Goal: Book appointment/travel/reservation

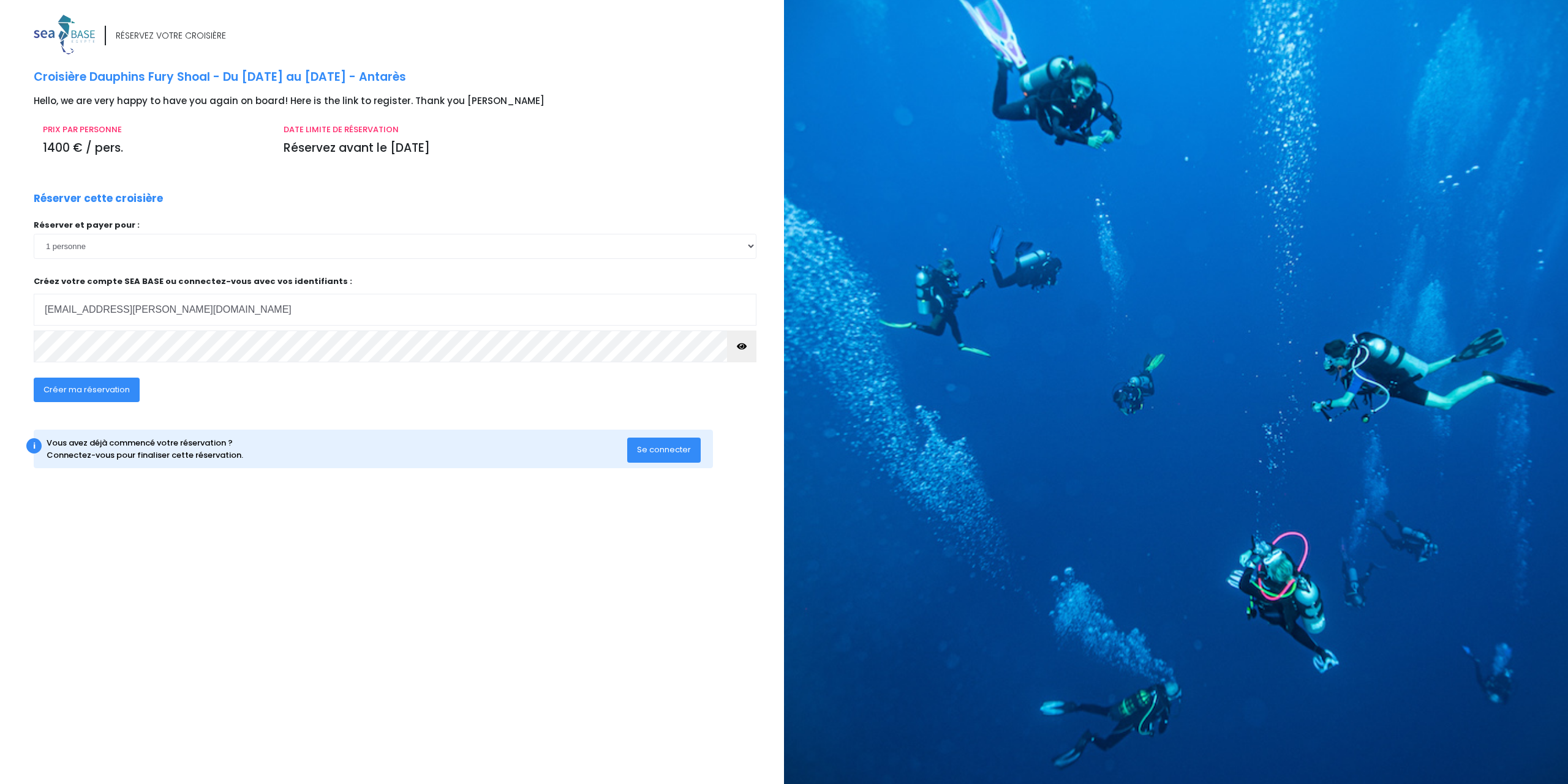
type input "eryk.sklodowski@sklodowscy.pl"
click at [88, 388] on span "Stwórz moją rezerwację" at bounding box center [91, 390] width 94 height 12
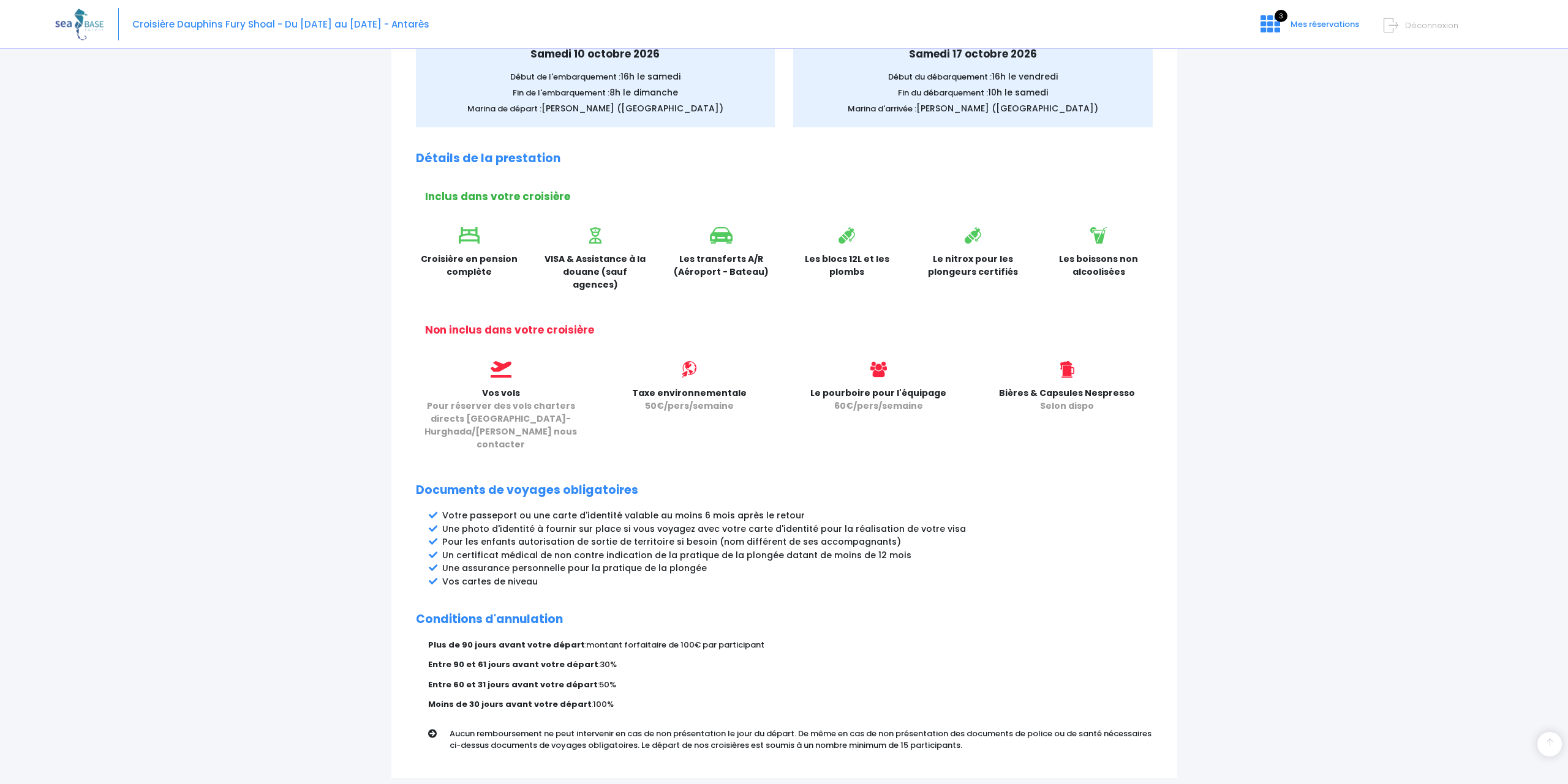
scroll to position [322, 0]
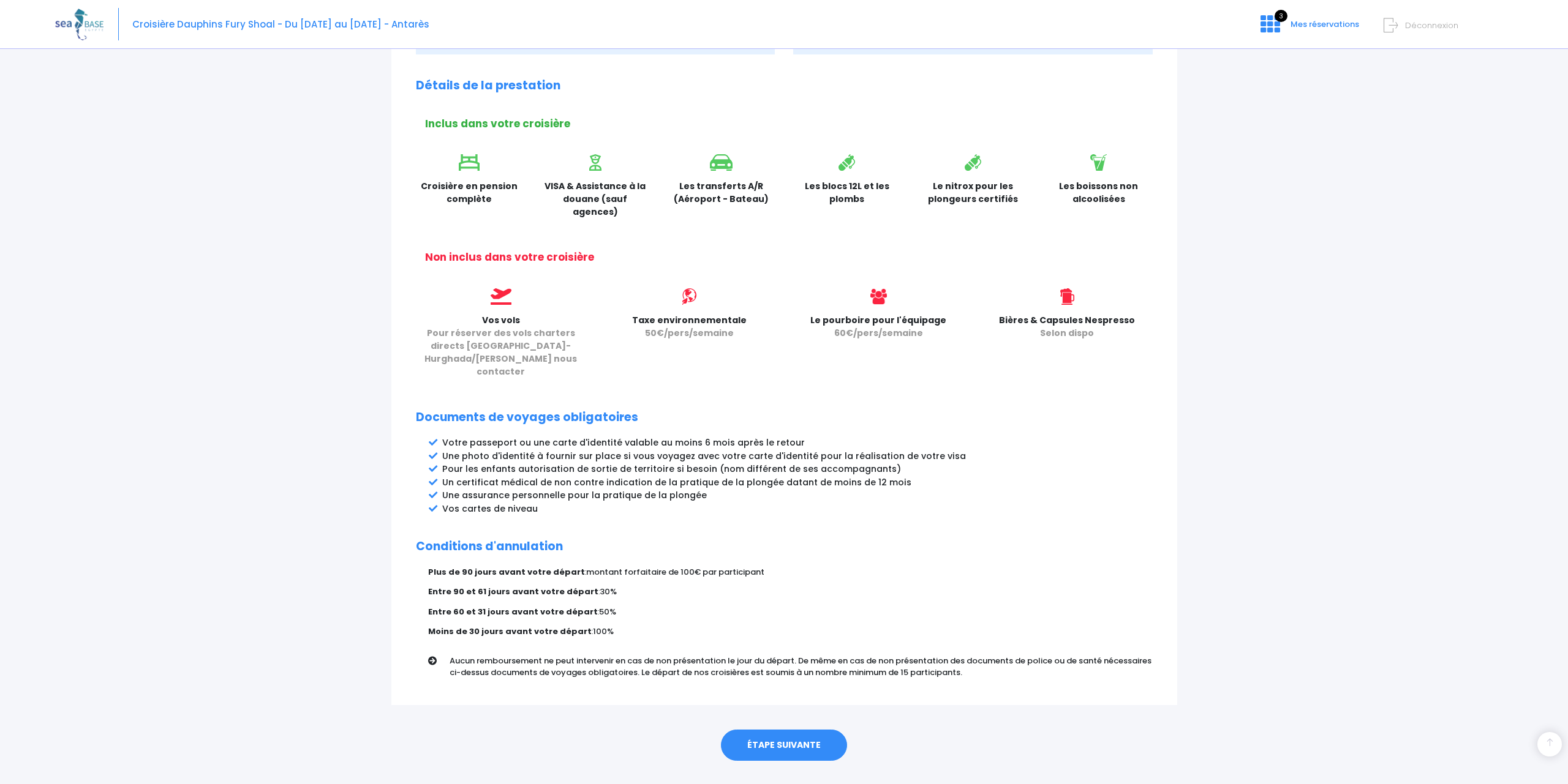
click at [1446, 208] on div "Partir avec SEA BASE Participants & Options Informations de voyage Paiement Par…" at bounding box center [784, 272] width 1458 height 1075
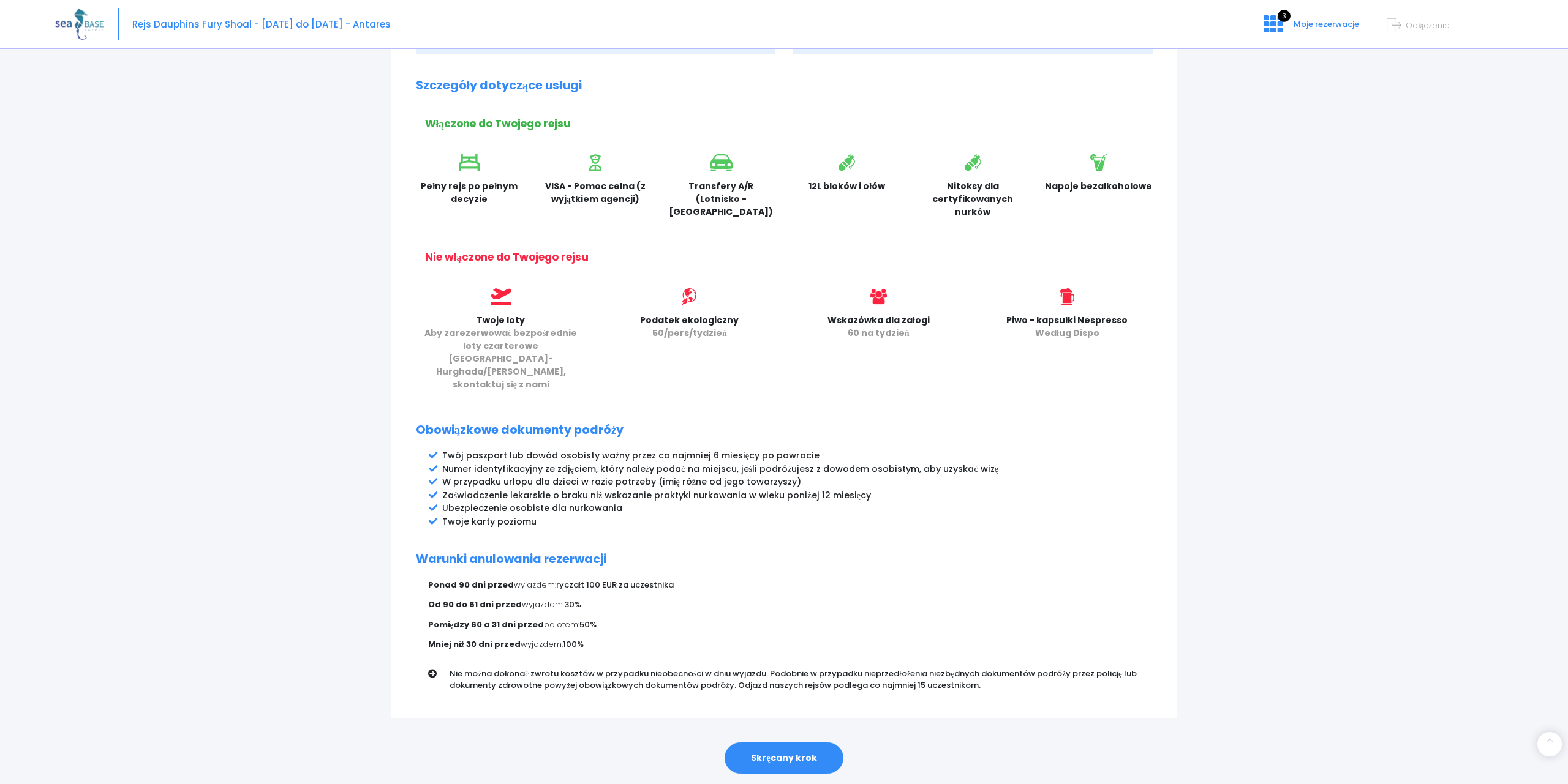
click at [799, 742] on link "Skręcany krok" at bounding box center [783, 758] width 118 height 32
click at [775, 742] on link "Skręcany krok" at bounding box center [783, 758] width 118 height 32
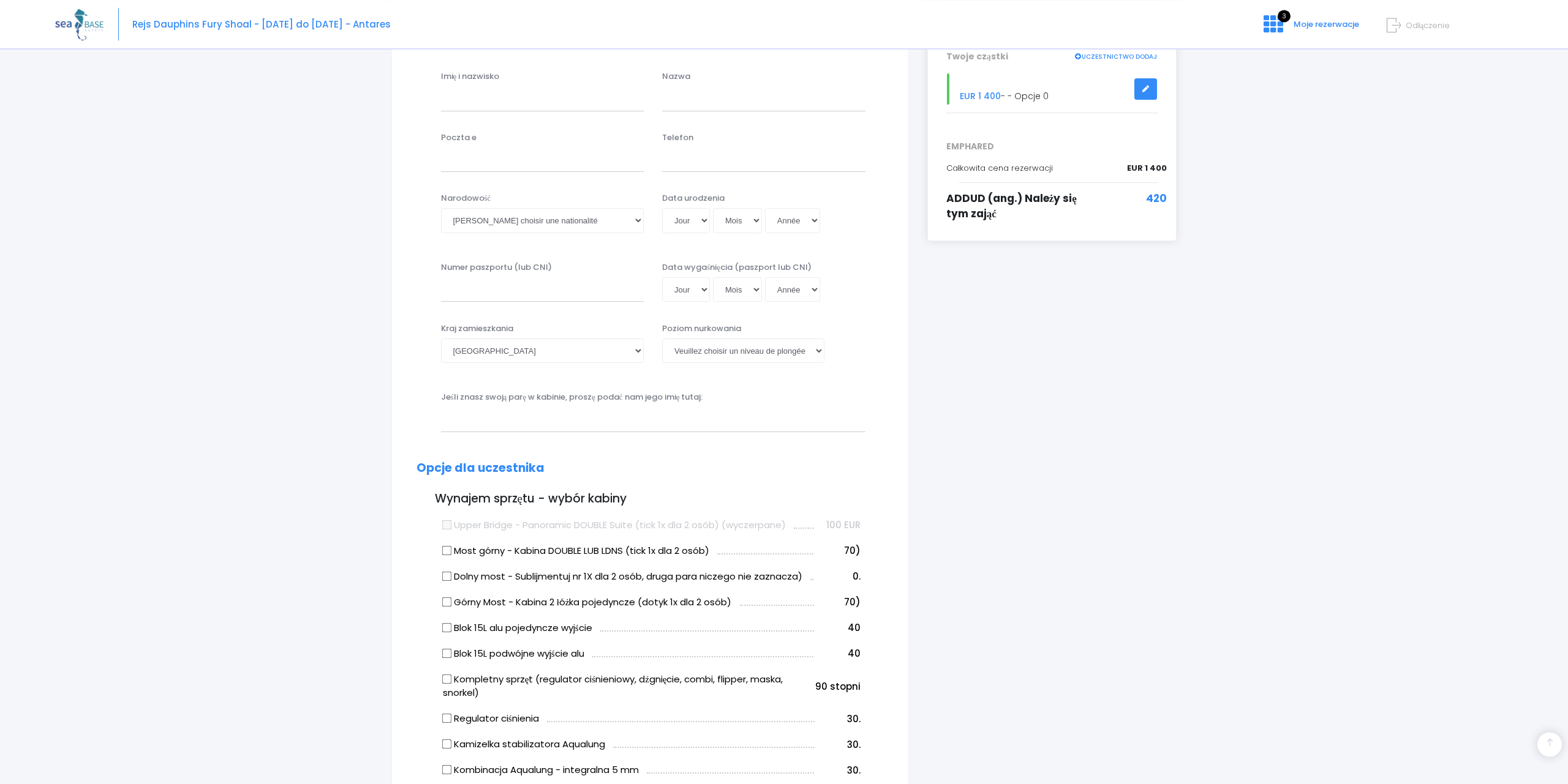
scroll to position [249, 0]
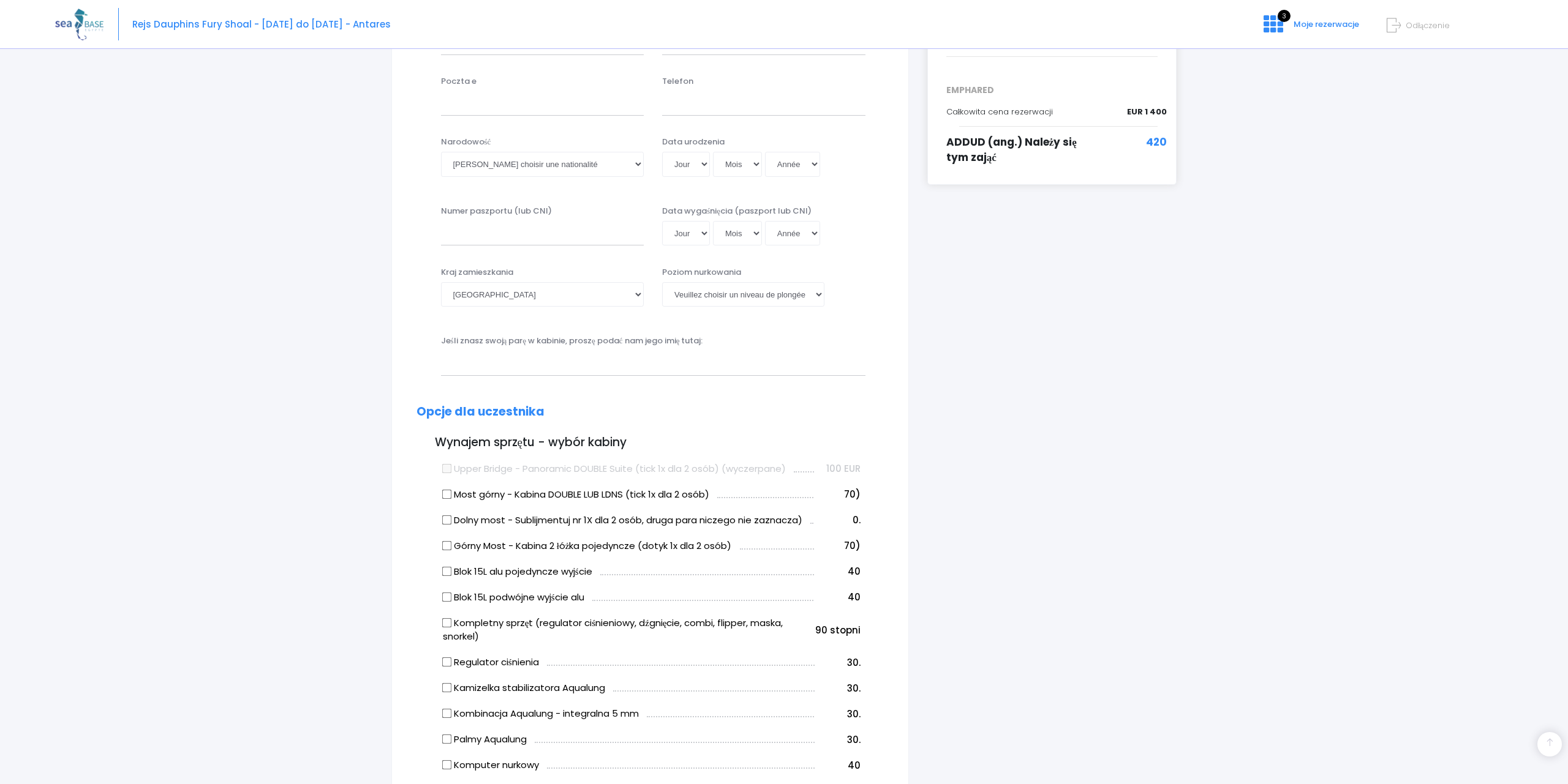
click at [102, 125] on div "Wyjazd z SEA BASE Uczestnicy - Opcje Informacje o podróżach Płatność Informacje…" at bounding box center [784, 705] width 1458 height 1797
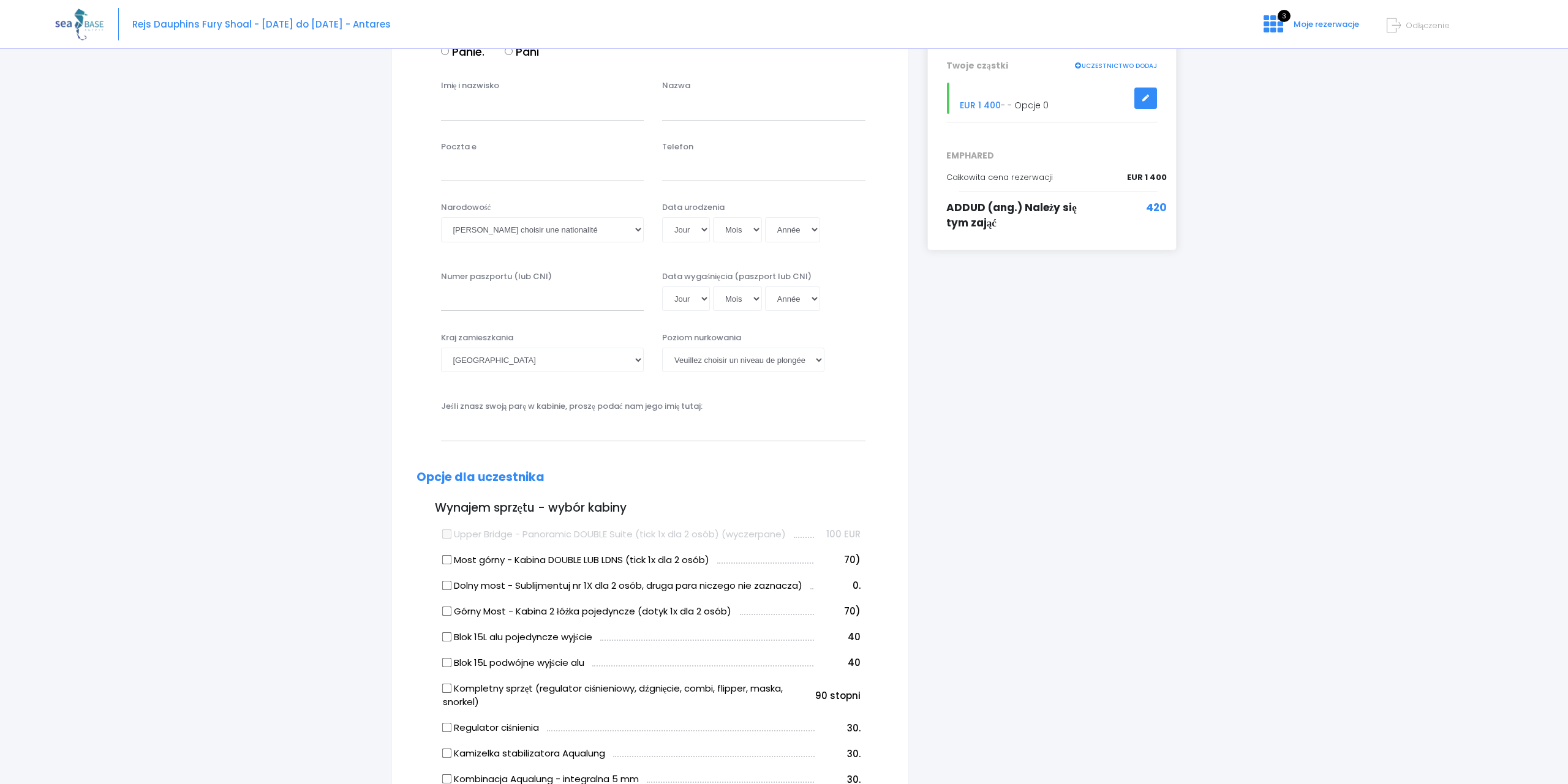
scroll to position [0, 0]
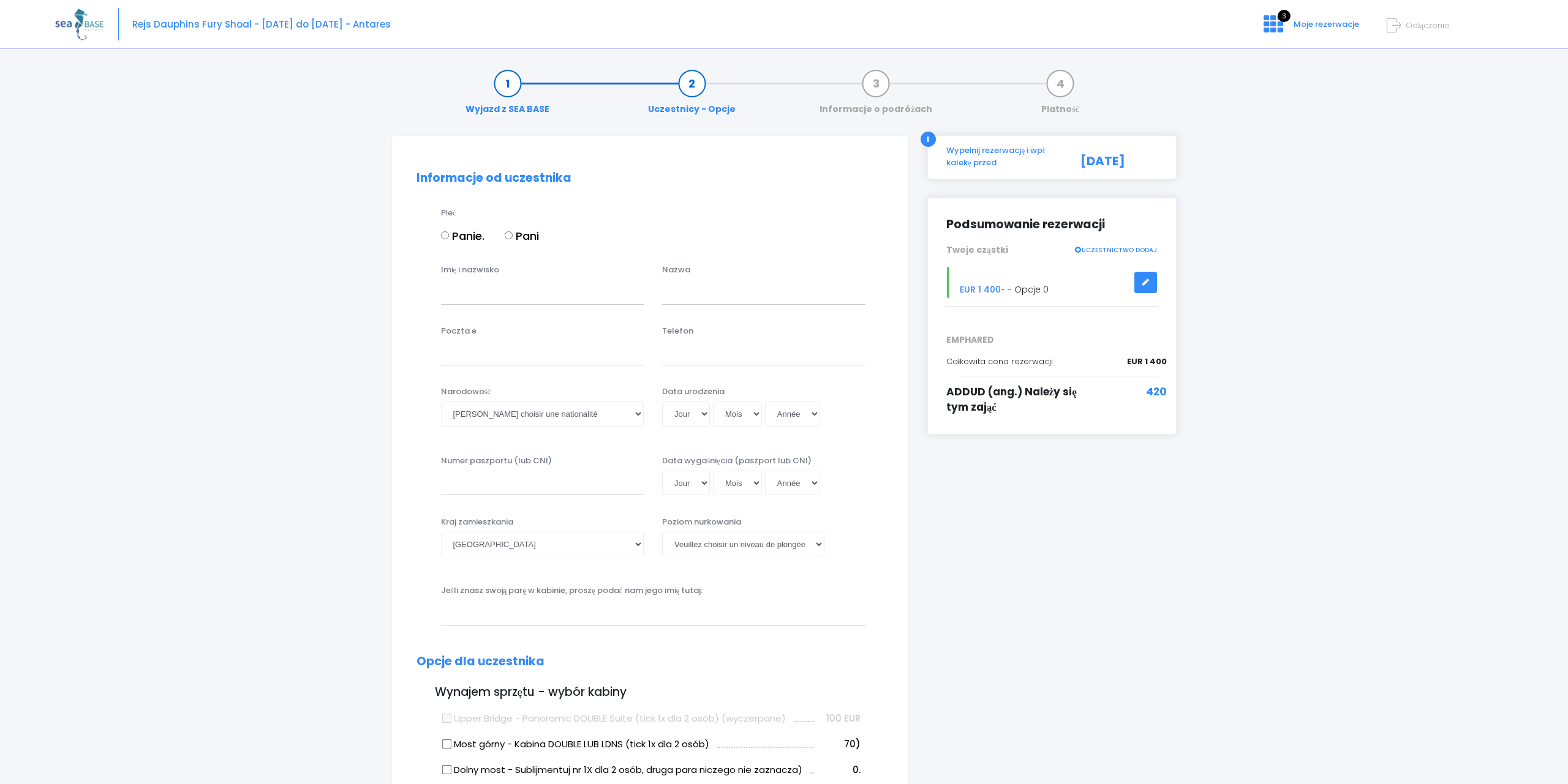
click at [447, 237] on input "Panie." at bounding box center [444, 236] width 8 height 8
radio input "true"
click at [471, 289] on input "Imię i nazwisko" at bounding box center [542, 291] width 204 height 24
type input "Eryk"
type input "Sklodowski"
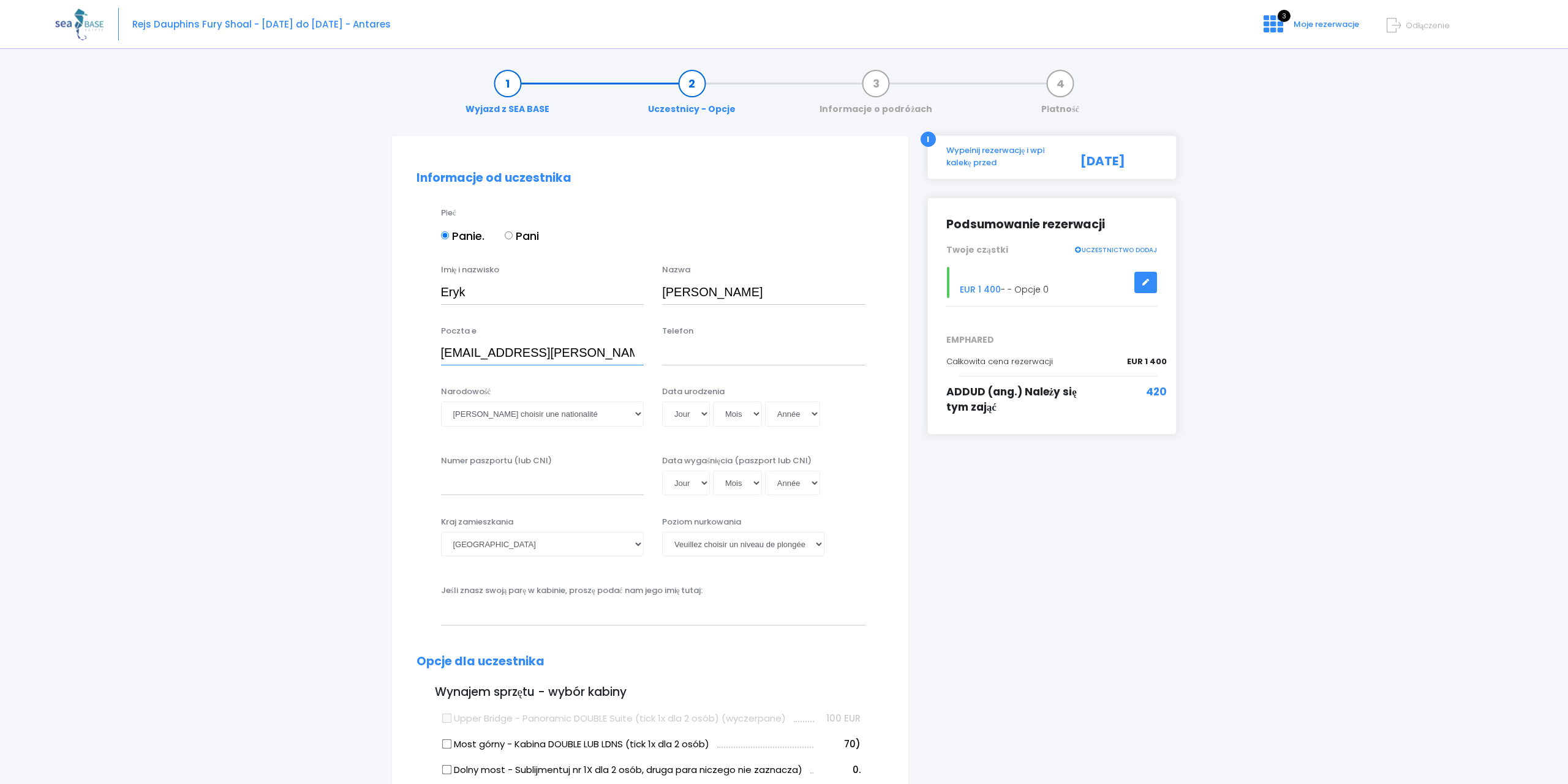
type input "eryk.sklodowski@sklodowscy.pl"
type input "+48601306100"
click at [440, 401] on select "Veuillez choisir une nationalité Afghane Albanaise Algerienne Allemande America…" at bounding box center [542, 413] width 204 height 24
select select "Polonaise"
click at [662, 401] on select "Jour 01 02 03 04 05 06 07 08 09 10 11 12 13 14 15 16 17 18 19 20 21 22 23 24 25…" at bounding box center [685, 413] width 48 height 24
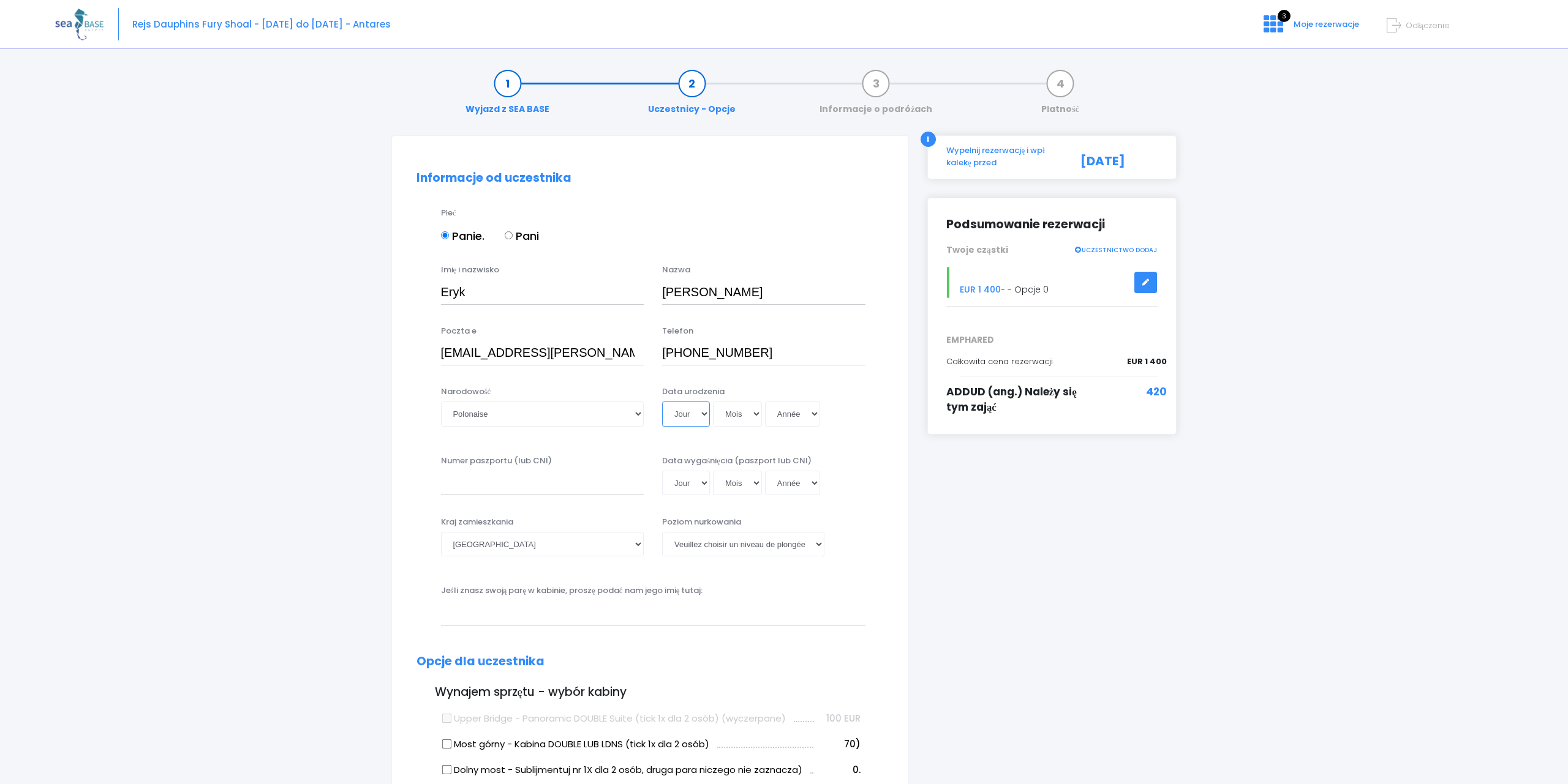
select select "31"
click option "31" at bounding box center [0, 0] width 0 height 0
click at [713, 401] on select "Mois 01 02 03 04 05 06 07 08 09 10 11 12" at bounding box center [738, 413] width 49 height 24
select select "08"
click option "08" at bounding box center [0, 0] width 0 height 0
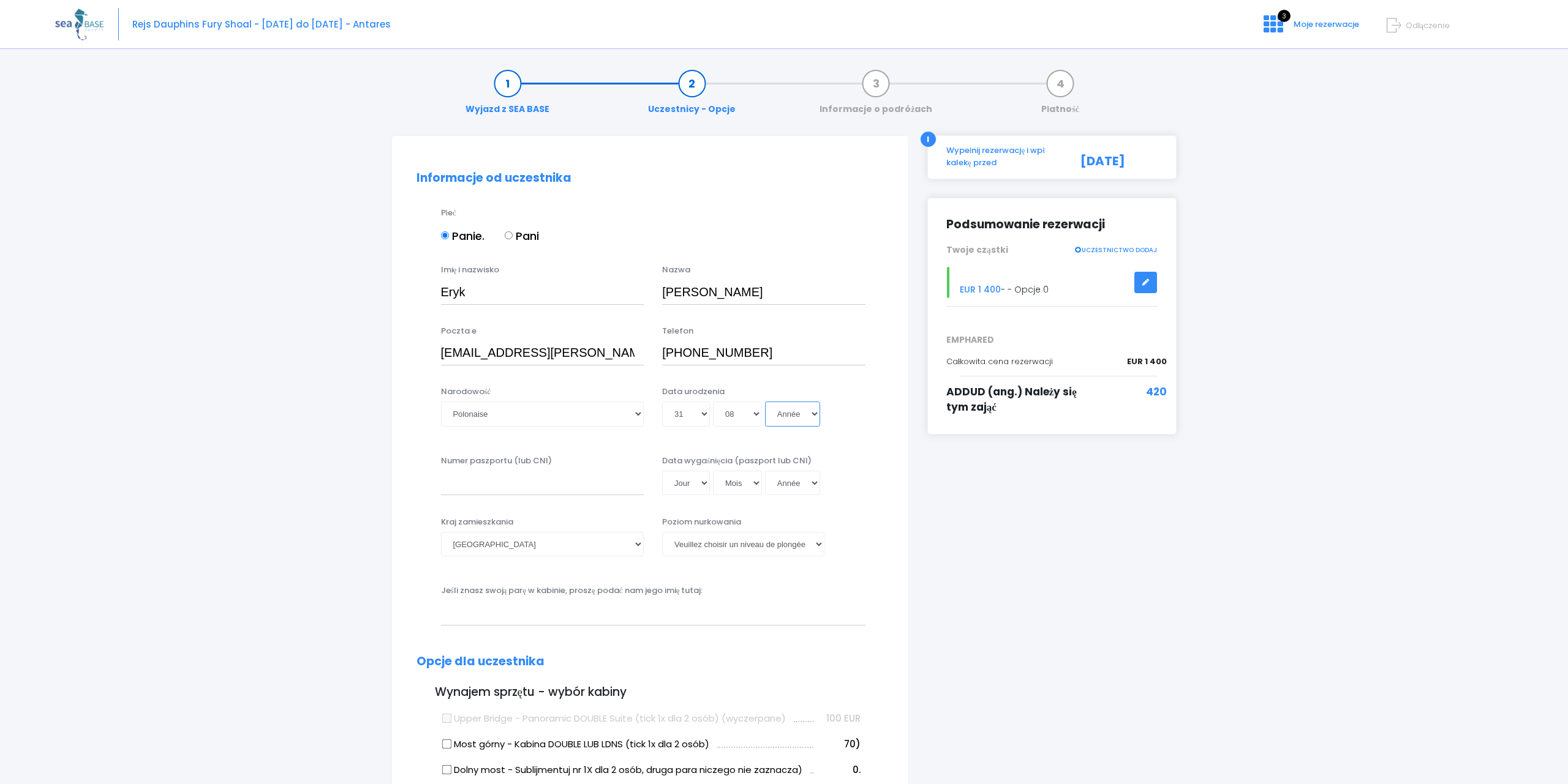
click at [765, 401] on select "Année 2045 2044 2043 2042 2041 2040 2039 2038 2037 2036 2035 2034 2033 2032 203…" at bounding box center [792, 413] width 56 height 24
select select "1970"
click option "1970" at bounding box center [0, 0] width 0 height 0
type input "1970-08-31"
click at [480, 479] on input "Numer paszportu (lub CNI)" at bounding box center [542, 482] width 204 height 24
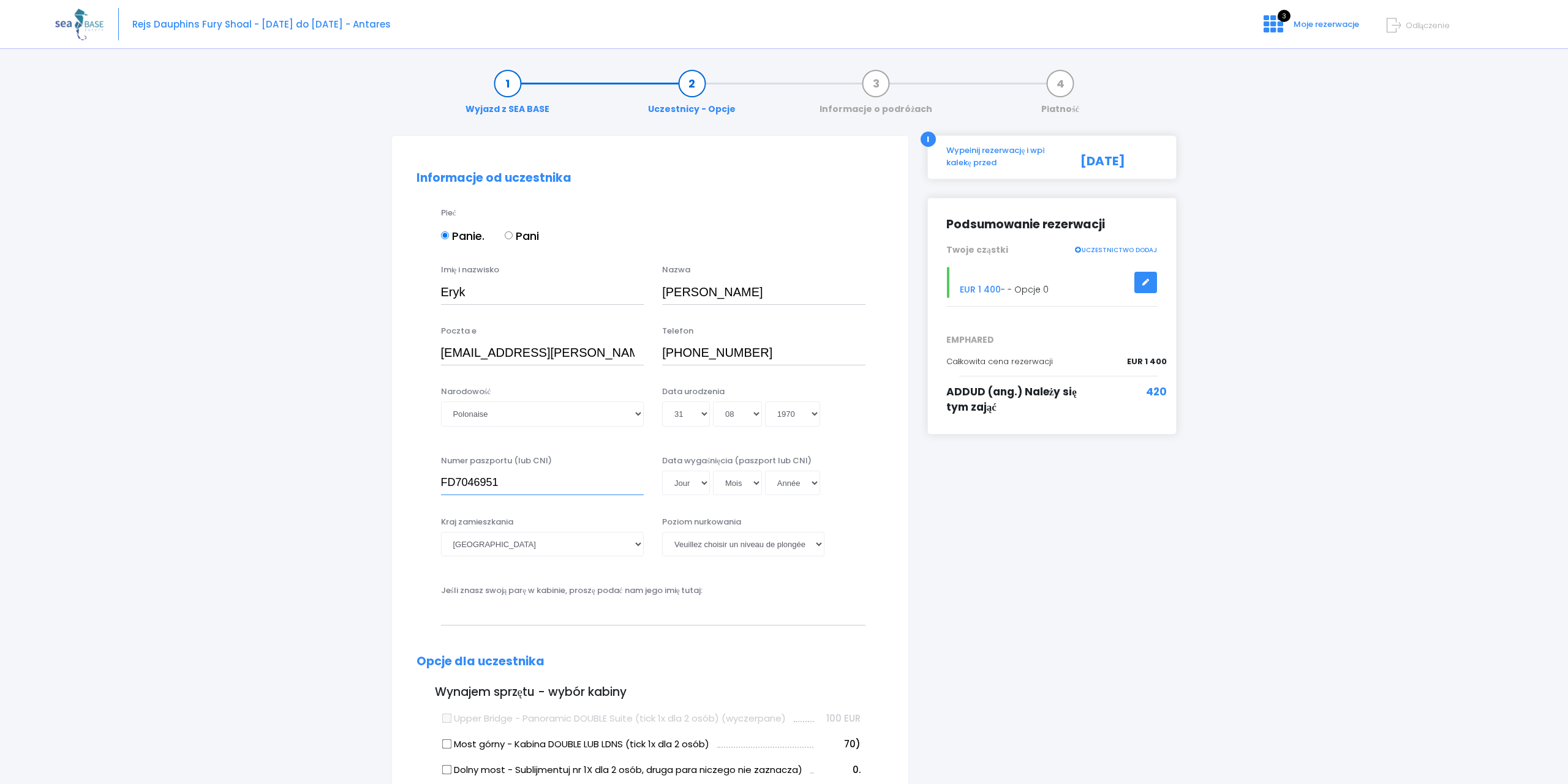
type input "FD7046951"
click at [662, 470] on select "Jour 01 02 03 04 05 06 07 08 09 10 11 12 13 14 15 16 17 18 19 20 21 22 23 24 25…" at bounding box center [685, 482] width 48 height 24
select select "14"
click option "14" at bounding box center [0, 0] width 0 height 0
click at [713, 470] on select "Mois 01 02 03 04 05 06 07 08 09 10 11 12" at bounding box center [738, 482] width 49 height 24
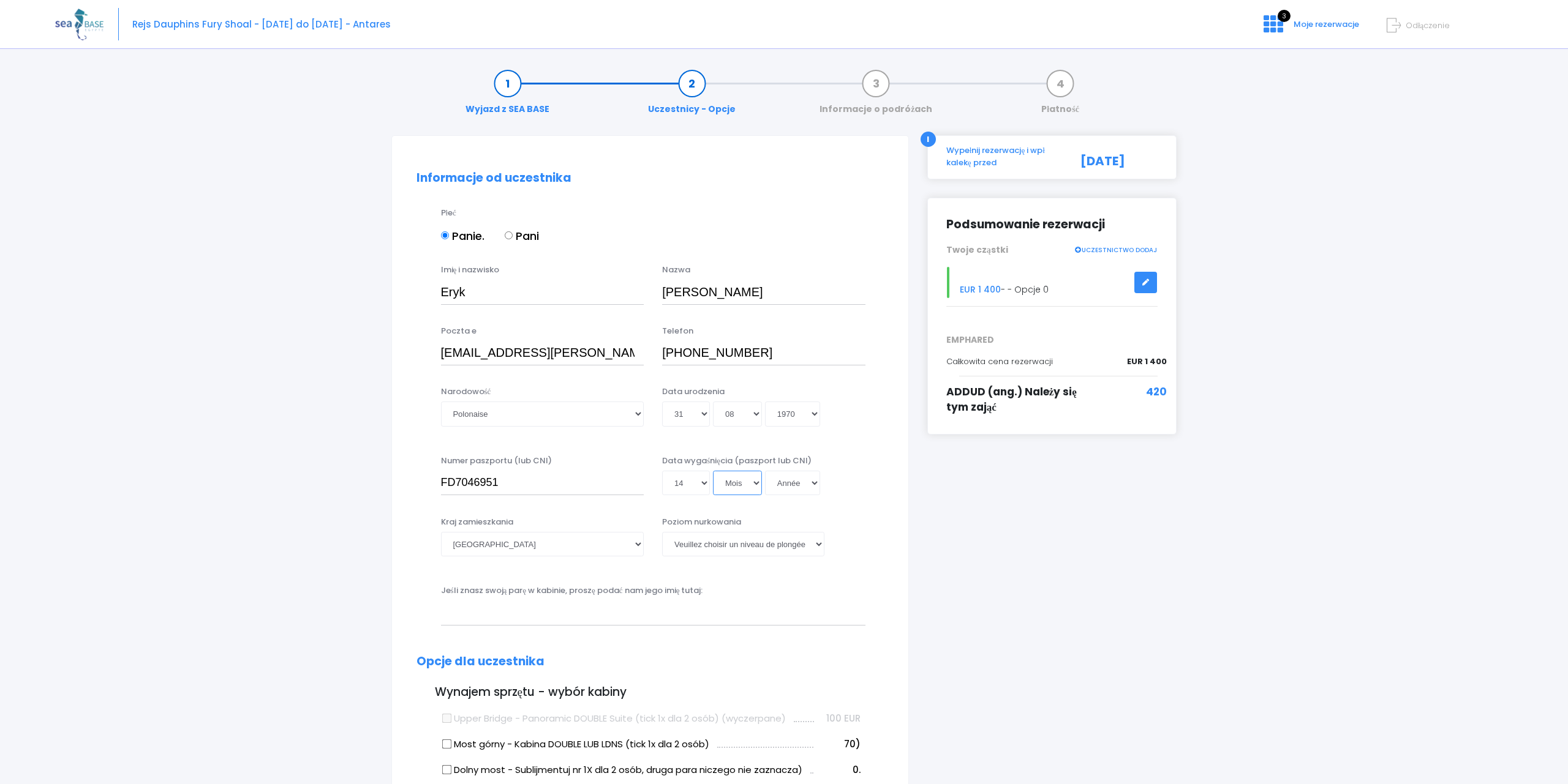
select select "06"
click option "06" at bounding box center [0, 0] width 0 height 0
click at [765, 470] on select "Année 2045 2044 2043 2042 2041 2040 2039 2038 2037 2036 2035 2034 2033 2032 203…" at bounding box center [792, 482] width 56 height 24
select select "2033"
click option "2033" at bounding box center [0, 0] width 0 height 0
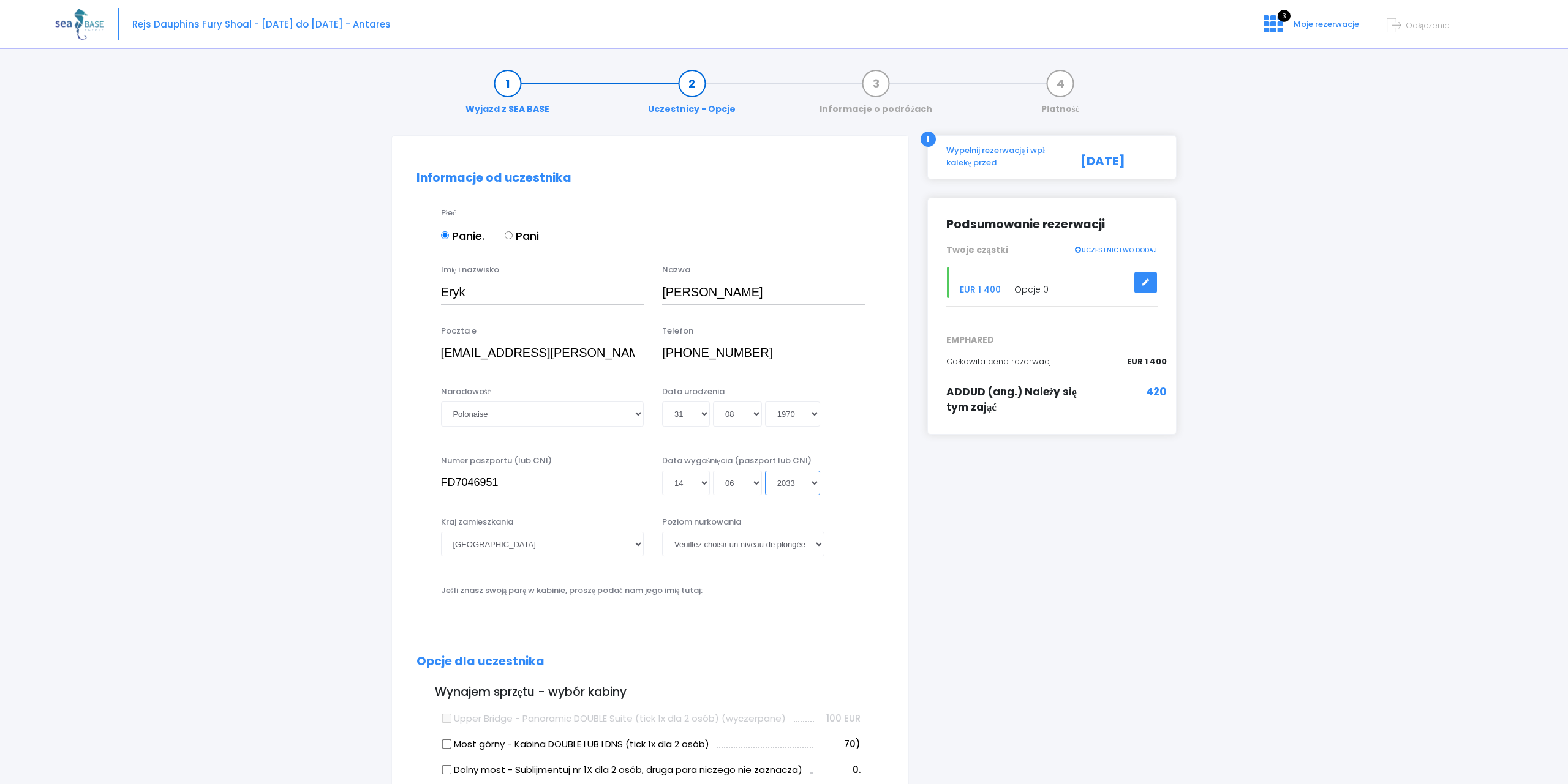
type input "2033-06-14"
click at [440, 532] on select "Afghanistan Afrique du Sud Albanie Algérie Allemagne Andorre Angola Anguilla An…" at bounding box center [542, 543] width 204 height 24
select select "Pologne"
click at [662, 532] on select "Veuillez choisir un niveau de plongée Non plongeur Junior OW diver Adventure OW…" at bounding box center [743, 543] width 163 height 24
select select "PADI Open Water diver"
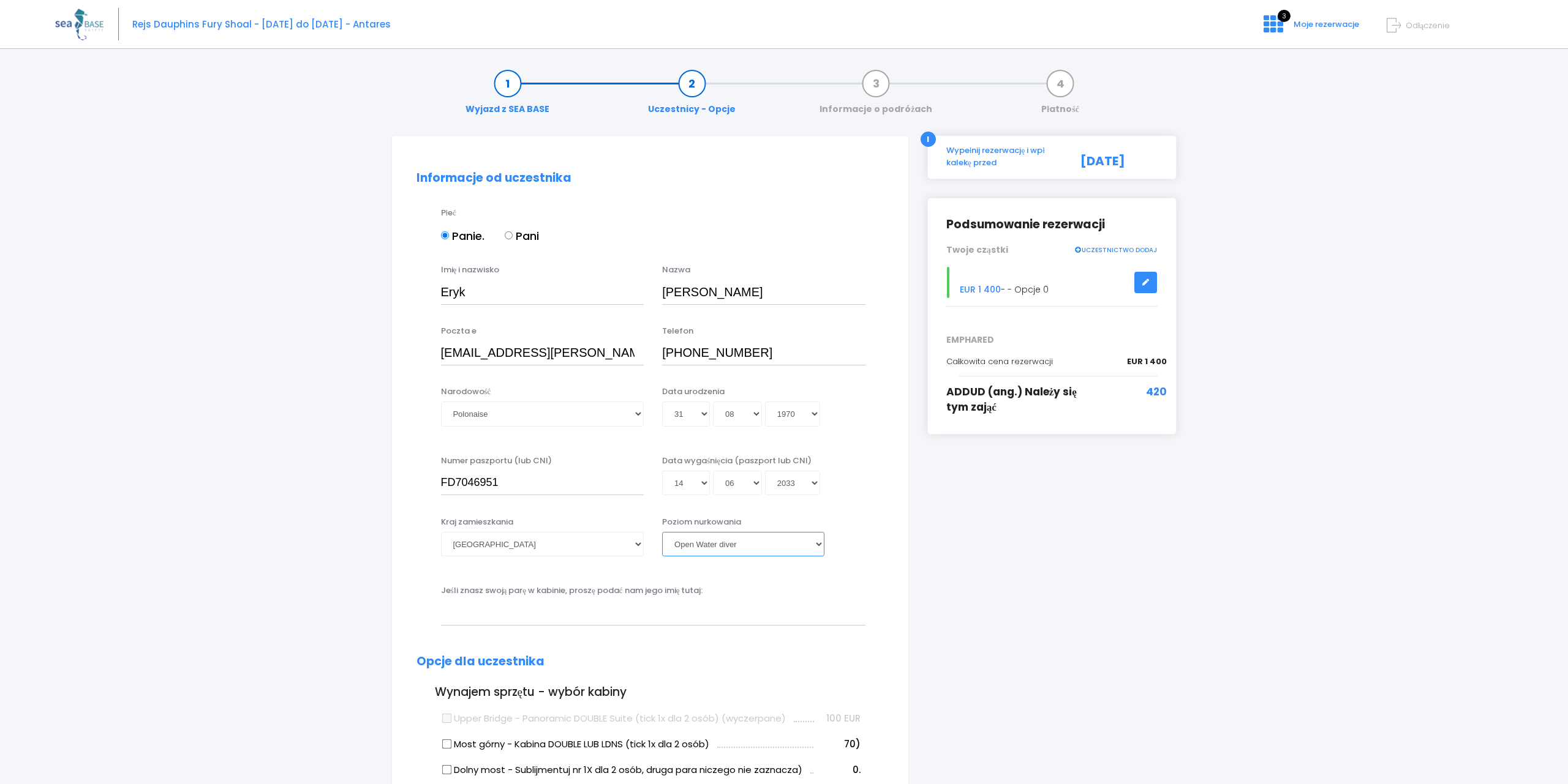
click option "Open Water diver" at bounding box center [0, 0] width 0 height 0
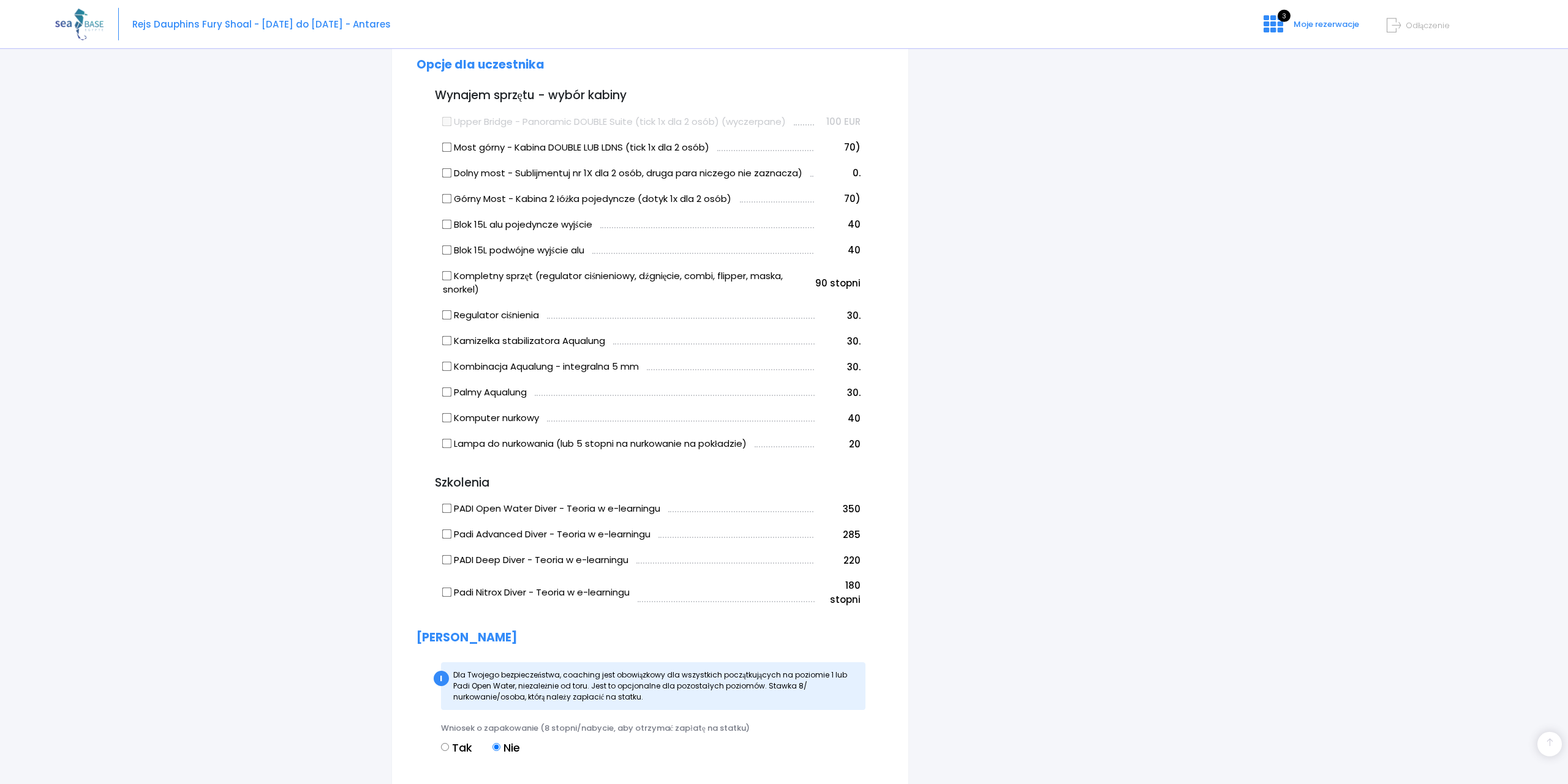
scroll to position [749, 0]
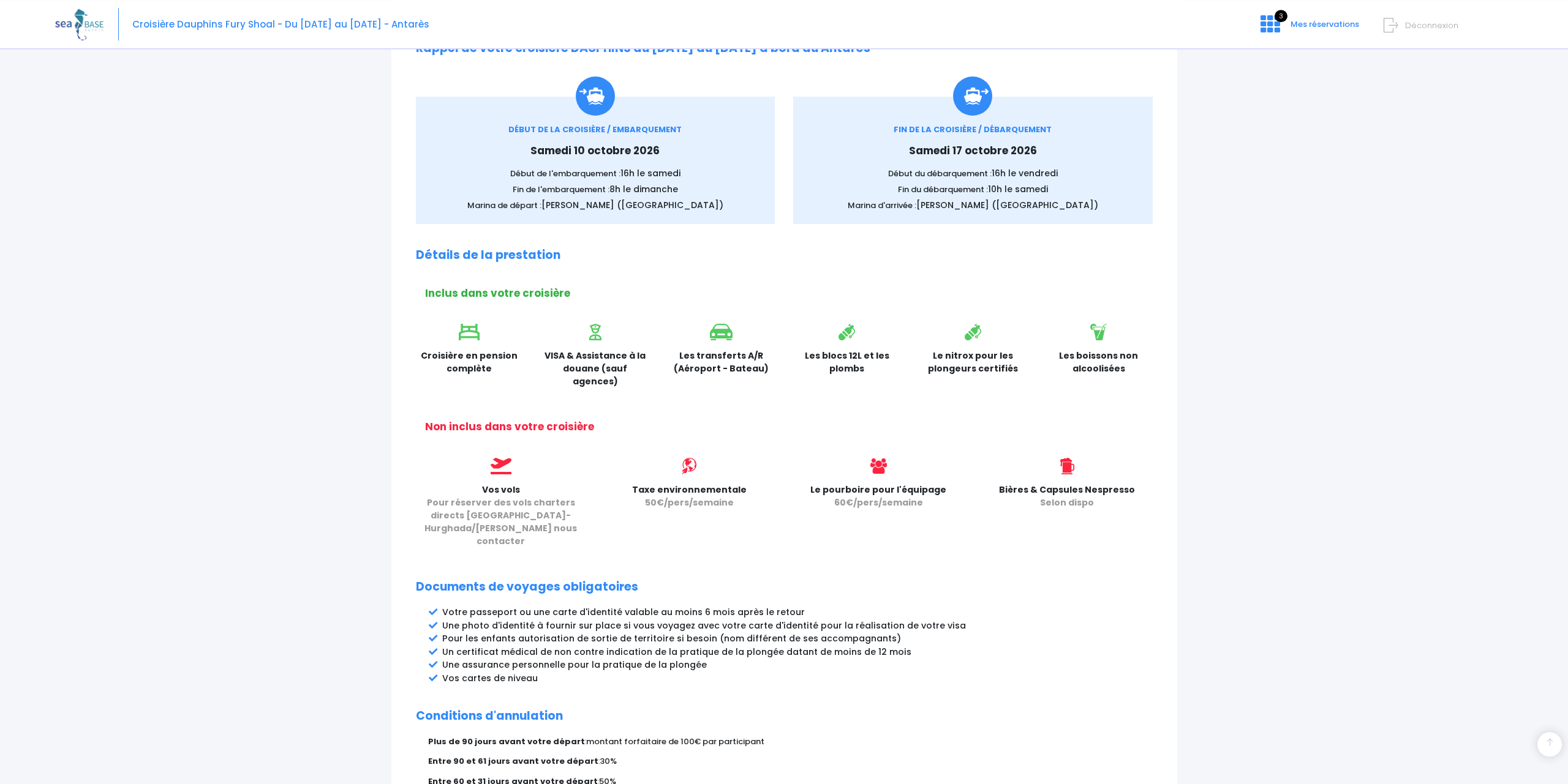
scroll to position [313, 0]
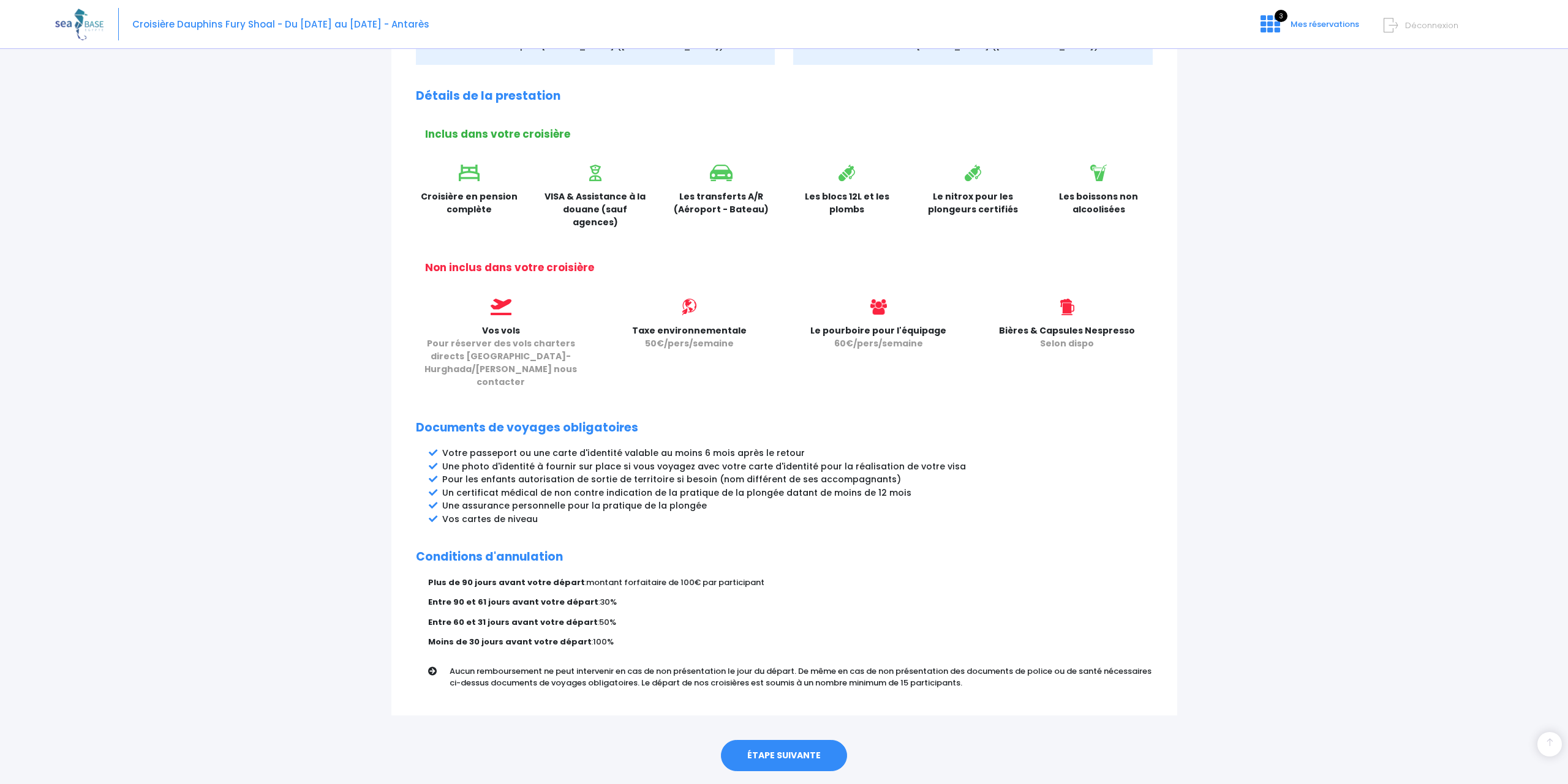
click at [799, 740] on link "ÉTAPE SUIVANTE" at bounding box center [784, 756] width 126 height 32
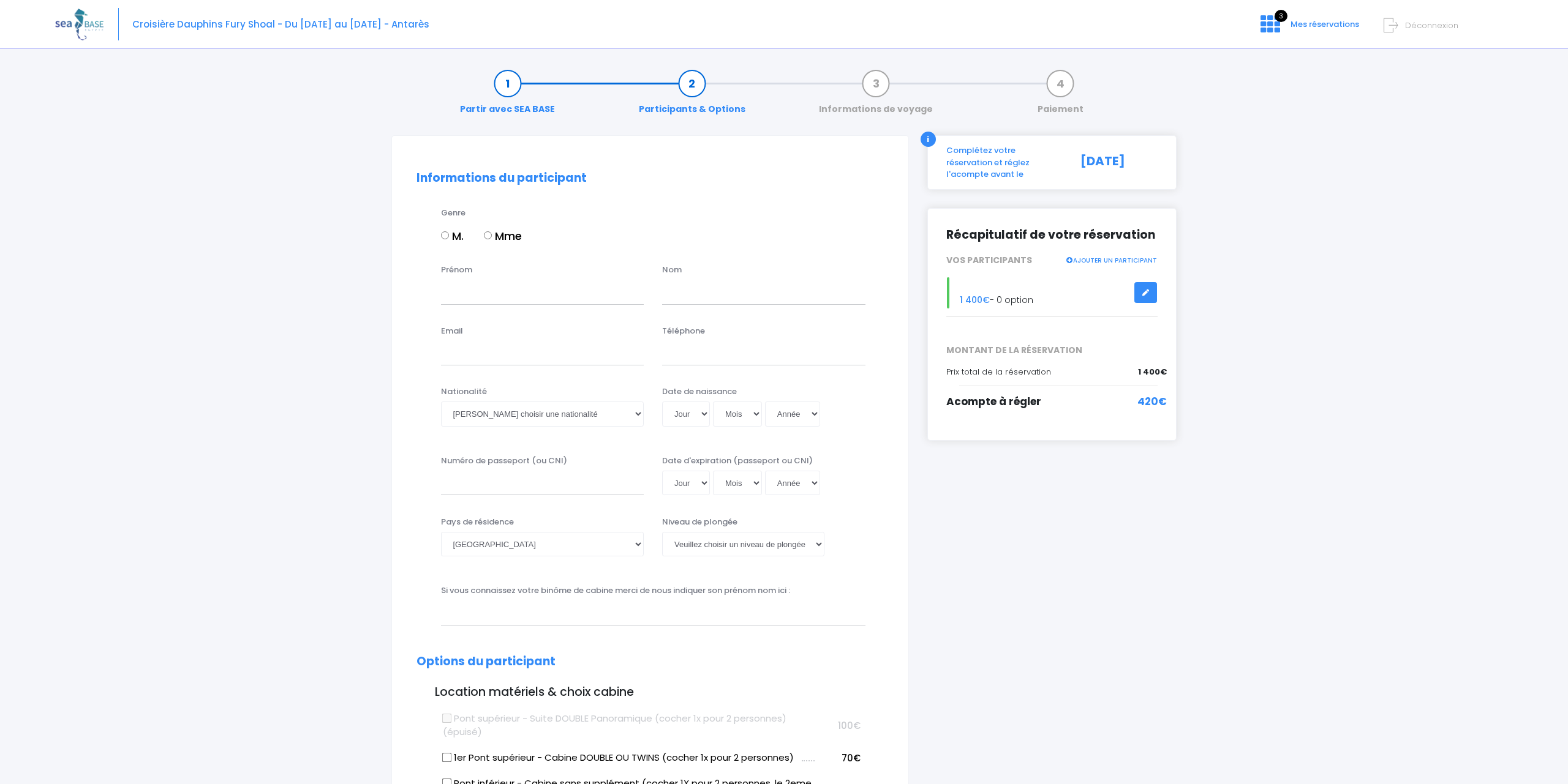
click at [446, 232] on input "M." at bounding box center [444, 236] width 8 height 8
radio input "true"
click at [466, 294] on input "Prénom" at bounding box center [542, 291] width 204 height 24
type input "Eryk"
type input "Sklodowski"
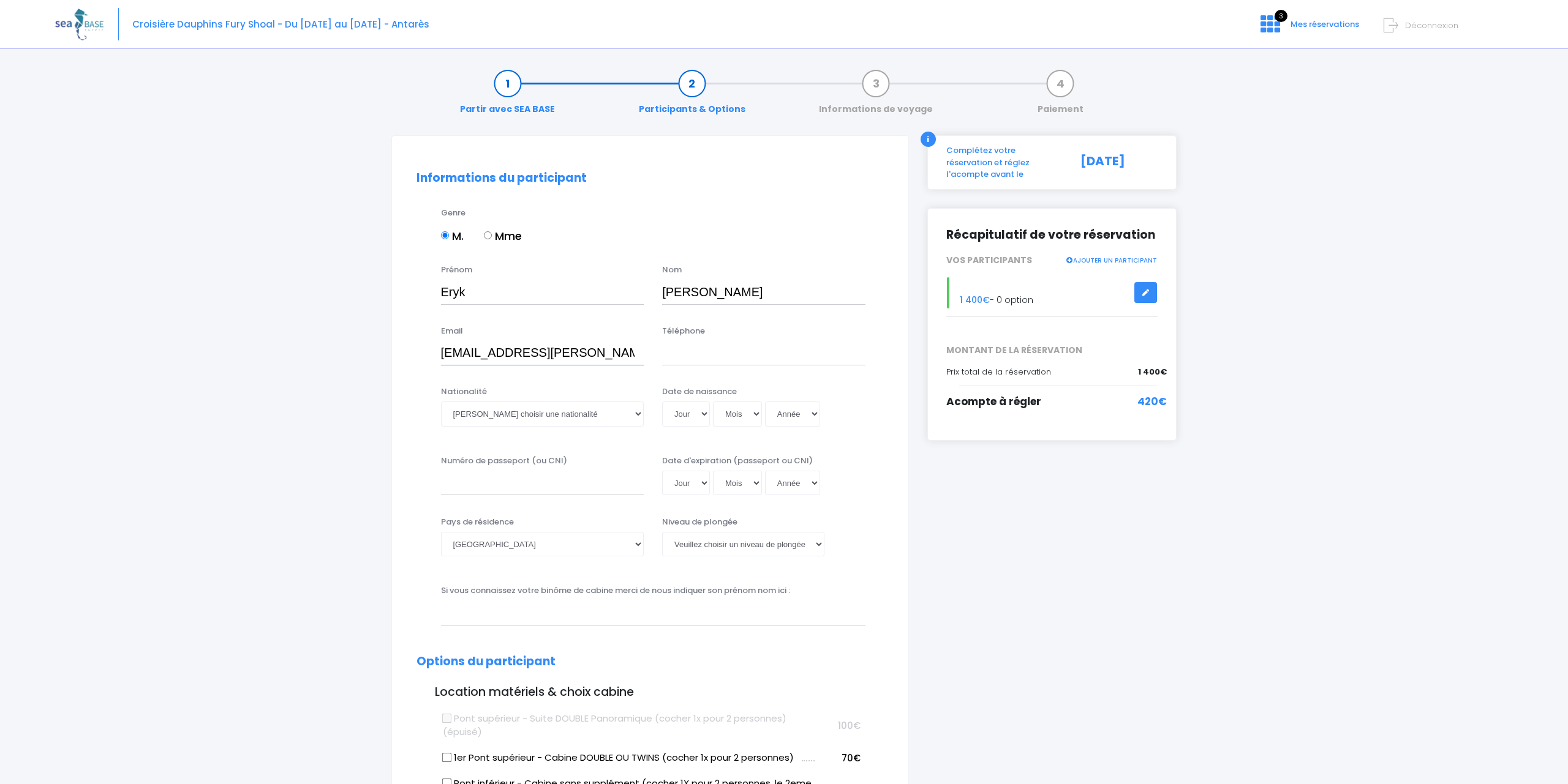
type input "eryk.sklodowski@sklodowscy.pl"
type input "+48601306100"
click at [440, 401] on select "Veuillez choisir une nationalité [DEMOGRAPHIC_DATA] Algerienne Allemande [GEOGR…" at bounding box center [542, 413] width 204 height 24
select select "Polonaise"
select select "31"
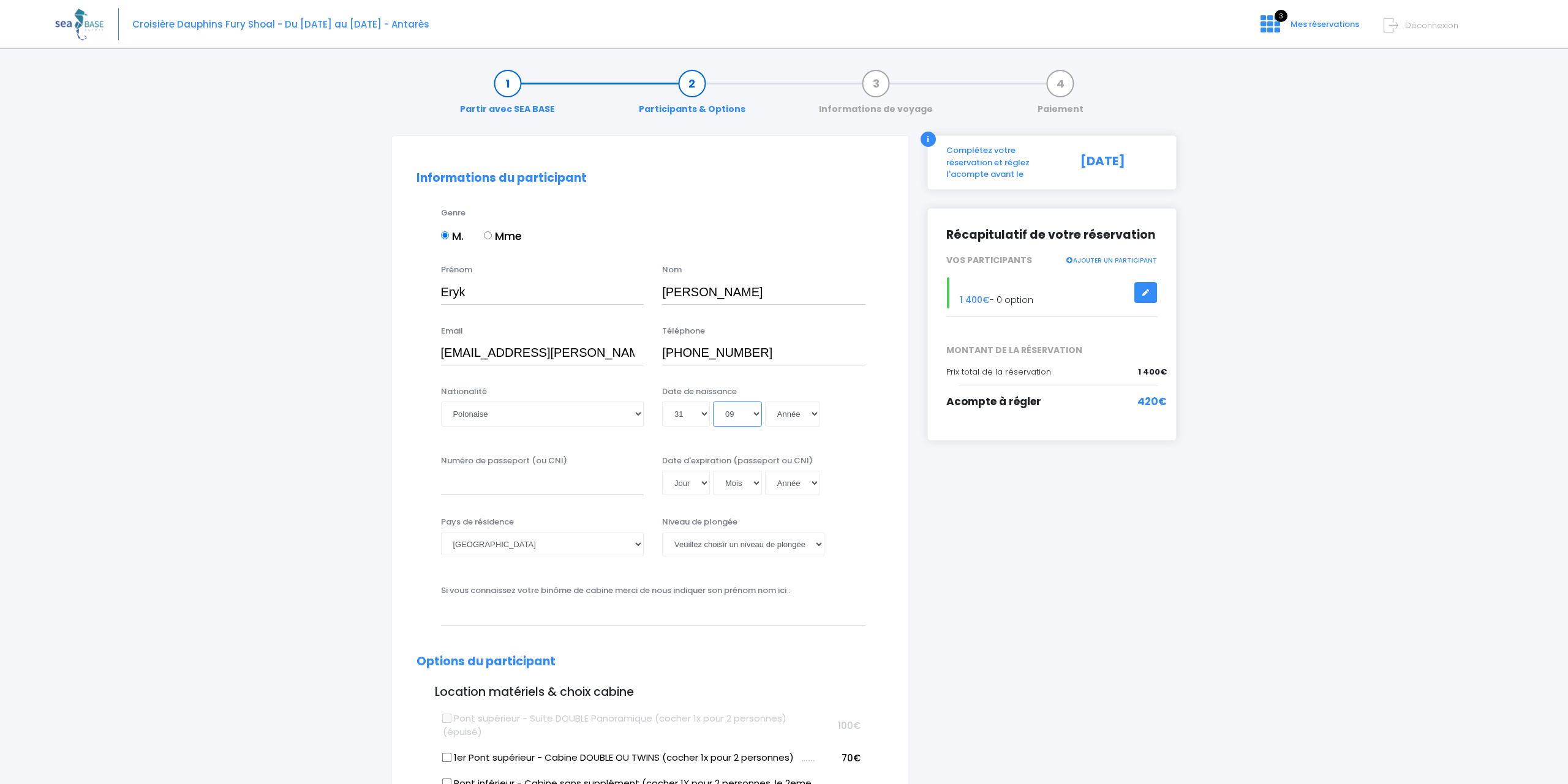
select select "08"
select select "2045"
type input "2045-08-31"
select select "2044"
type input "2044-08-31"
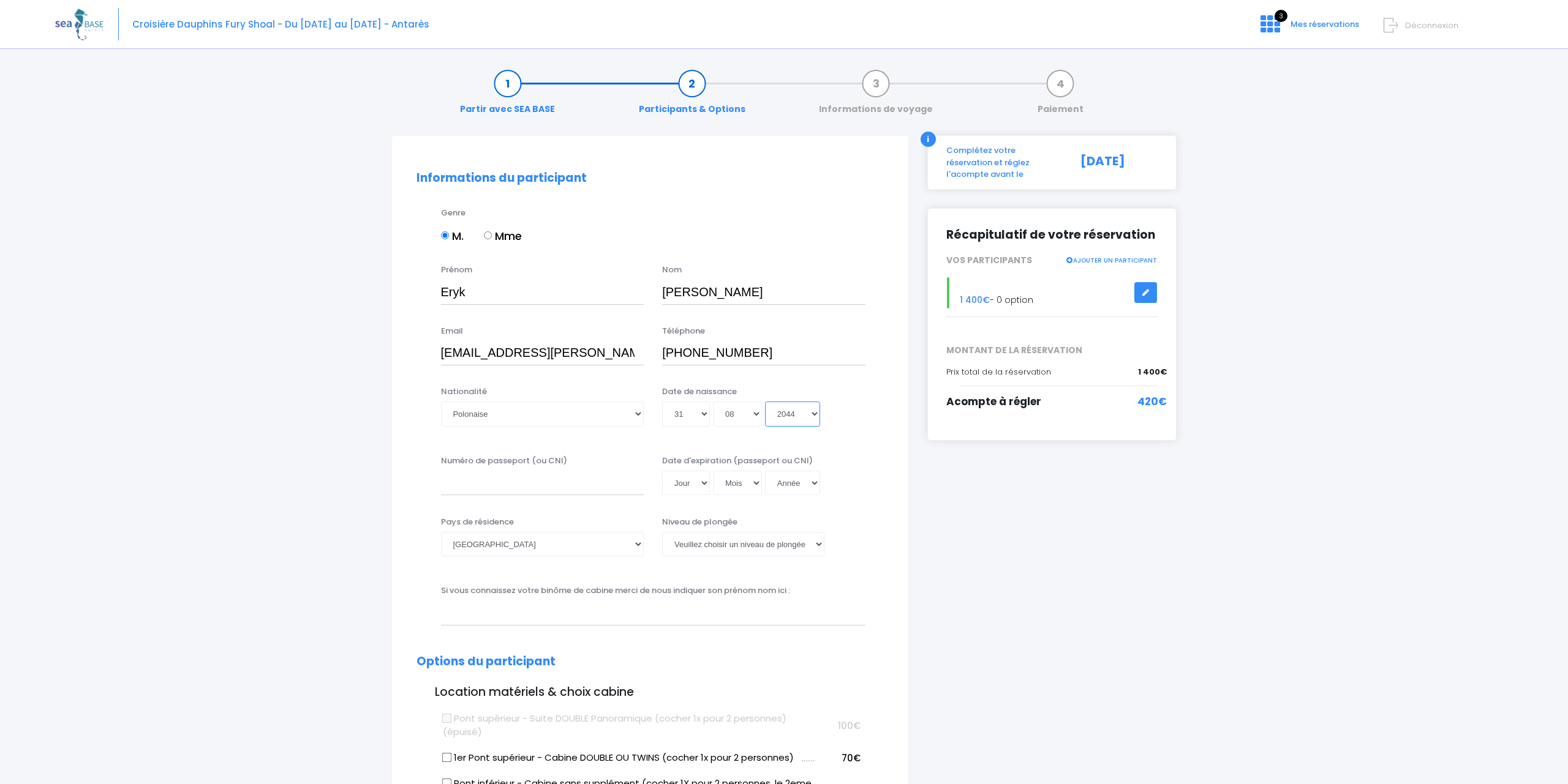
select select "2043"
type input "2043-08-31"
select select "2042"
type input "2042-08-31"
select select "2041"
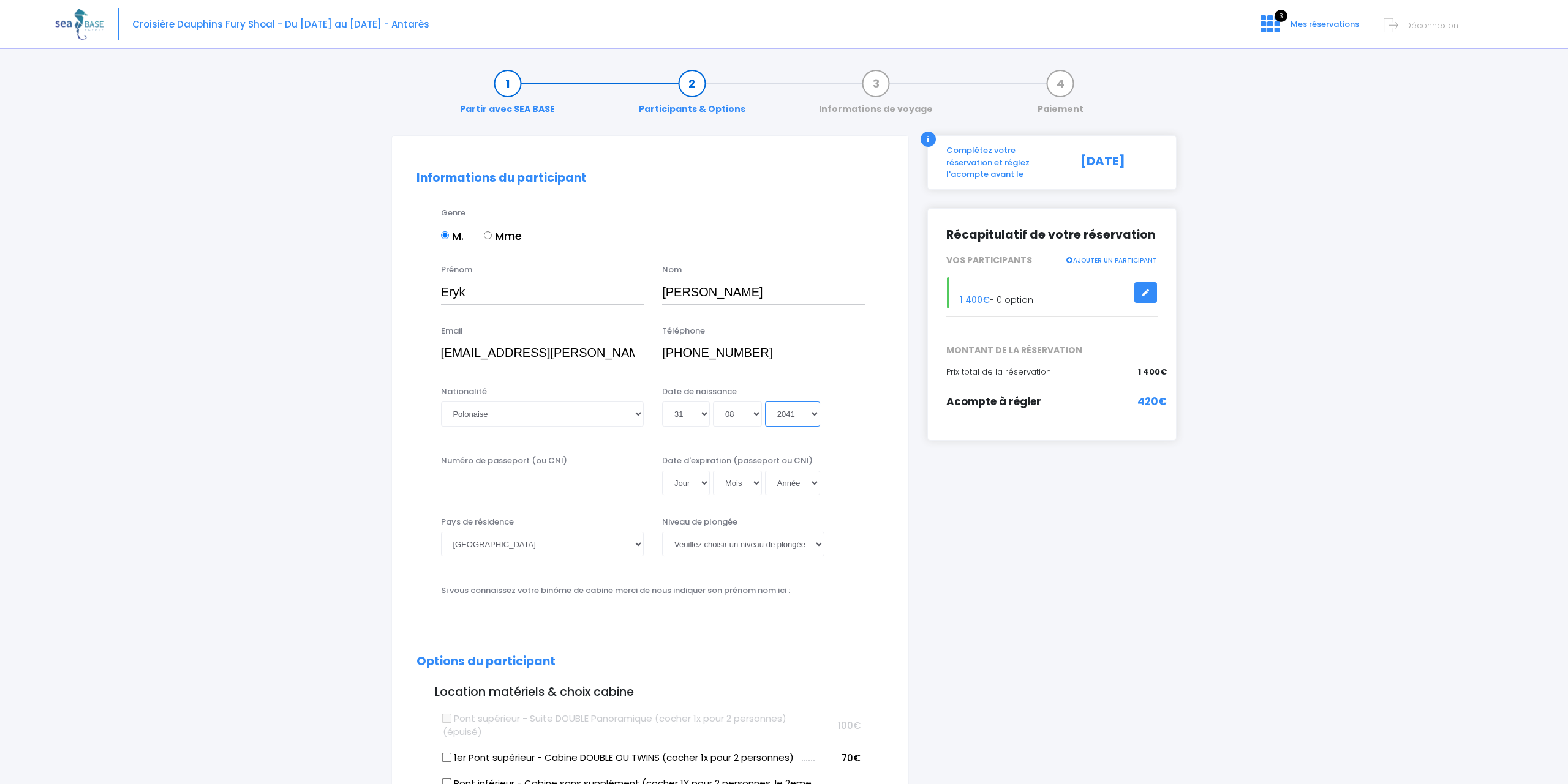
type input "2041-08-31"
select select "2040"
type input "2040-08-31"
select select "2039"
type input "2039-08-31"
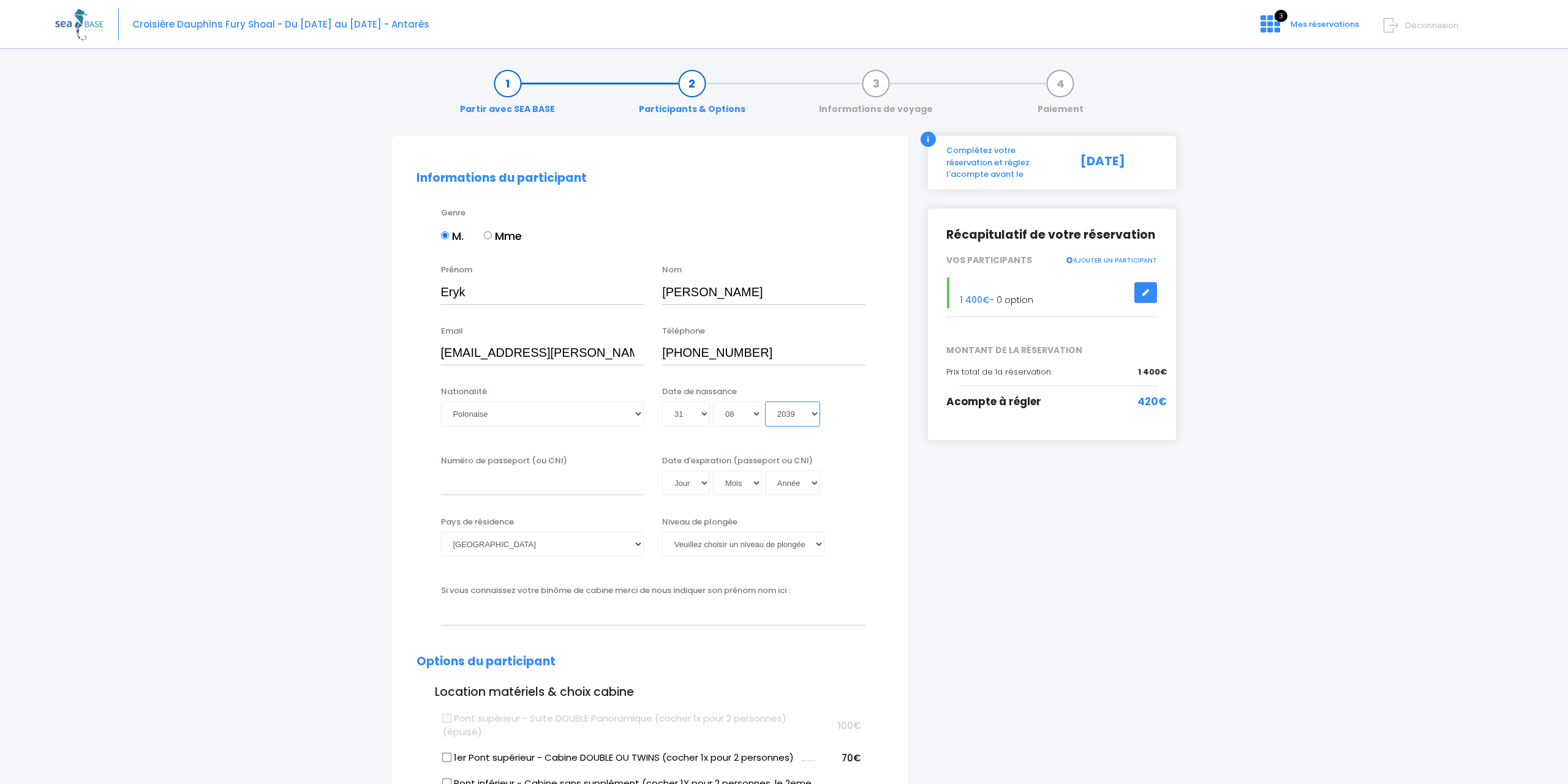
select select "2038"
type input "2038-08-31"
select select "2037"
type input "2037-08-31"
select select "2036"
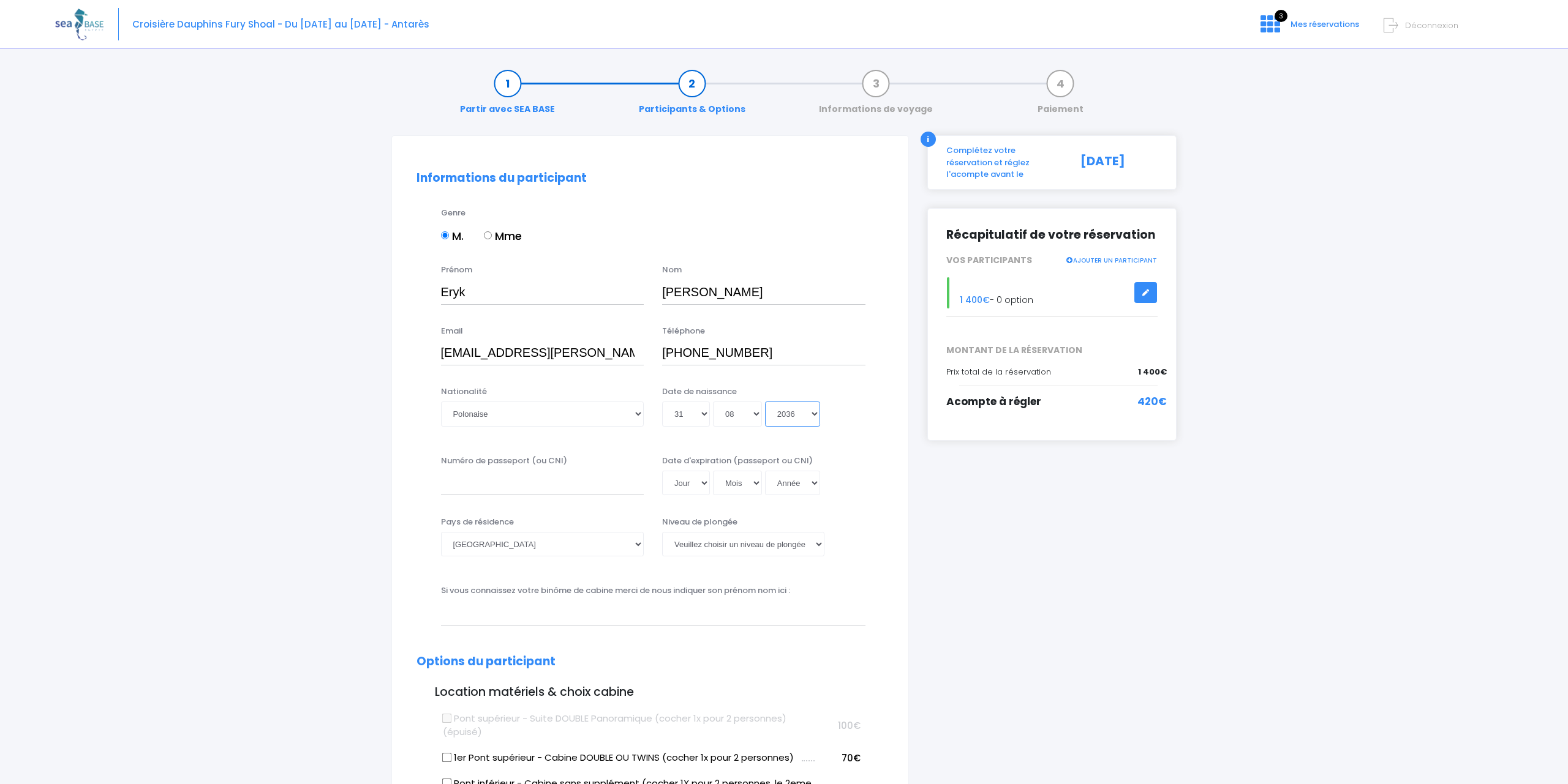
type input "2036-08-31"
select select "2035"
type input "2035-08-31"
select select "2034"
type input "2034-08-31"
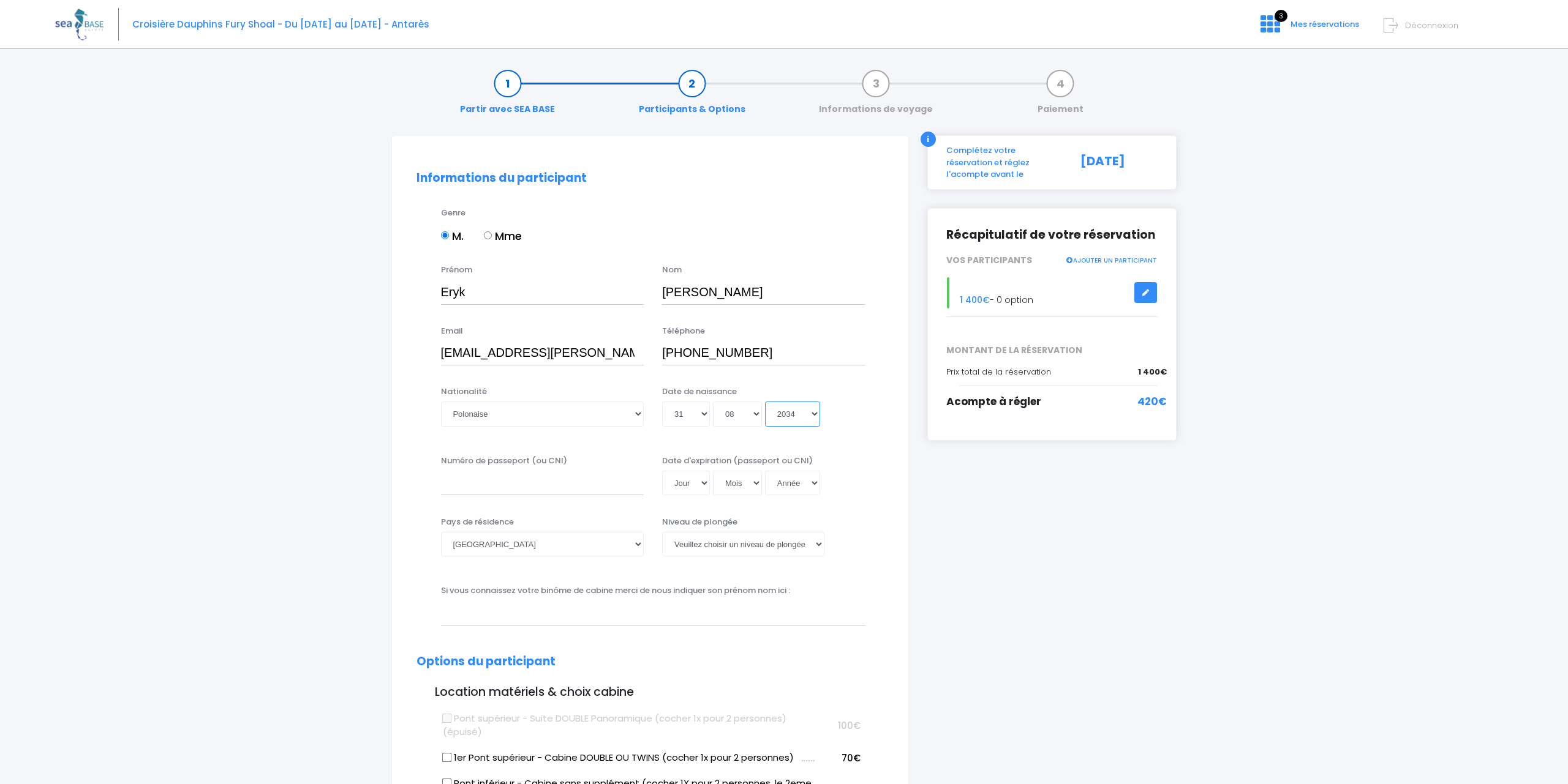
select select "2033"
type input "2033-08-31"
select select "2032"
type input "2032-08-31"
select select "2031"
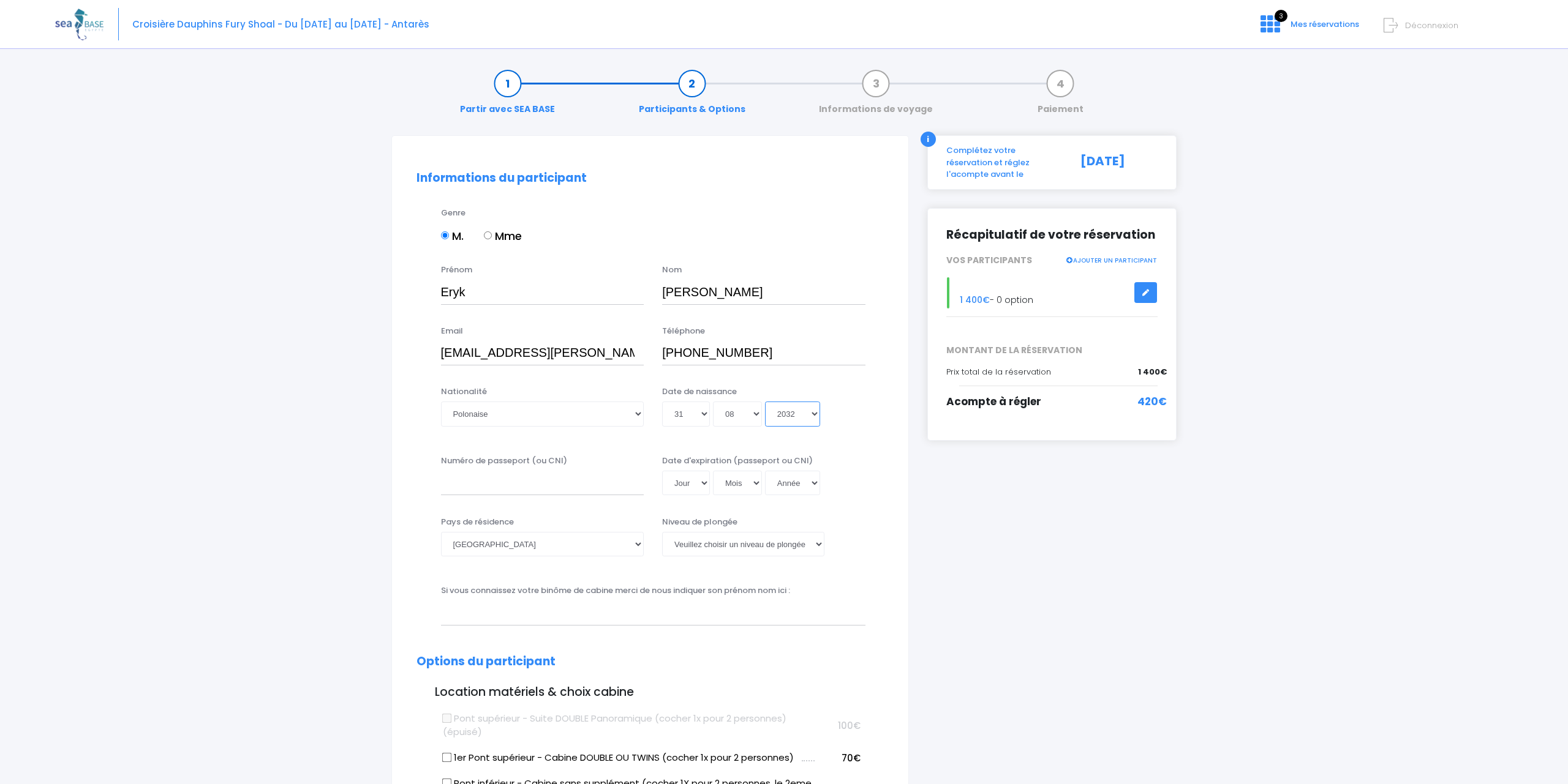
type input "2031-08-31"
select select "2030"
type input "2030-08-31"
select select "2029"
type input "2029-08-31"
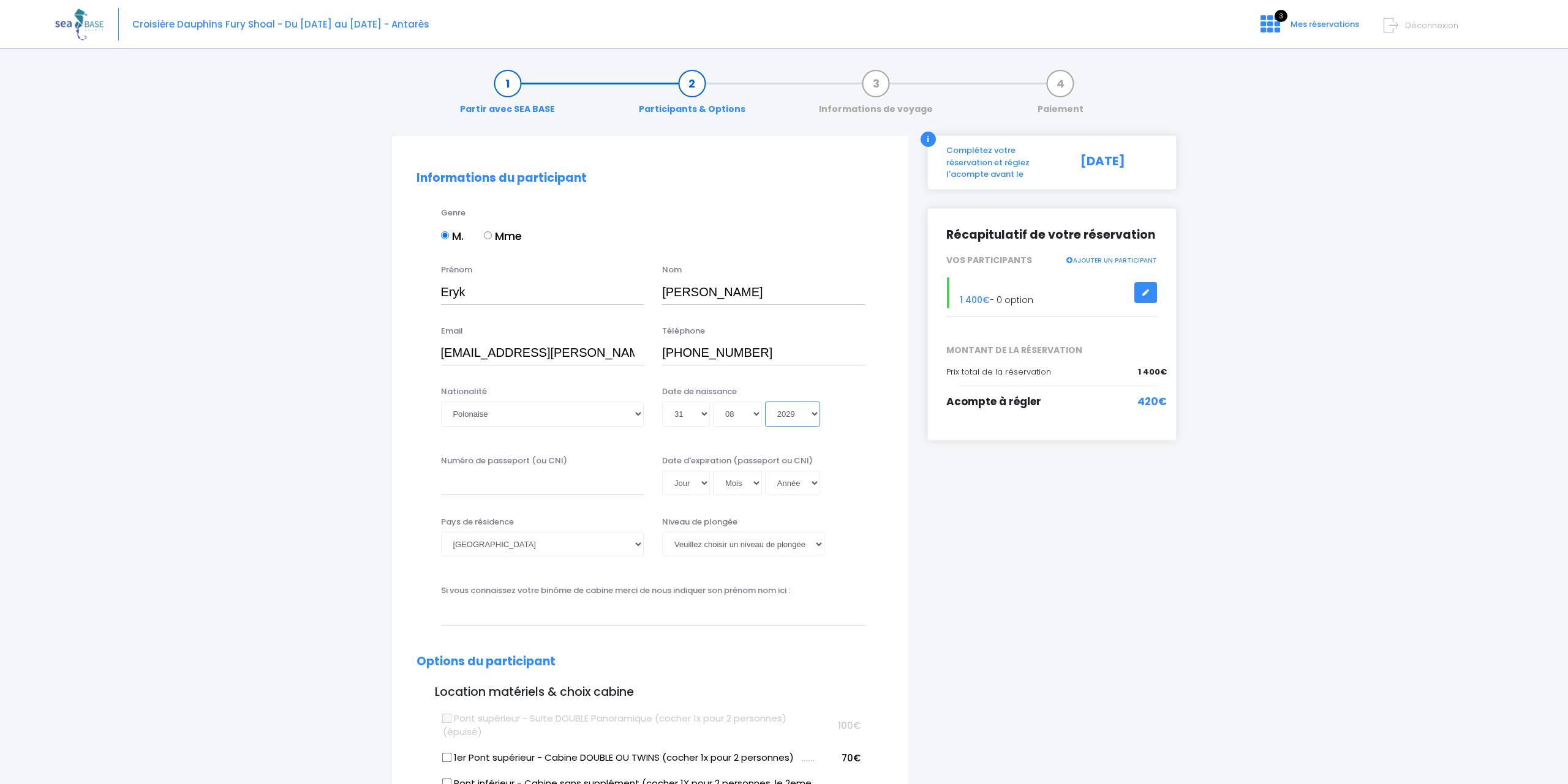
select select "2028"
type input "2028-08-31"
select select "2027"
type input "2027-08-31"
select select "2026"
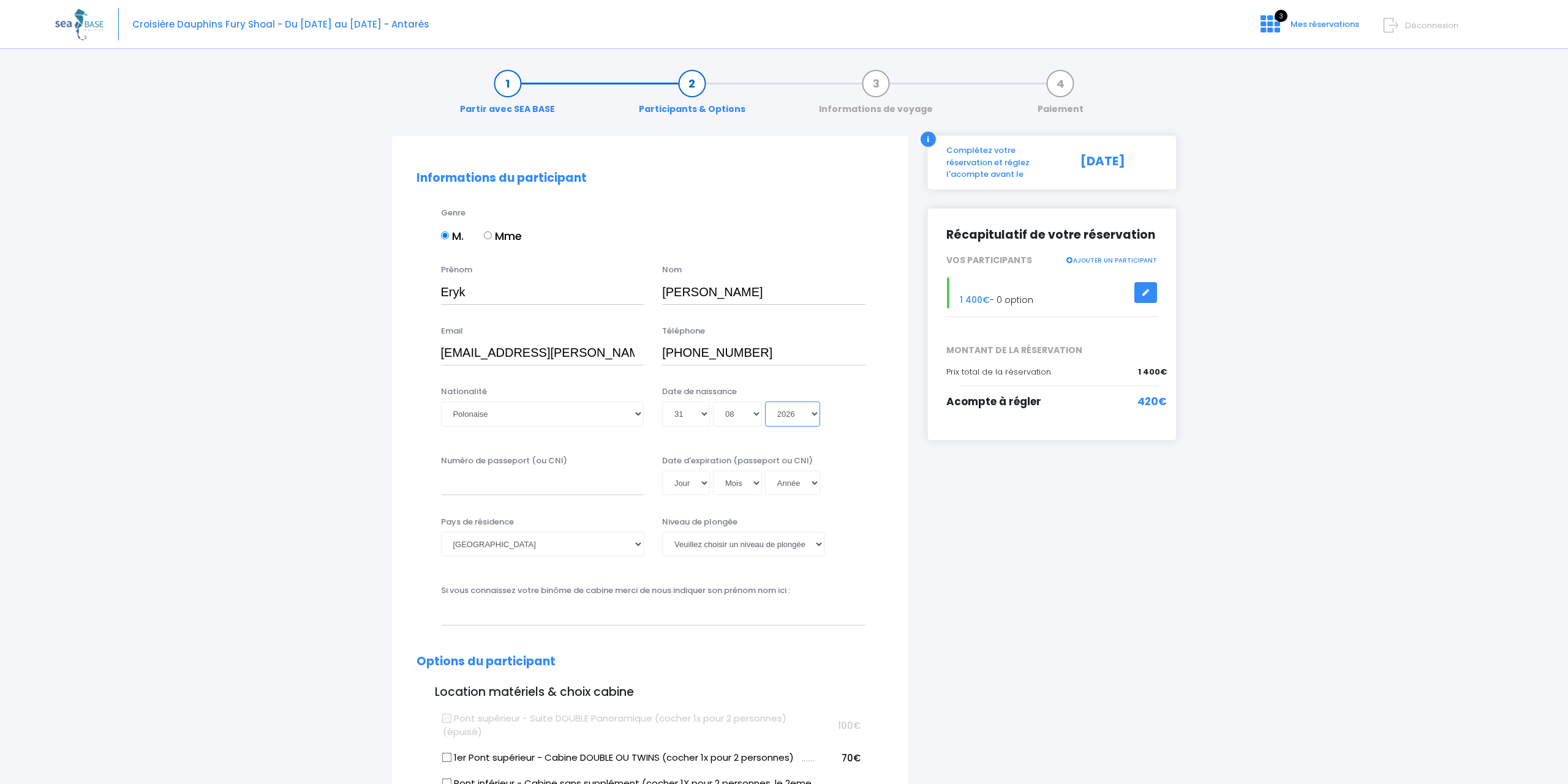
type input "2026-08-31"
select select "2025"
type input "2025-08-31"
select select "2024"
type input "2024-08-31"
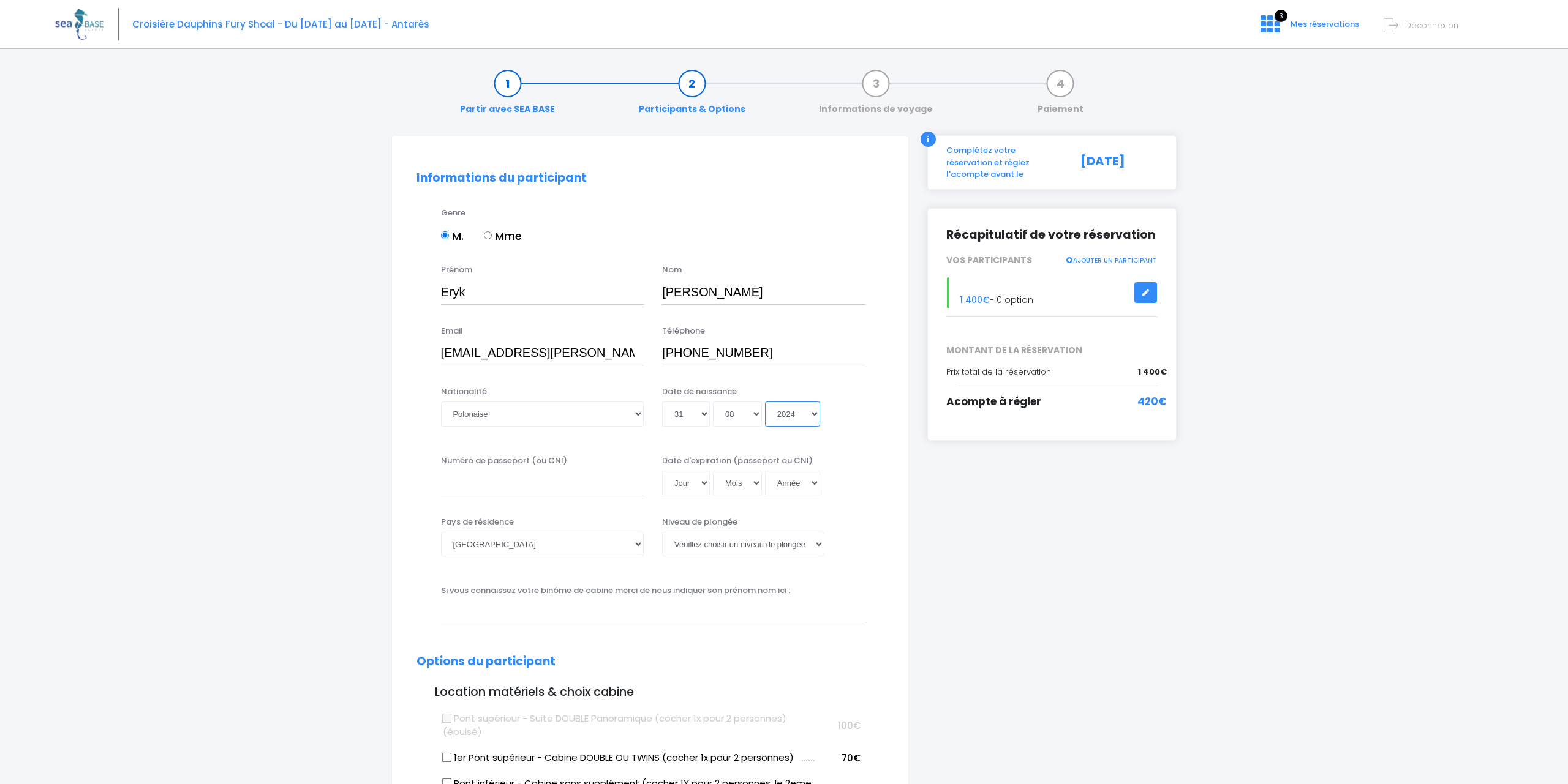
select select "2023"
type input "2023-08-31"
select select "2022"
type input "2022-08-31"
select select "2021"
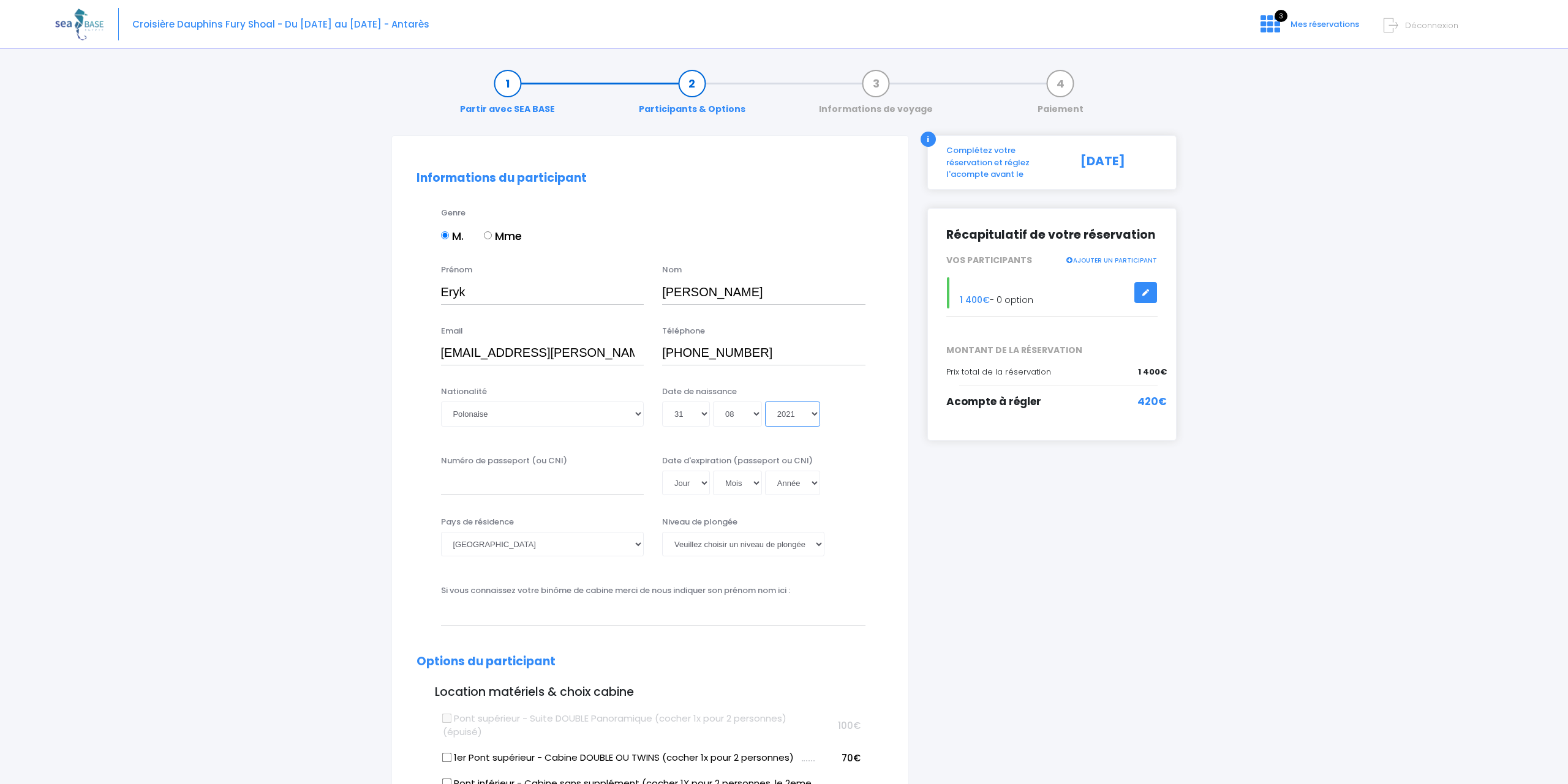
type input "2021-08-31"
select select "2020"
type input "2020-08-31"
select select "2019"
type input "2019-08-31"
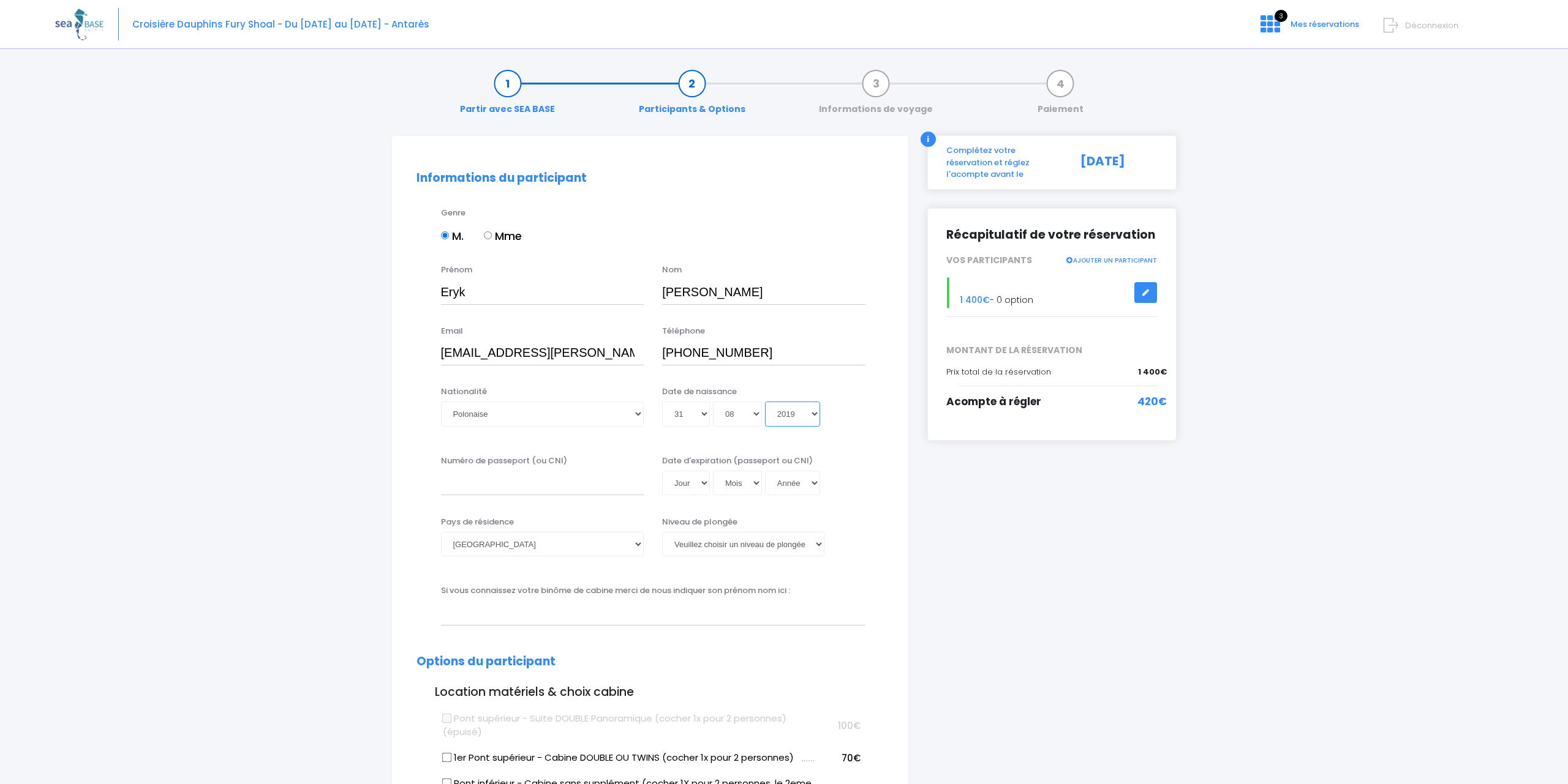
select select "2018"
type input "2018-08-31"
select select "2017"
type input "2017-08-31"
select select "2016"
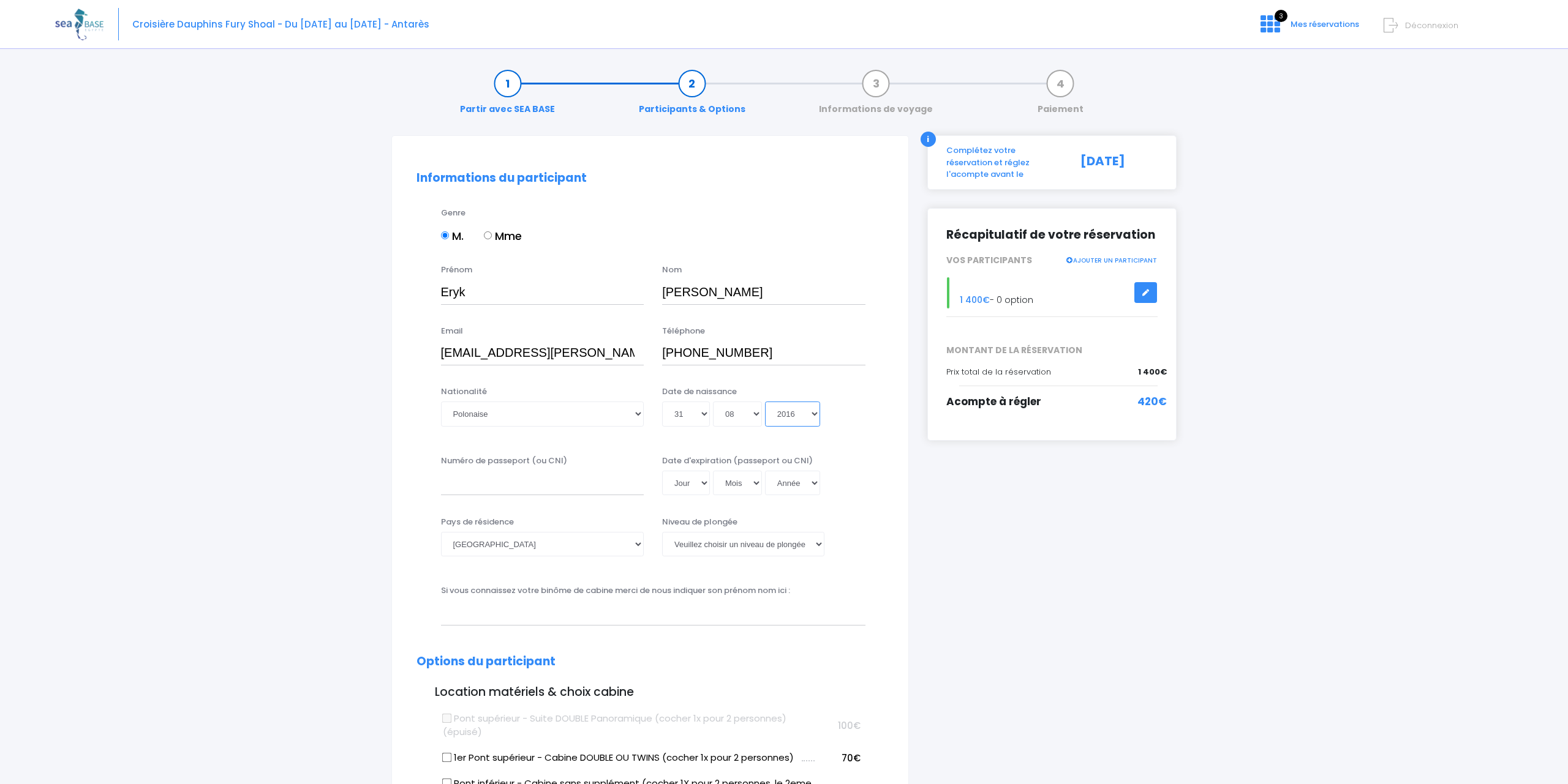
type input "2016-08-31"
select select "2015"
type input "2015-08-31"
select select "2014"
type input "2014-08-31"
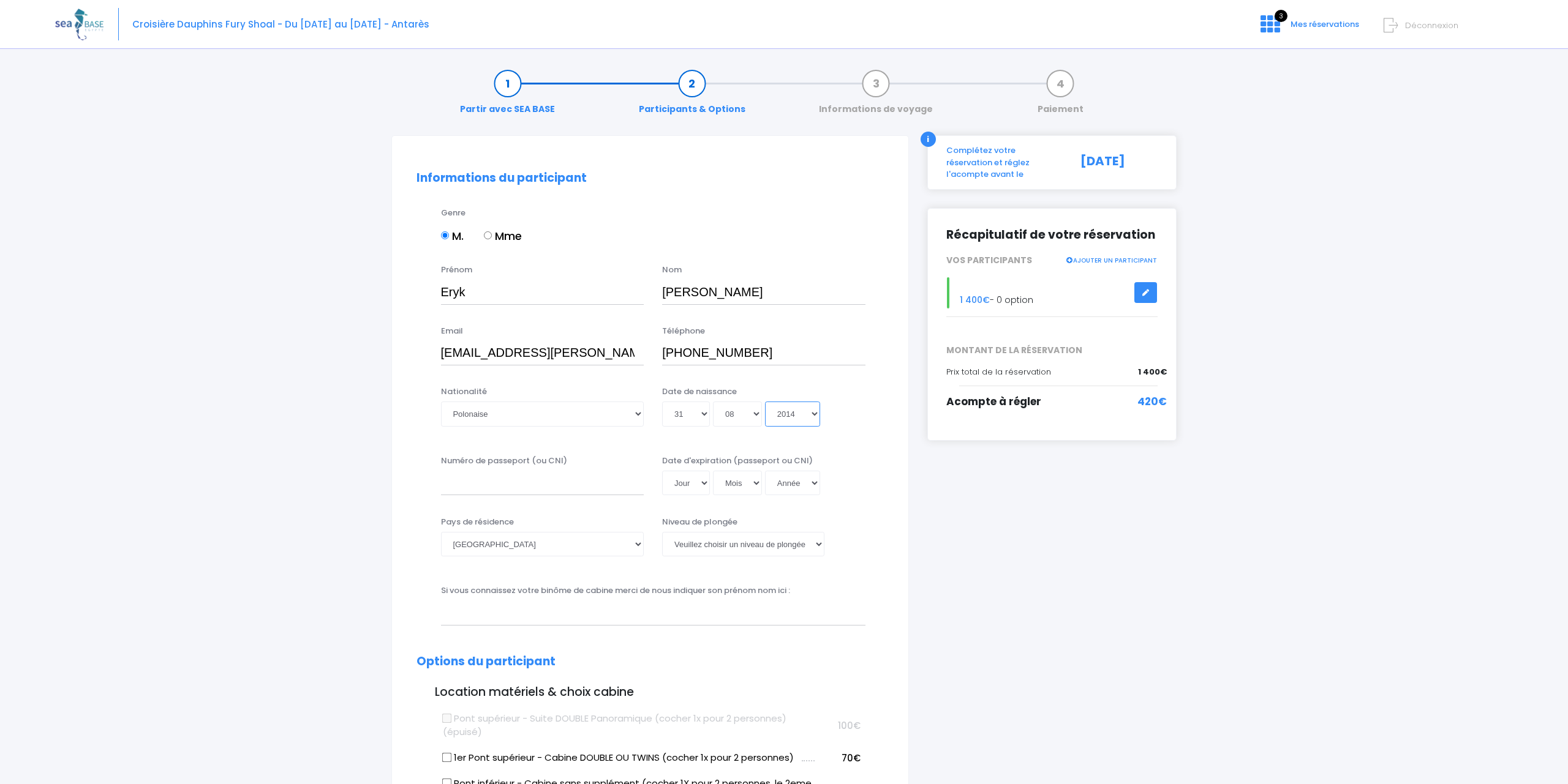
select select "2013"
type input "2013-08-31"
select select "2012"
type input "2012-08-31"
select select "2011"
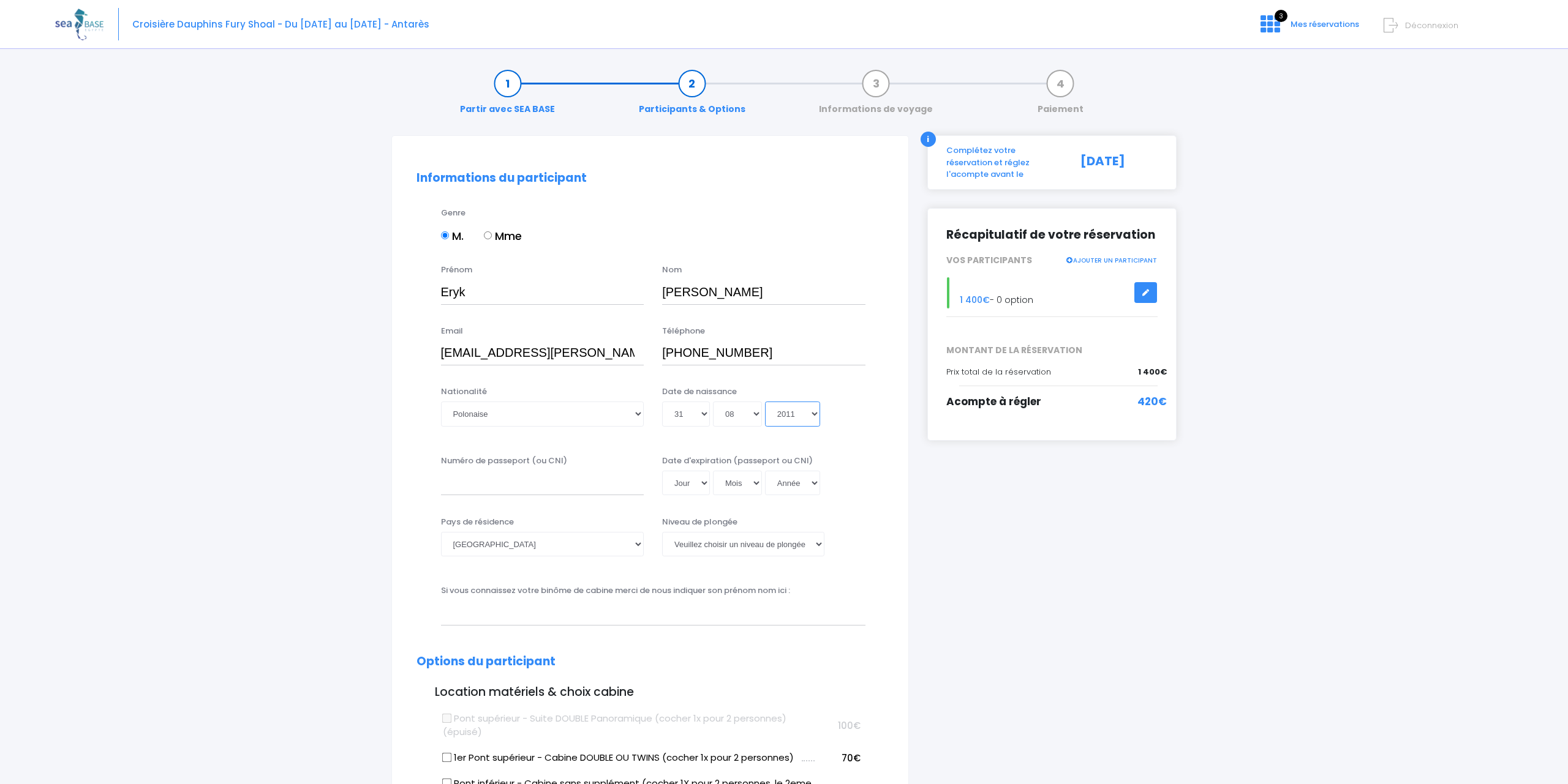
type input "2011-08-31"
select select "2010"
type input "2010-08-31"
select select "2009"
type input "2009-08-31"
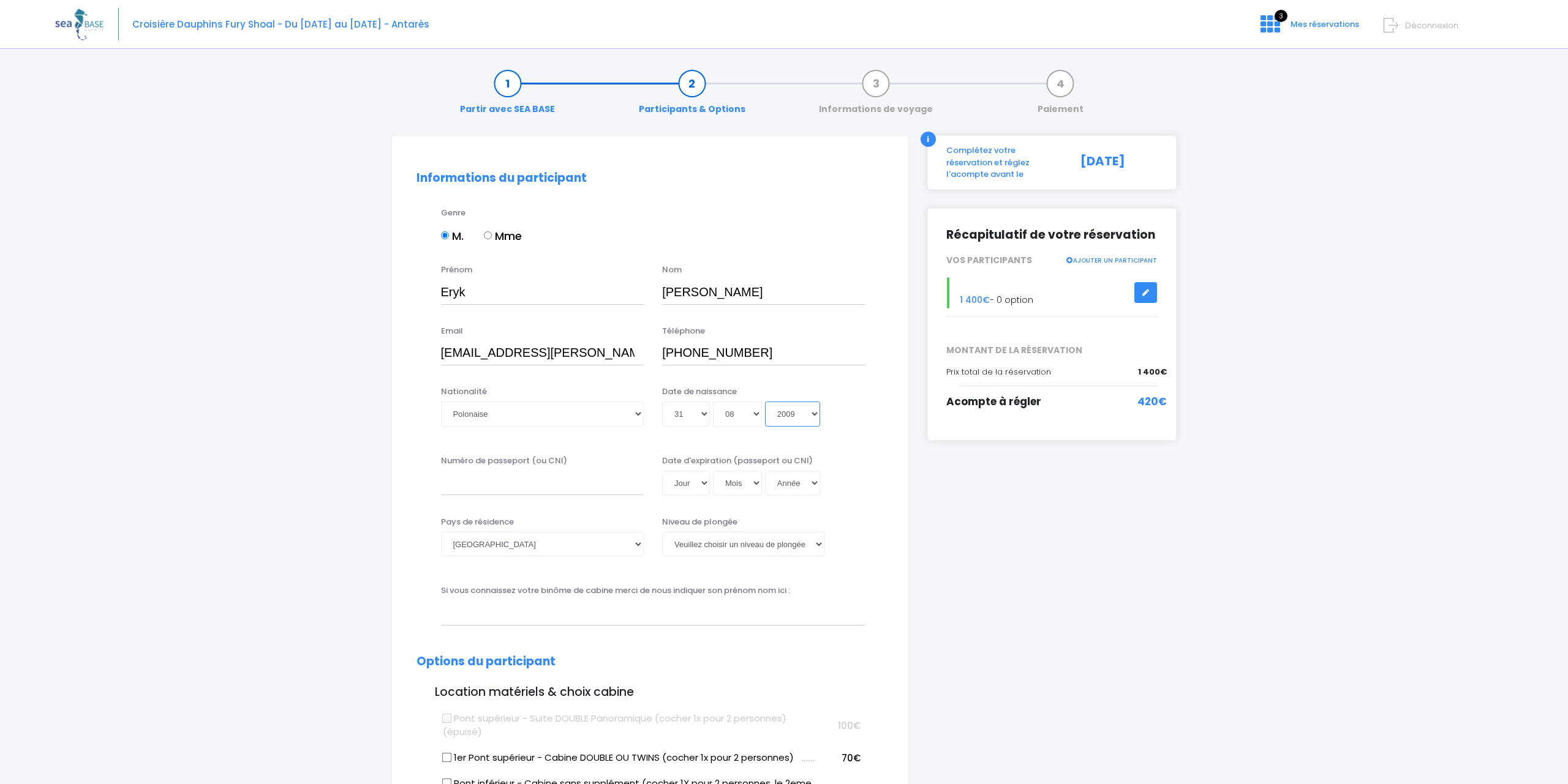
select select "2008"
type input "2008-08-31"
select select "2007"
type input "2007-08-31"
select select "2006"
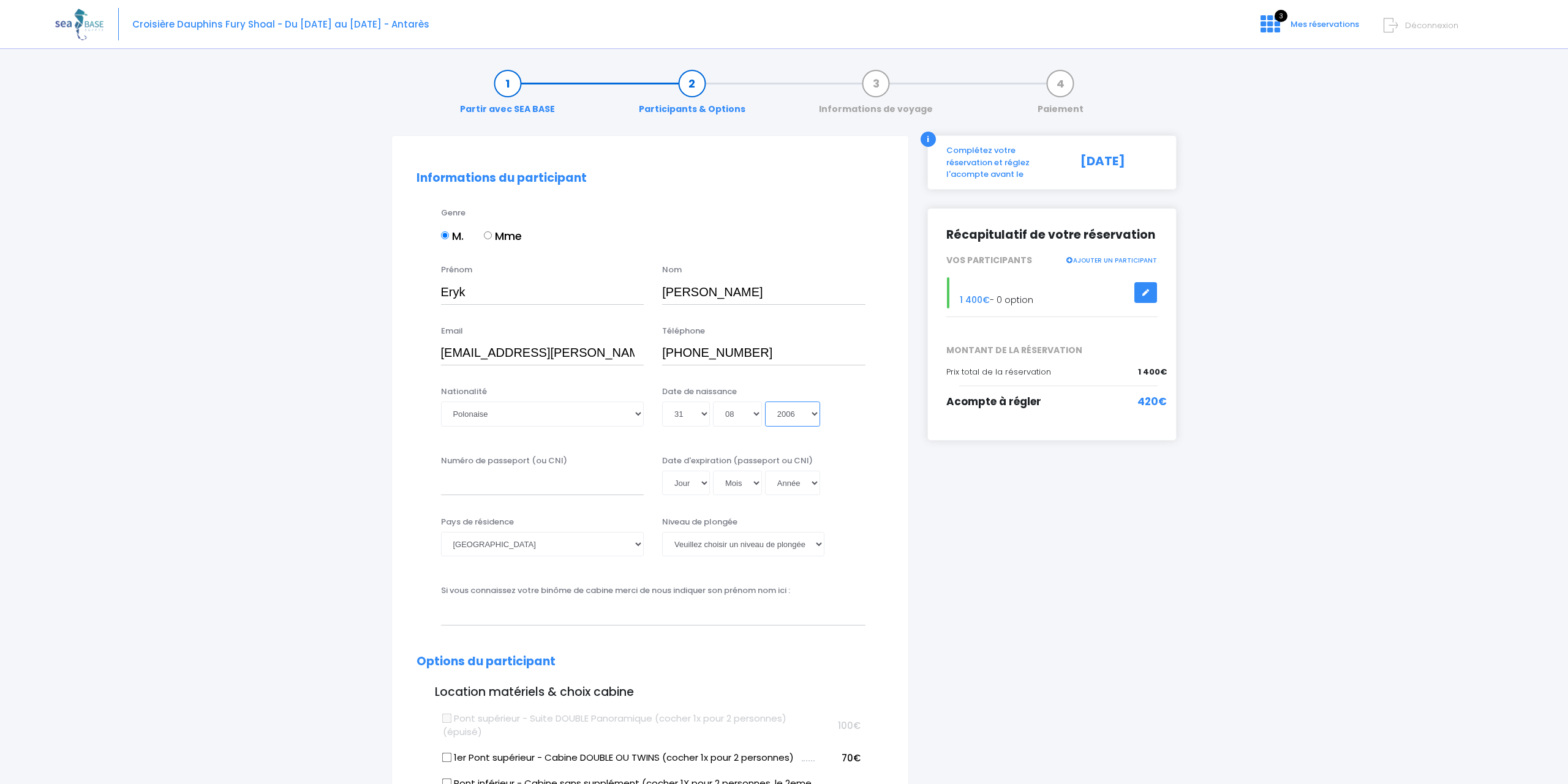
type input "2006-08-31"
select select "2005"
type input "2005-08-31"
select select "2004"
type input "2004-08-31"
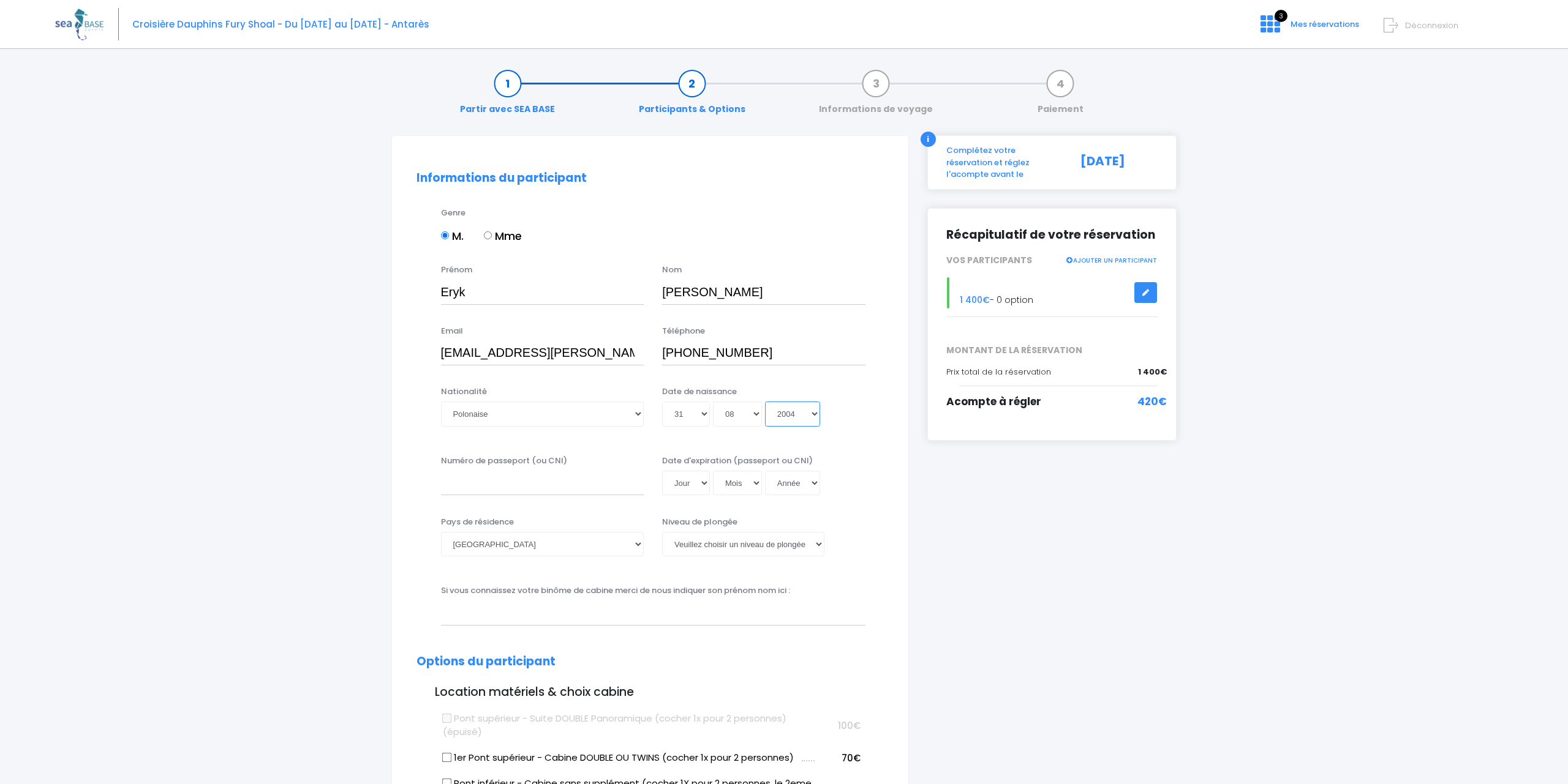
select select "2003"
type input "2003-08-31"
select select "2002"
type input "2002-08-31"
select select "2001"
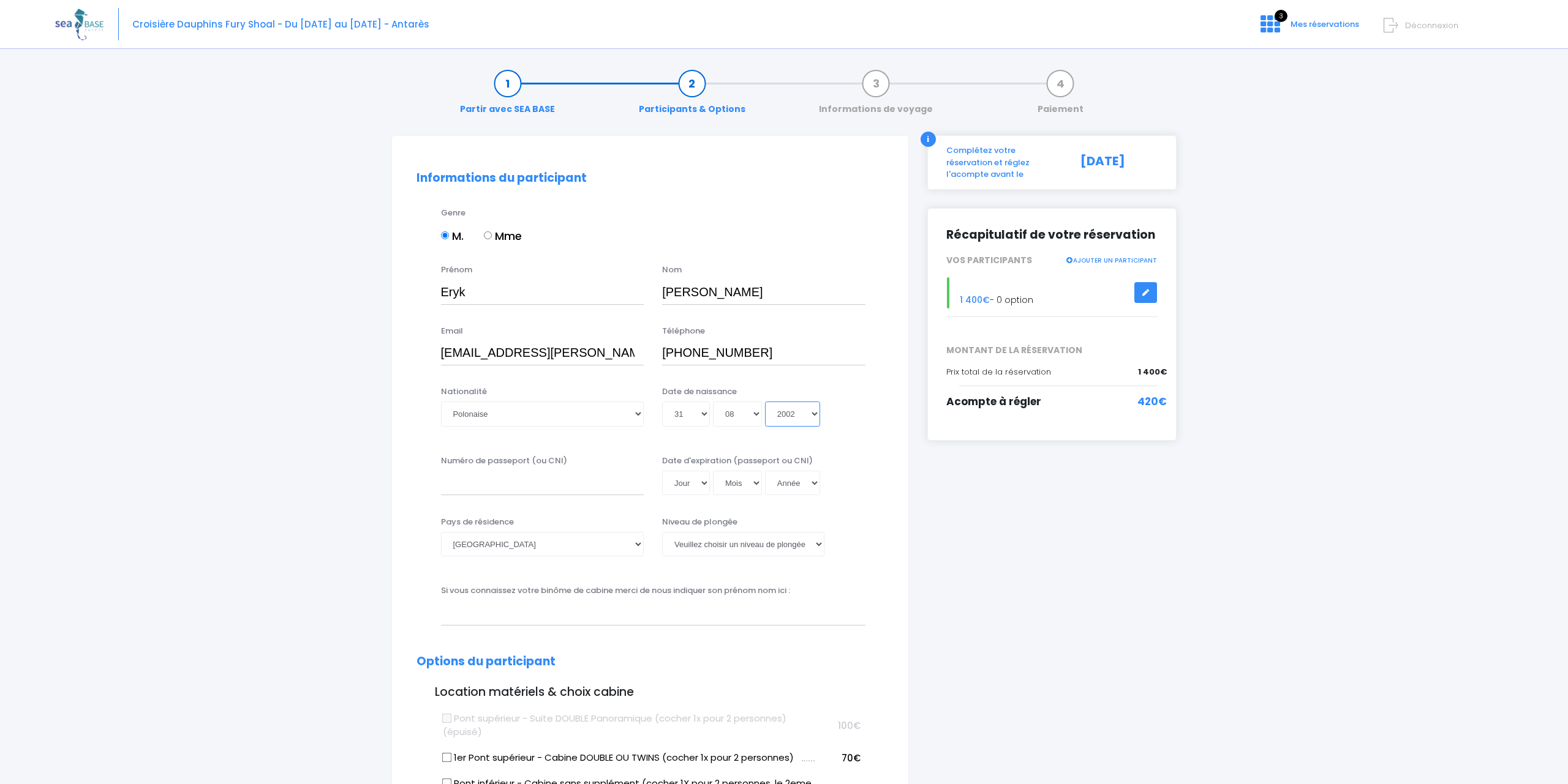
type input "2001-08-31"
select select "2000"
type input "2000-08-31"
select select "1999"
type input "1999-08-31"
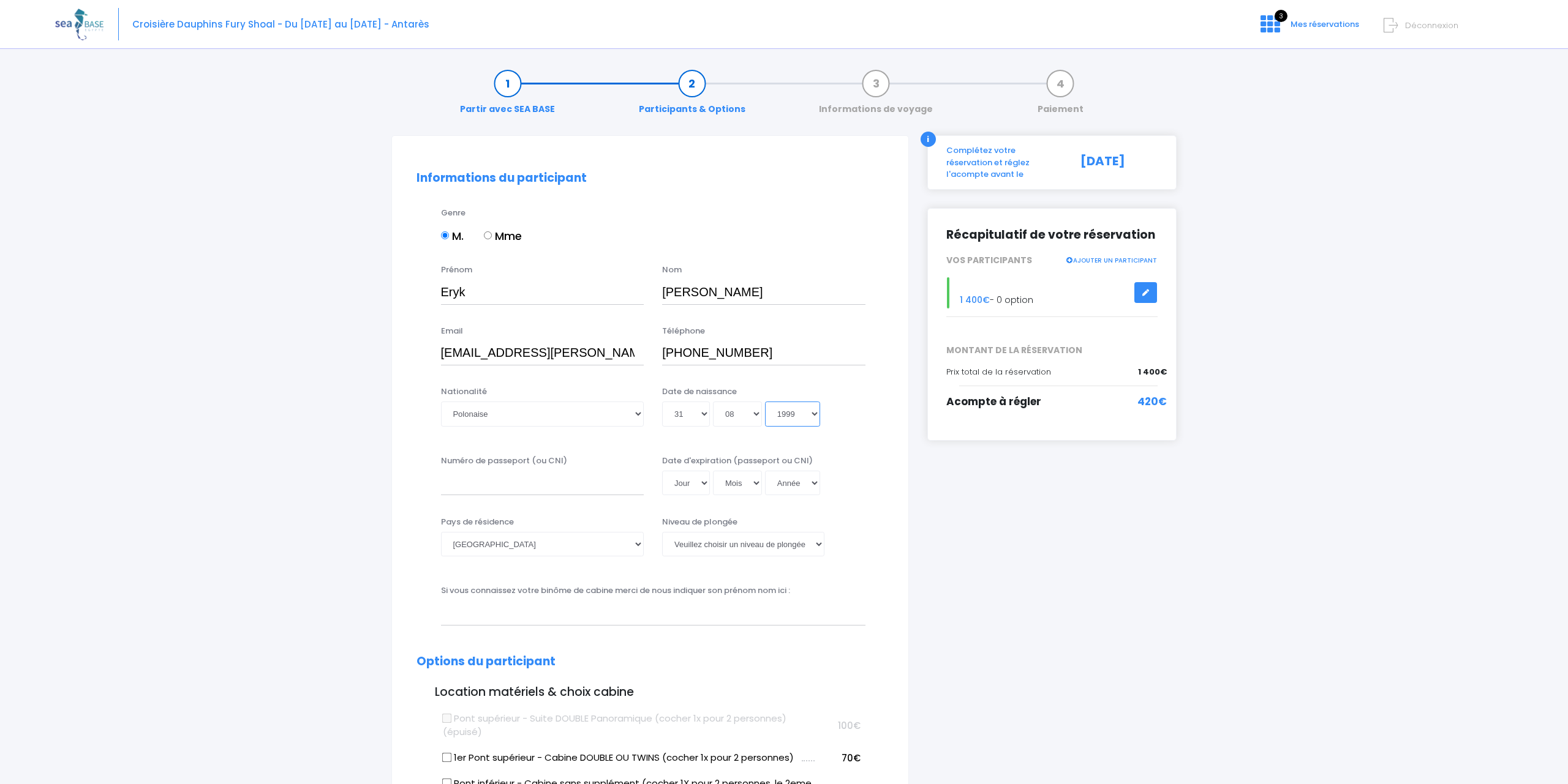
select select "1998"
type input "1998-08-31"
select select "1997"
type input "1997-08-31"
select select "1996"
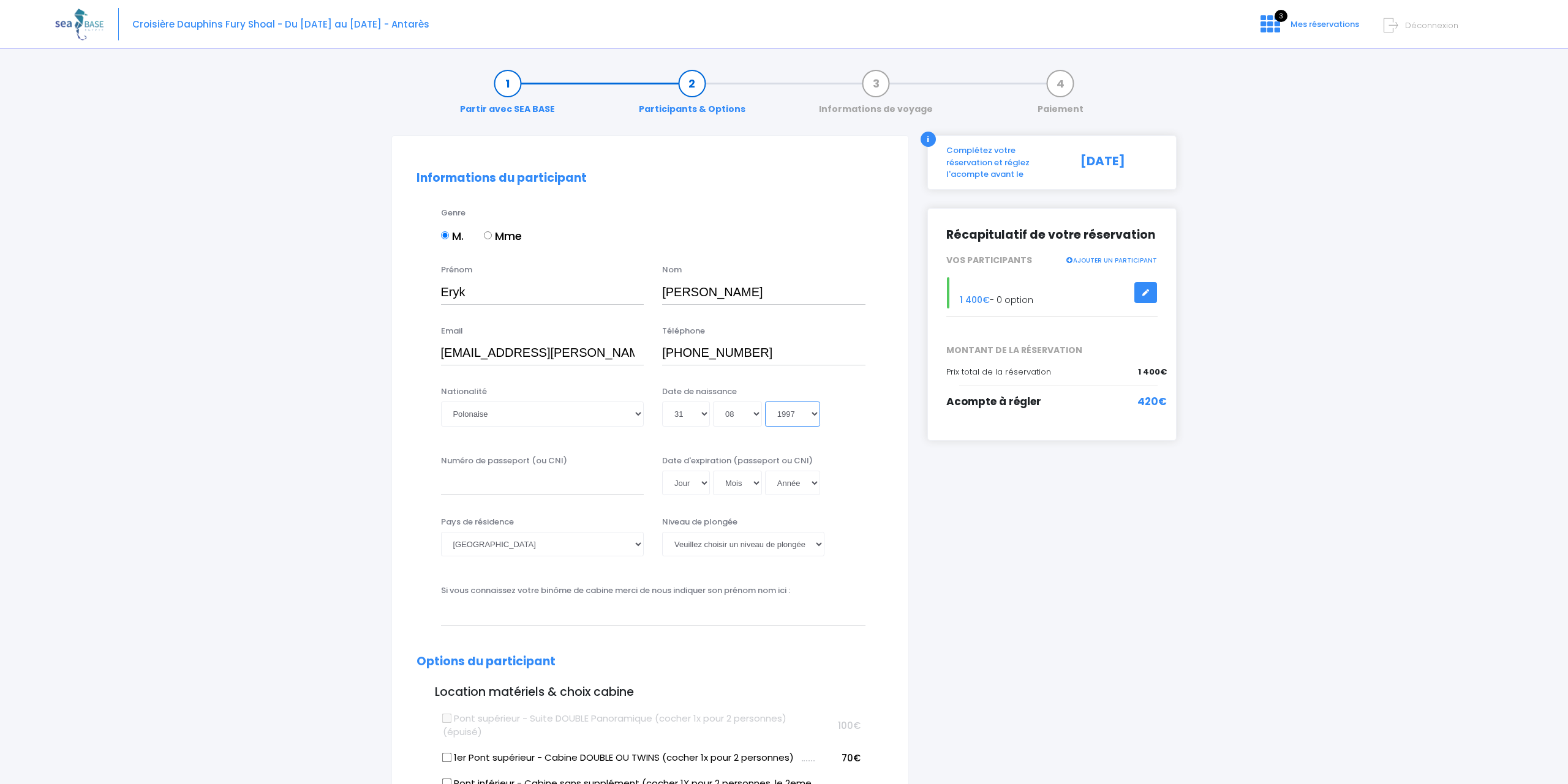
type input "1996-08-31"
select select "1995"
type input "1995-08-31"
select select "1994"
type input "1994-08-31"
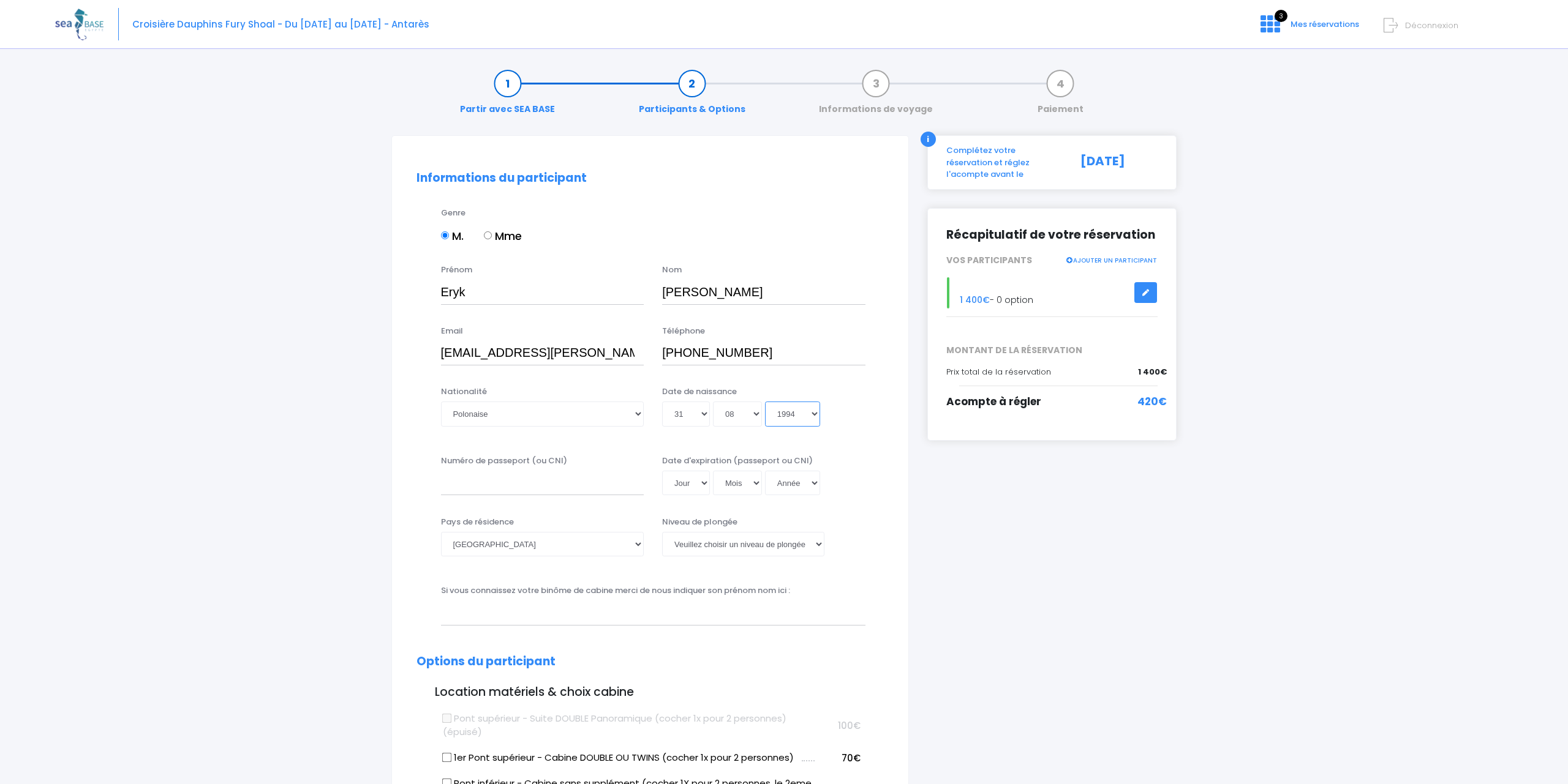
select select "1993"
type input "1993-08-31"
select select "1992"
type input "1992-08-31"
select select "1991"
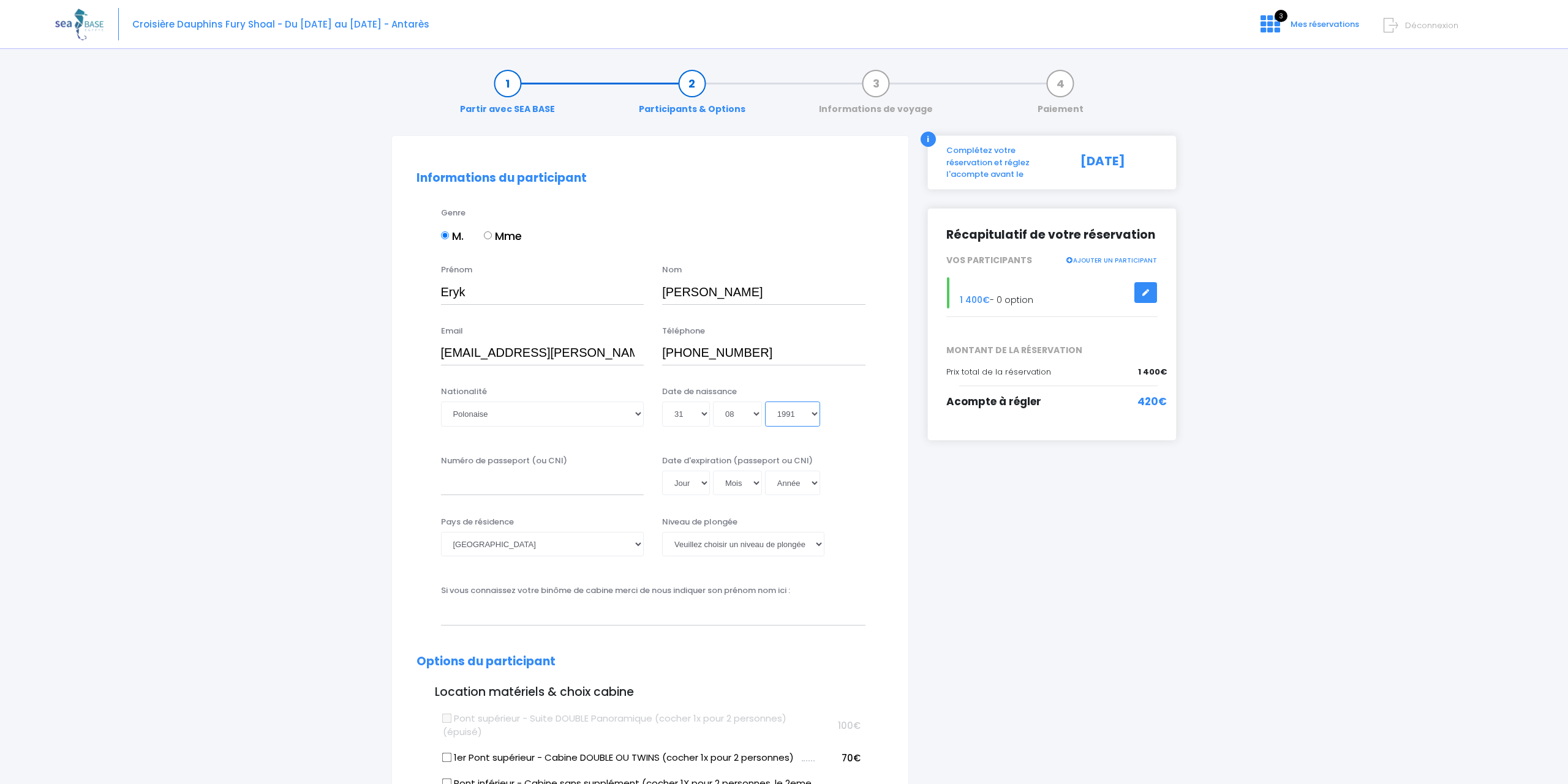
type input "1991-08-31"
select select "1990"
type input "1990-08-31"
select select "1989"
type input "1989-08-31"
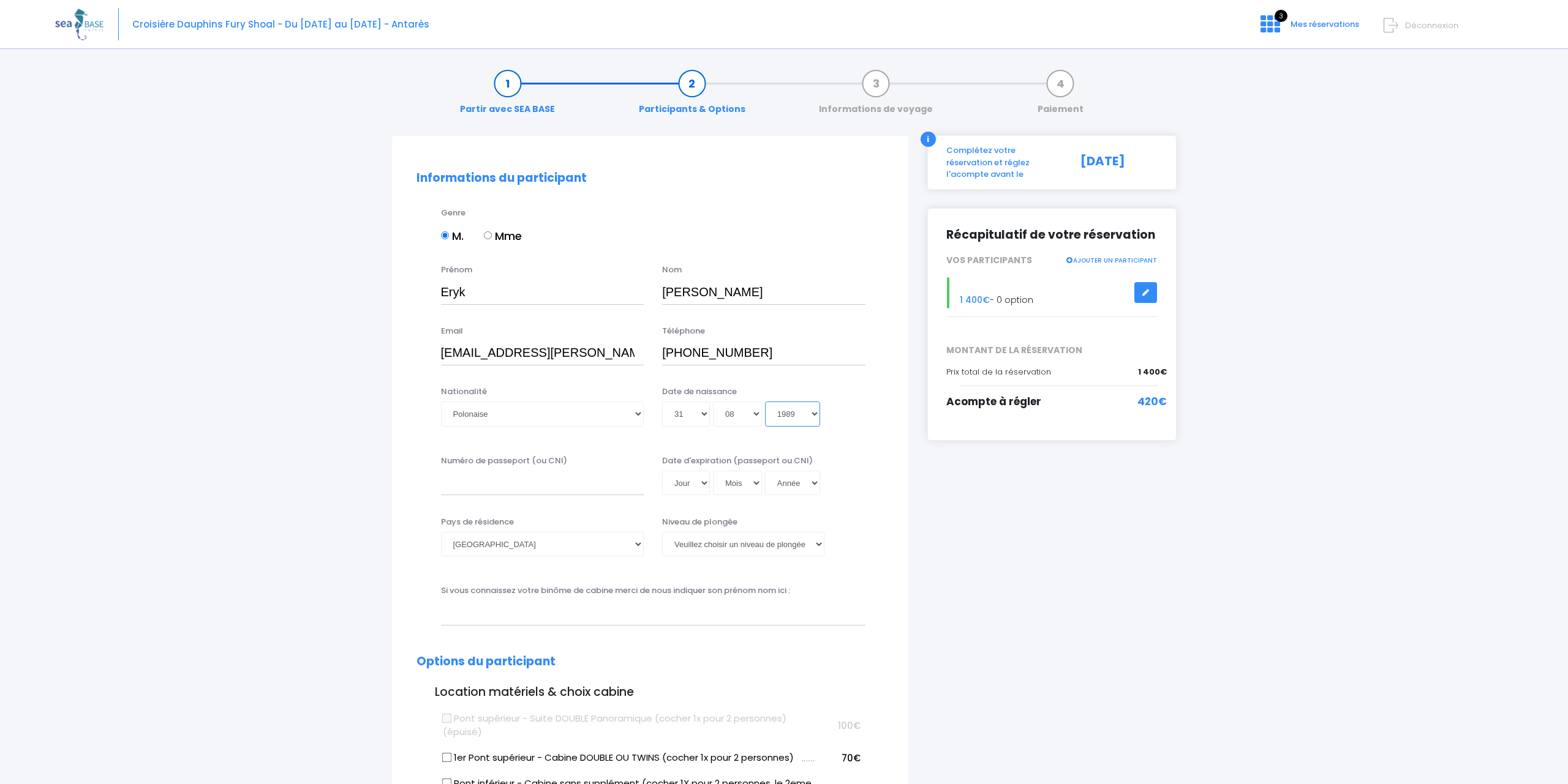
select select "1988"
type input "1988-08-31"
select select "1987"
type input "1987-08-31"
select select "1986"
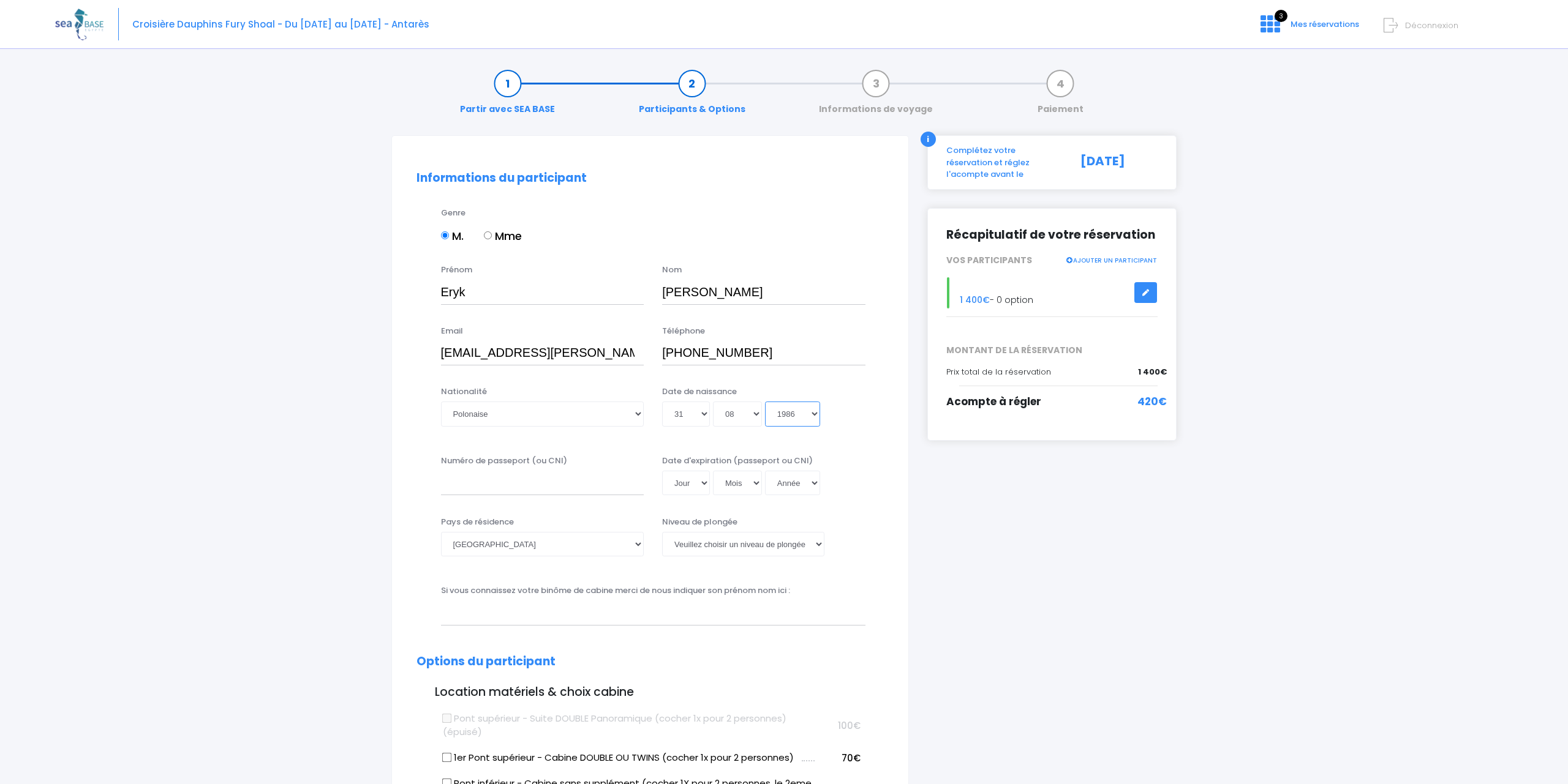
type input "1986-08-31"
select select "1985"
type input "1985-08-31"
select select "1984"
type input "1984-08-31"
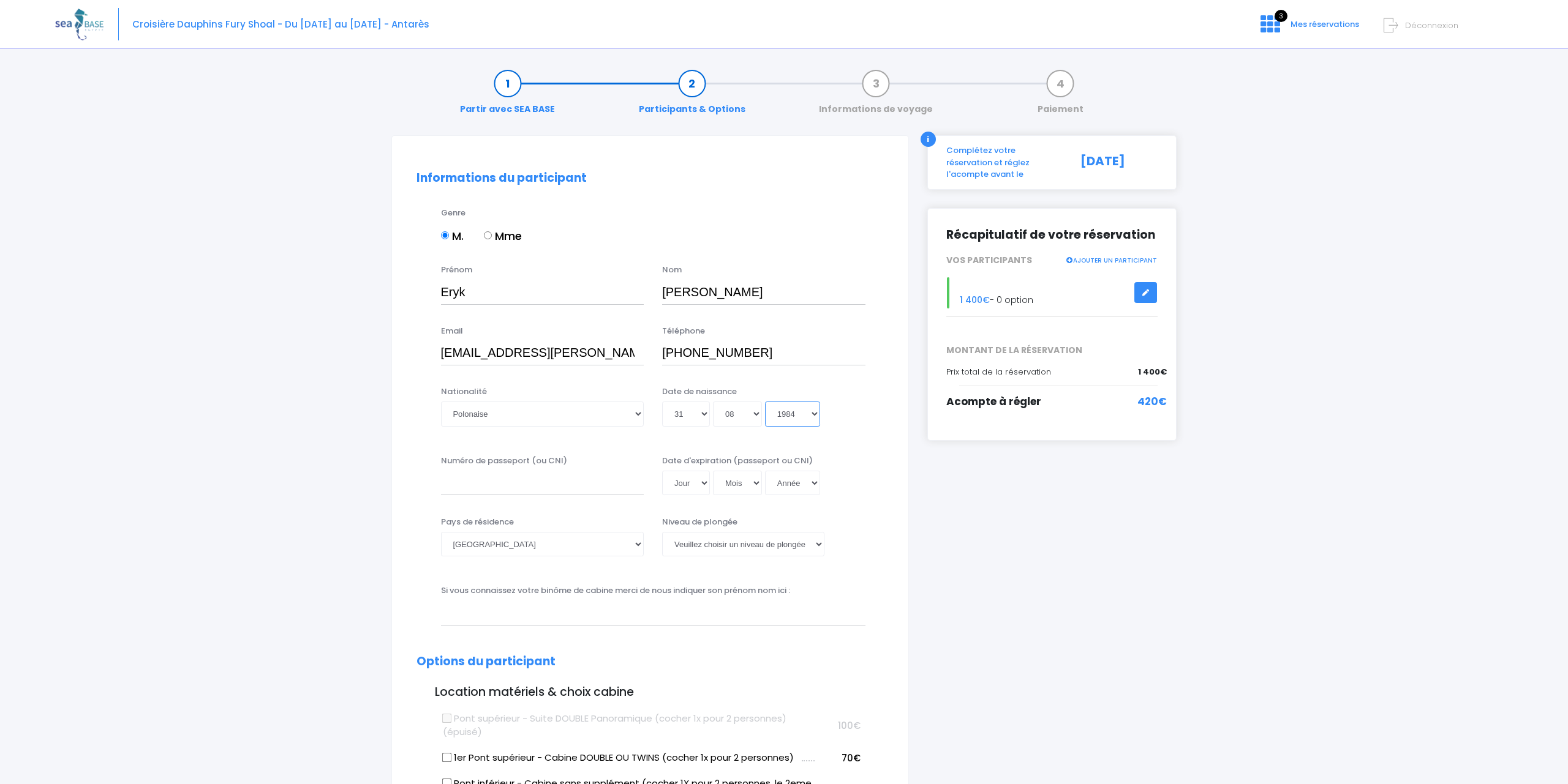
select select "1983"
type input "1983-08-31"
select select "1982"
type input "1982-08-31"
select select "1981"
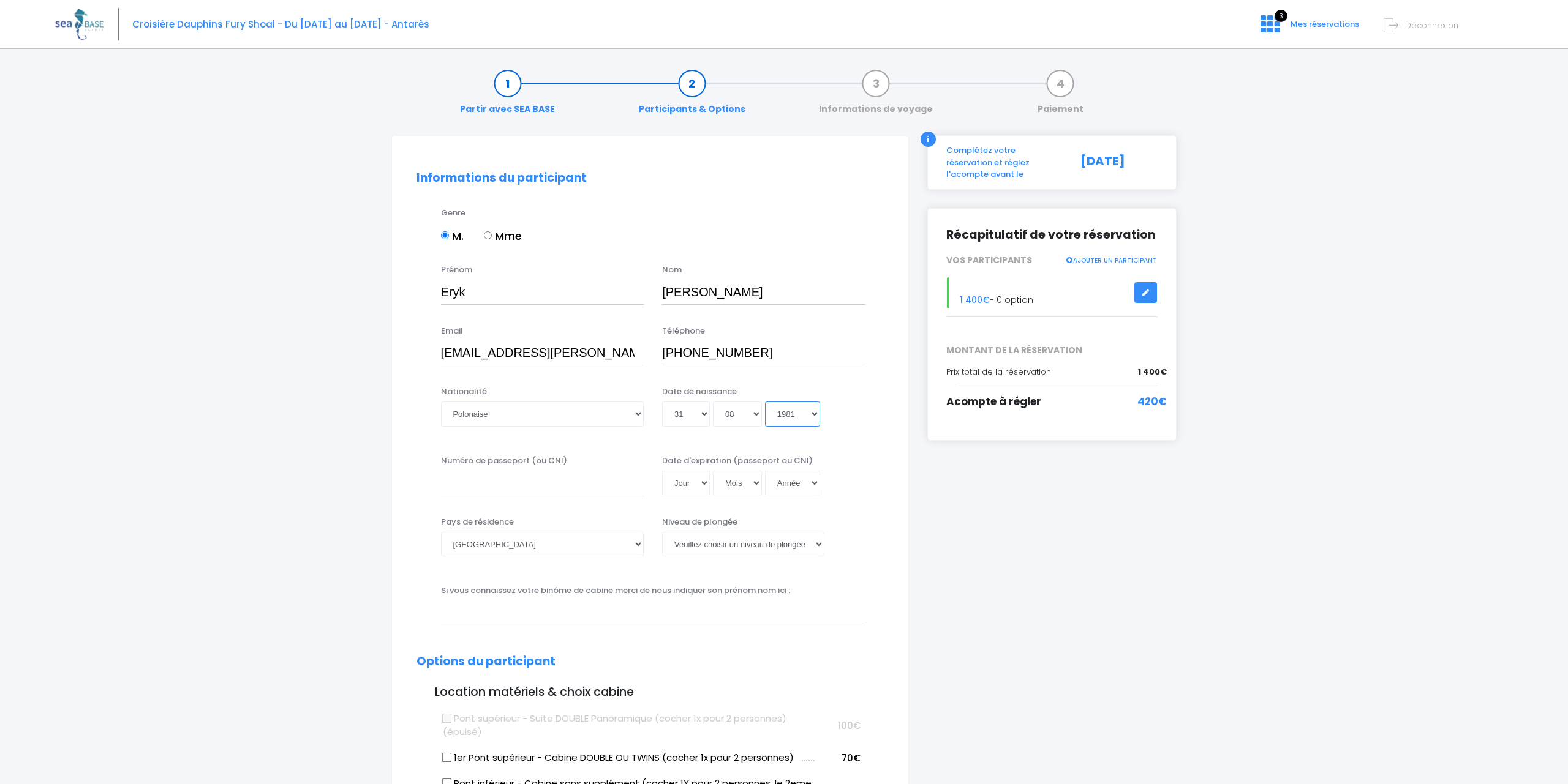
type input "1981-08-31"
select select "1980"
type input "1980-08-31"
select select "1979"
type input "1979-08-31"
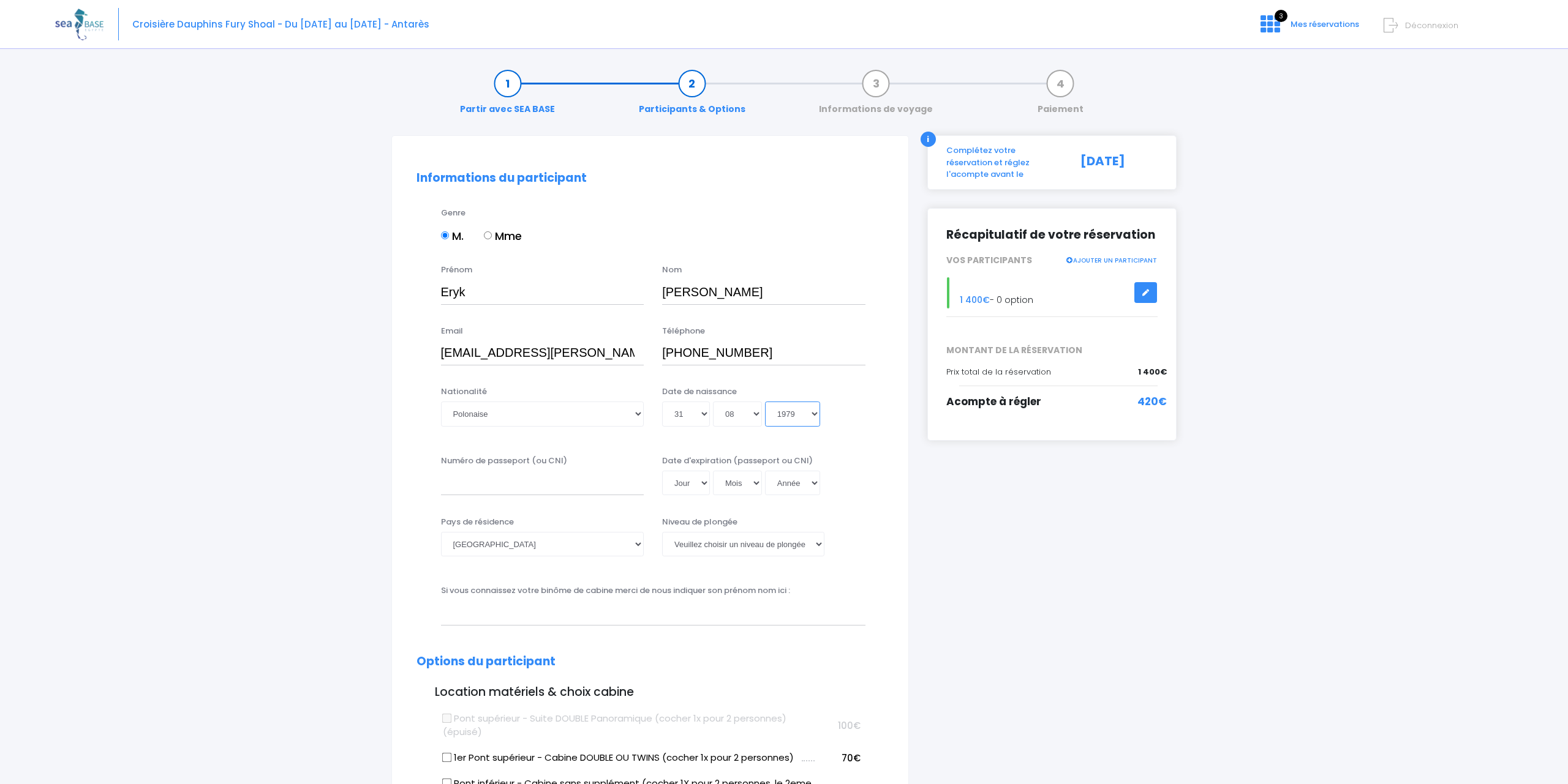
select select "1978"
type input "1978-08-31"
select select "1977"
type input "1977-08-31"
select select "1976"
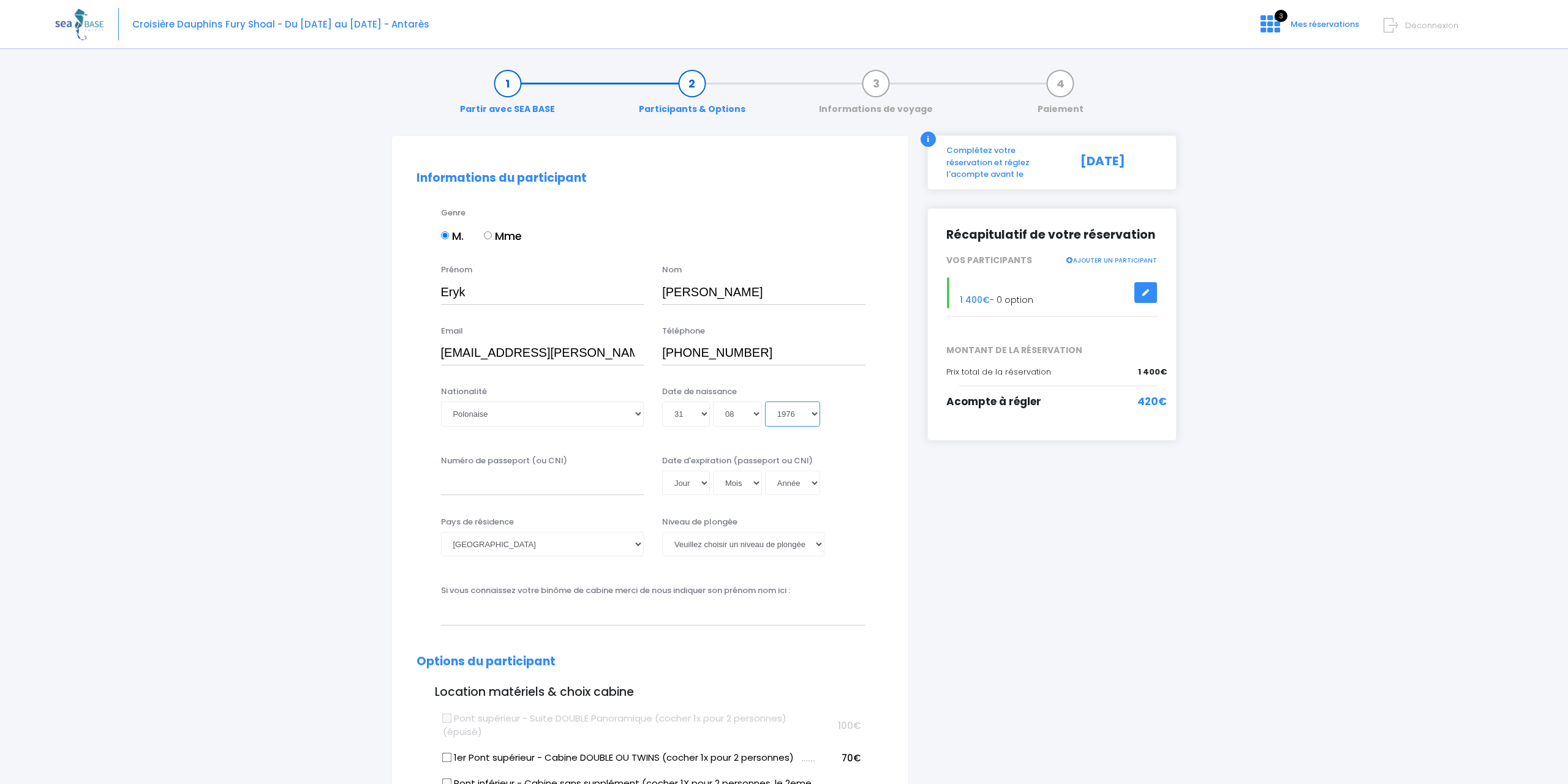
type input "1976-08-31"
select select "1975"
type input "1975-08-31"
select select "1974"
type input "1974-08-31"
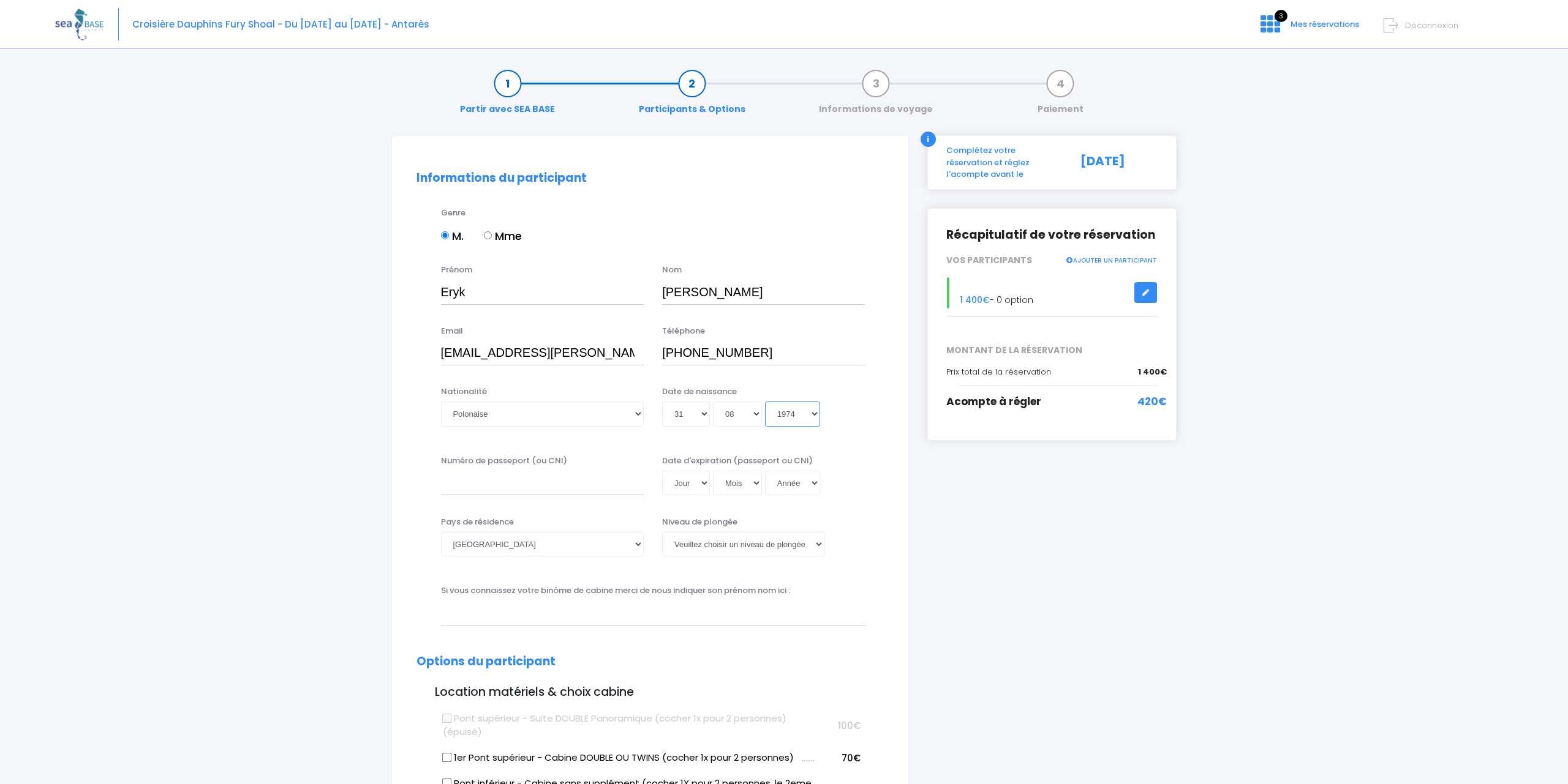
select select "1973"
type input "1973-08-31"
select select "1972"
type input "1972-08-31"
select select "1971"
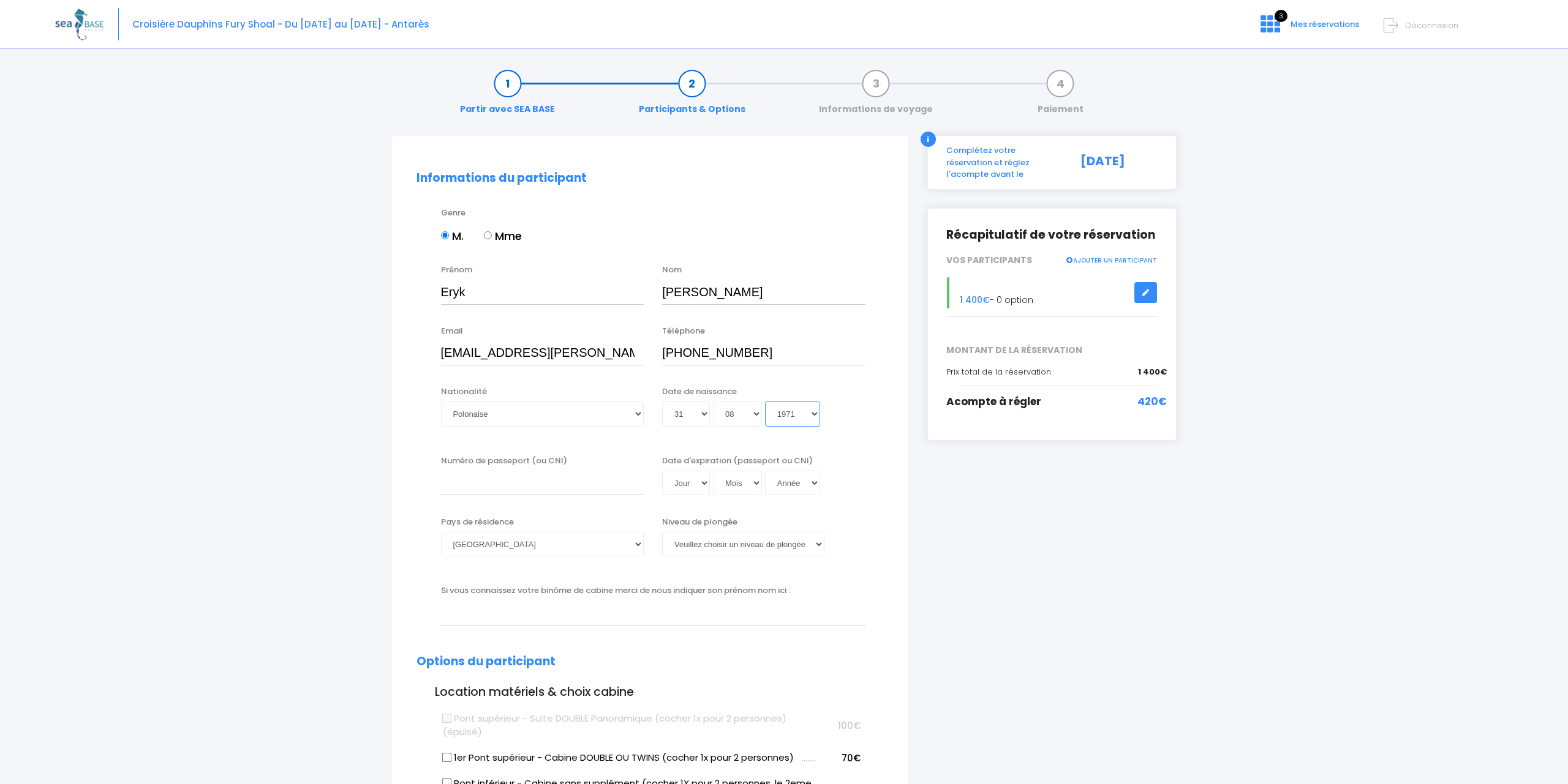
type input "1971-08-31"
select select "1970"
type input "1970-08-31"
select select "1969"
type input "1969-08-31"
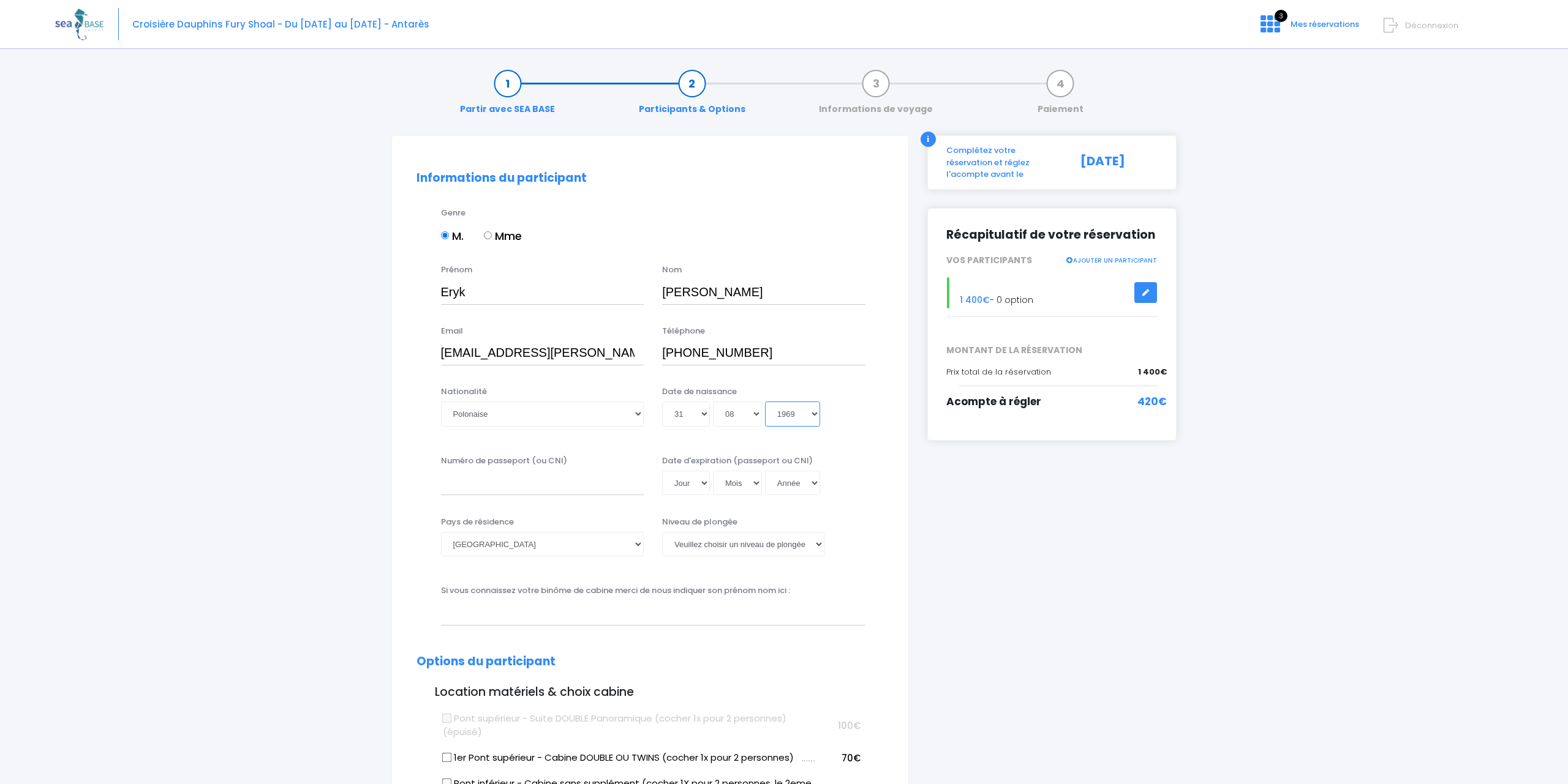
select select "1968"
type input "1968-08-31"
select select "1967"
type input "1967-08-31"
select select "1966"
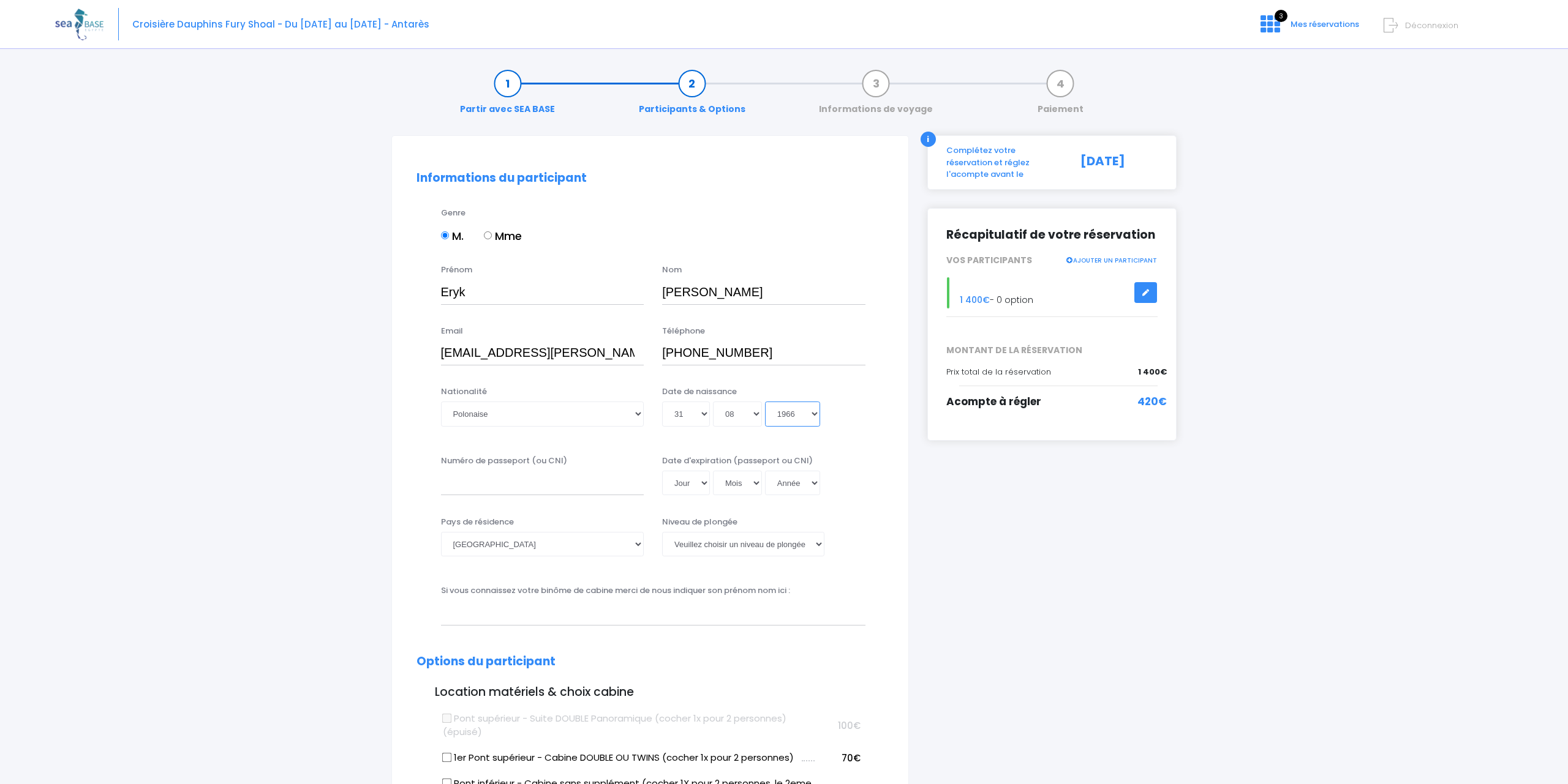
type input "1966-08-31"
select select "1965"
type input "1965-08-31"
select select "1966"
type input "1966-08-31"
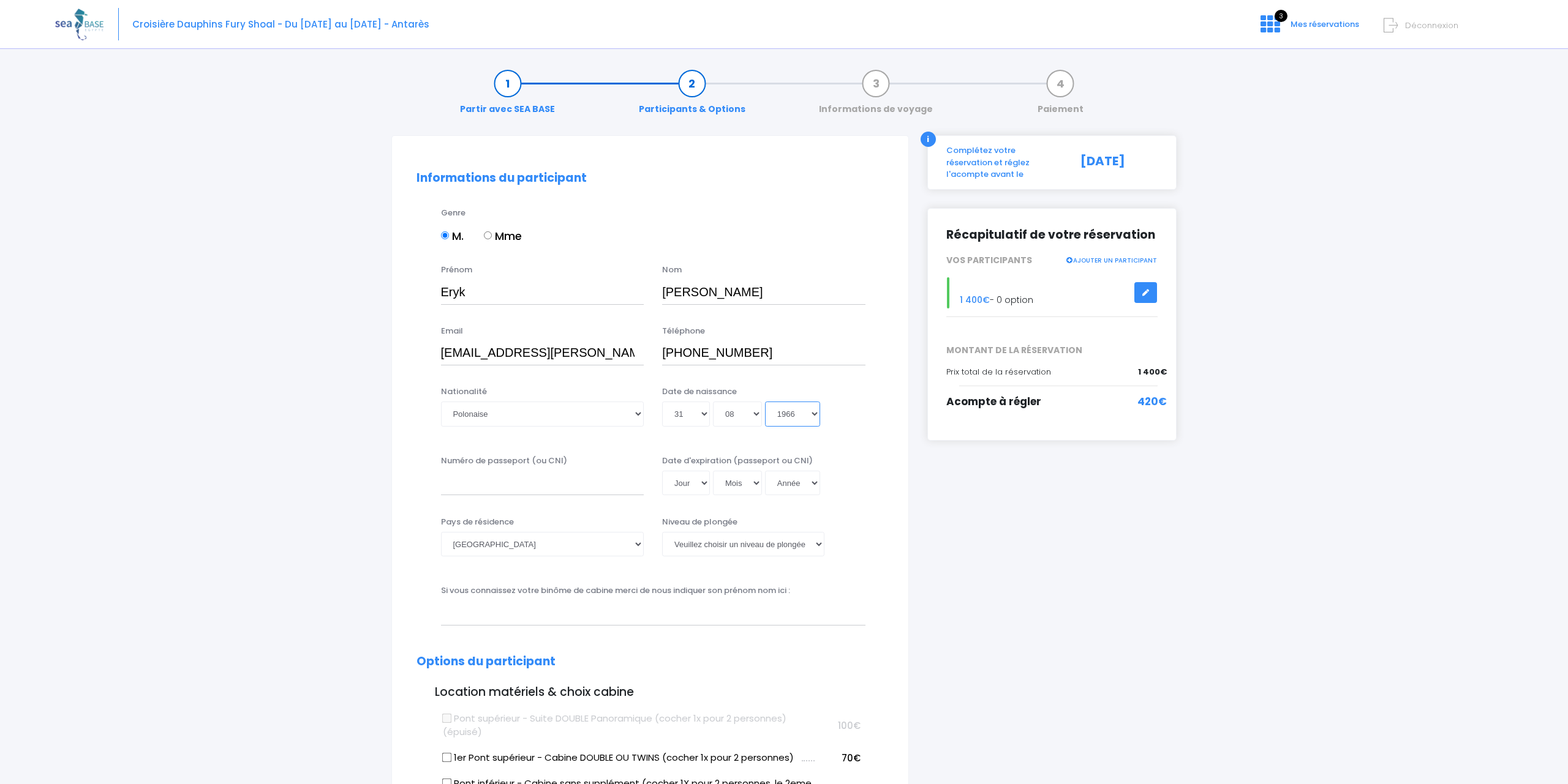
select select "1967"
type input "1967-08-31"
select select "1968"
type input "1968-08-31"
select select "1969"
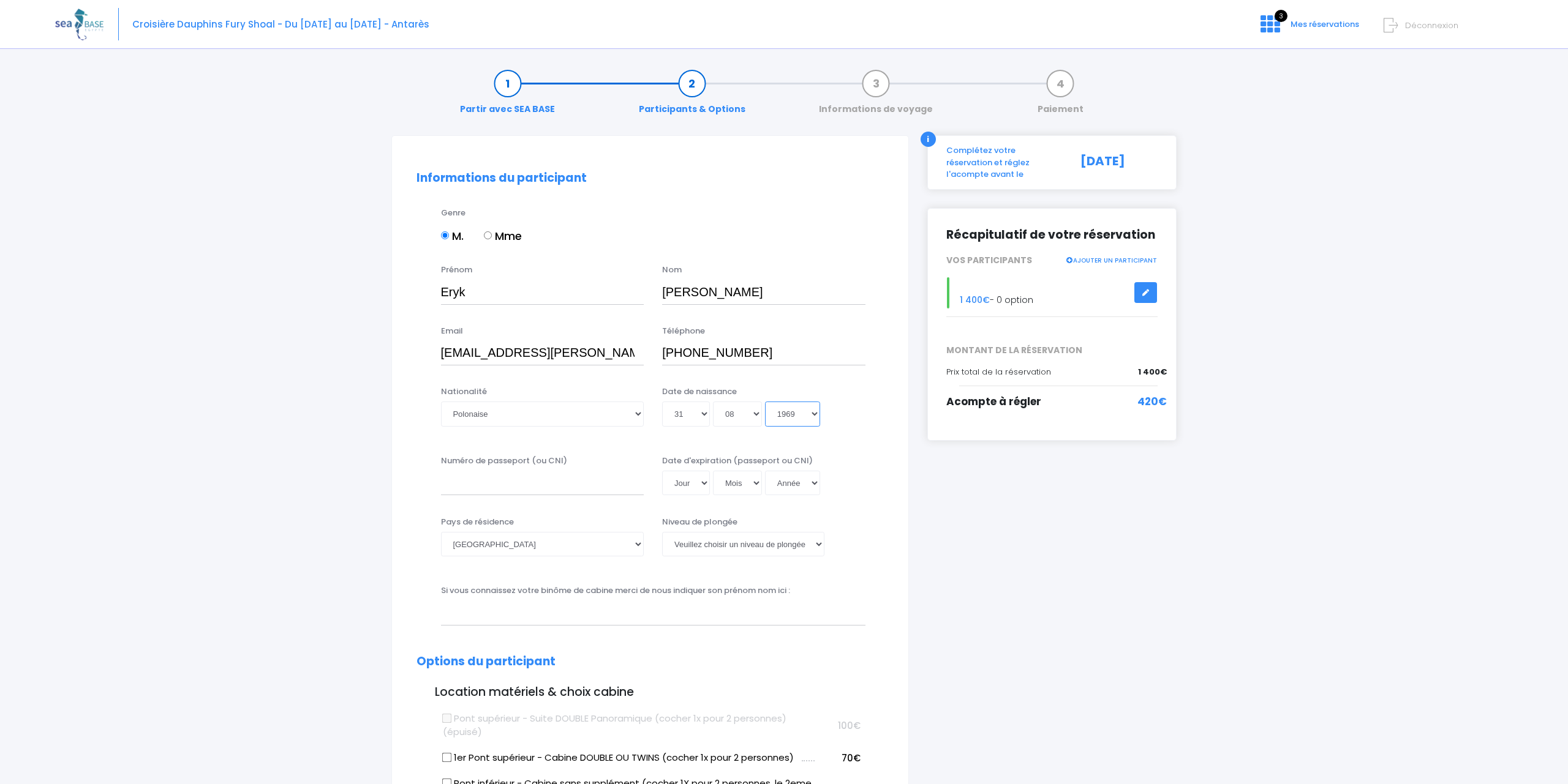
type input "1969-08-31"
select select "1970"
type input "1970-08-31"
type input "FD7046951"
click at [662, 470] on select "Jour 01 02 03 04 05 06 07 08 09 10 11 12 13 14 15 16 17 18 19 20 21 22 23 24 25…" at bounding box center [685, 482] width 48 height 24
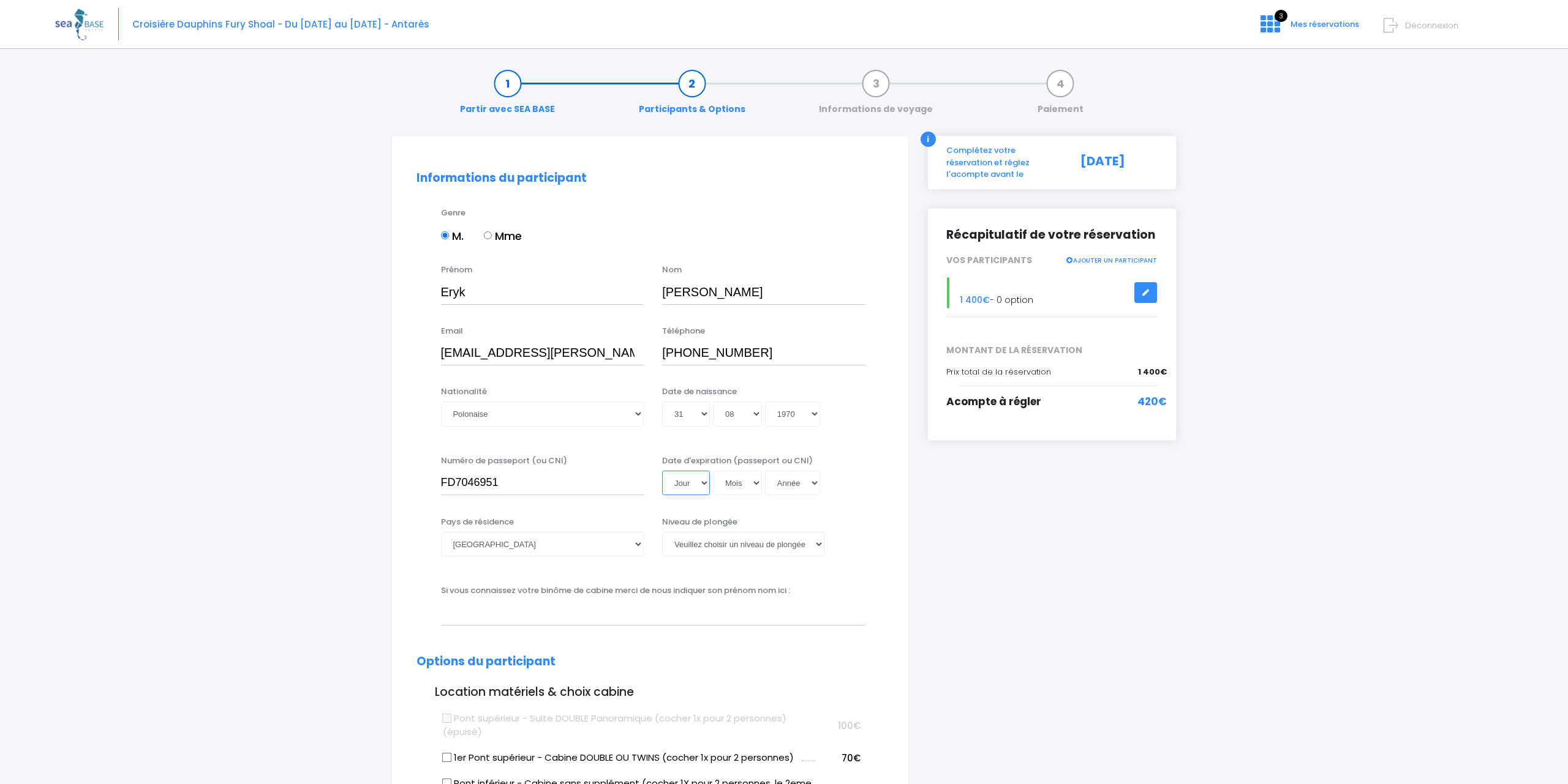
select select "14"
click option "14" at bounding box center [0, 0] width 0 height 0
select select "06"
select select "2045"
type input "2045-06-14"
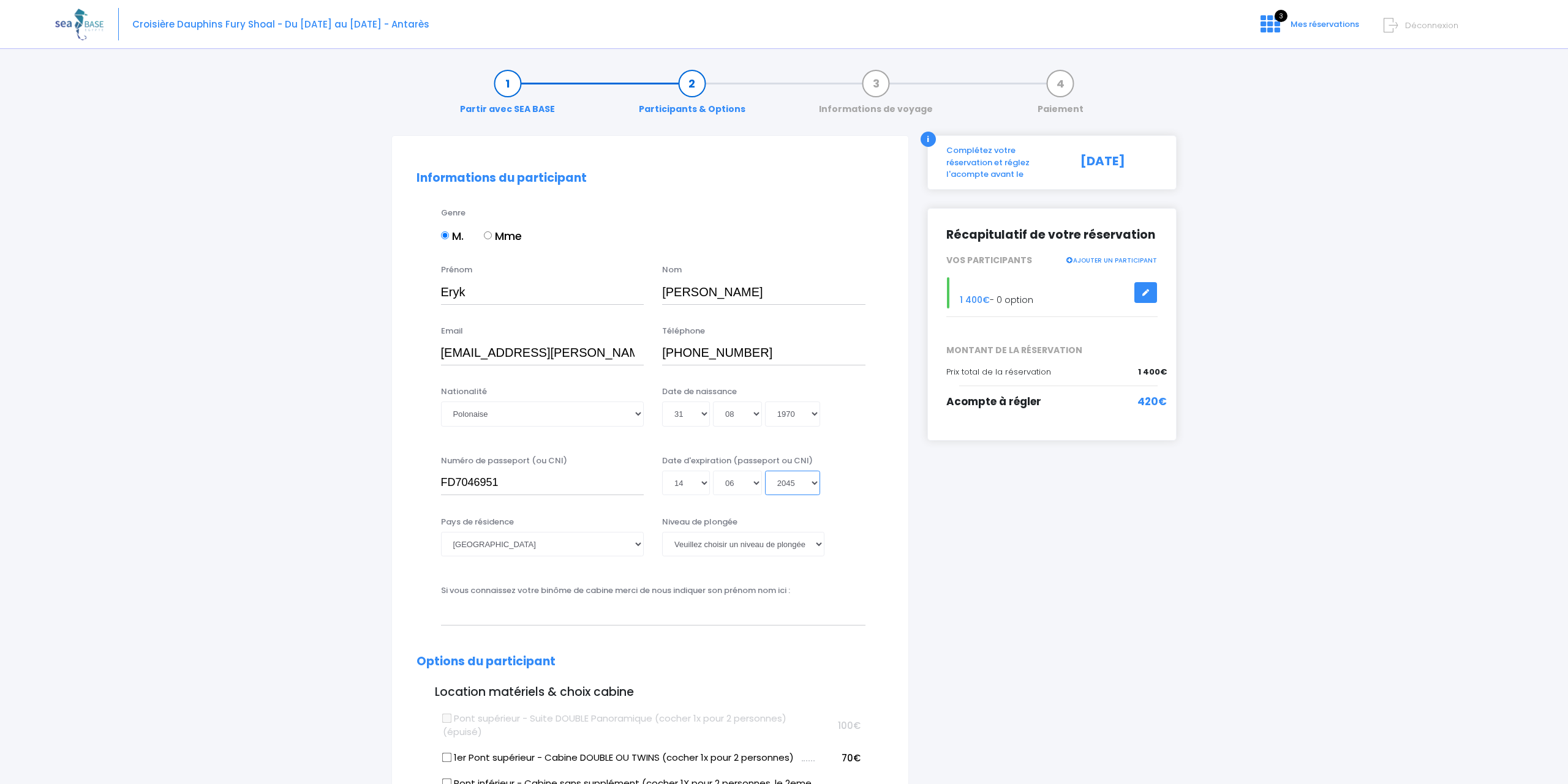
select select "2044"
type input "2044-06-14"
select select "2043"
type input "2043-06-14"
select select "2042"
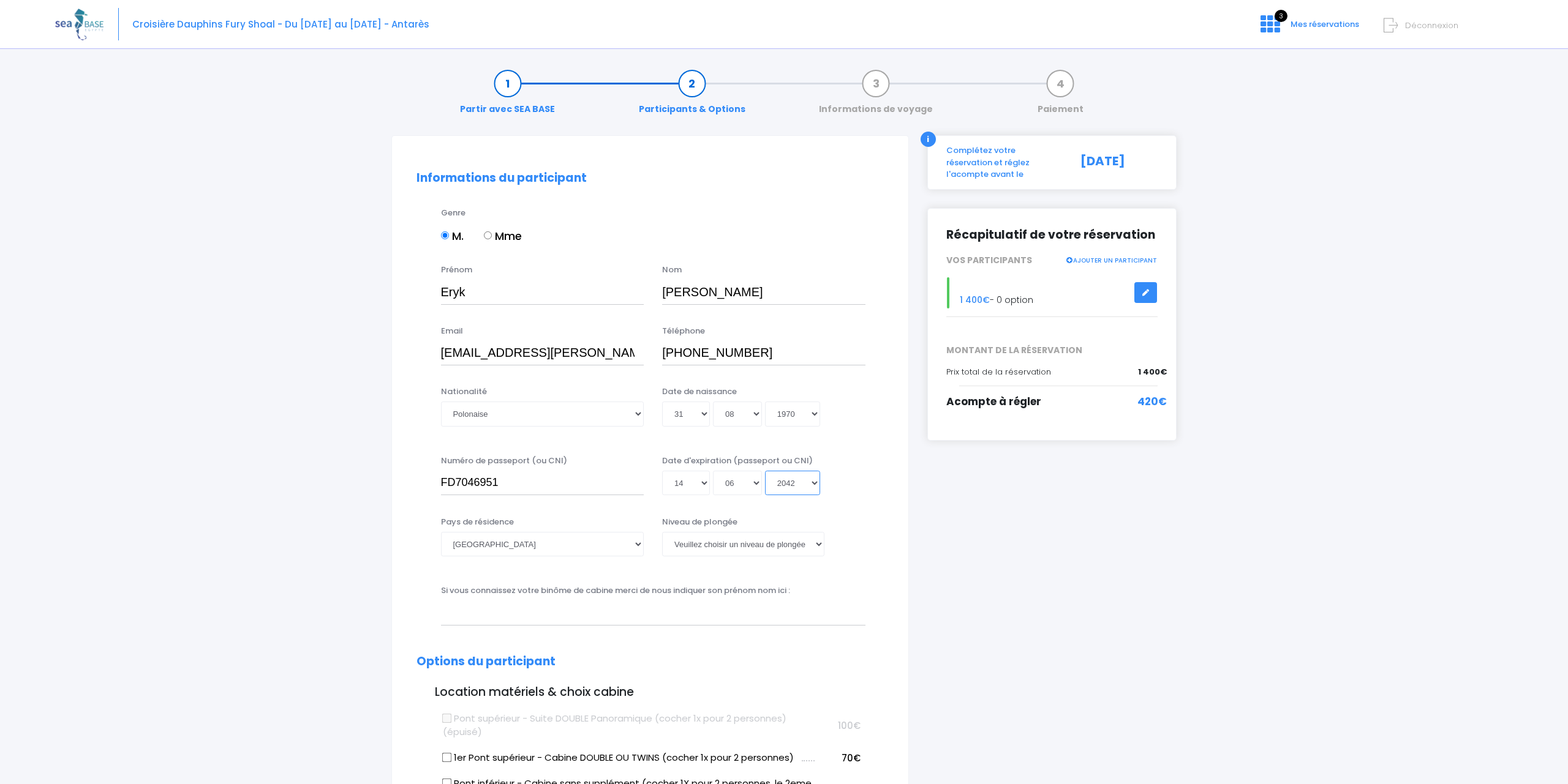
type input "2042-06-14"
select select "2041"
type input "2041-06-14"
select select "2040"
type input "2040-06-14"
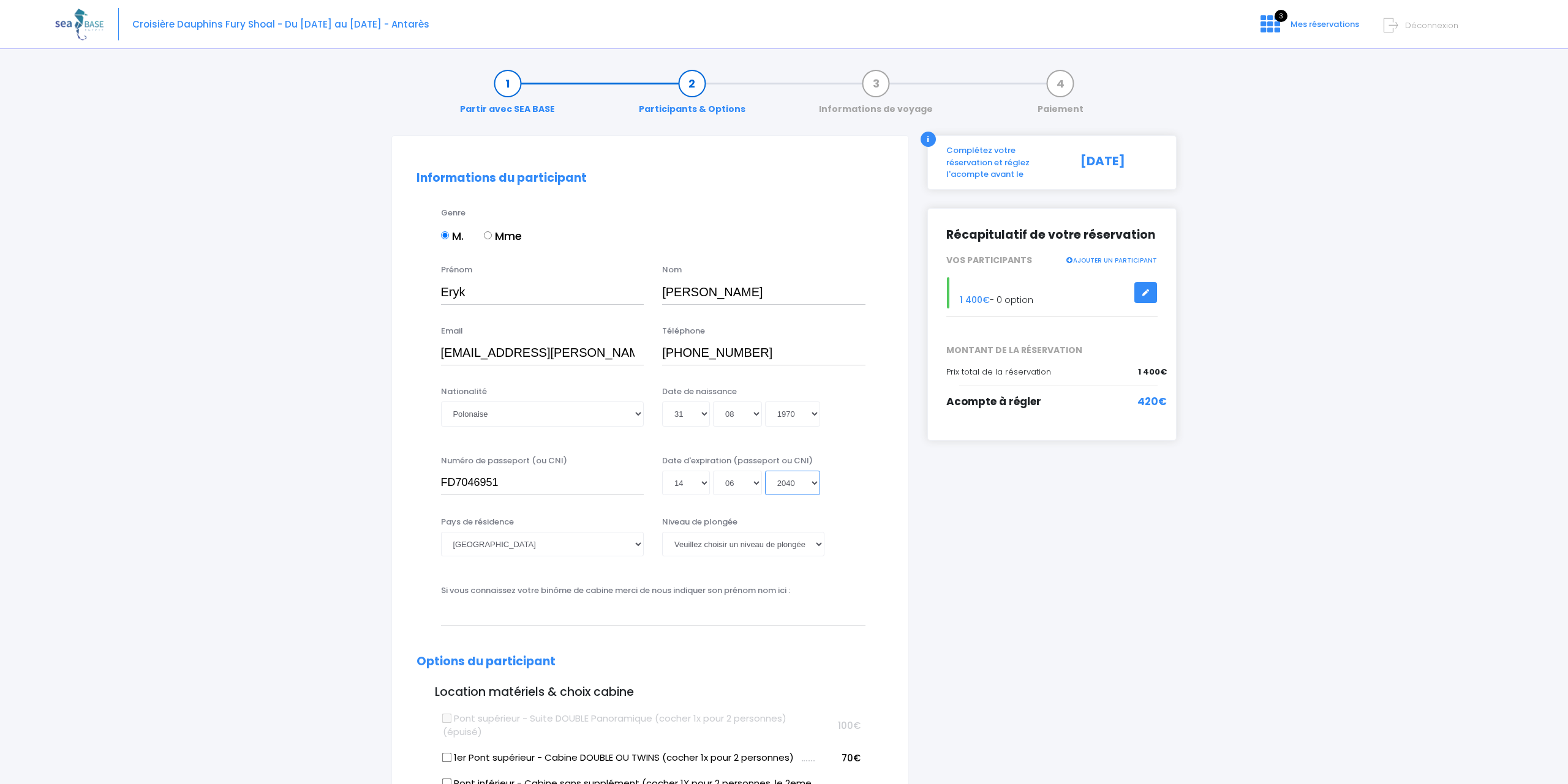
select select "2039"
type input "2039-06-14"
select select "2038"
type input "2038-06-14"
select select "2037"
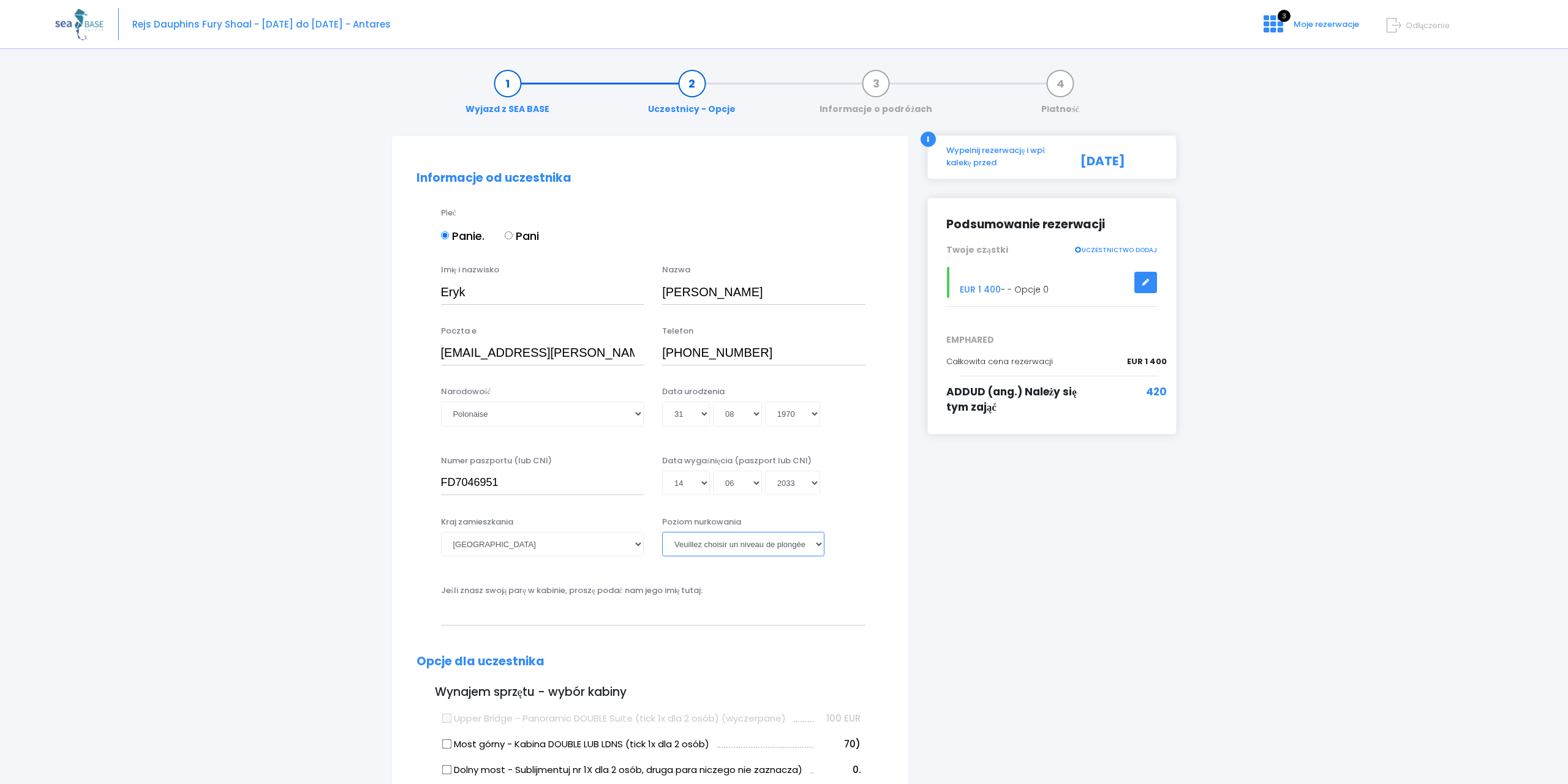
click at [662, 532] on select "Veuillez choisir un niveau de plongée Non plongeur Junior OW diver Adventure OW…" at bounding box center [743, 543] width 163 height 24
click option "Open Water diver" at bounding box center [0, 0] width 0 height 0
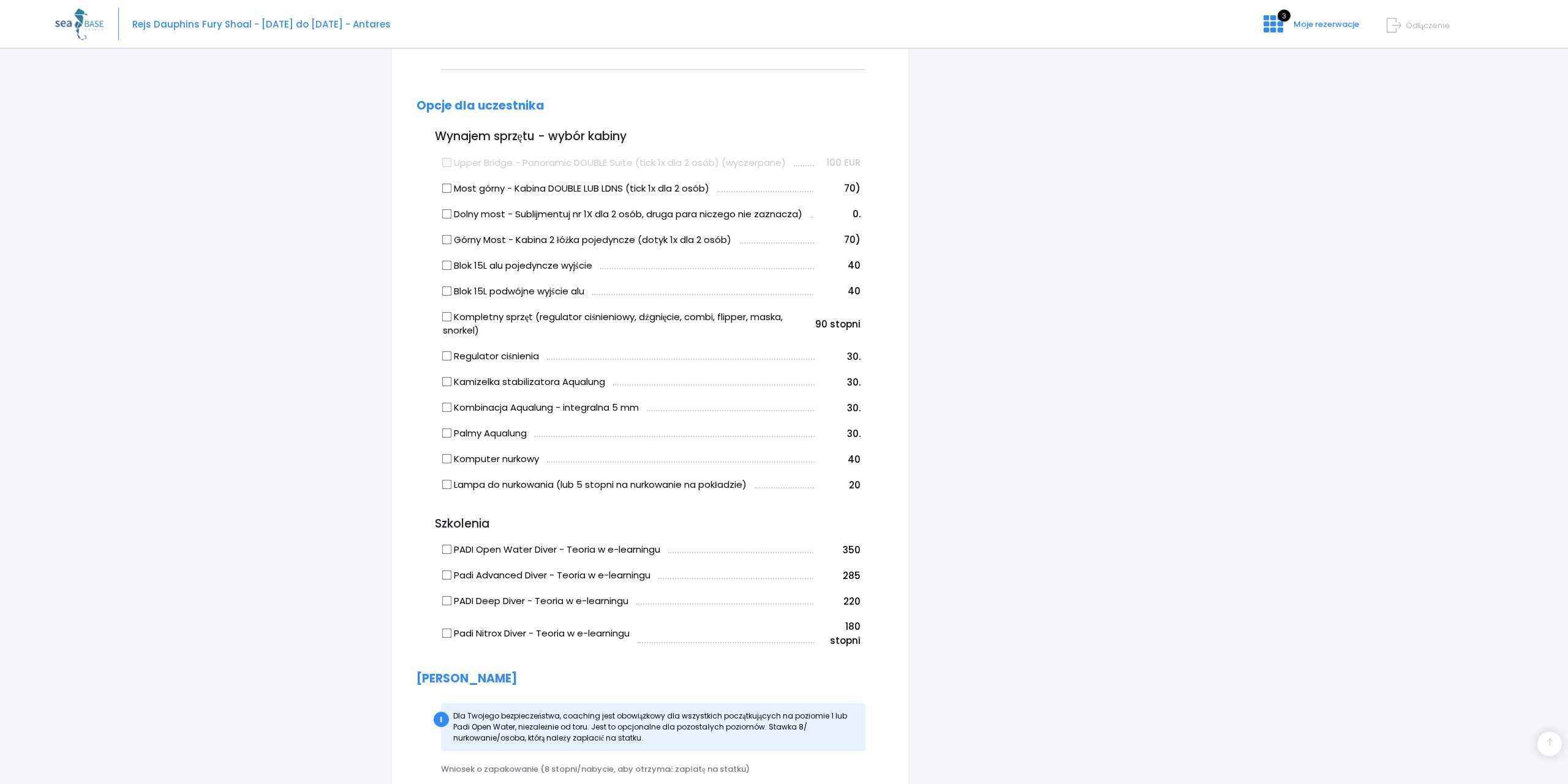
scroll to position [624, 0]
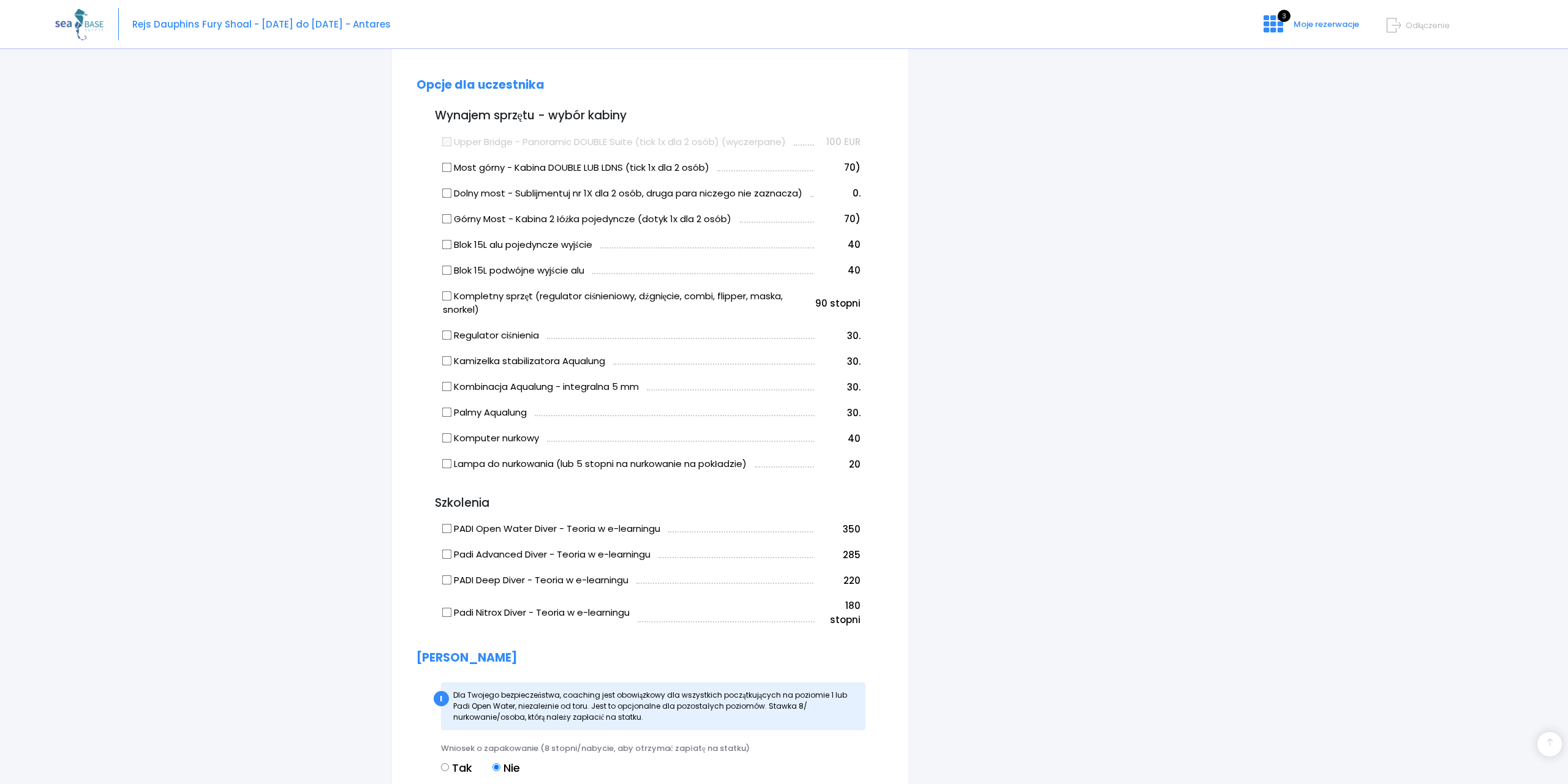
click at [448, 336] on input "Regulator ciśnienia" at bounding box center [446, 335] width 10 height 10
click at [445, 363] on input "Kamizelka stabilizatora Aqualung" at bounding box center [446, 361] width 10 height 10
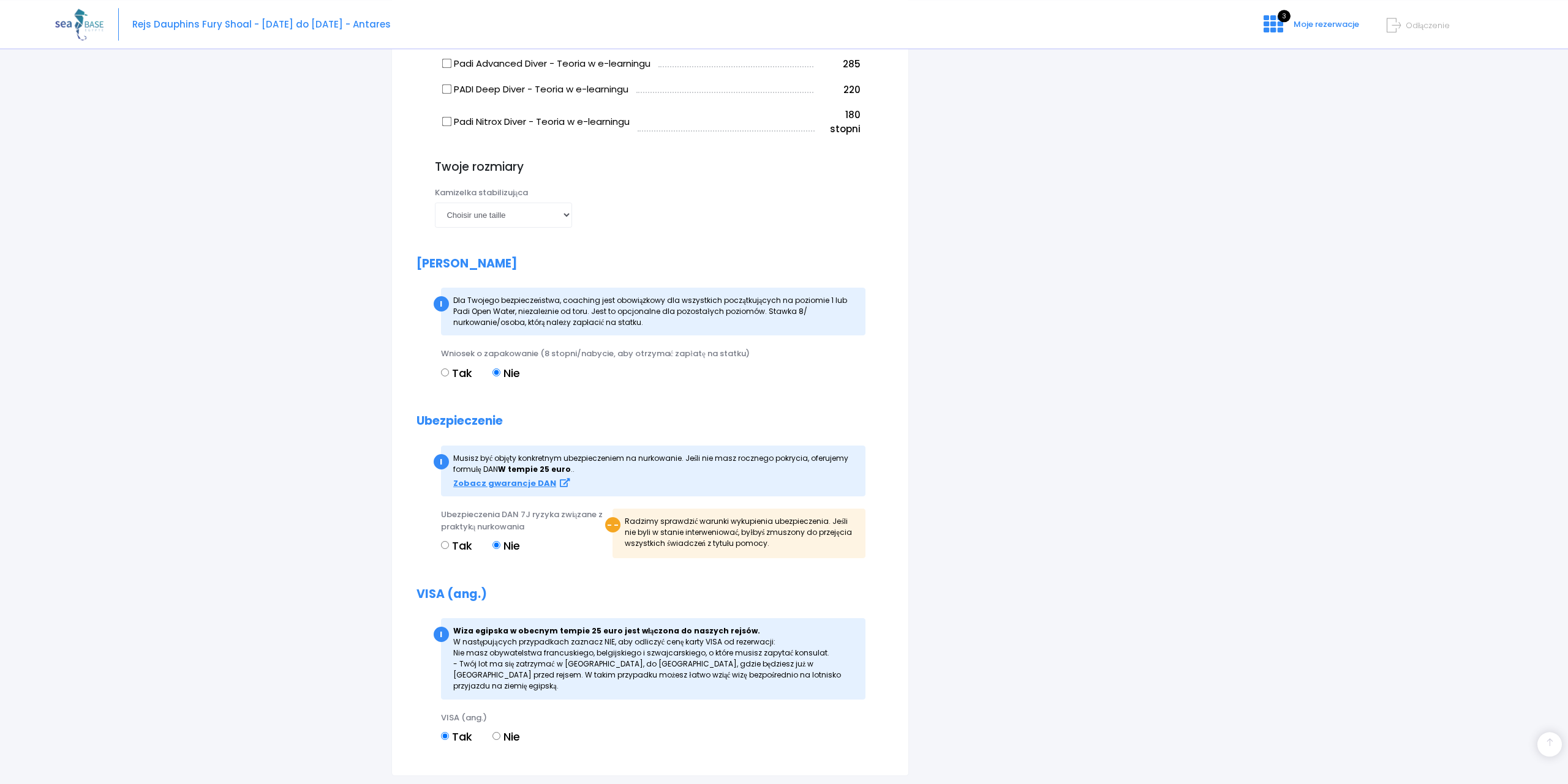
scroll to position [1124, 0]
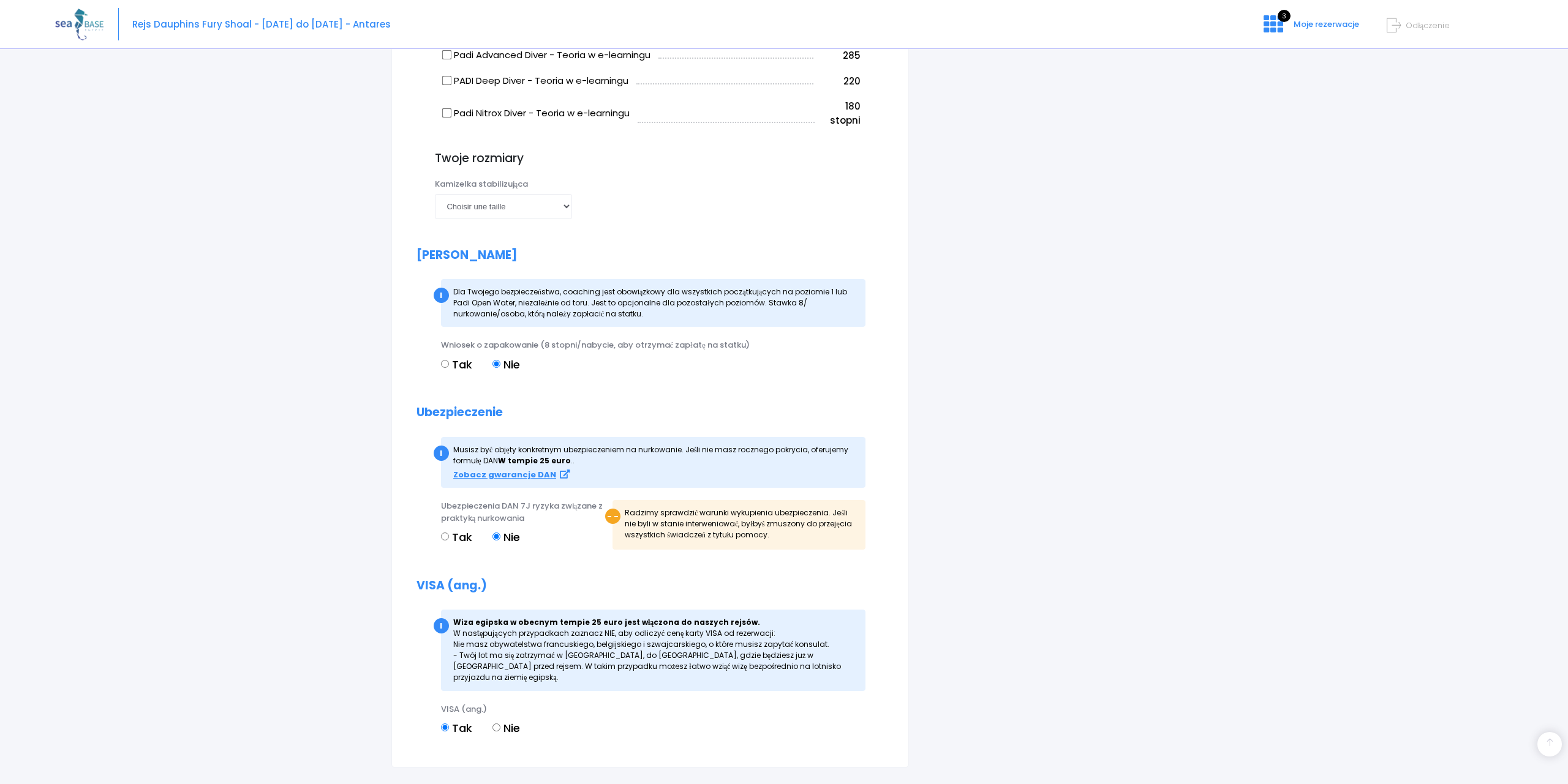
click at [442, 361] on input "Tak" at bounding box center [444, 364] width 8 height 8
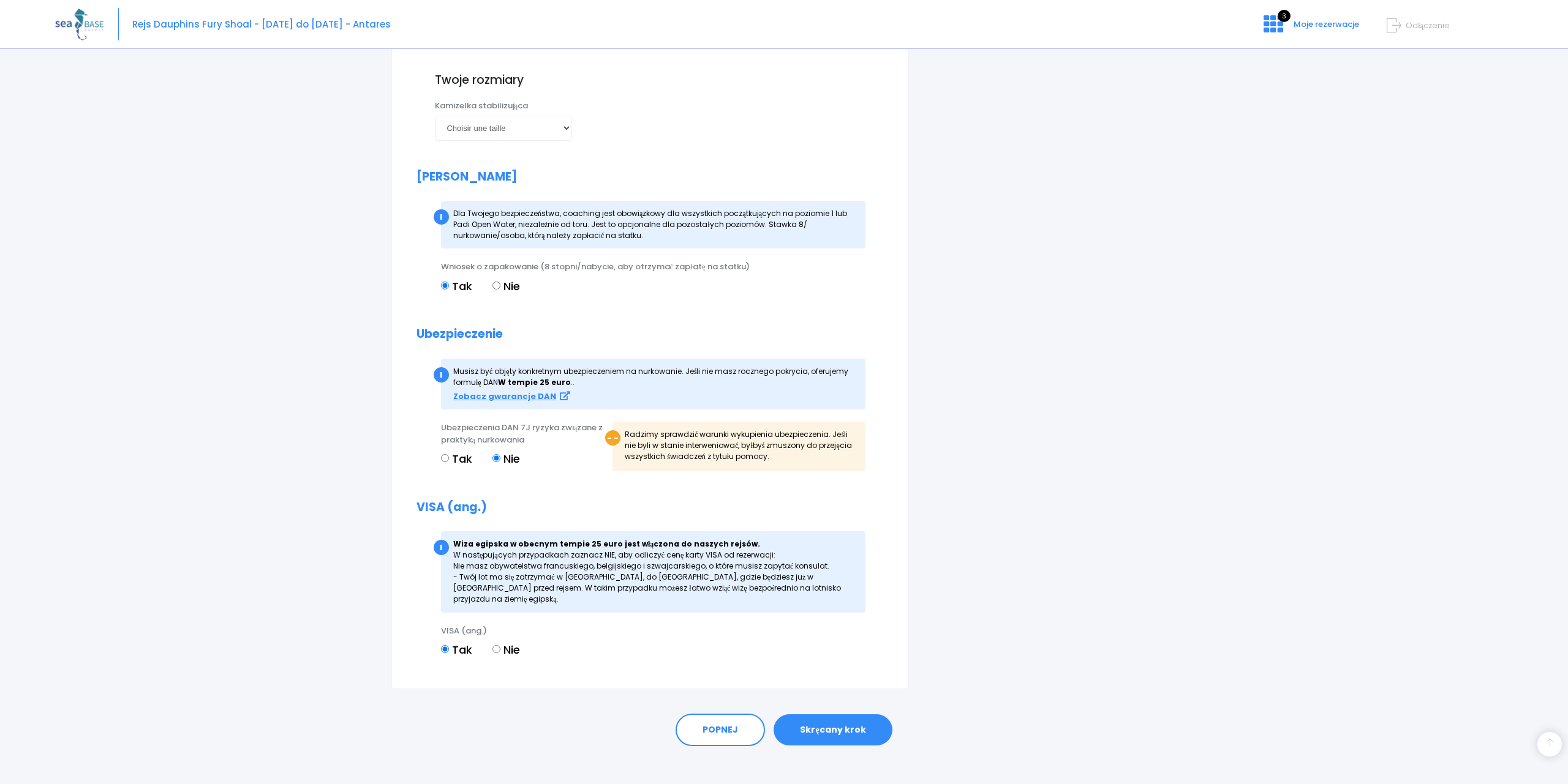
click at [443, 459] on input "Tak" at bounding box center [444, 458] width 8 height 8
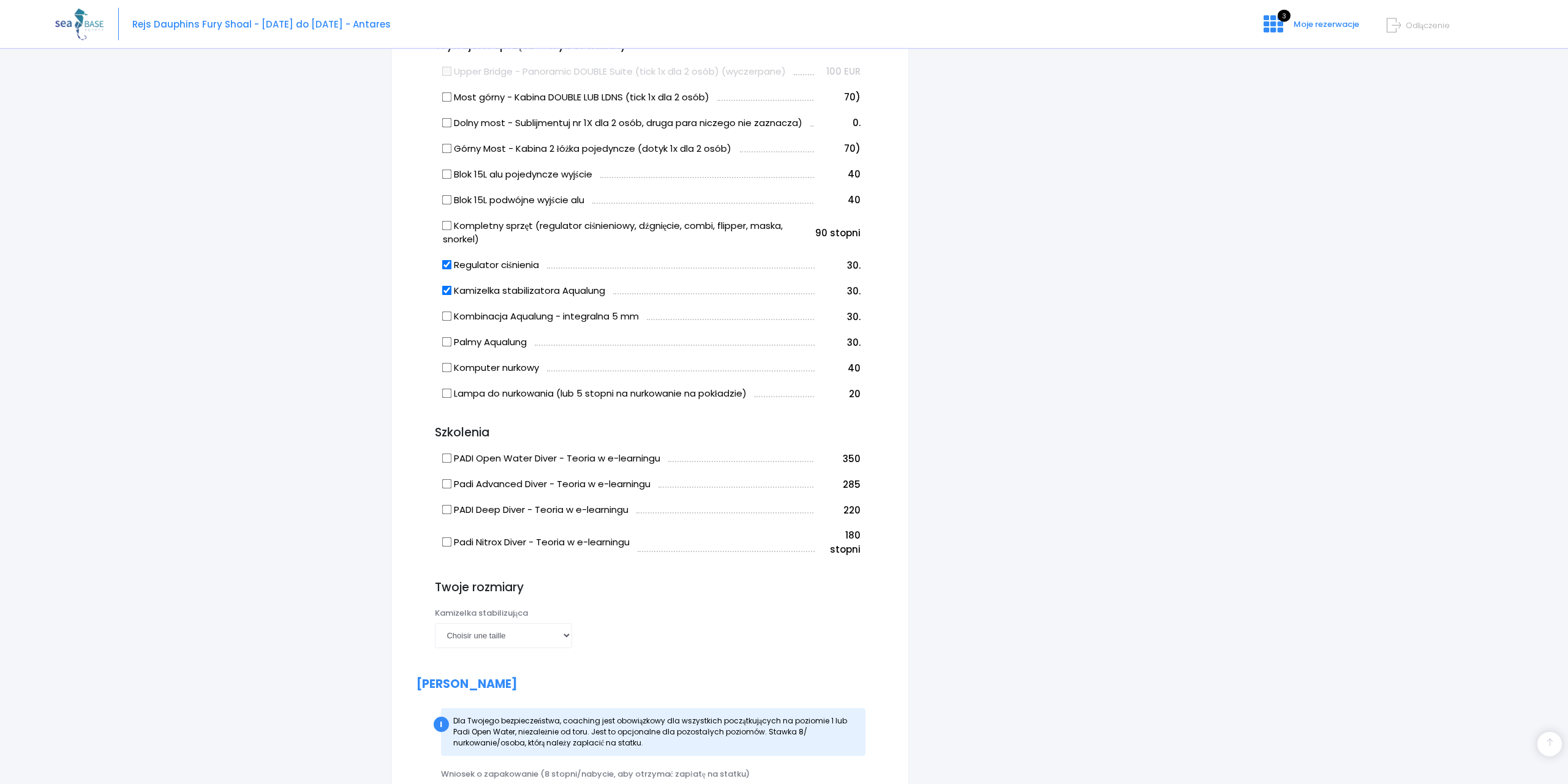
scroll to position [702, 0]
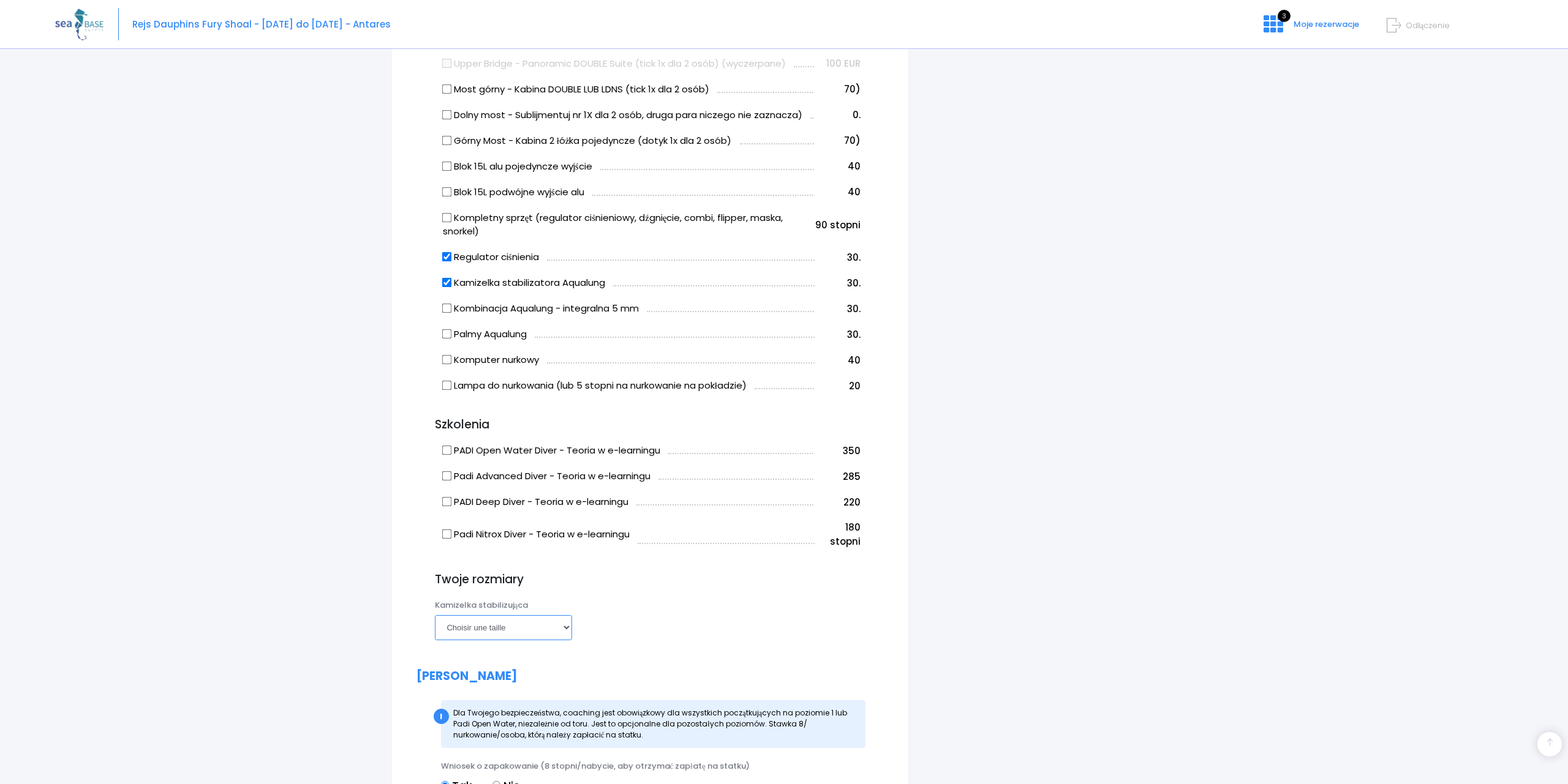
click at [435, 616] on select "Choisir une taille XXS XS S M ML L XL XXL" at bounding box center [503, 627] width 137 height 24
click option "L" at bounding box center [0, 0] width 0 height 0
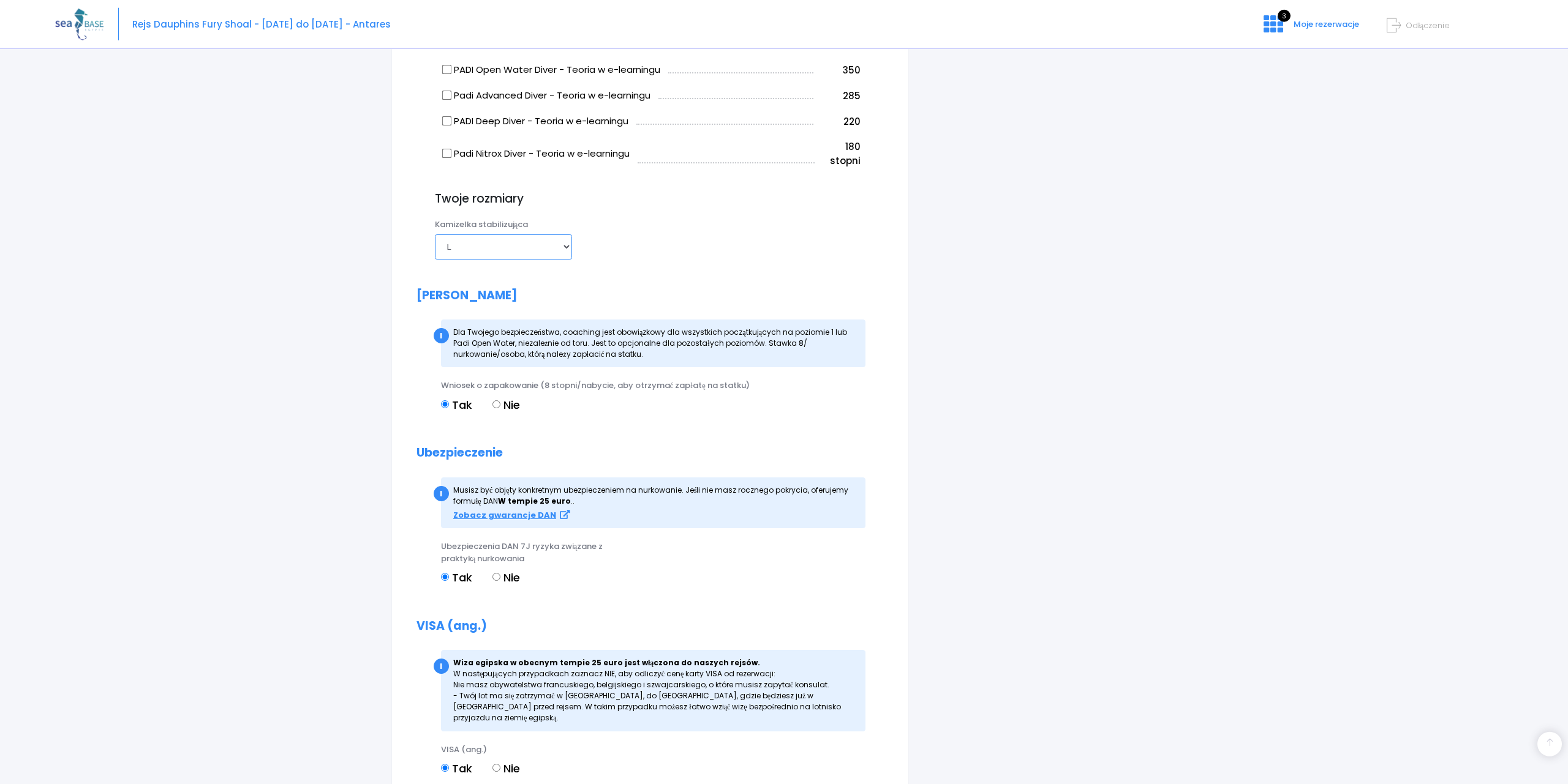
scroll to position [1202, 0]
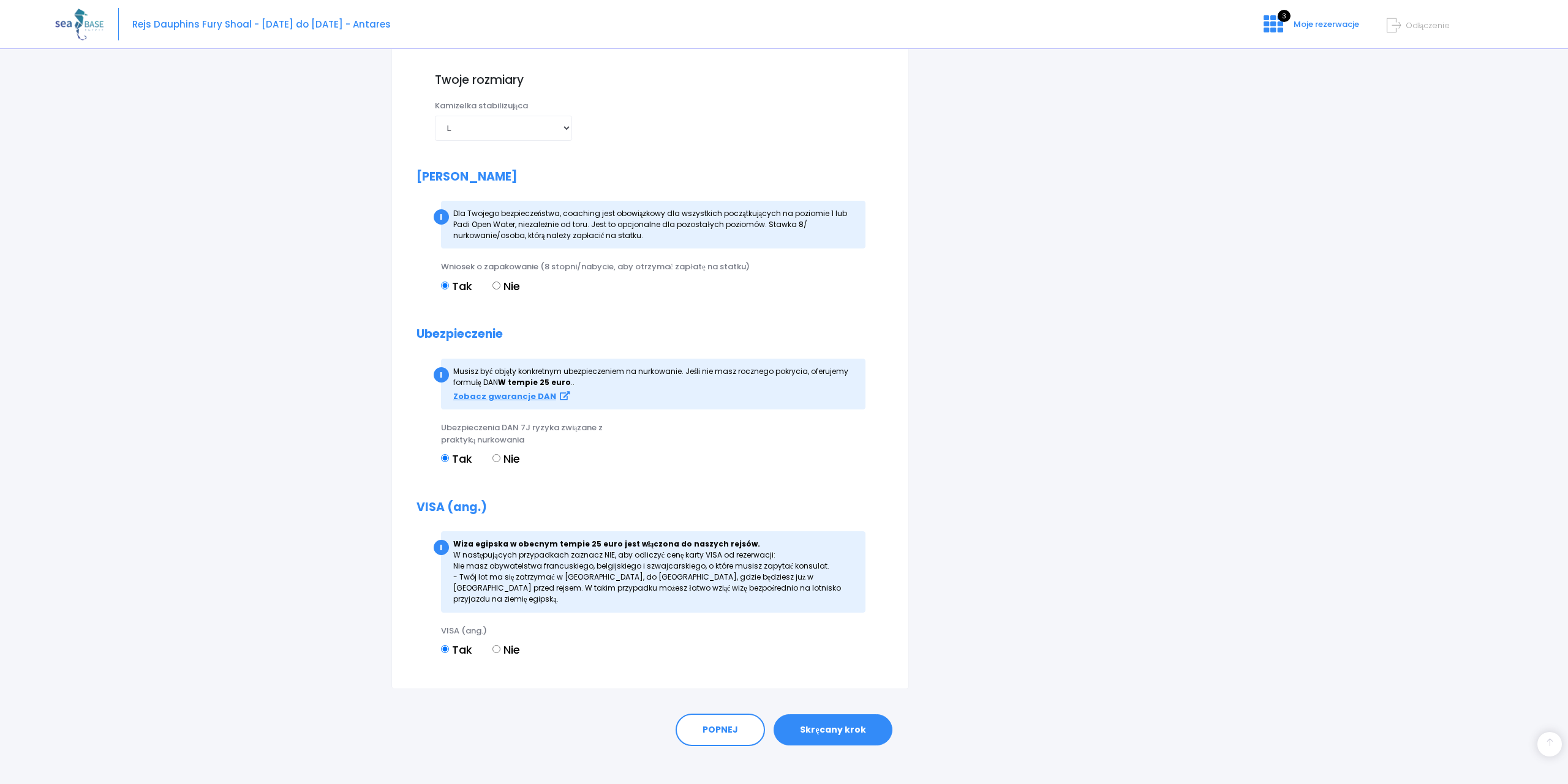
click at [840, 724] on link "Skręcany krok" at bounding box center [832, 729] width 118 height 32
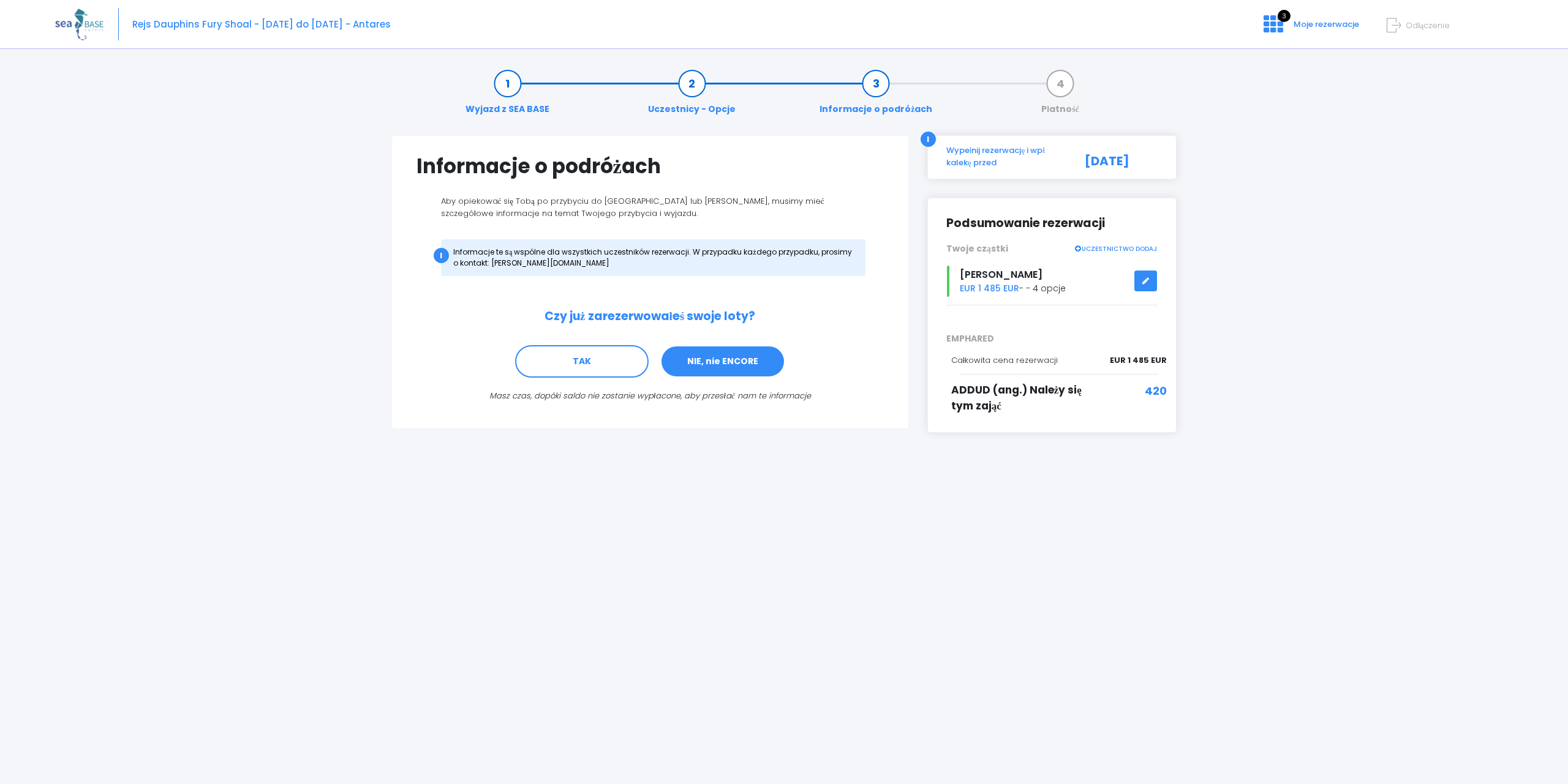
click at [746, 359] on link "NIE, nie ENCORE" at bounding box center [722, 361] width 125 height 33
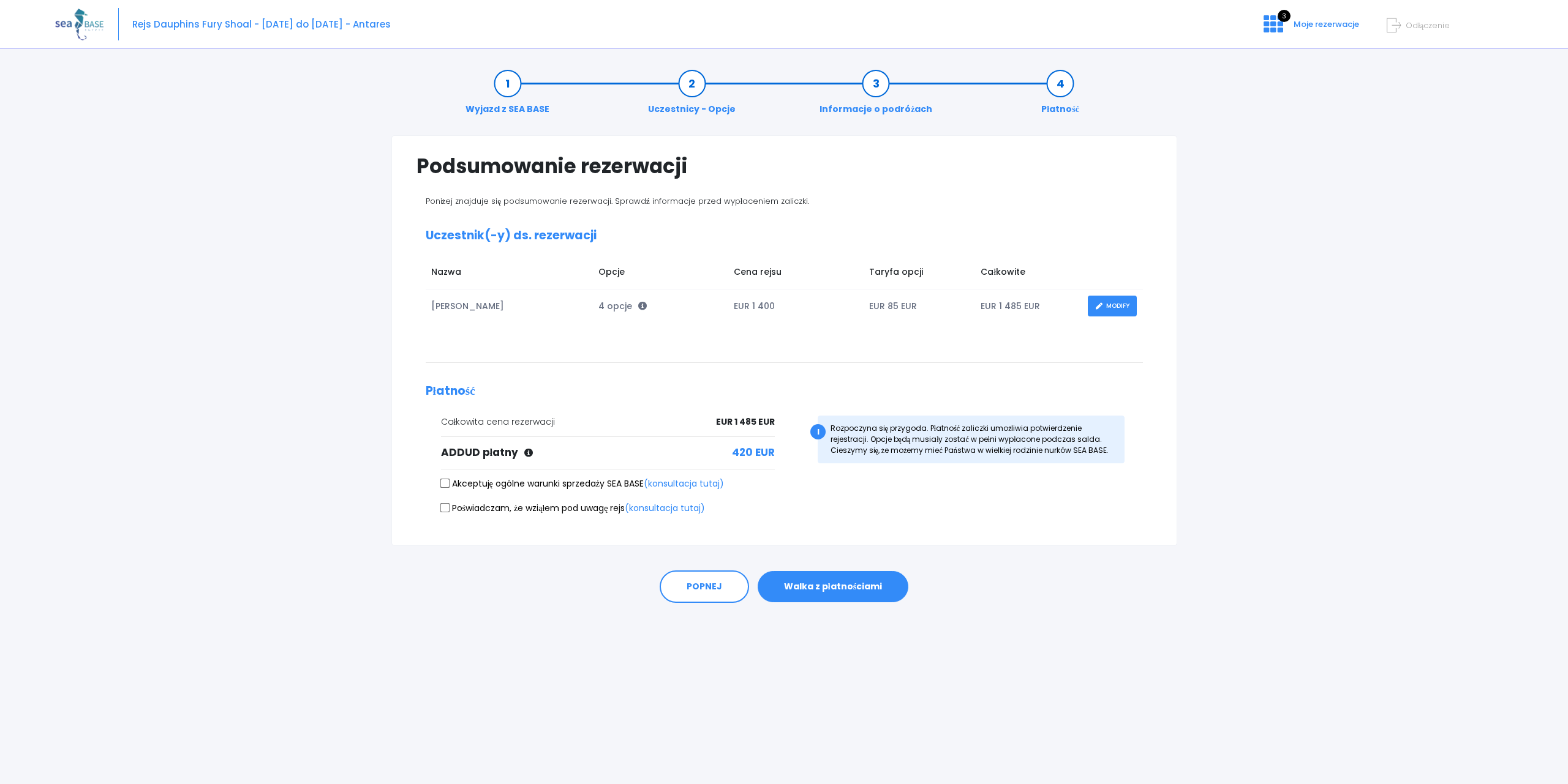
click at [468, 481] on label "Akceptuję ogólne warunki sprzedaży SEA BASE (konsultacja tutaj)" at bounding box center [582, 483] width 283 height 13
click at [449, 481] on input "Akceptuję ogólne warunki sprzedaży SEA BASE (konsultacja tutaj)" at bounding box center [444, 483] width 10 height 10
checkbox input "true"
click at [476, 507] on label "Poświadczam, że wziąłem pod uwagę rejs (konsultacja tutaj)" at bounding box center [572, 507] width 264 height 13
click at [449, 507] on input "Poświadczam, że wziąłem pod uwagę rejs (konsultacja tutaj)" at bounding box center [444, 508] width 10 height 10
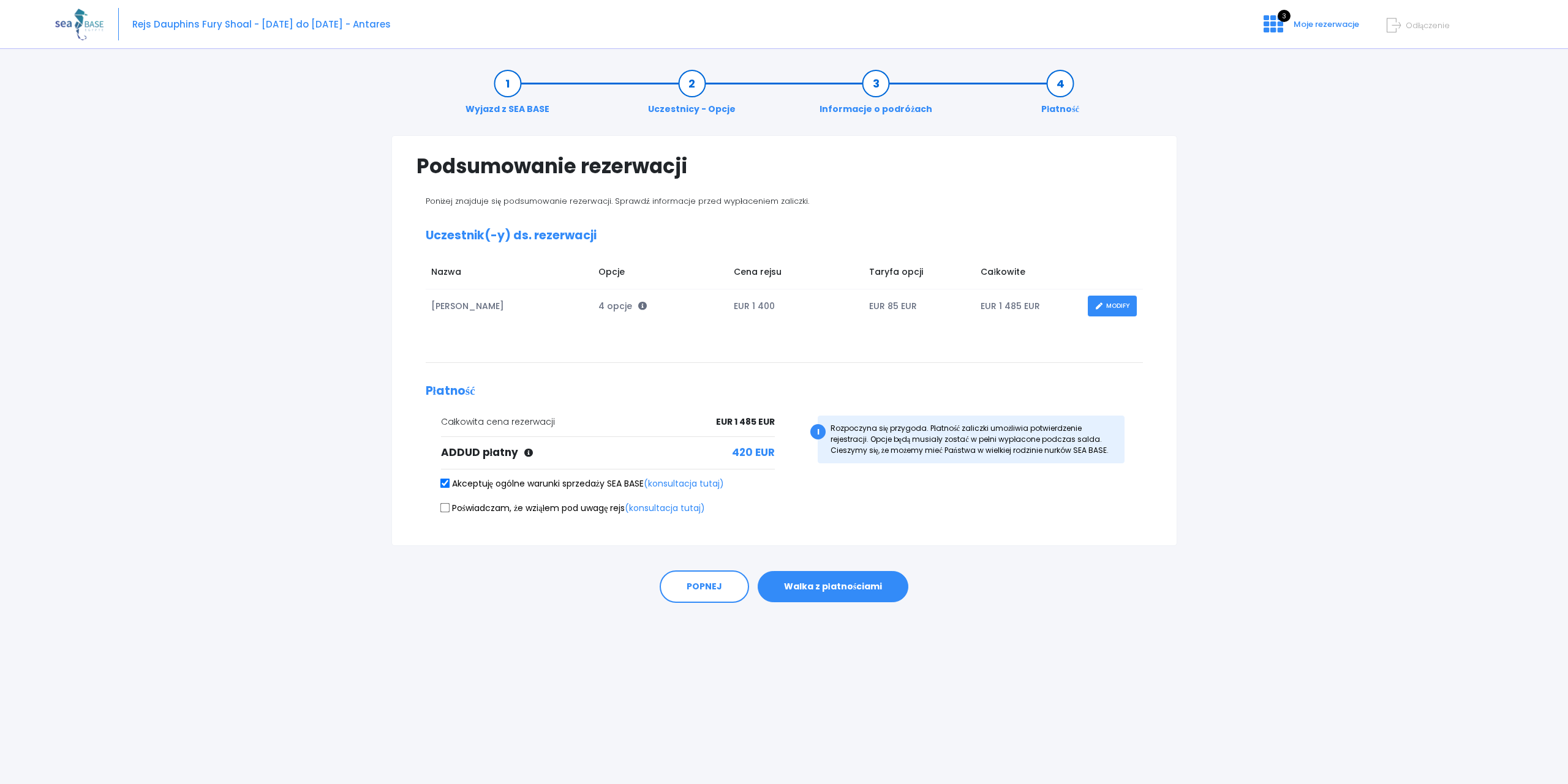
checkbox input "true"
click at [675, 507] on link "(konsultacja tutaj)" at bounding box center [665, 507] width 80 height 13
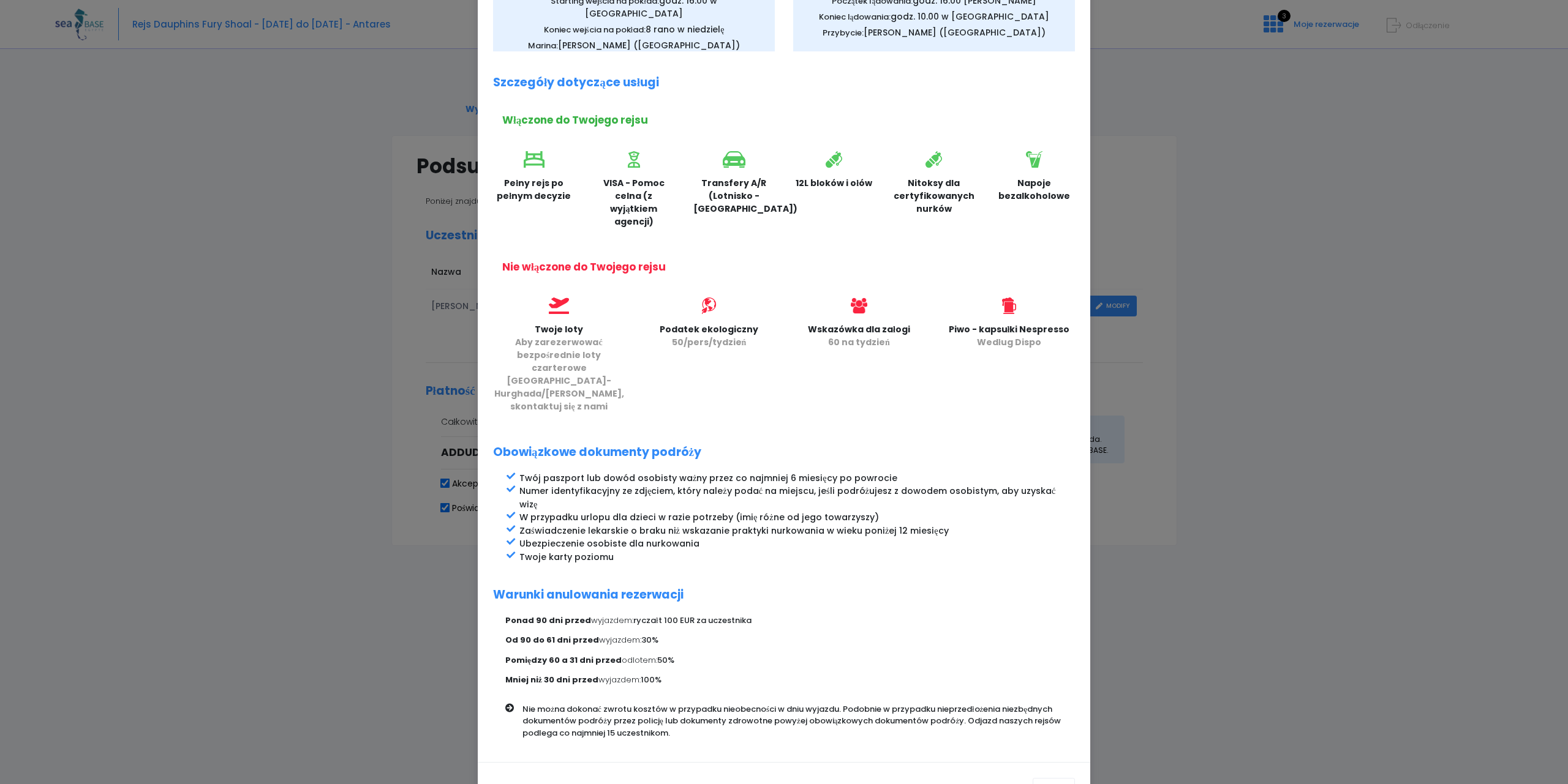
scroll to position [221, 0]
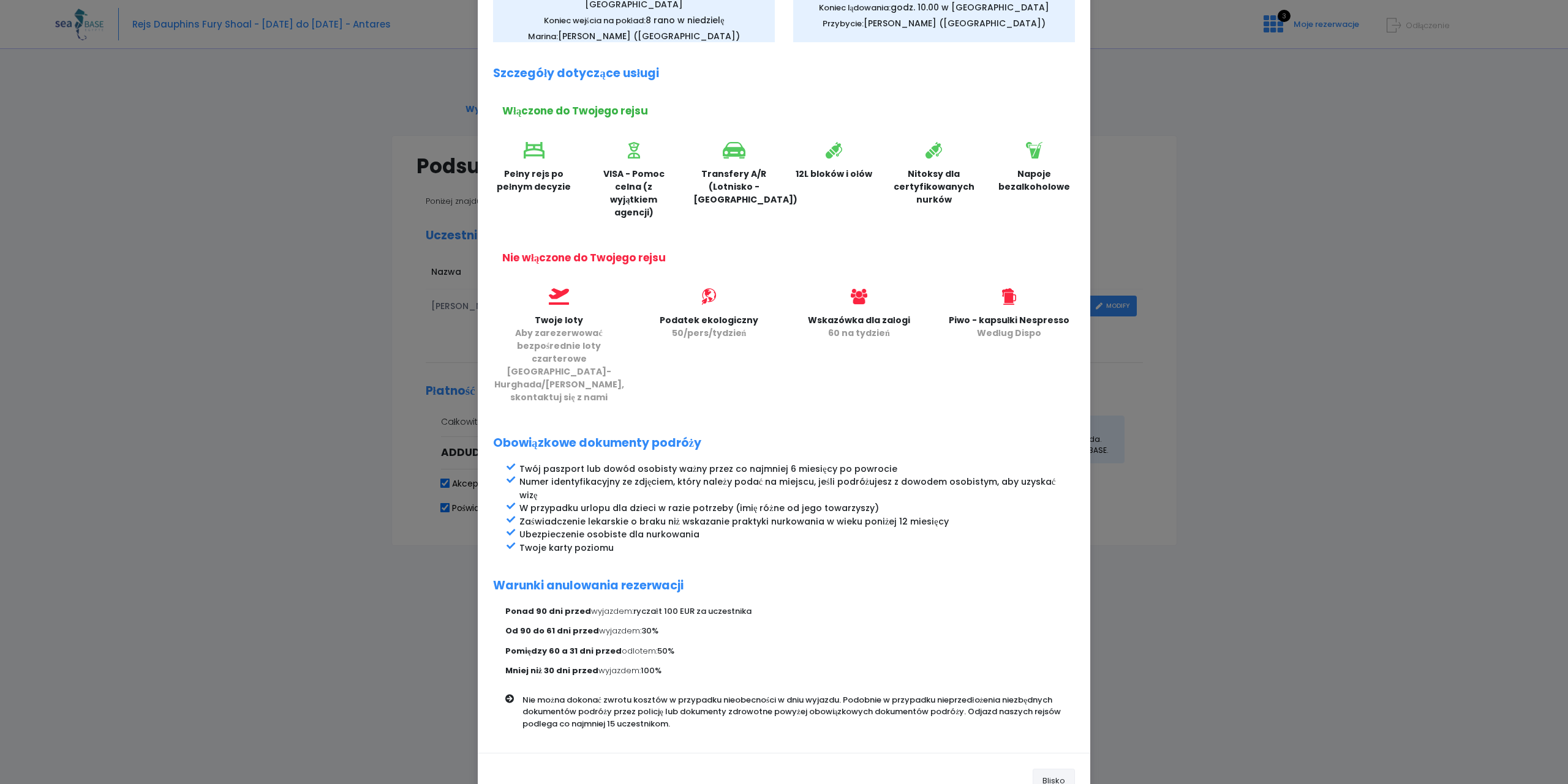
click at [1050, 768] on button "Blisko" at bounding box center [1053, 780] width 42 height 24
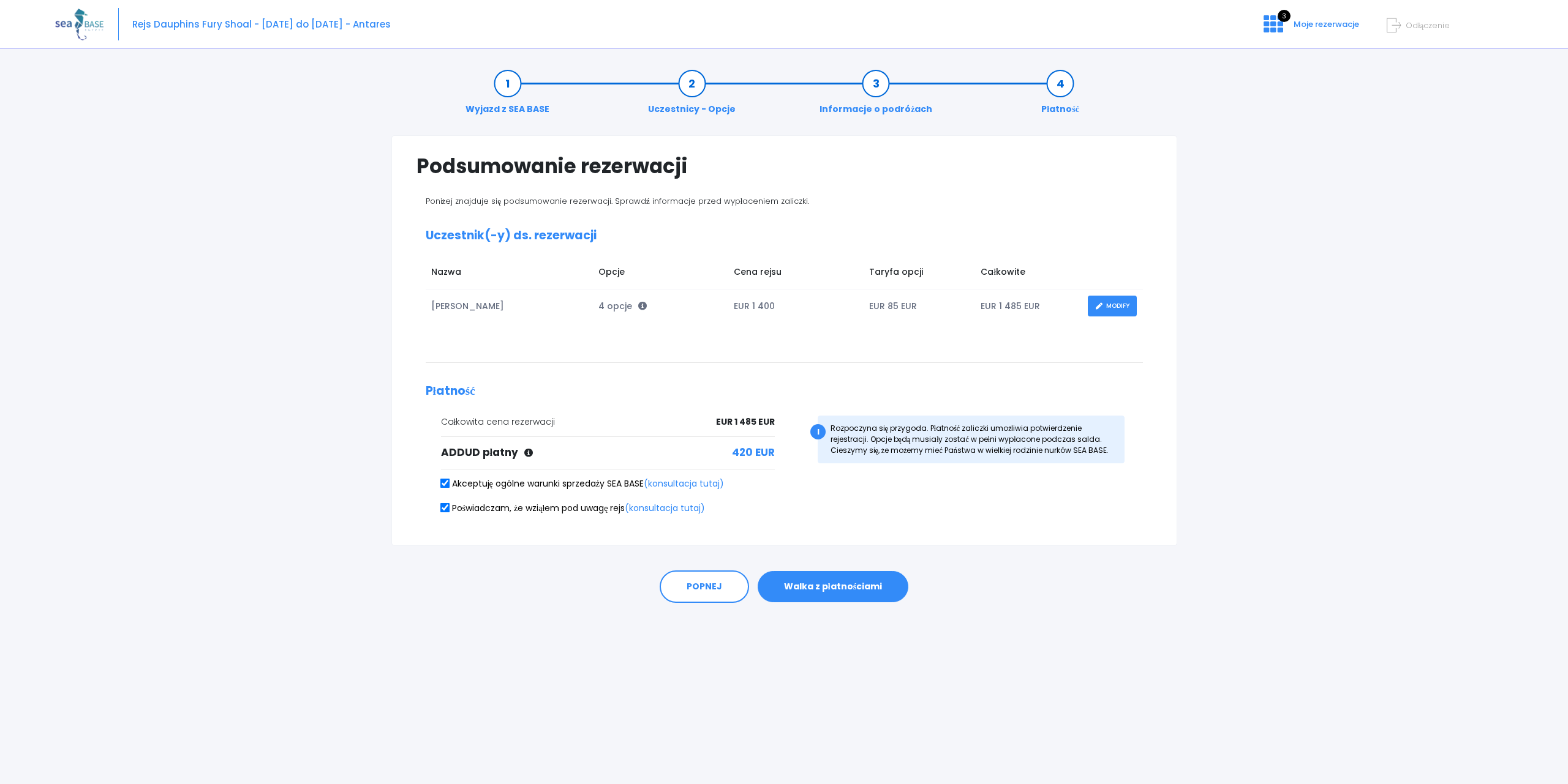
click at [1117, 306] on link "MODIFY" at bounding box center [1112, 307] width 49 height 21
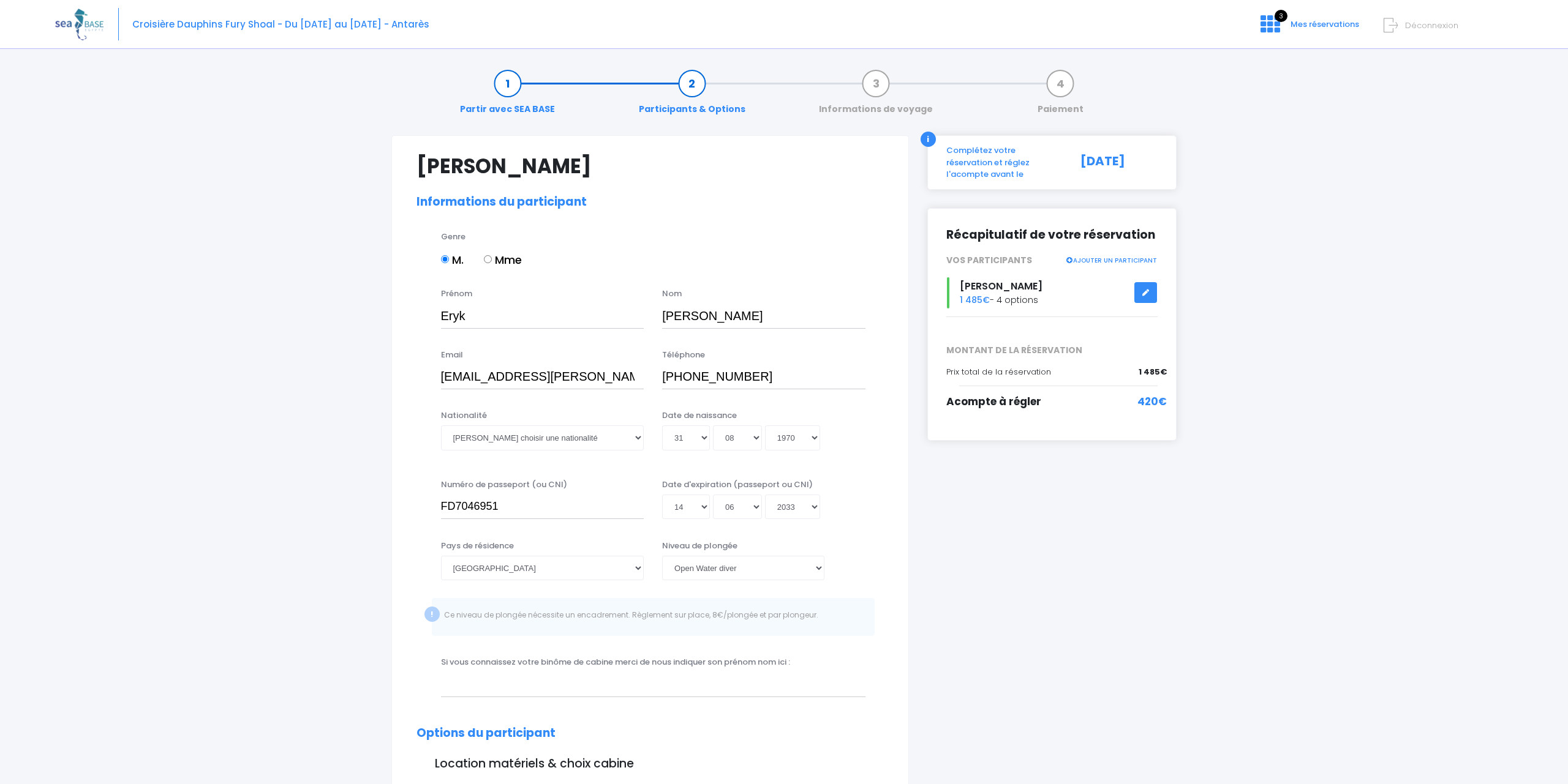
select select "[GEOGRAPHIC_DATA]"
select select "PADI Open Water diver"
select select "L"
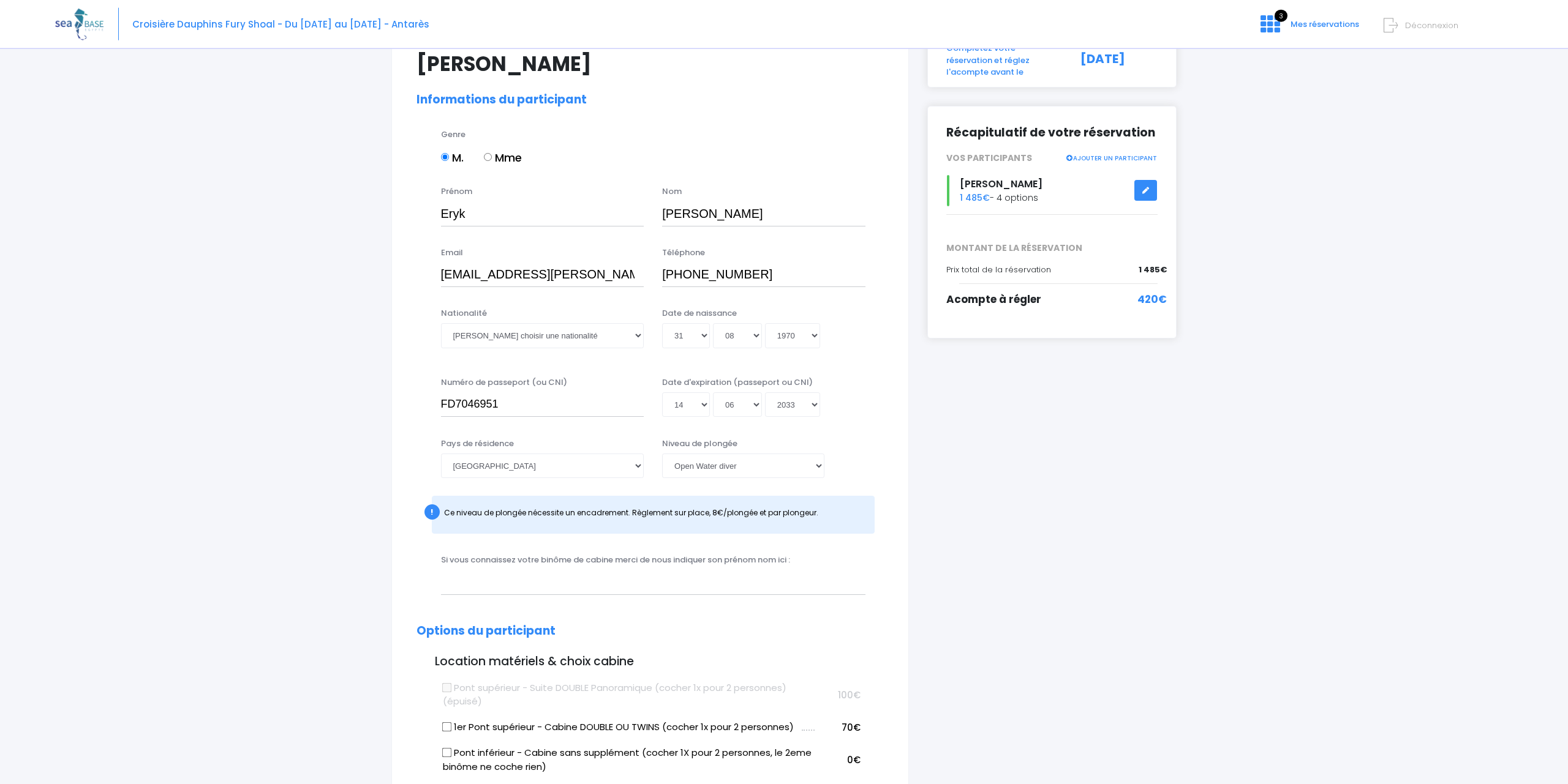
scroll to position [125, 0]
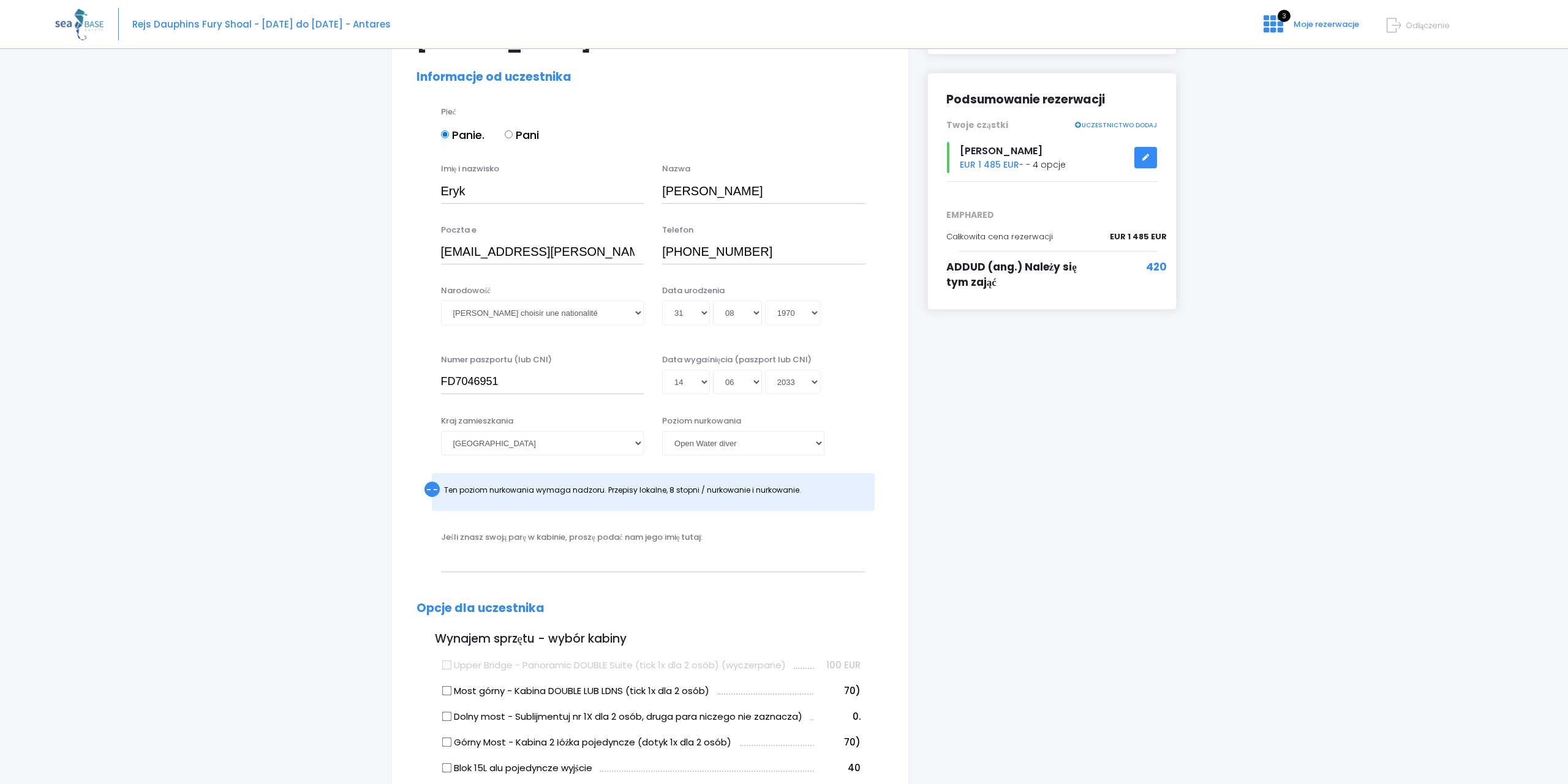
click at [1110, 123] on link "UCZESTNICTWO DODAJ" at bounding box center [1115, 124] width 83 height 11
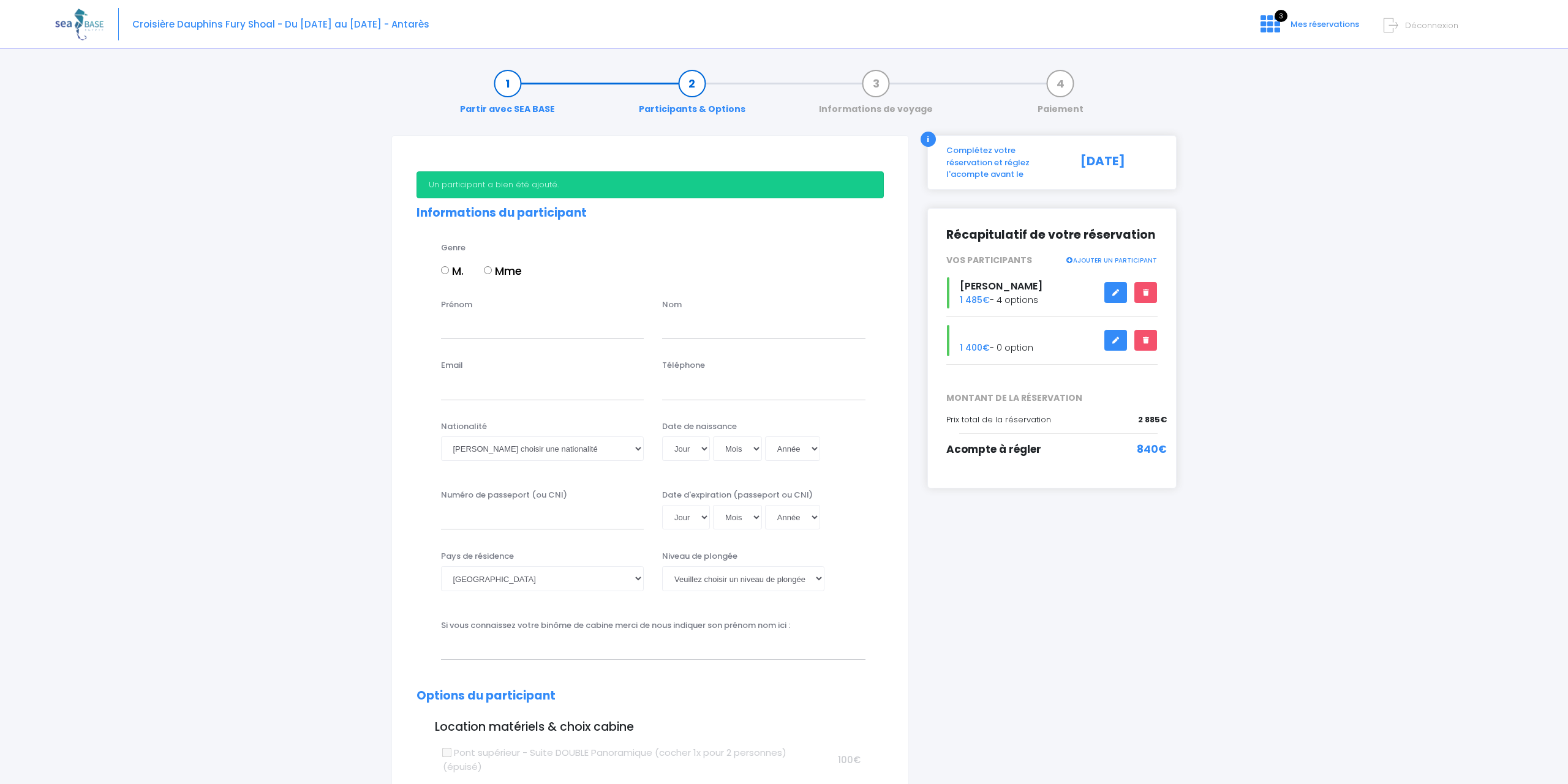
click at [492, 270] on input "Mme" at bounding box center [487, 270] width 8 height 8
radio input "true"
click at [481, 331] on input "Prénom" at bounding box center [542, 326] width 204 height 24
type input "Marta"
type input "Sklodowska"
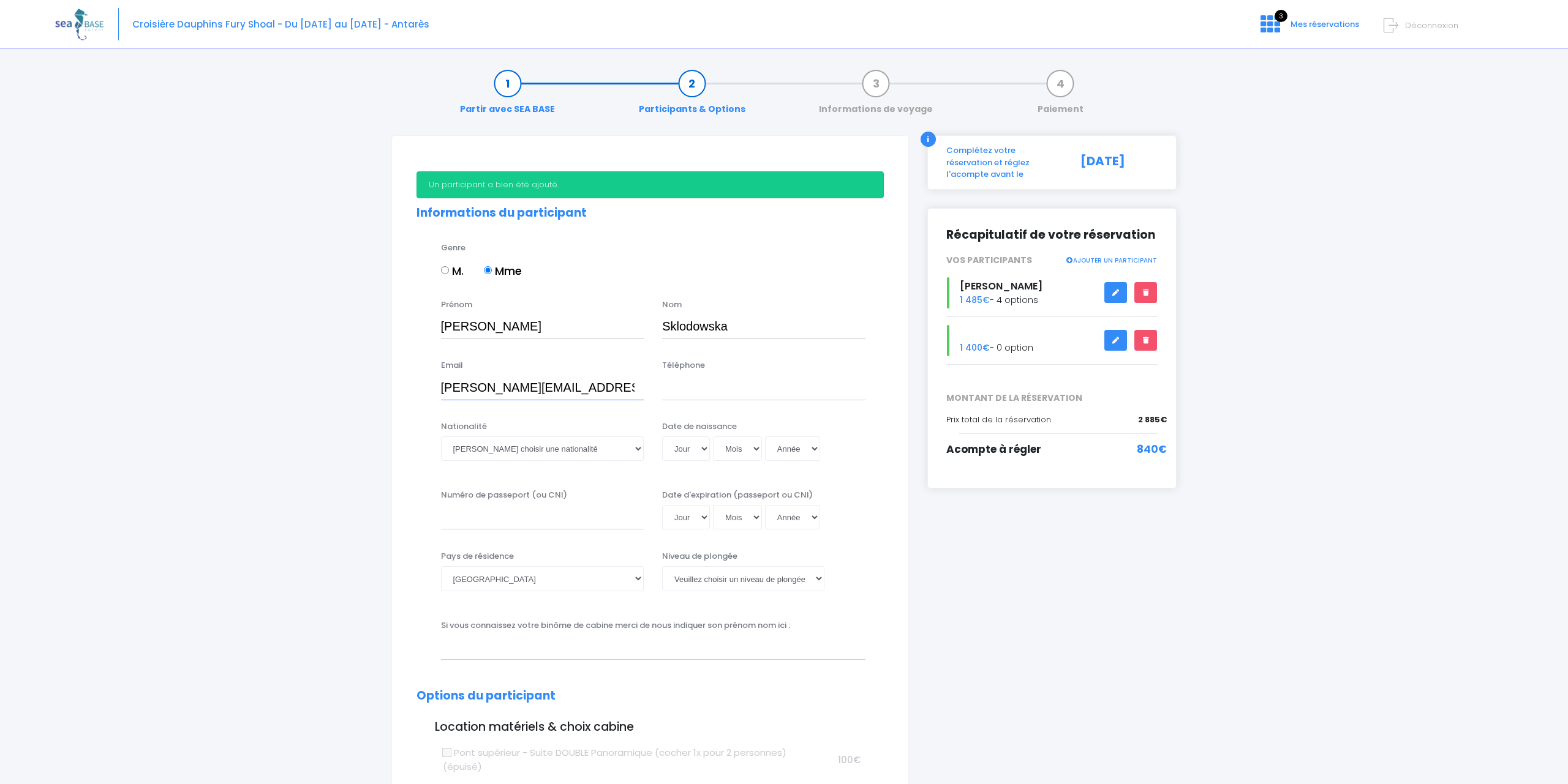
type input "marta.sklodowska@sklodowscy.pl"
type input "+48603800555"
select select "Polonaise"
select select "10"
select select "03"
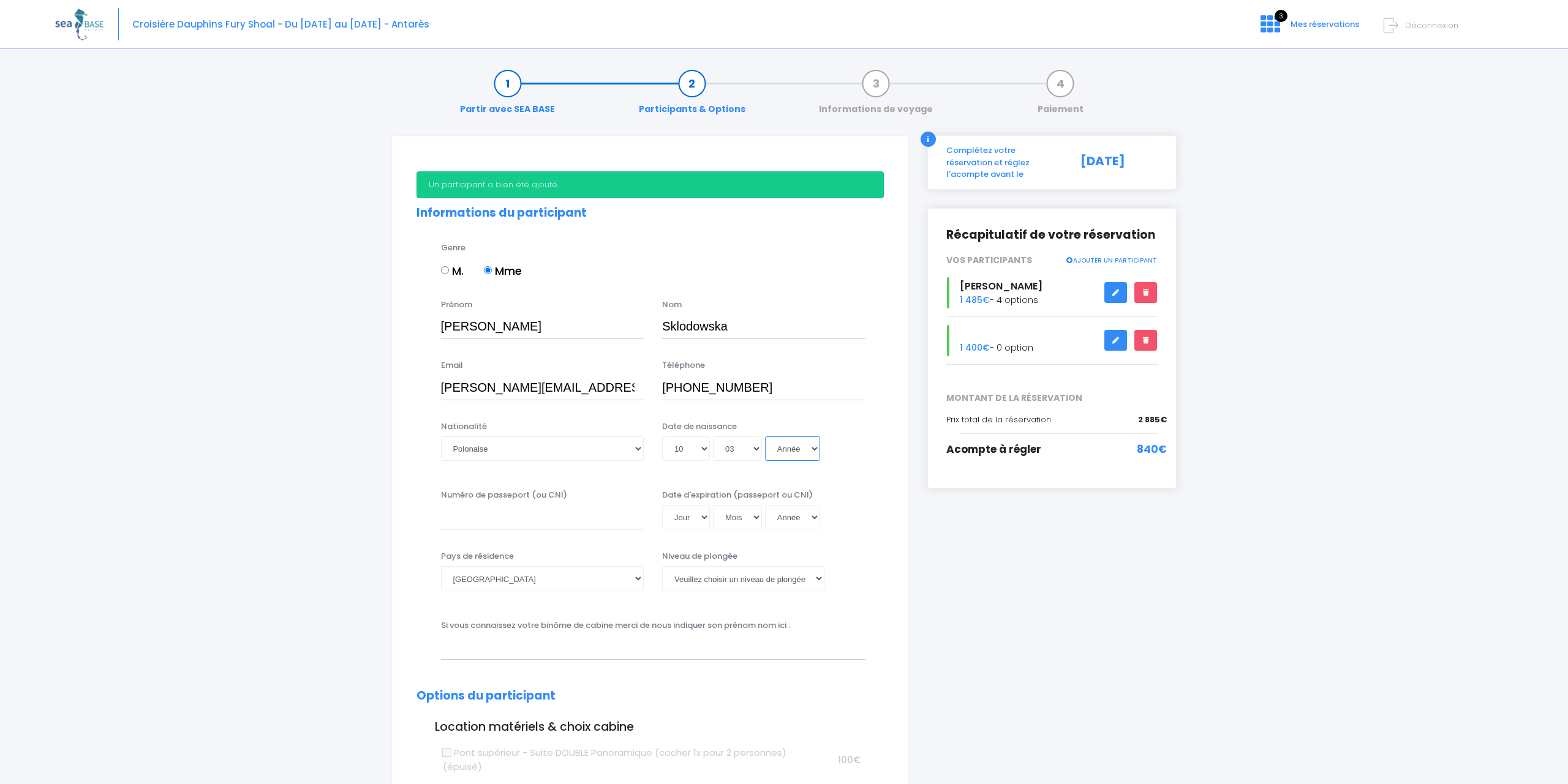
select select "2045"
type input "2045-03-10"
select select "2044"
type input "2044-03-10"
select select "2043"
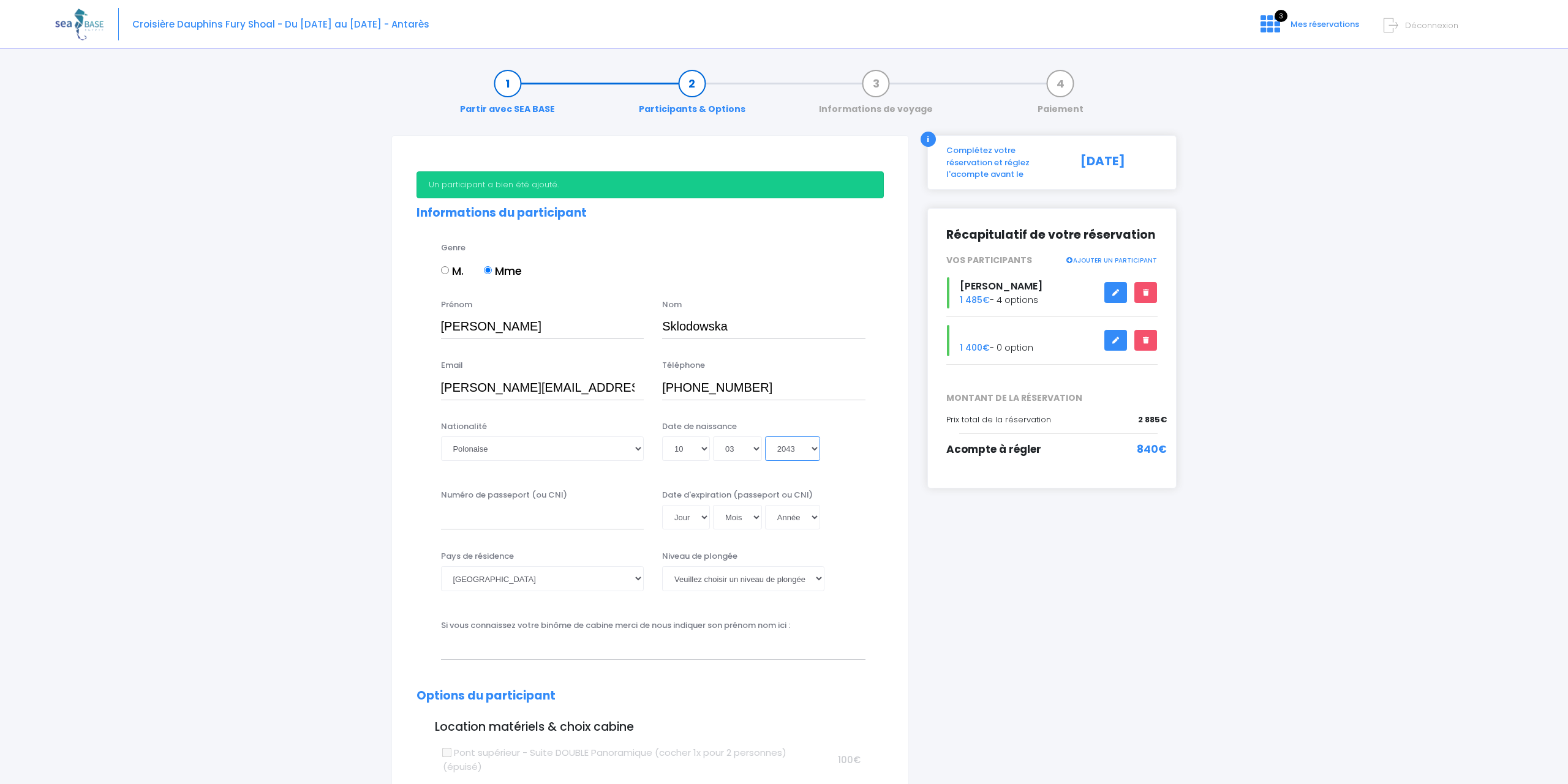
type input "2043-03-10"
select select "2042"
type input "2042-03-10"
select select "2041"
type input "2041-03-10"
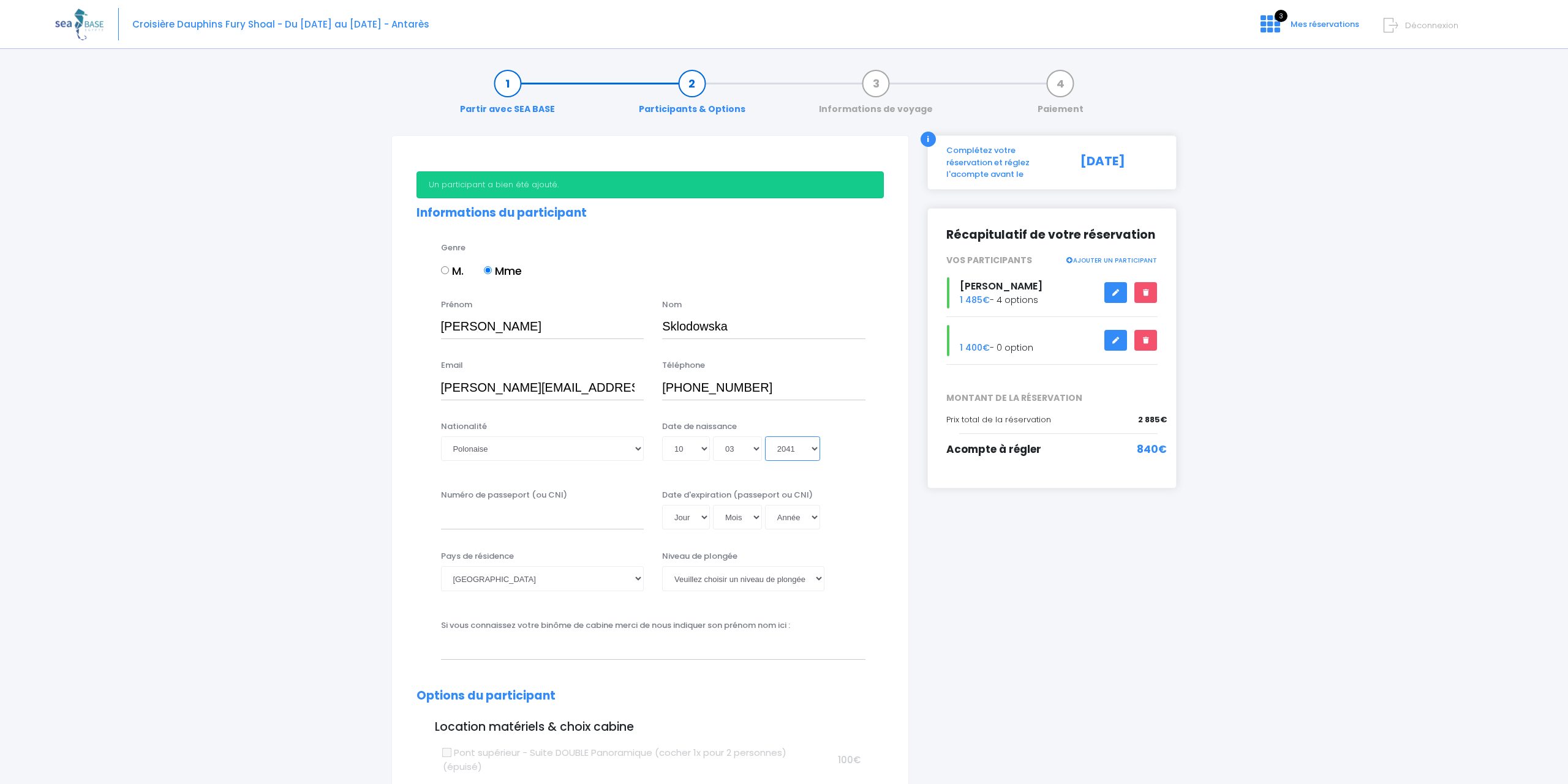
select select "2040"
type input "2040-03-10"
select select "2039"
type input "2039-03-10"
select select "2038"
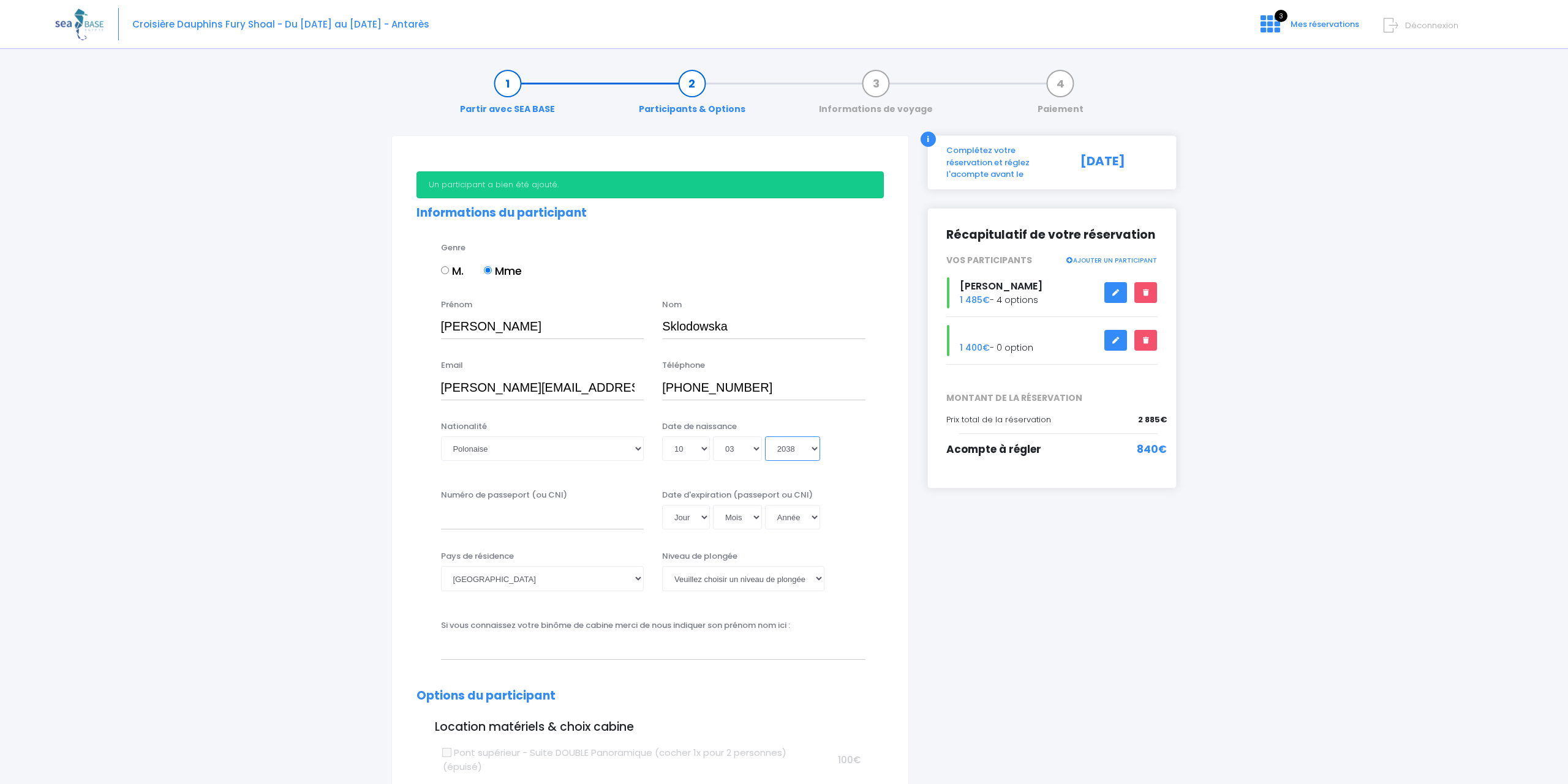
type input "2038-03-10"
select select "2037"
type input "2037-03-10"
select select "2036"
type input "2036-03-10"
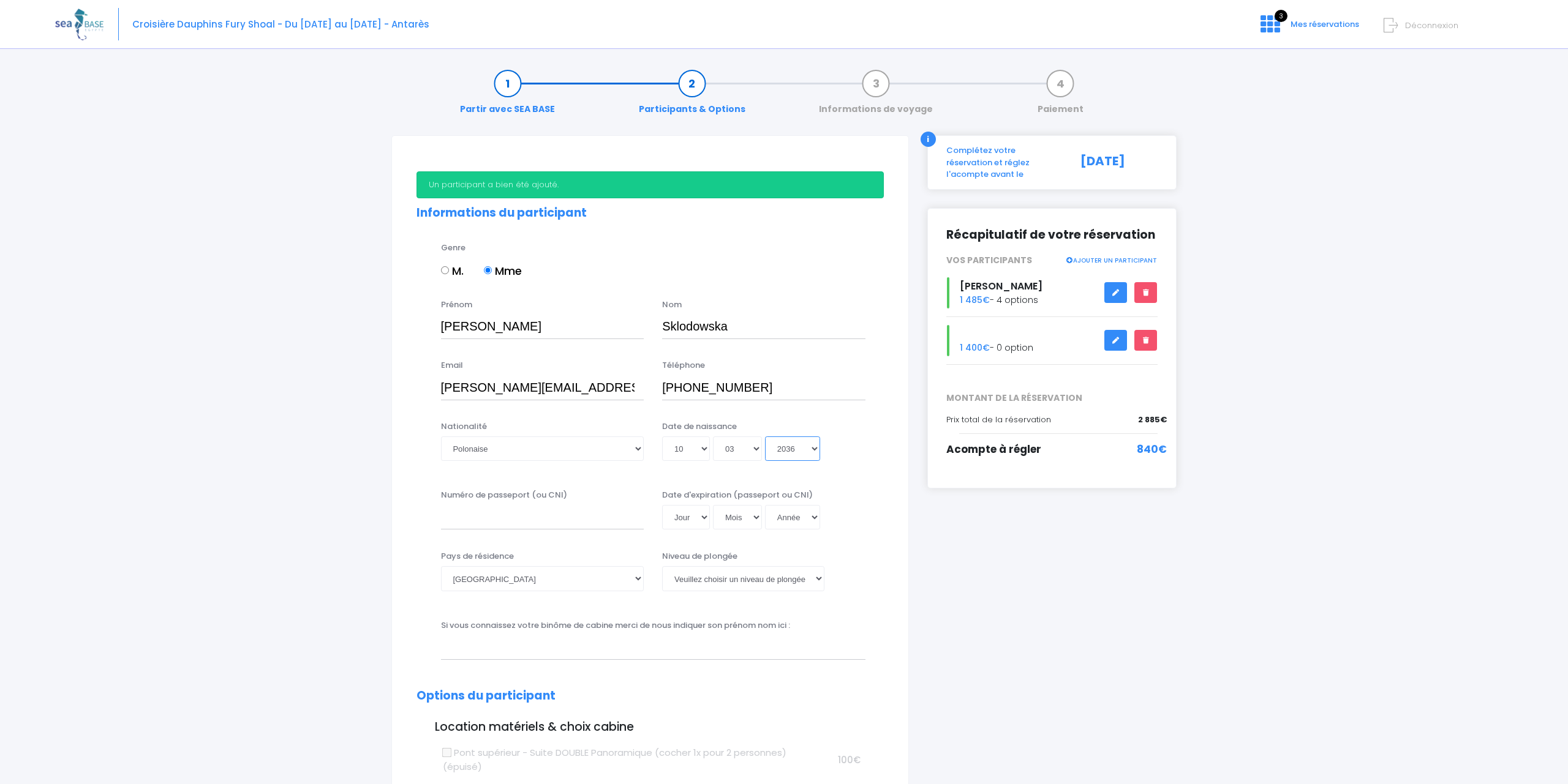
select select "2035"
type input "2035-03-10"
select select "2034"
type input "2034-03-10"
select select "2033"
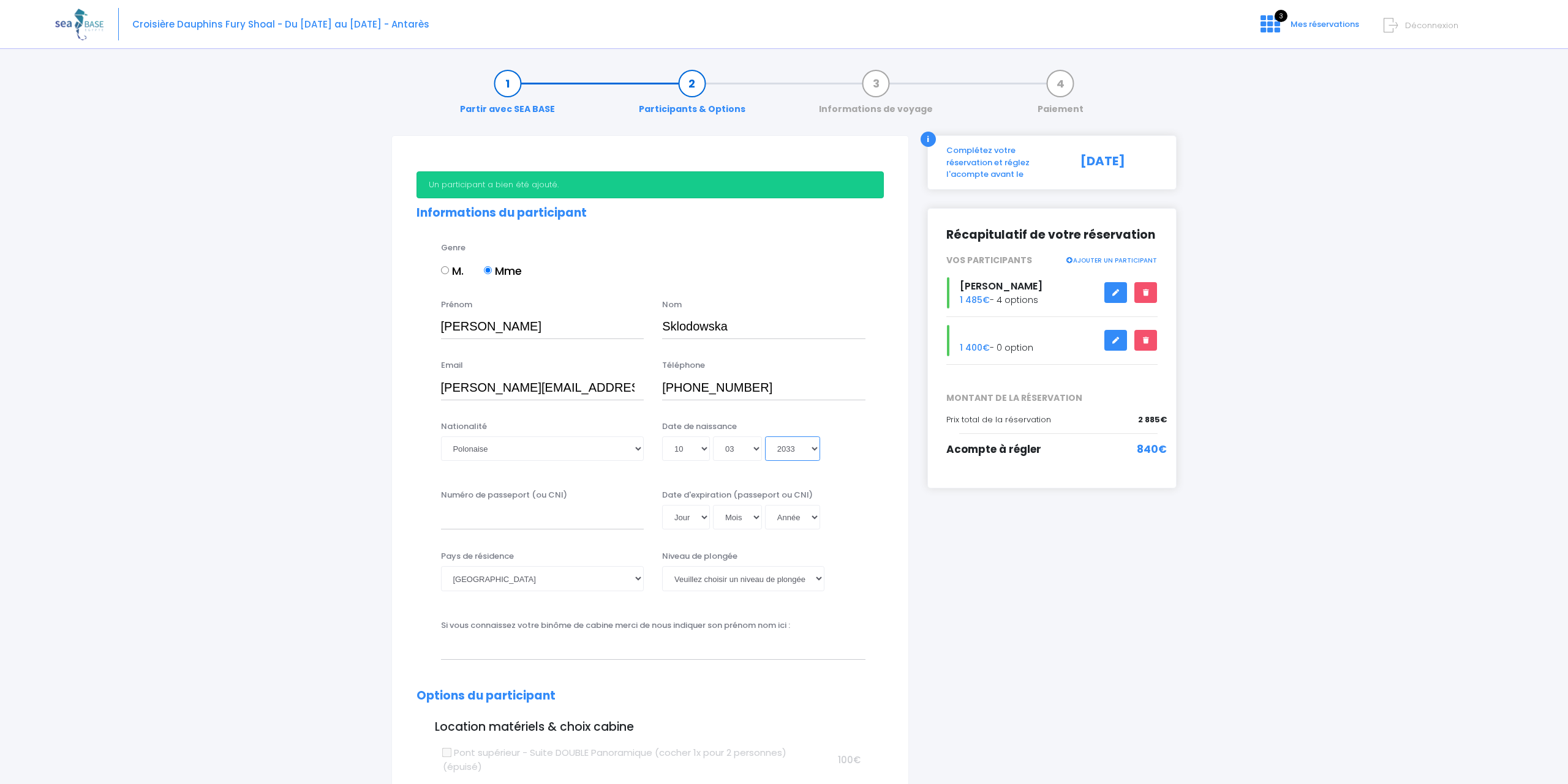
type input "2033-03-10"
select select "2032"
type input "2032-03-10"
select select "2031"
type input "2031-03-10"
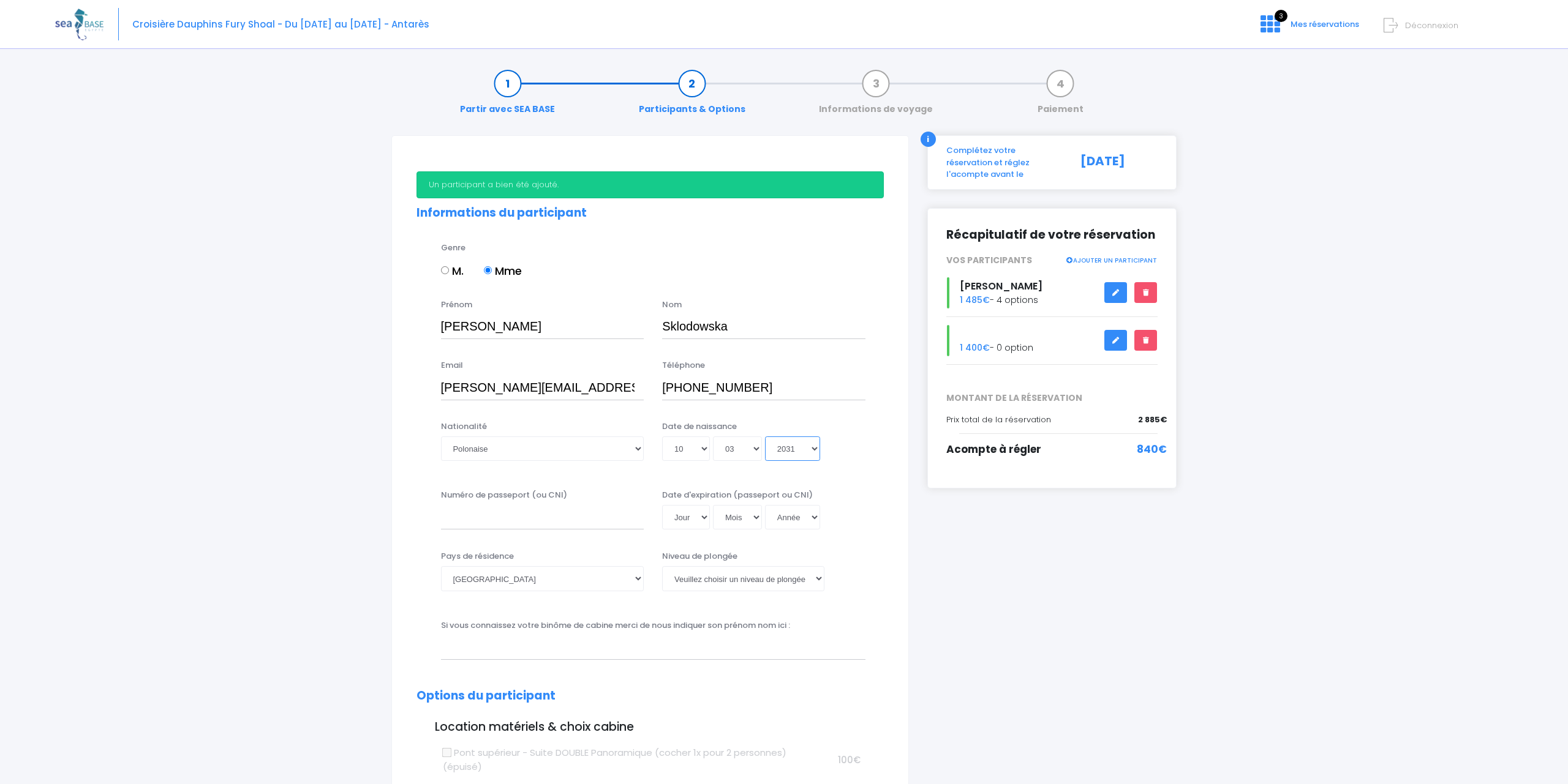
select select "2030"
type input "2030-03-10"
select select "2029"
type input "2029-03-10"
select select "2028"
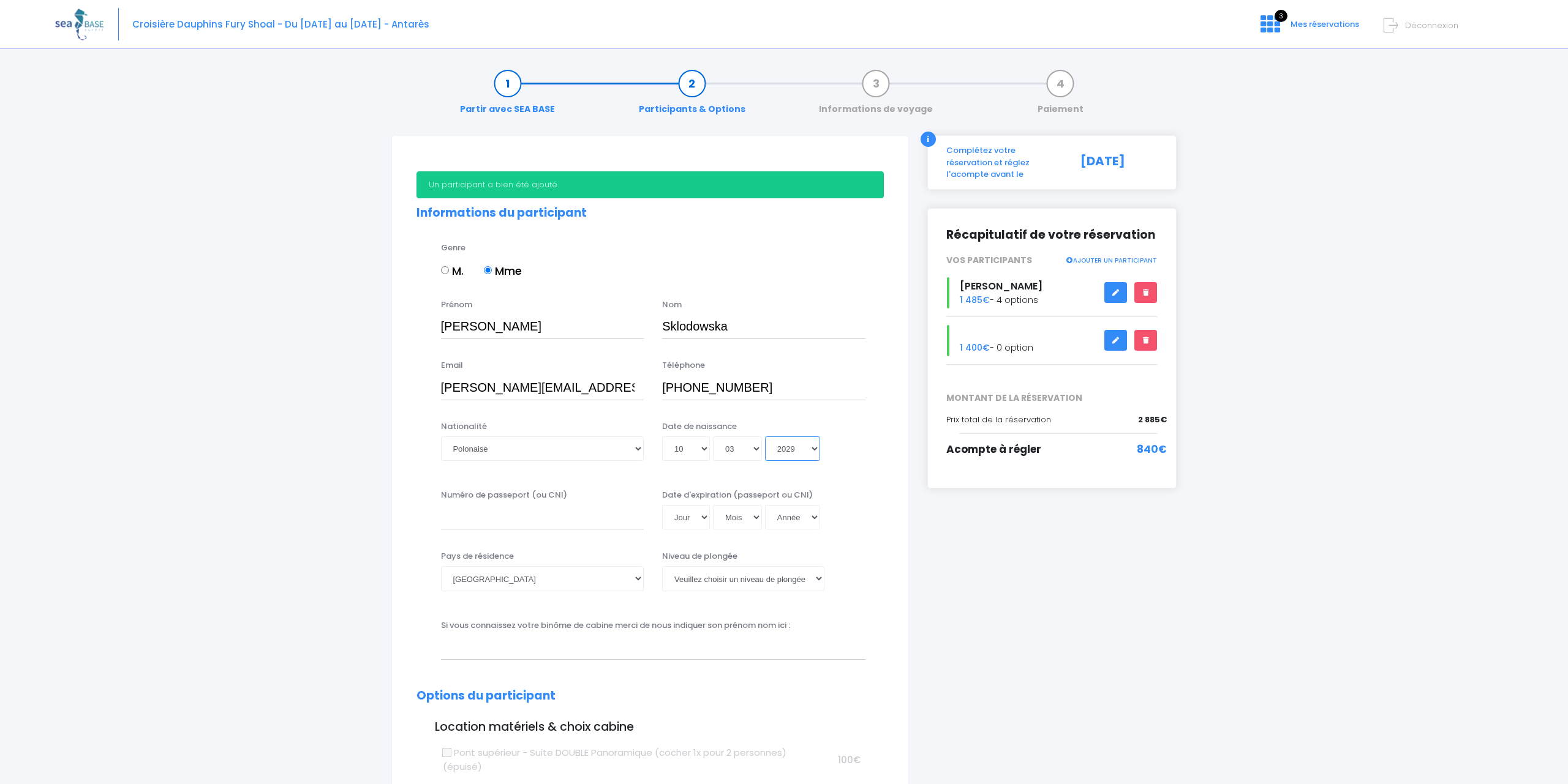
type input "2028-03-10"
select select "2027"
type input "2027-03-10"
select select "2026"
type input "2026-03-10"
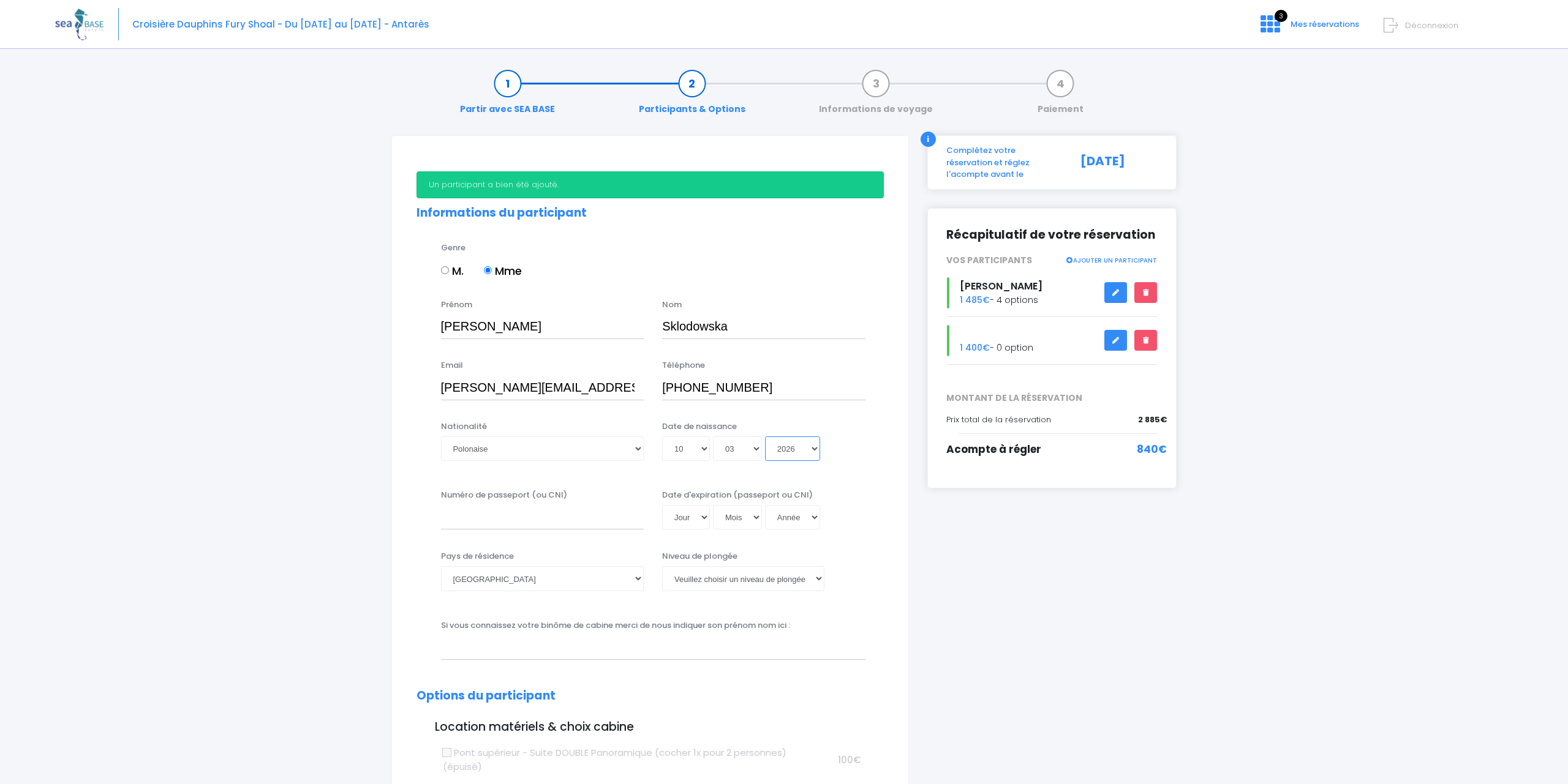
select select "2025"
type input "2025-03-10"
select select "2024"
type input "2024-03-10"
select select "2023"
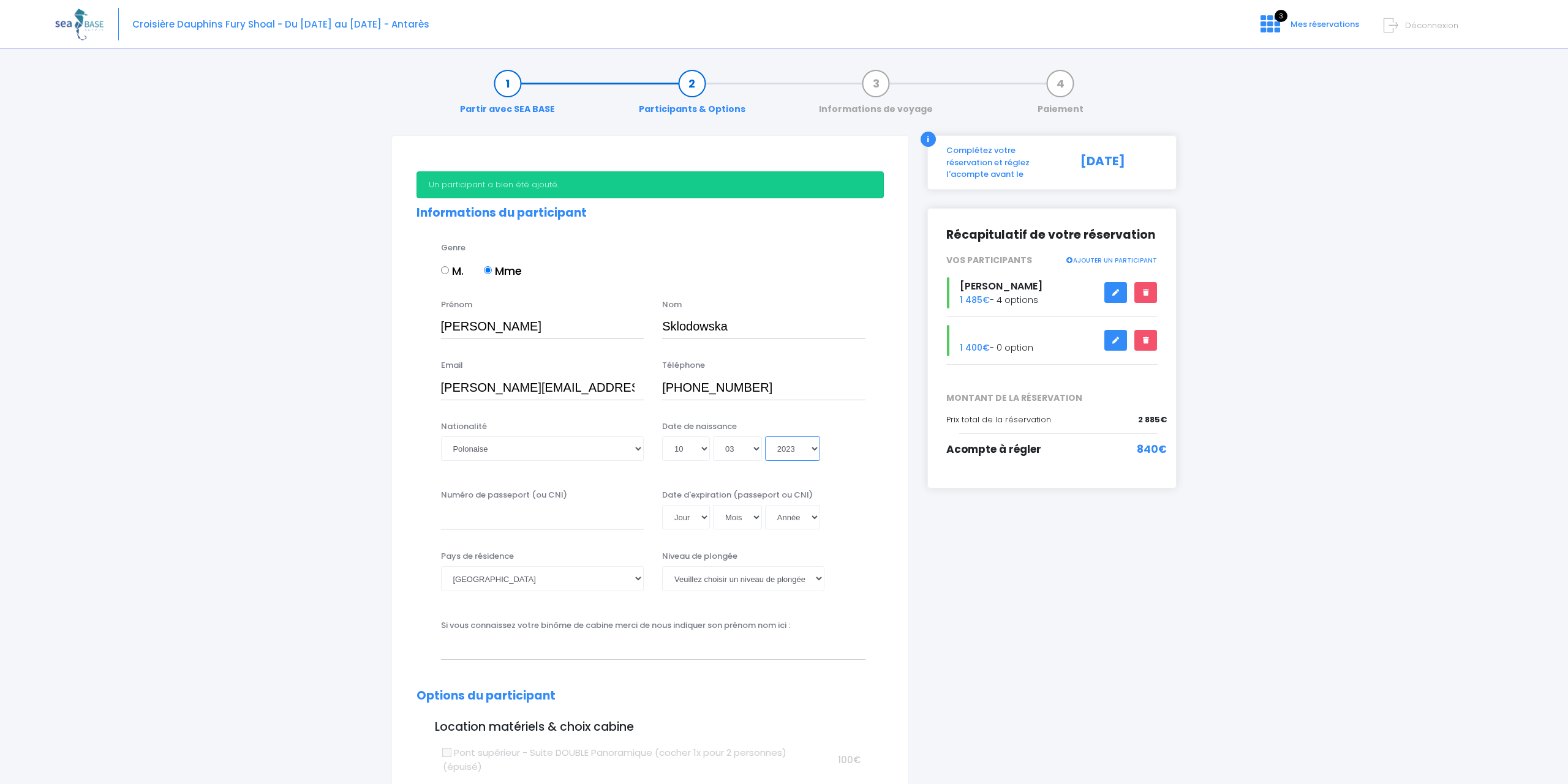
type input "2023-03-10"
select select "2022"
type input "2022-03-10"
select select "2021"
type input "2021-03-10"
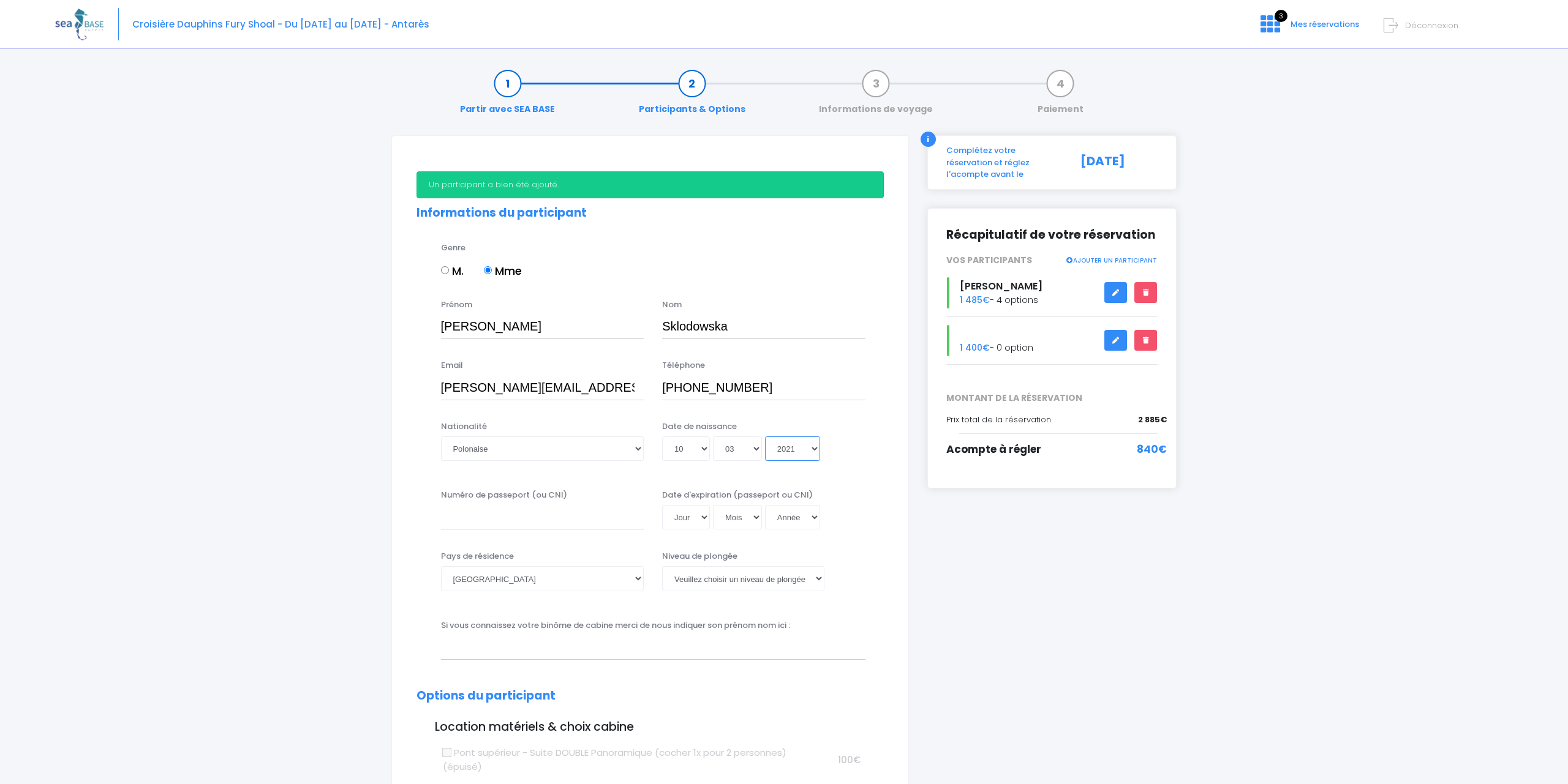
select select "2020"
type input "2020-03-10"
select select "2019"
type input "2019-03-10"
select select "2018"
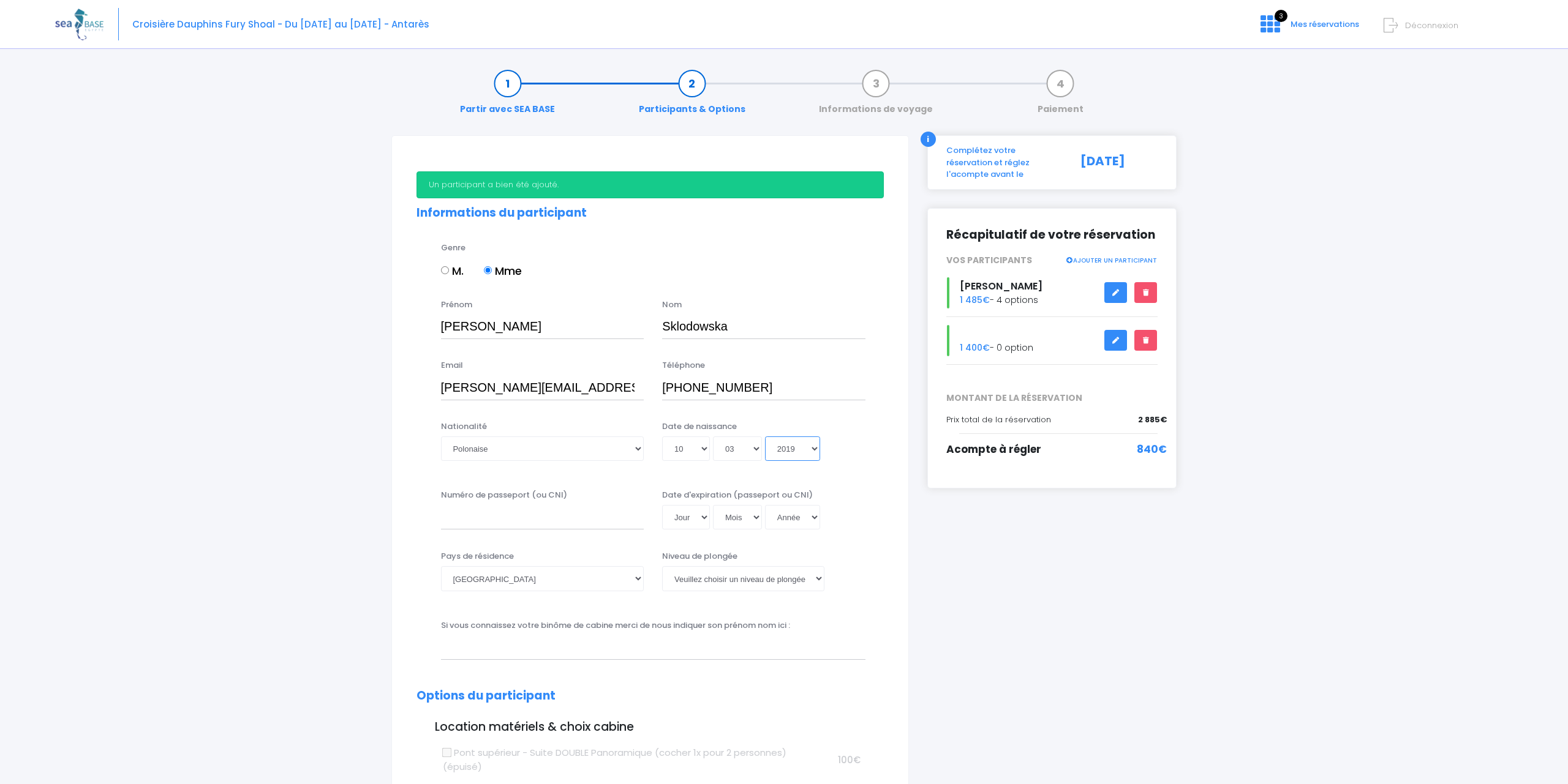
type input "2018-03-10"
select select "2017"
type input "2017-03-10"
select select "2016"
type input "2016-03-10"
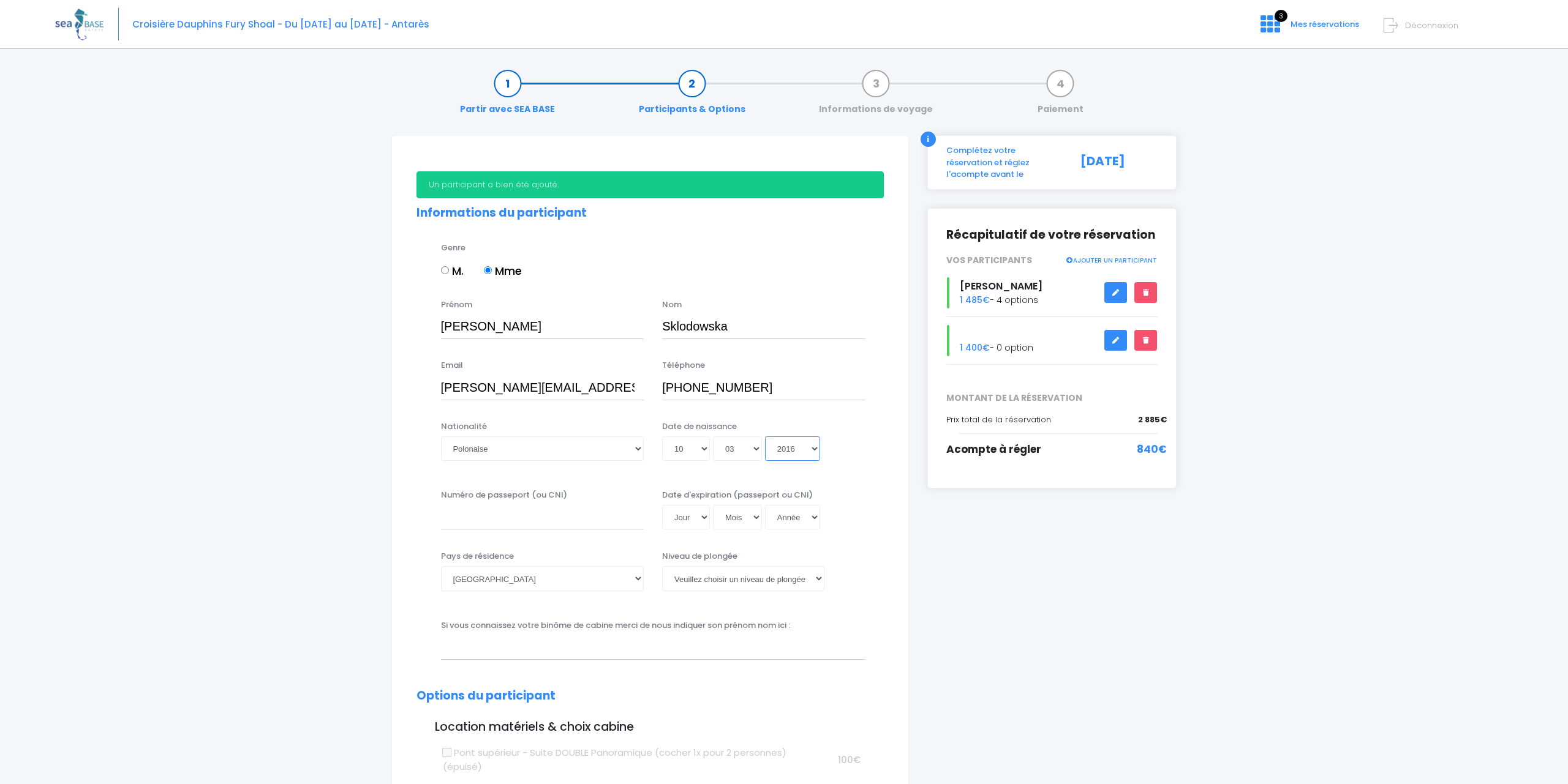
select select "2015"
type input "2015-03-10"
select select "2014"
type input "2014-03-10"
select select "2013"
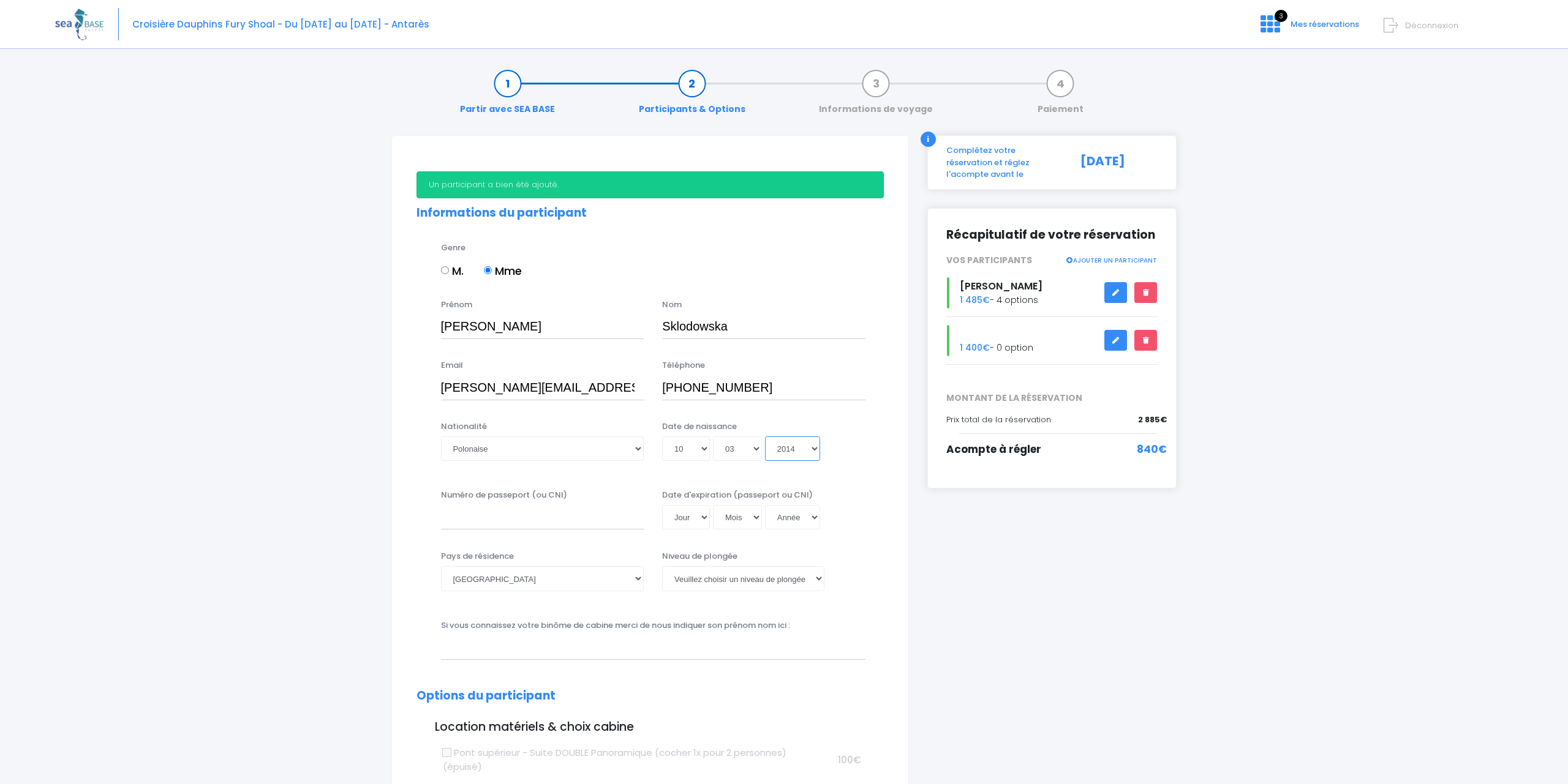
type input "2013-03-10"
select select "2012"
type input "2012-03-10"
select select "2011"
type input "2011-03-10"
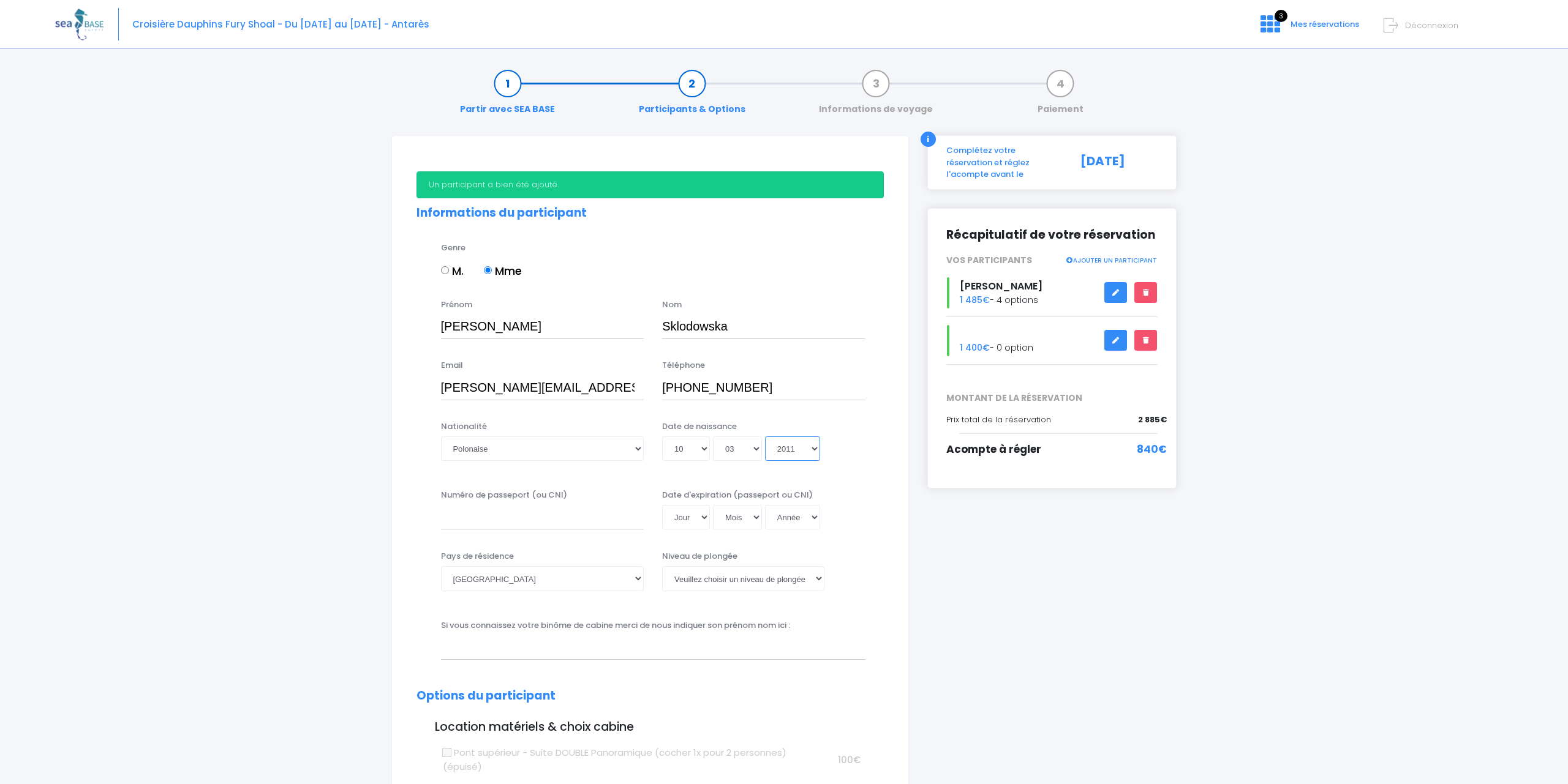
select select "2010"
type input "2010-03-10"
select select "2009"
type input "2009-03-10"
select select "2008"
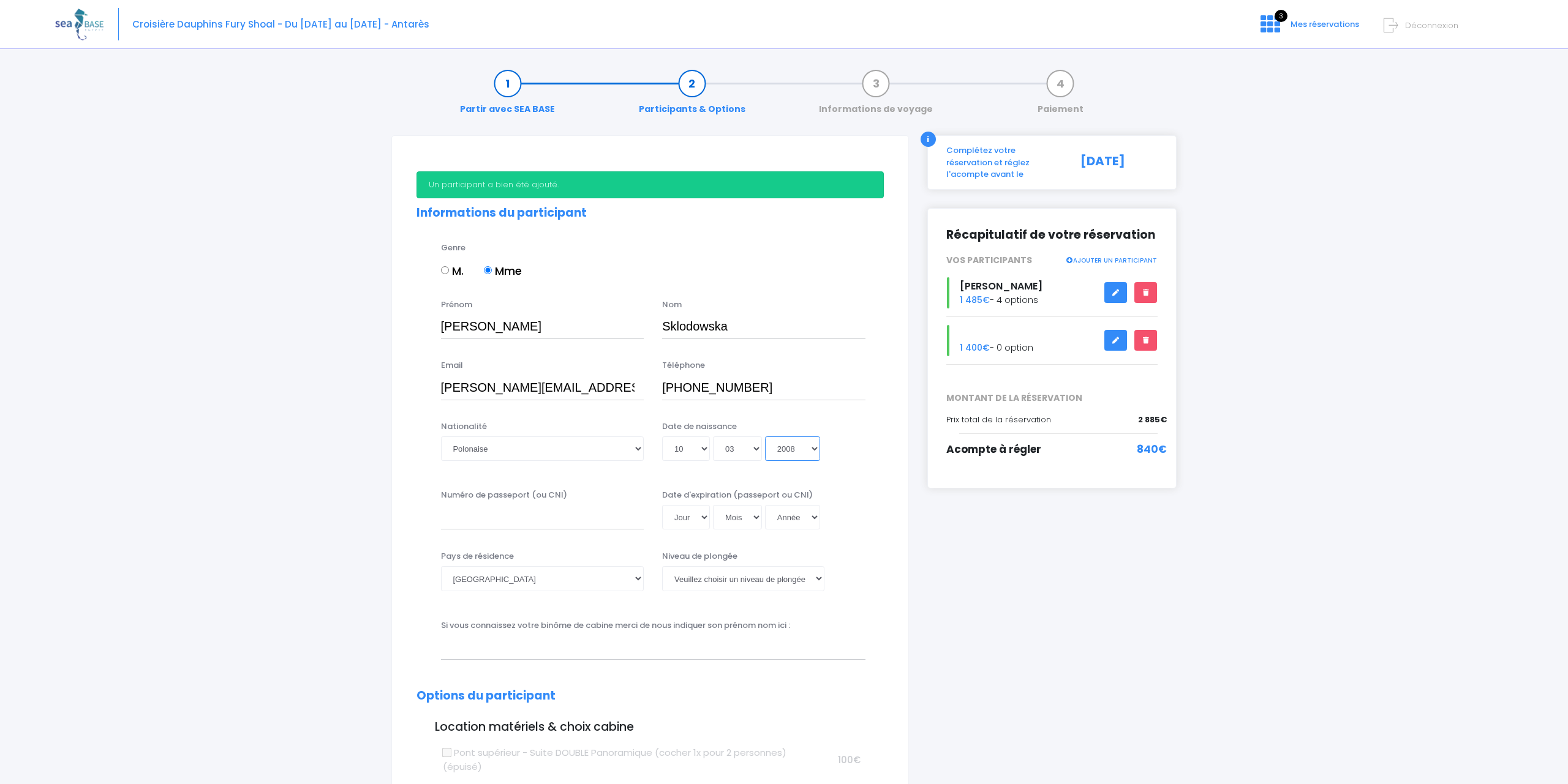
type input "2008-03-10"
select select "2007"
type input "2007-03-10"
select select "2006"
type input "2006-03-10"
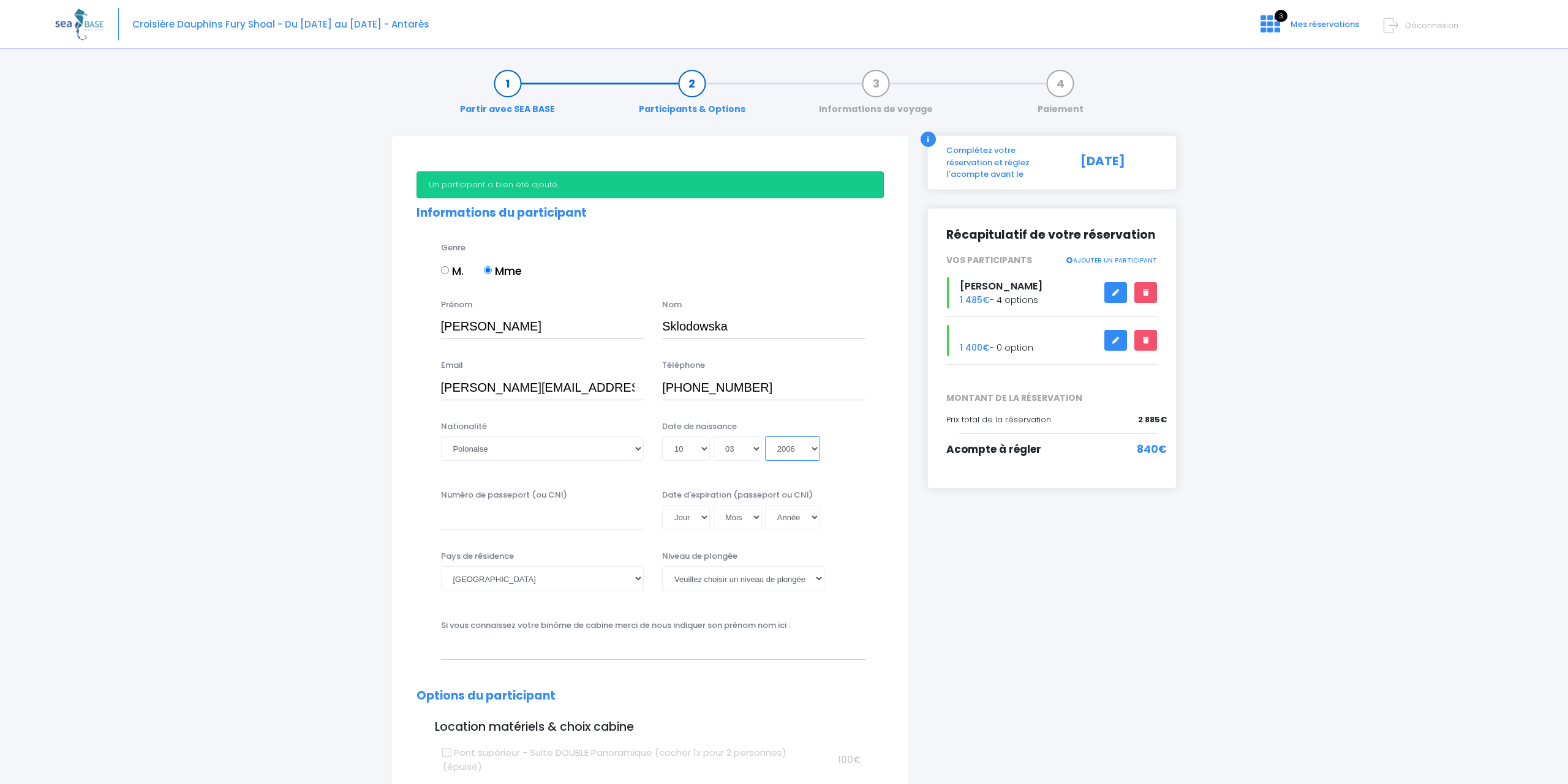
select select "2005"
type input "2005-03-10"
select select "2004"
type input "2004-03-10"
select select "2003"
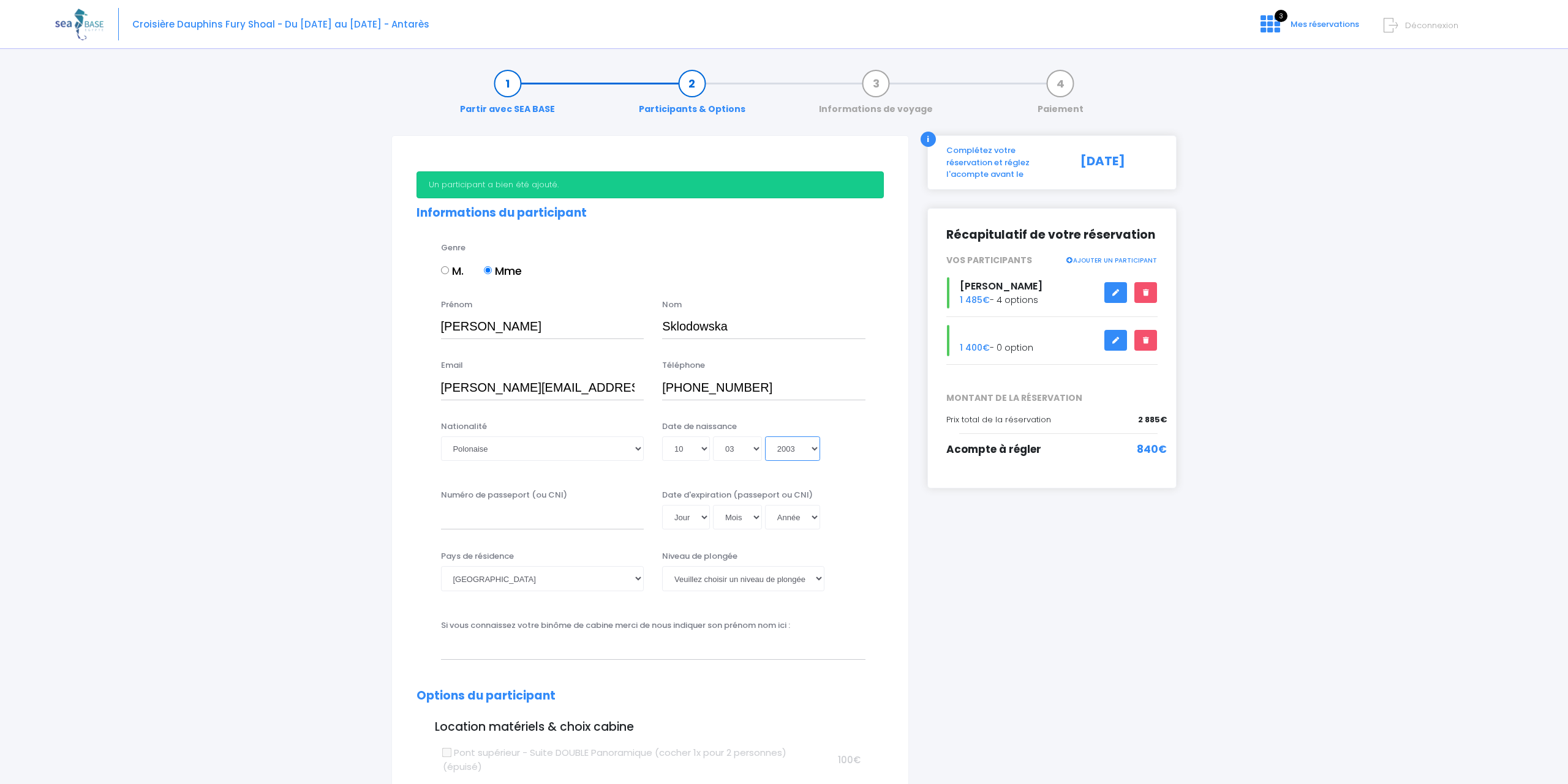
type input "2003-03-10"
select select "2002"
type input "2002-03-10"
select select "2001"
type input "2001-03-10"
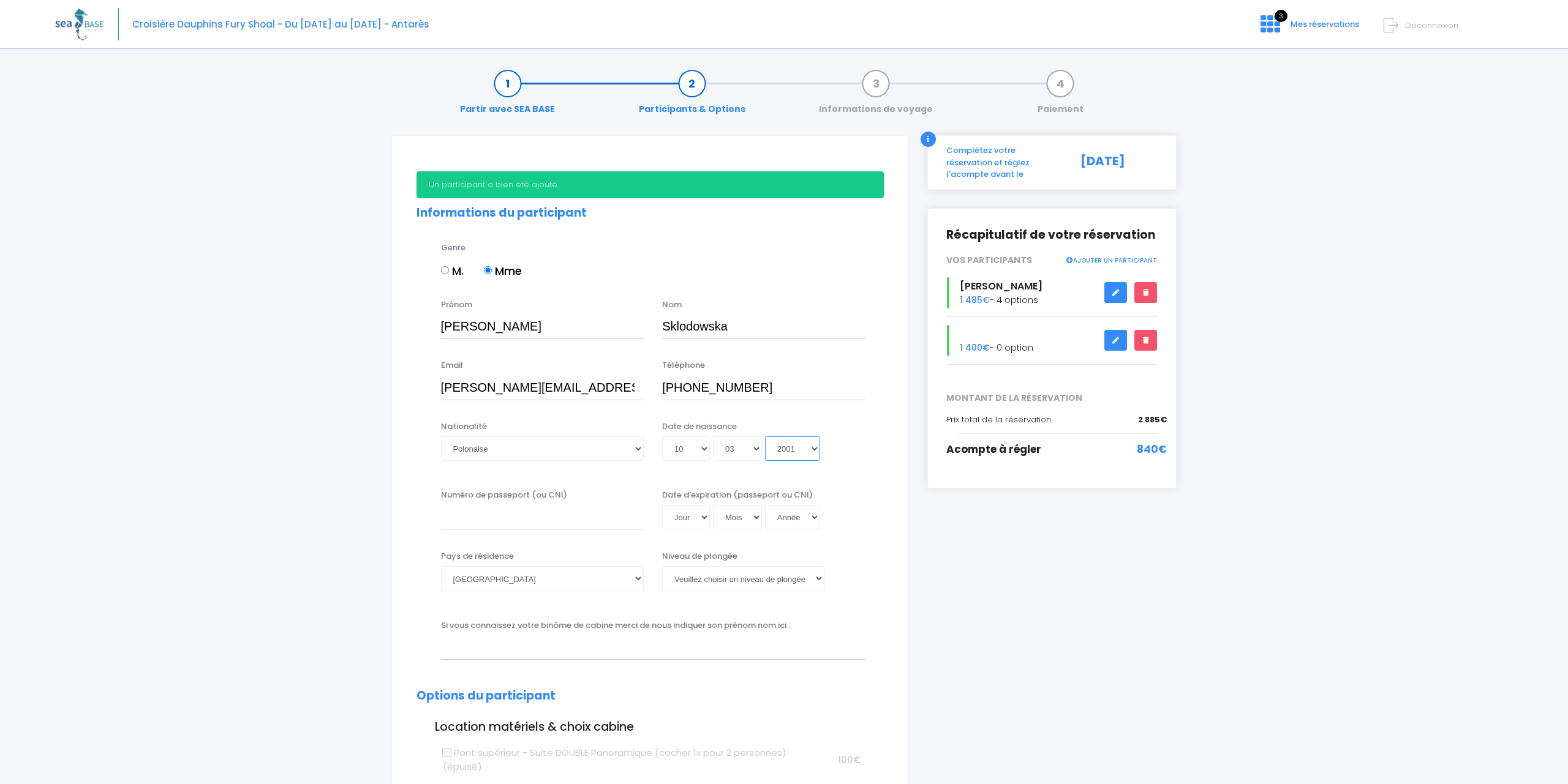
select select "2000"
type input "2000-03-10"
select select "1999"
type input "1999-03-10"
select select "1998"
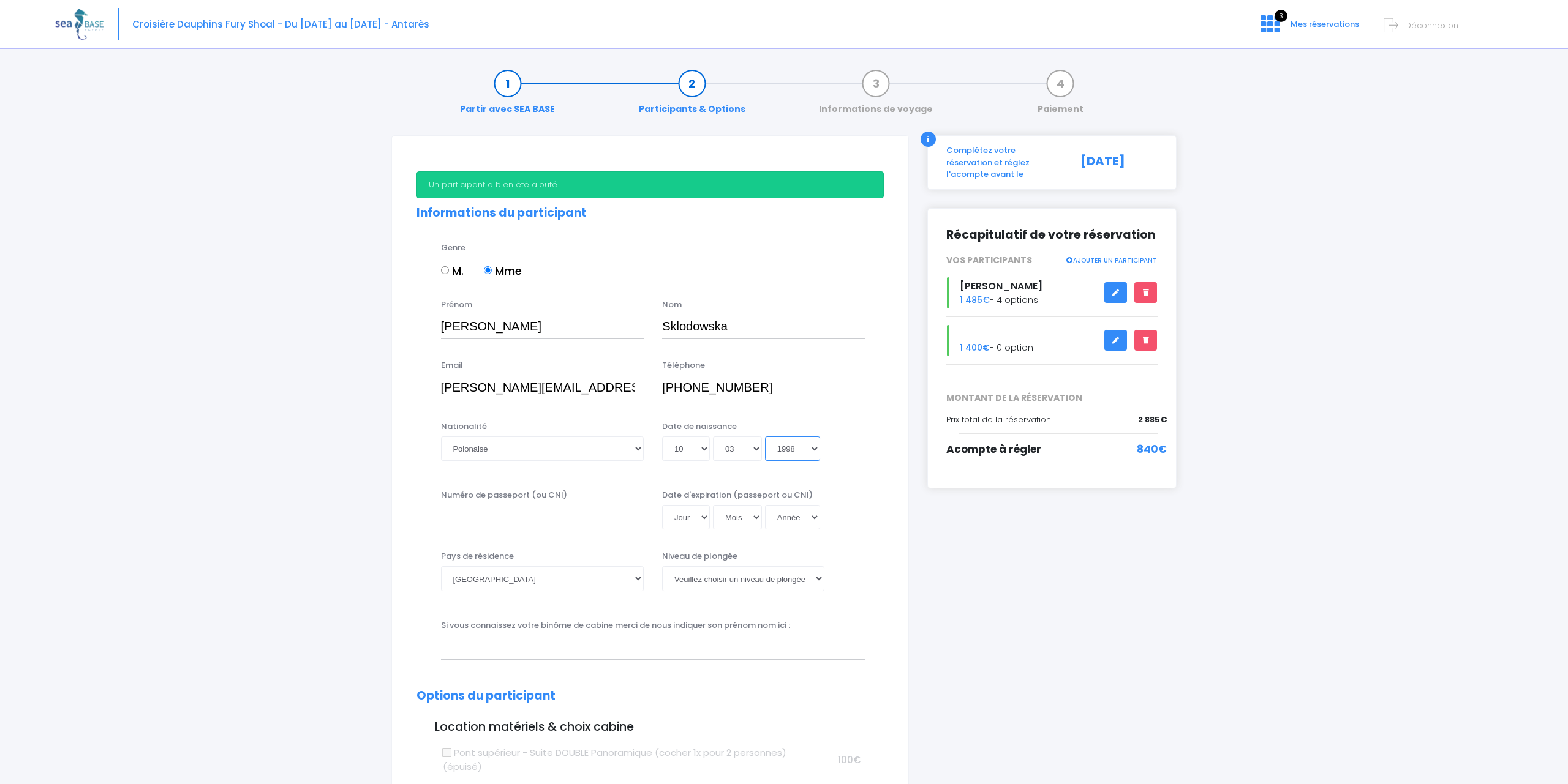
type input "1998-03-10"
select select "1997"
type input "1997-03-10"
select select "1996"
type input "1996-03-10"
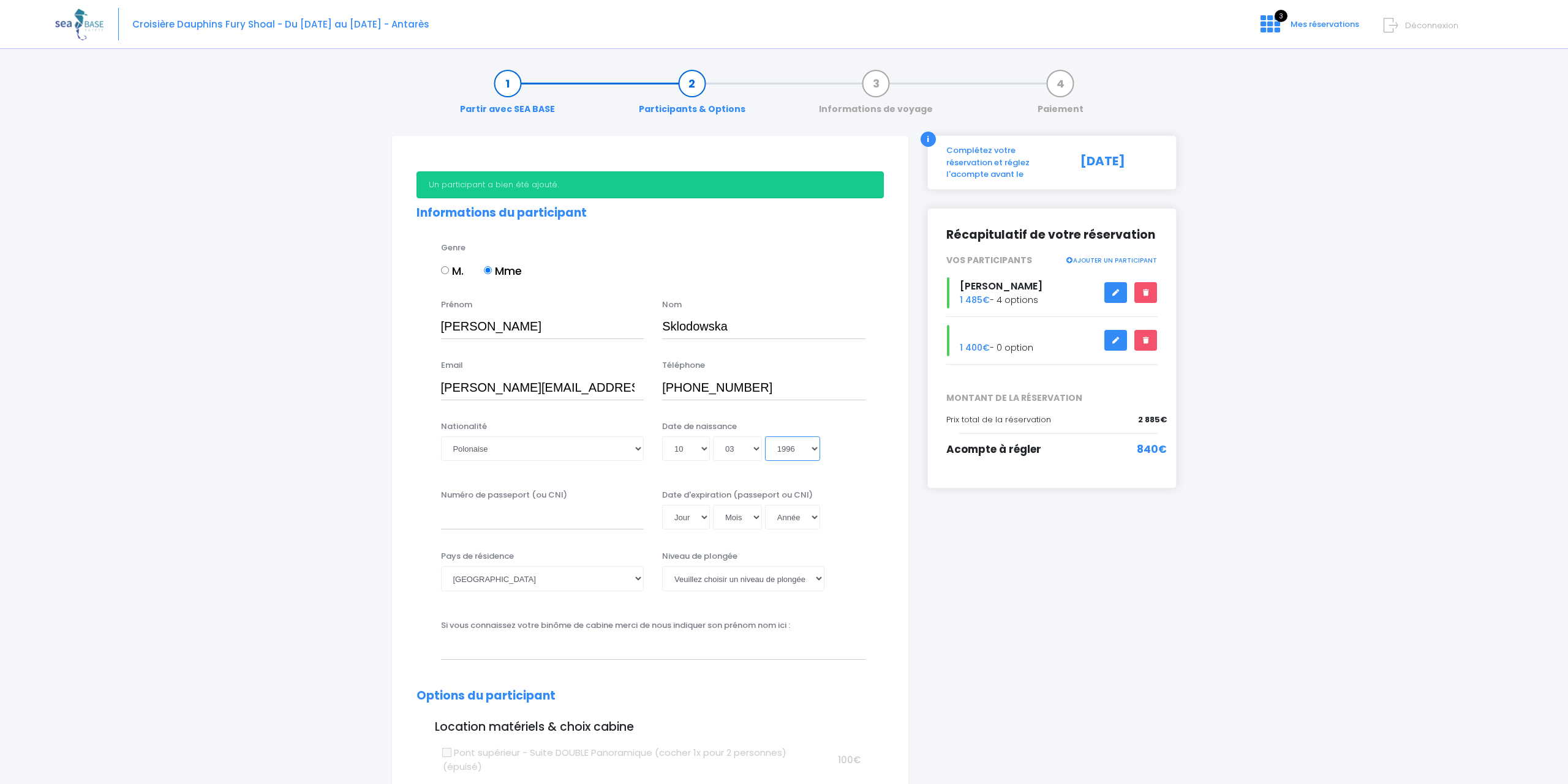
select select "1995"
type input "1995-03-10"
select select "1994"
type input "1994-03-10"
select select "1993"
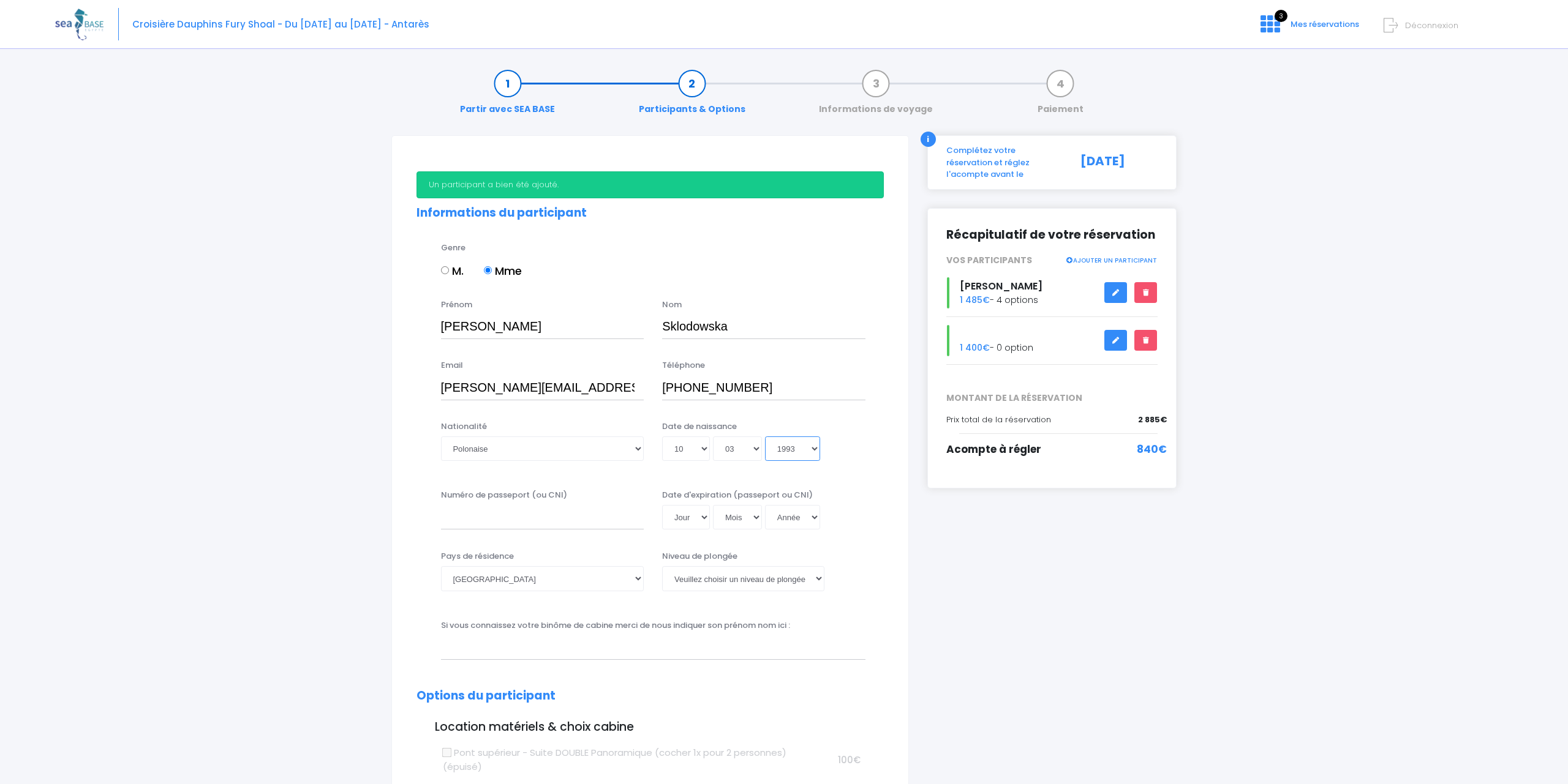
type input "1993-03-10"
select select "1992"
type input "1992-03-10"
select select "1991"
type input "1991-03-10"
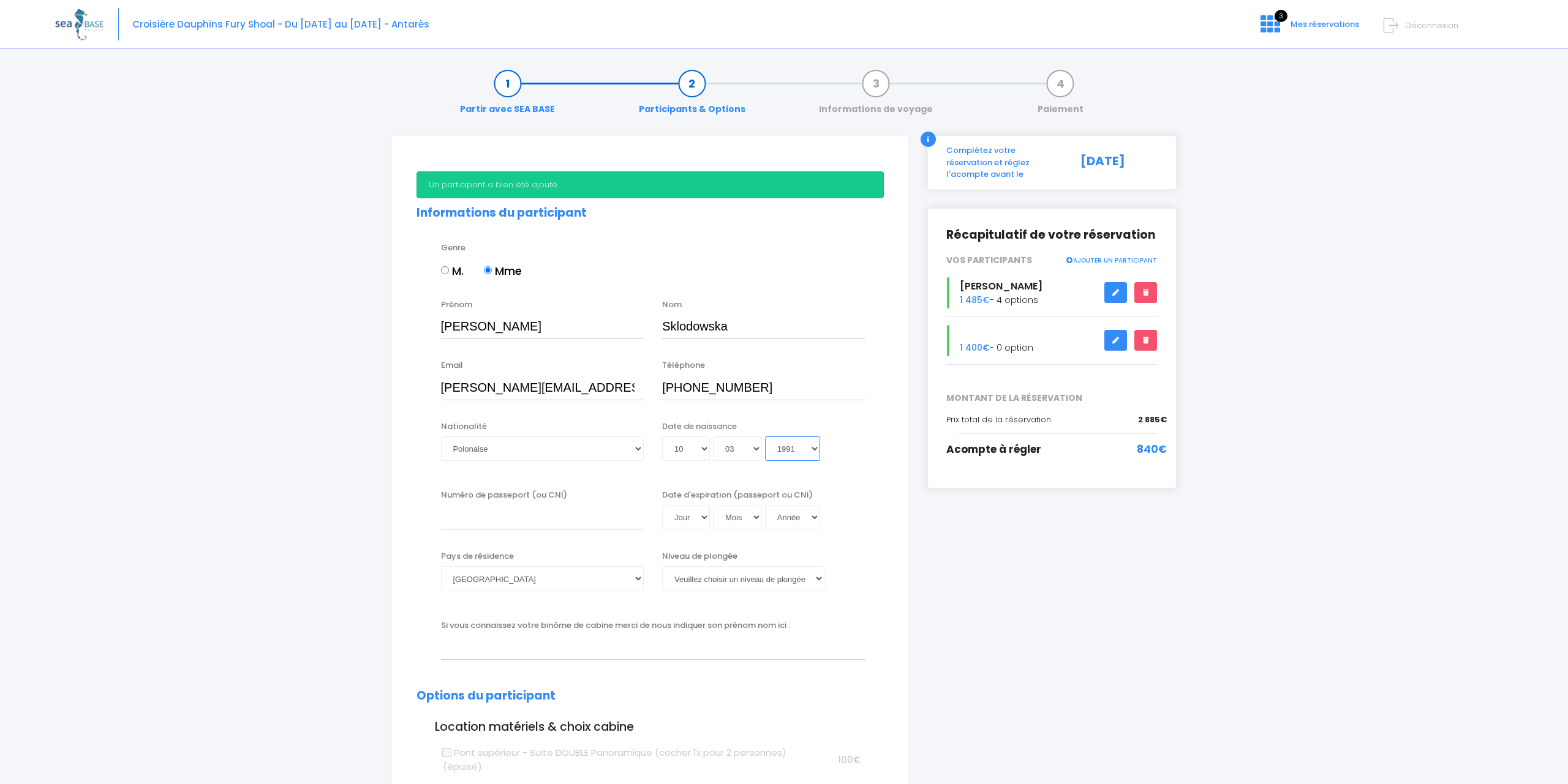
select select "1990"
type input "1990-03-10"
select select "1989"
type input "1989-03-10"
select select "1988"
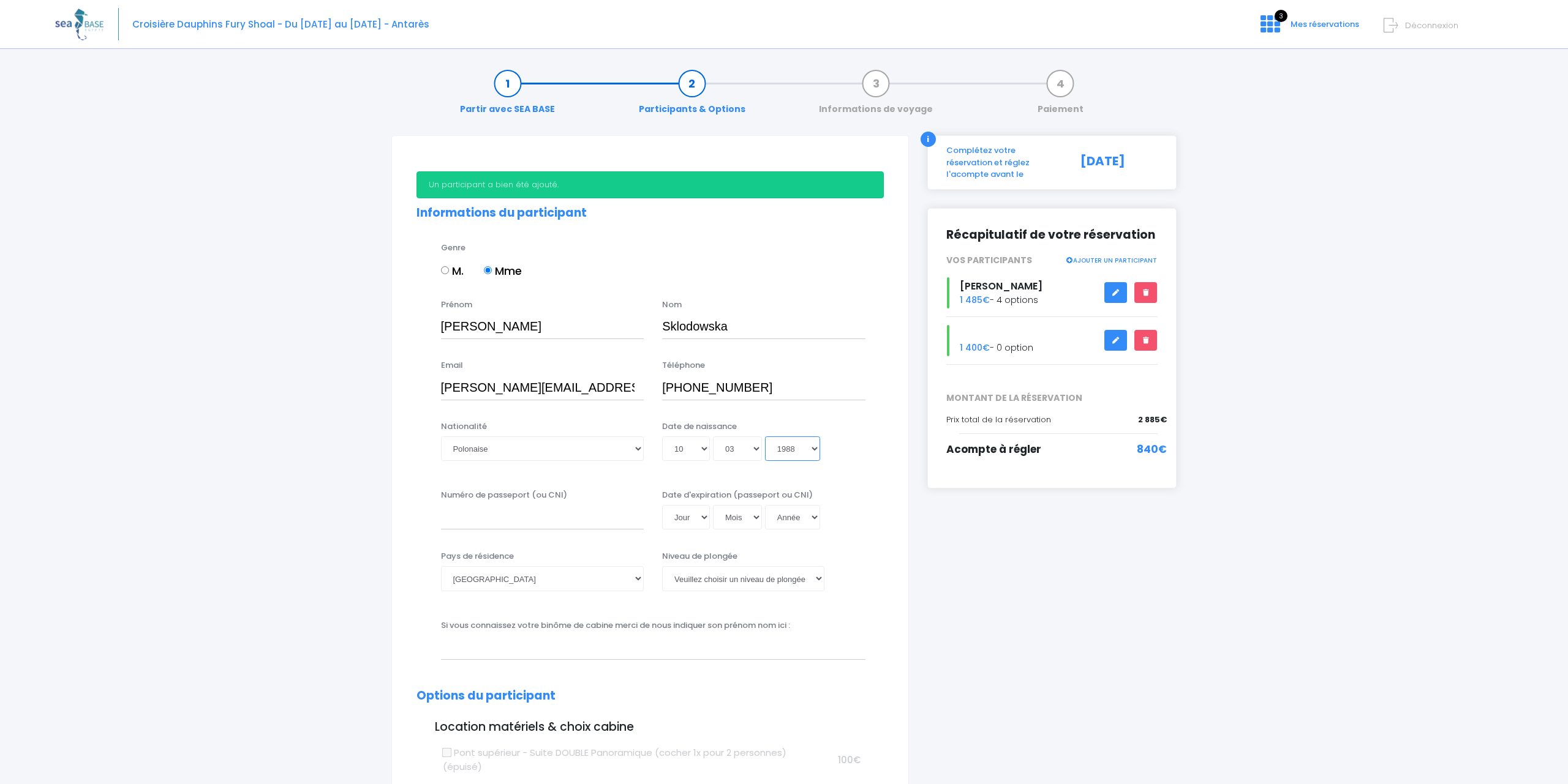
type input "1988-03-10"
select select "1987"
type input "1987-03-10"
select select "1986"
type input "1986-03-10"
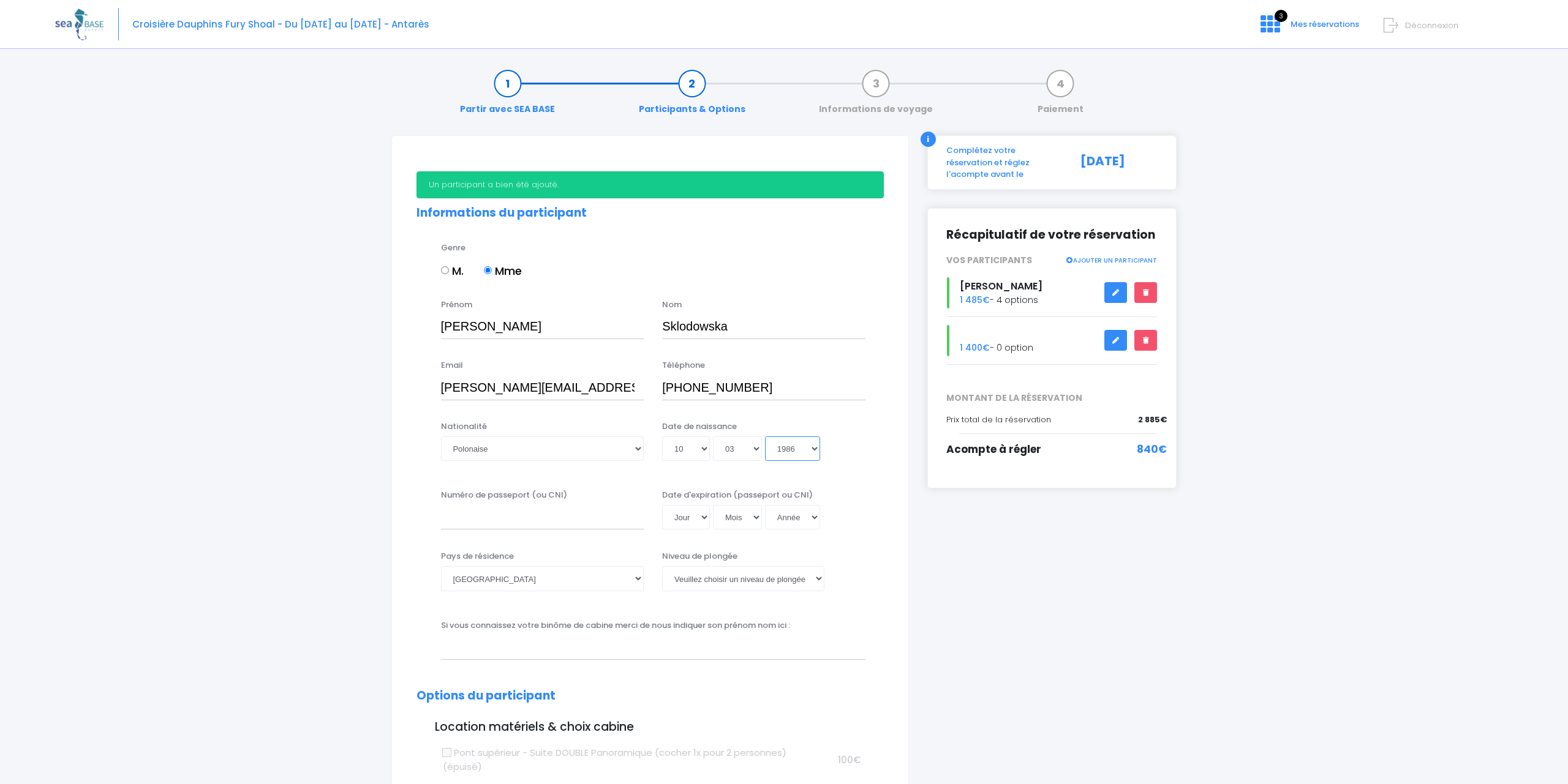
select select "1985"
type input "1985-03-10"
select select "1984"
type input "1984-03-10"
select select "1983"
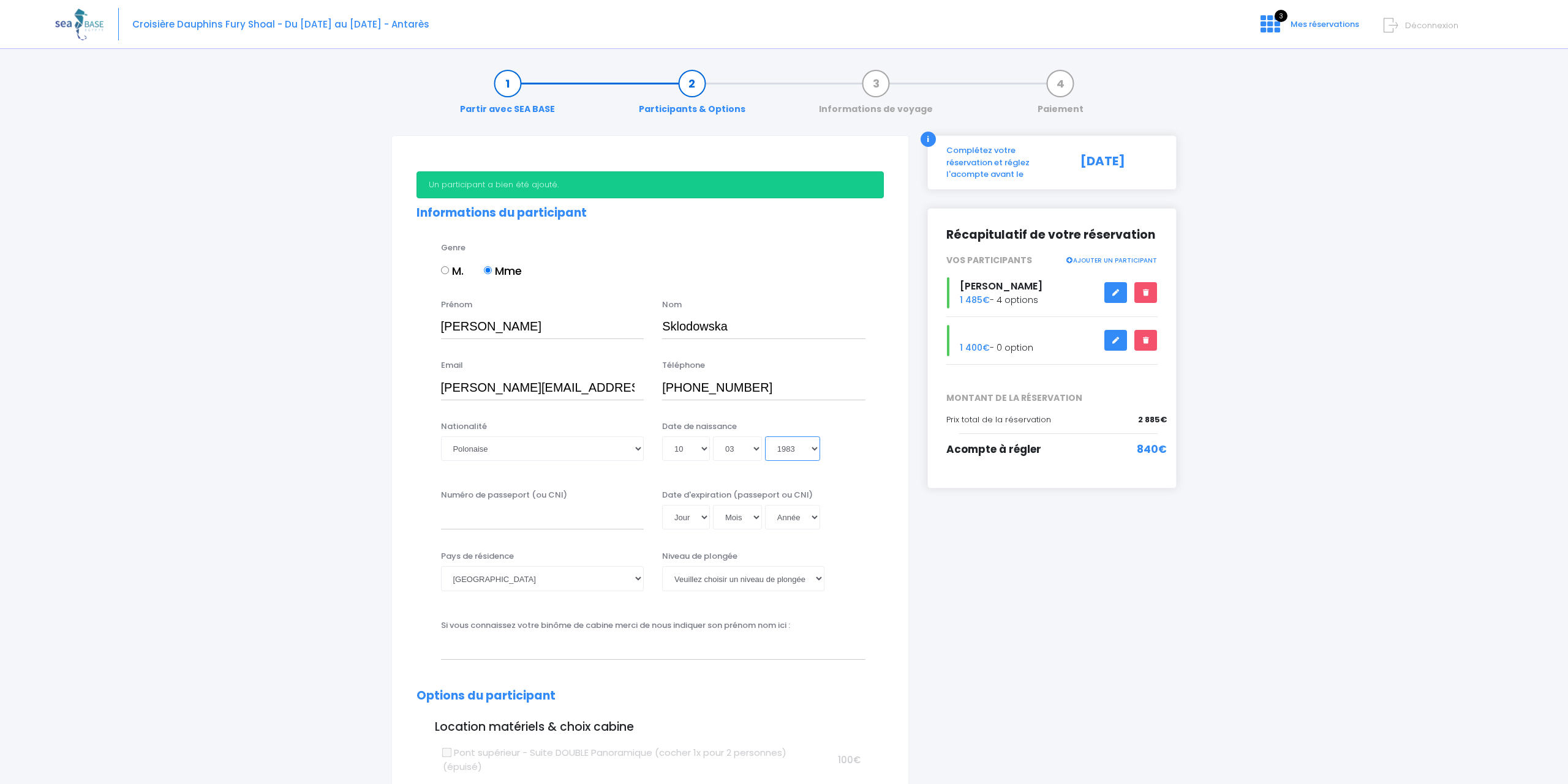
type input "1983-03-10"
select select "1982"
type input "1982-03-10"
select select "1981"
type input "1981-03-10"
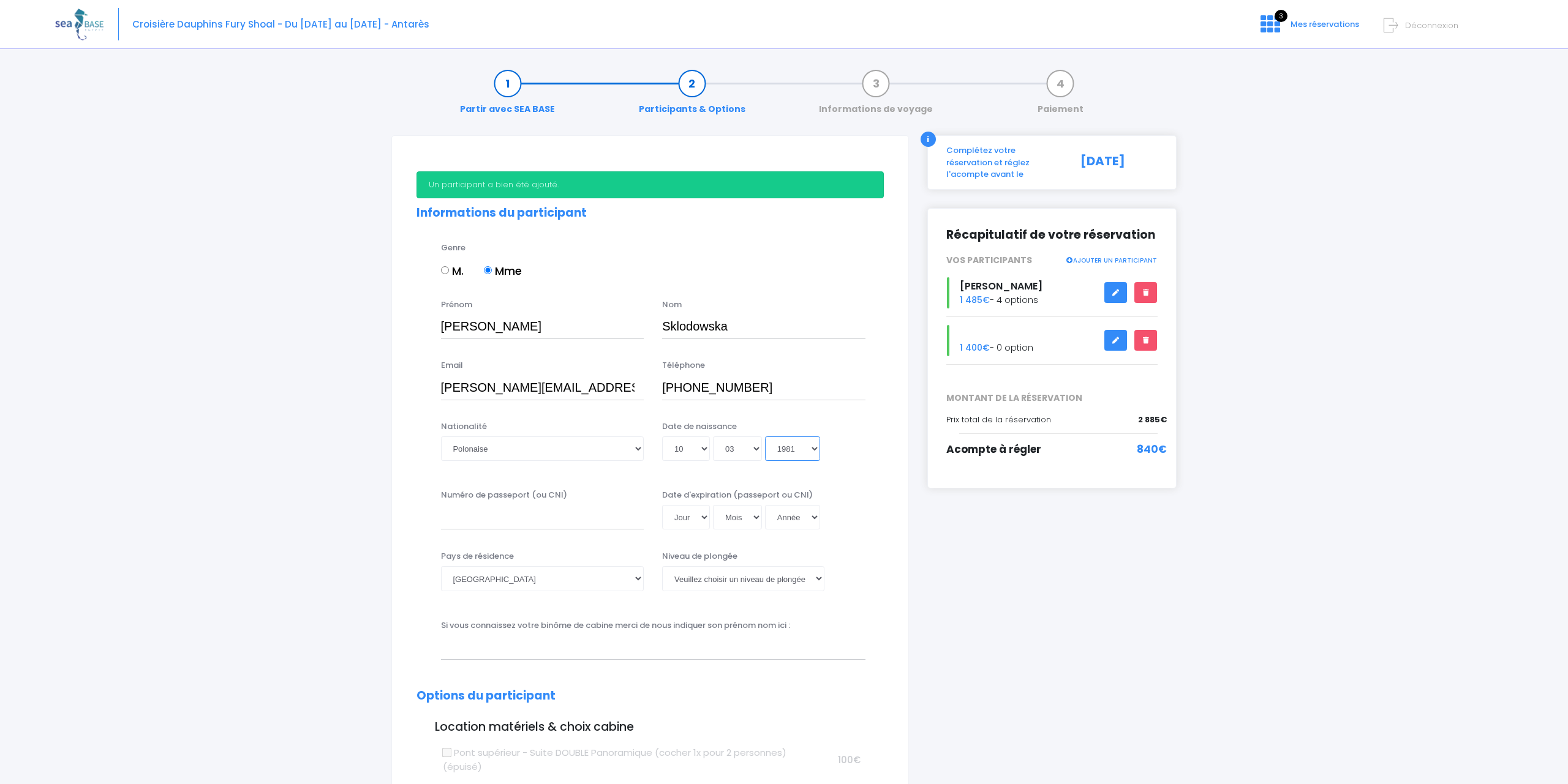
select select "1980"
type input "1980-03-10"
type input "ET4255593"
select select "27"
select select "01"
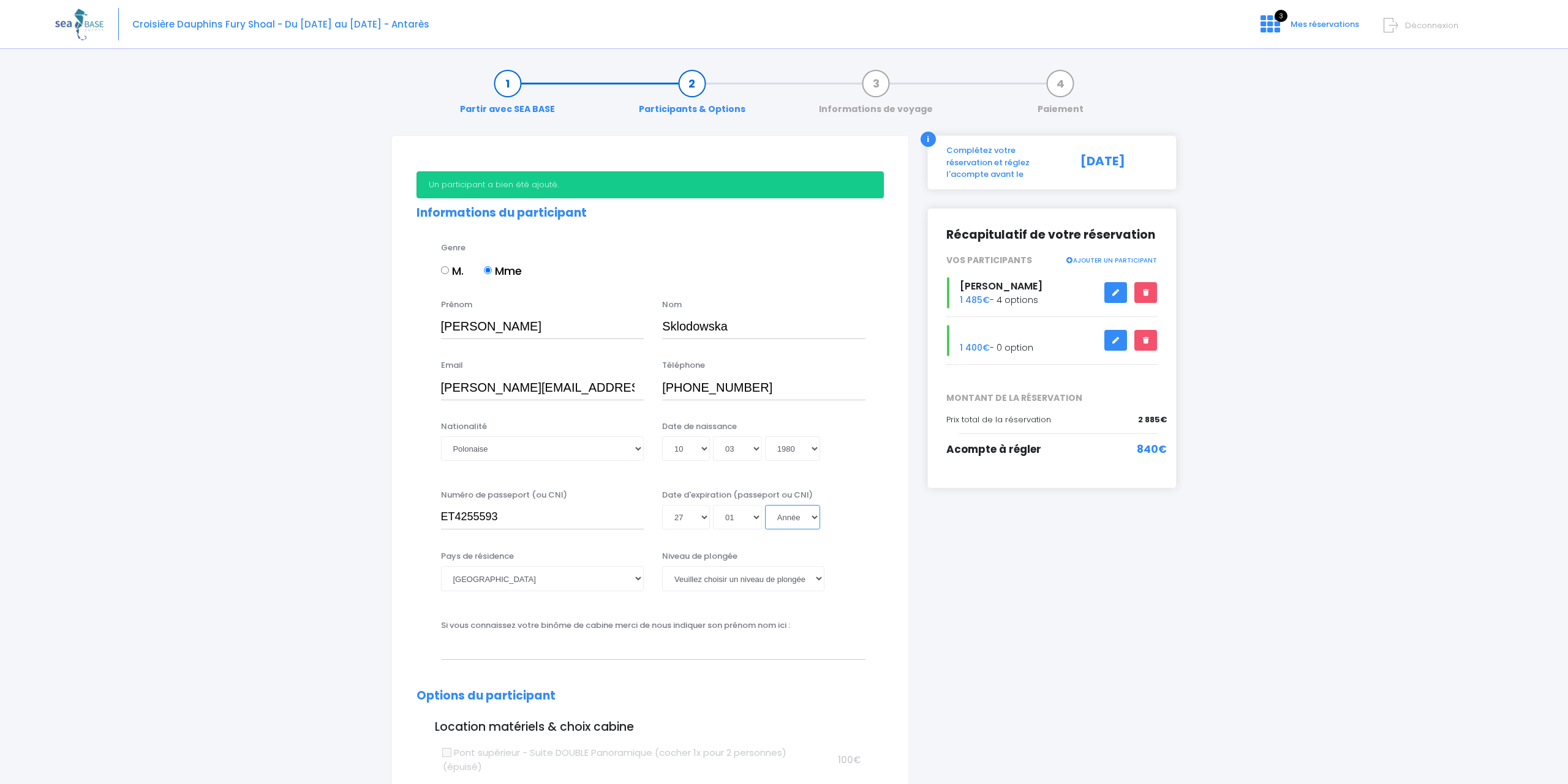
select select "2045"
type input "2045-01-27"
select select "2044"
type input "2044-01-27"
select select "2043"
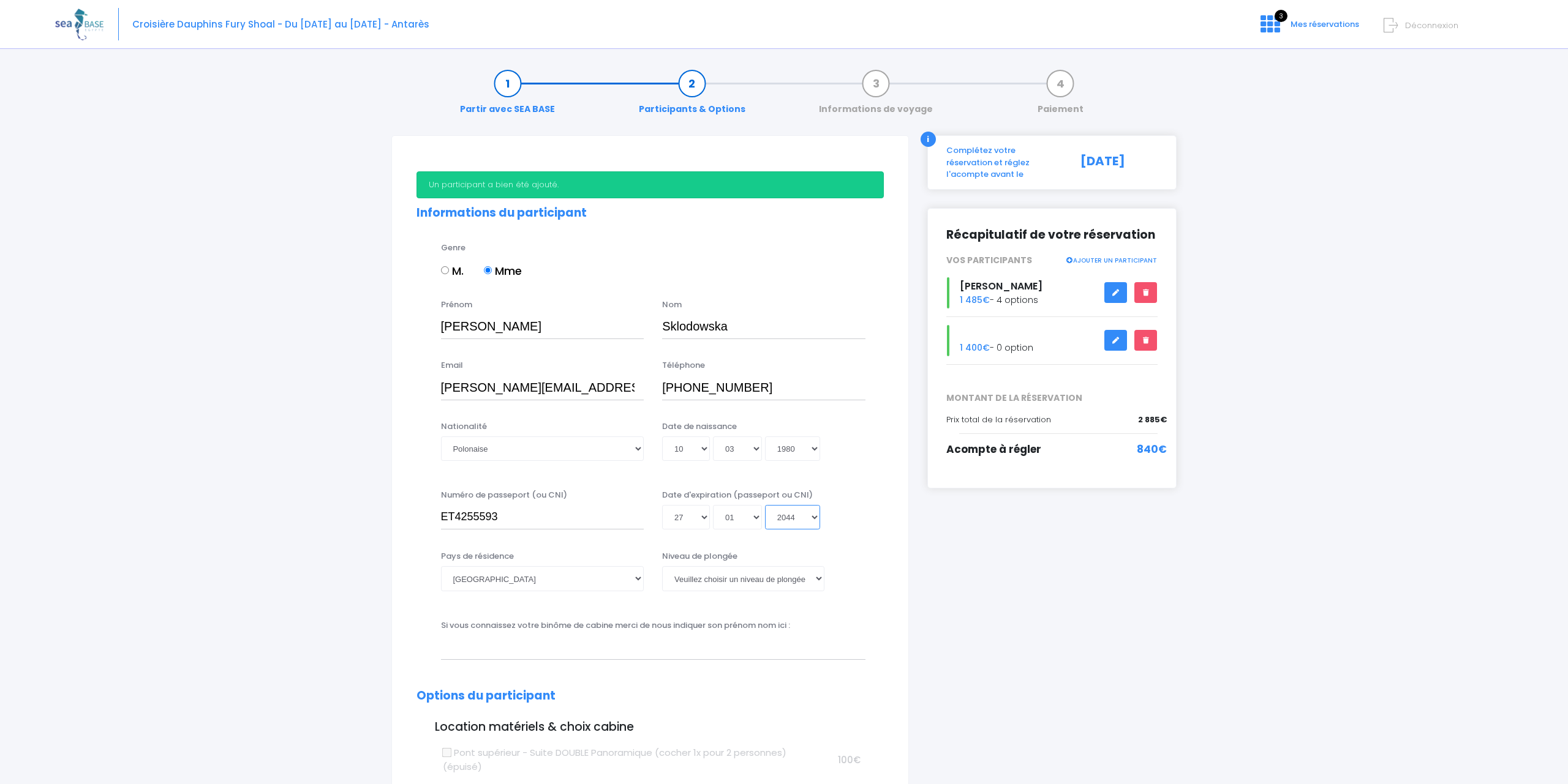
type input "2043-01-27"
select select "2042"
type input "2042-01-27"
select select "2041"
type input "2041-01-27"
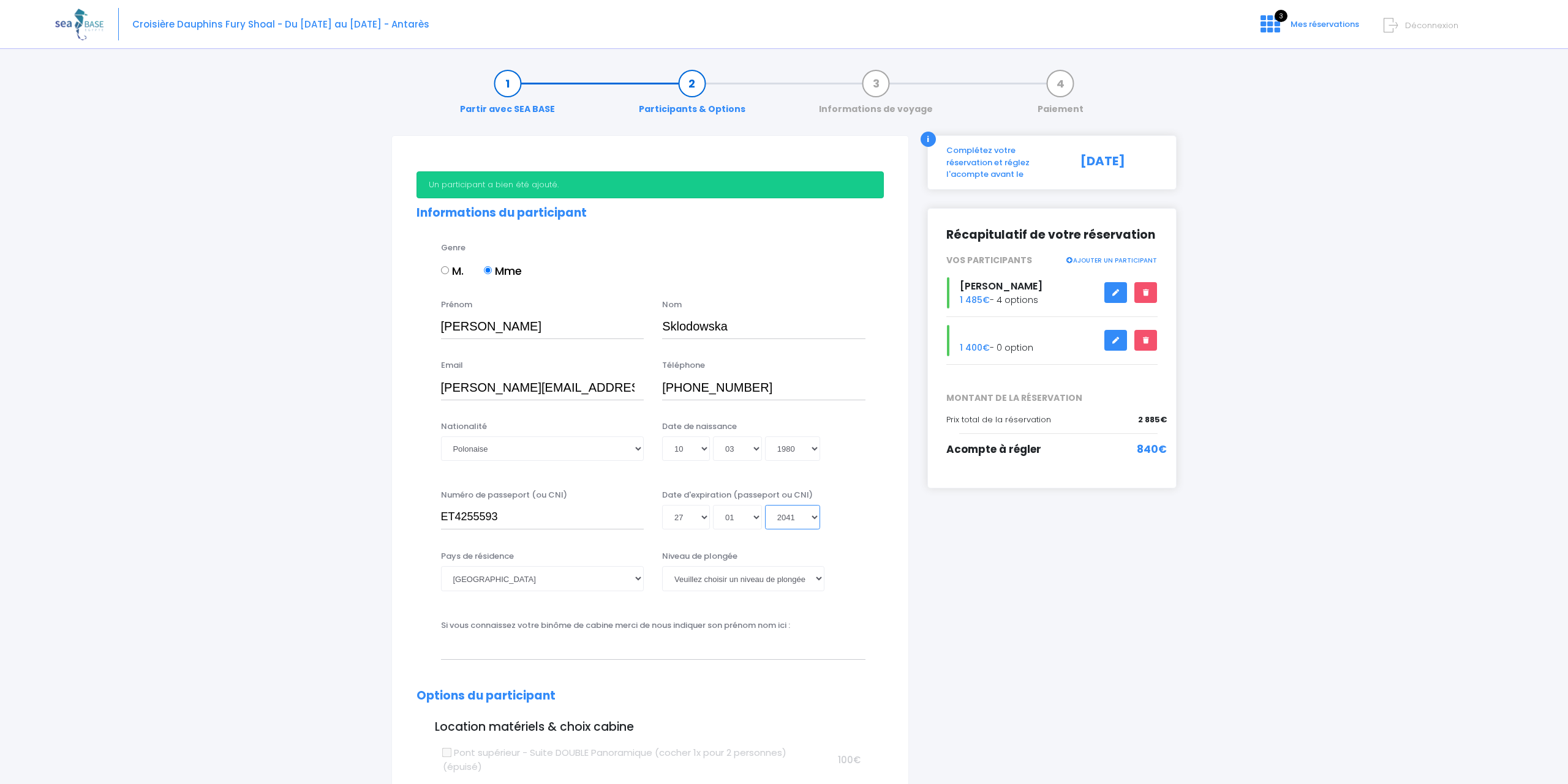
select select "2040"
type input "2040-01-27"
select select "2039"
type input "2039-01-27"
select select "2038"
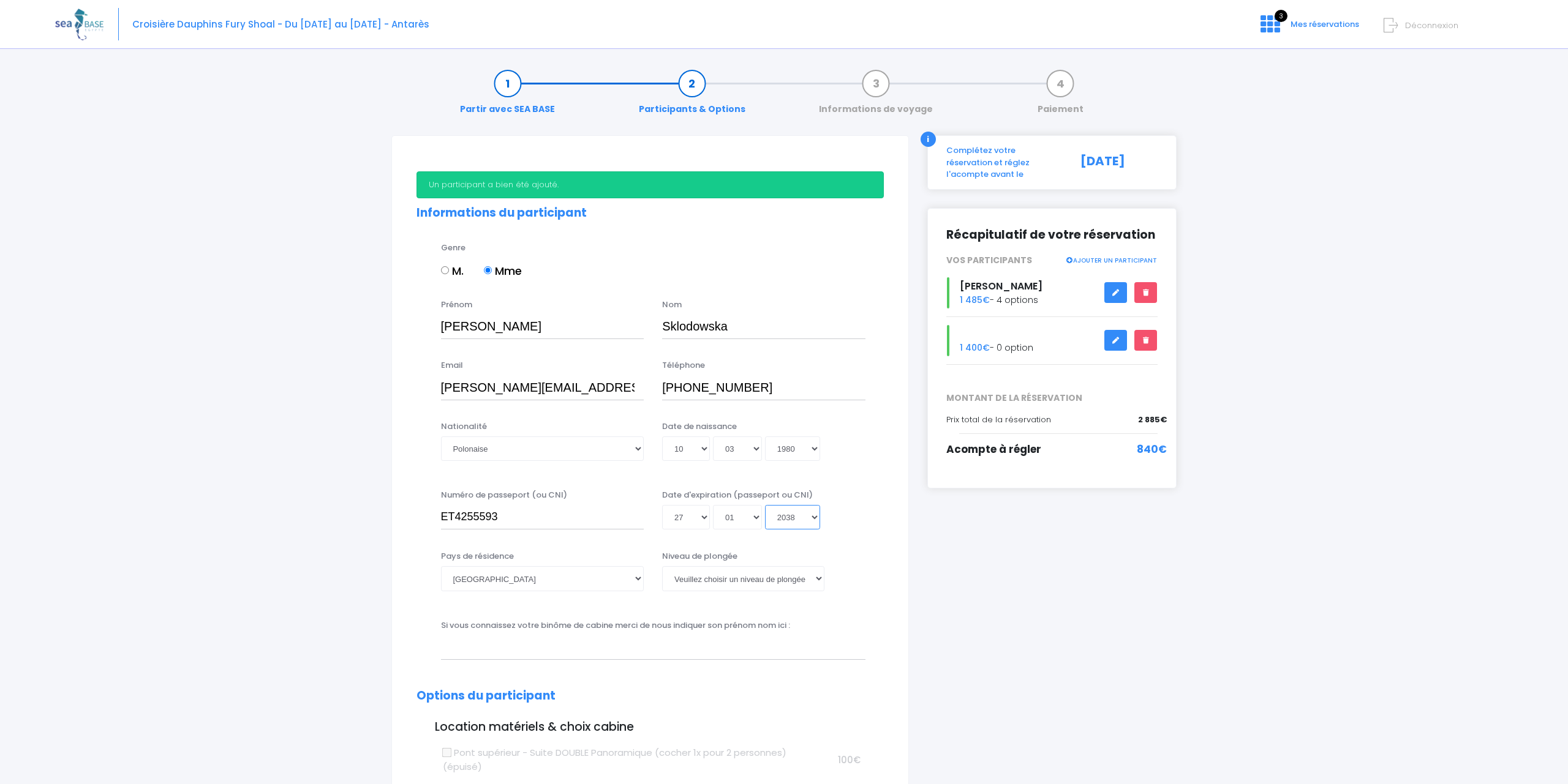
type input "2038-01-27"
select select "2037"
type input "2037-01-27"
select select "2036"
type input "2036-01-27"
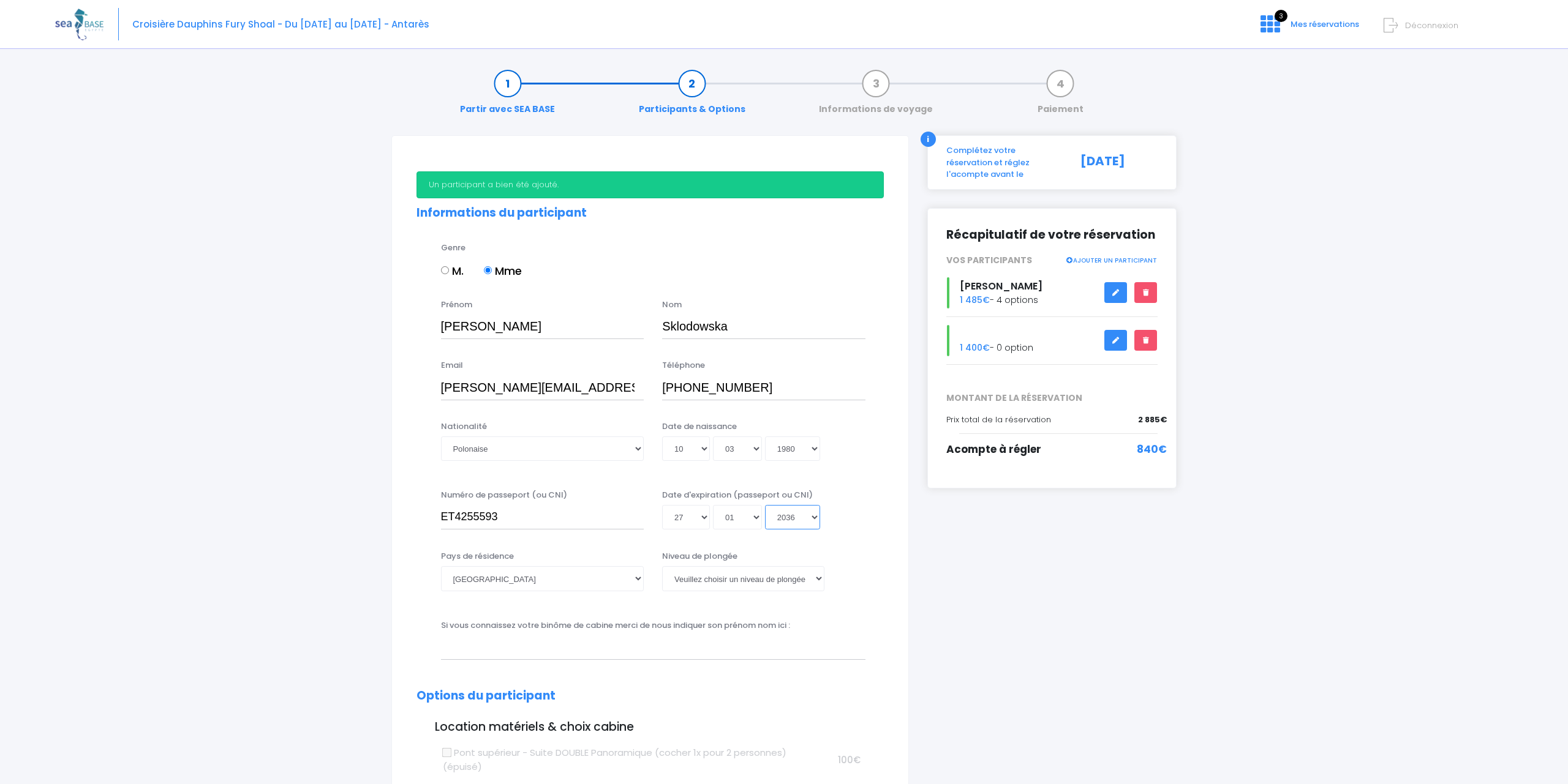
select select "2035"
type input "2035-01-27"
select select "2034"
type input "2034-01-27"
select select "2033"
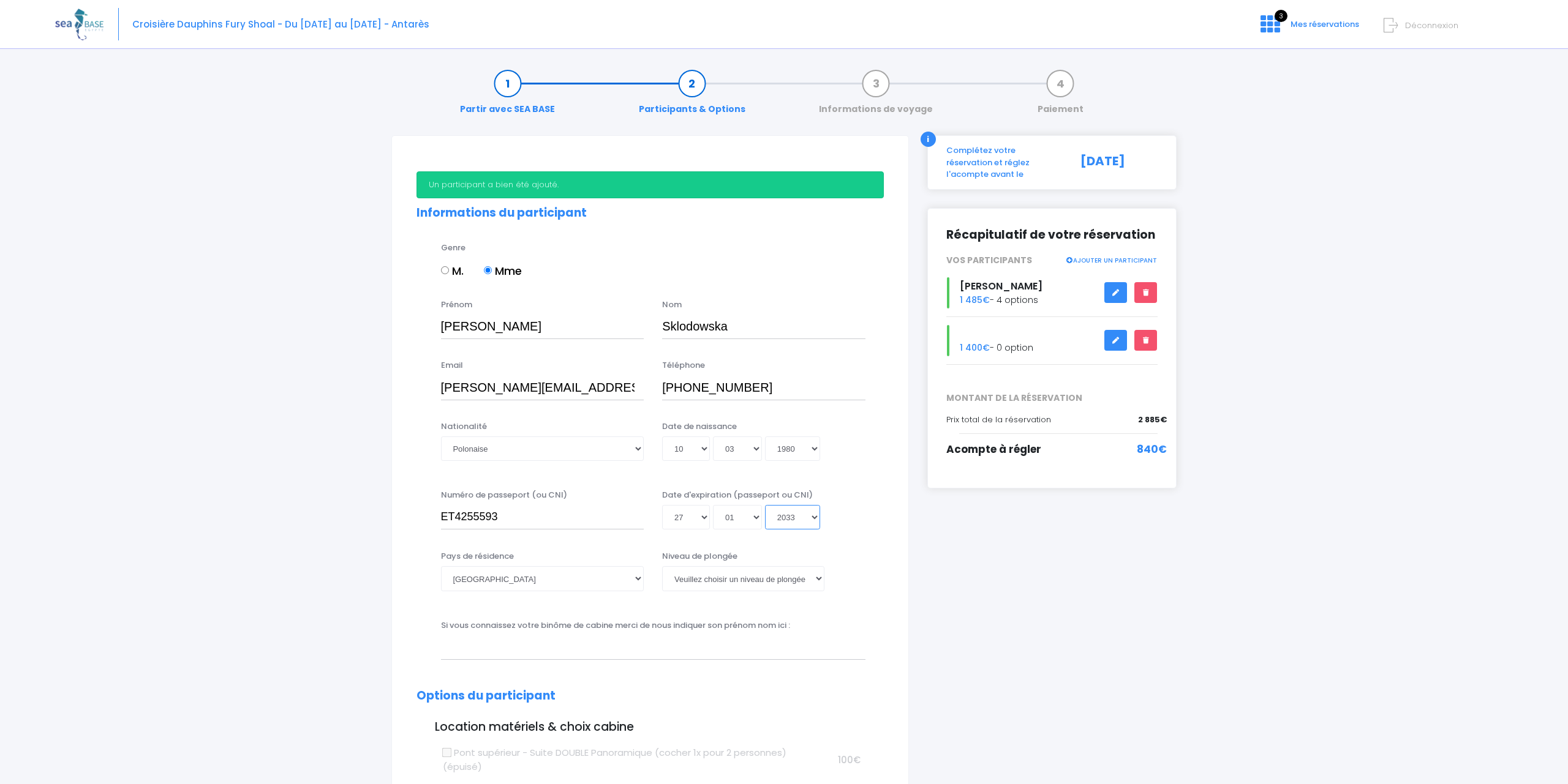
type input "2033-01-27"
select select "2032"
type input "2032-01-27"
select select "2031"
type input "2031-01-27"
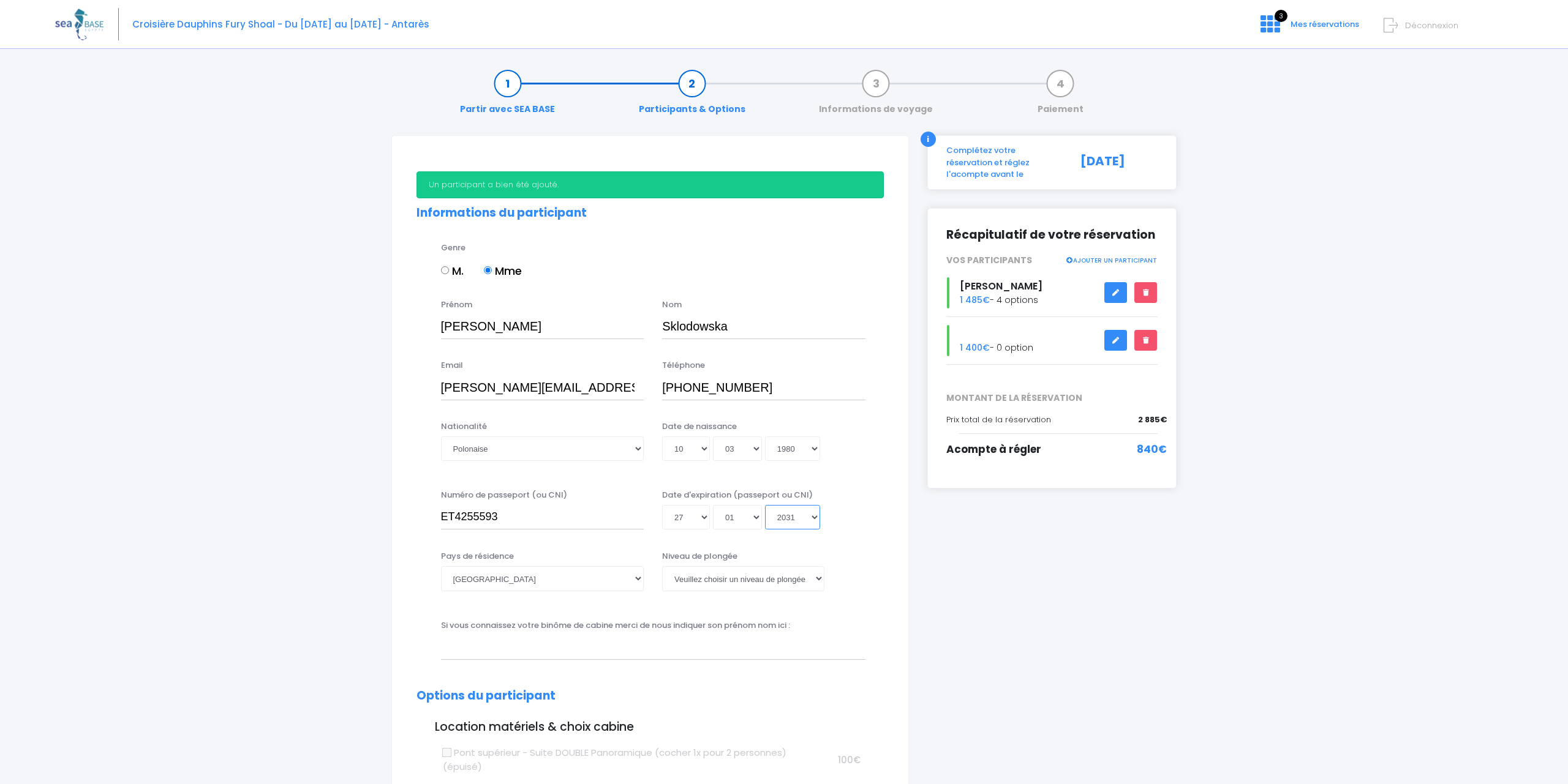
select select "2030"
type input "2030-01-27"
select select "Pologne"
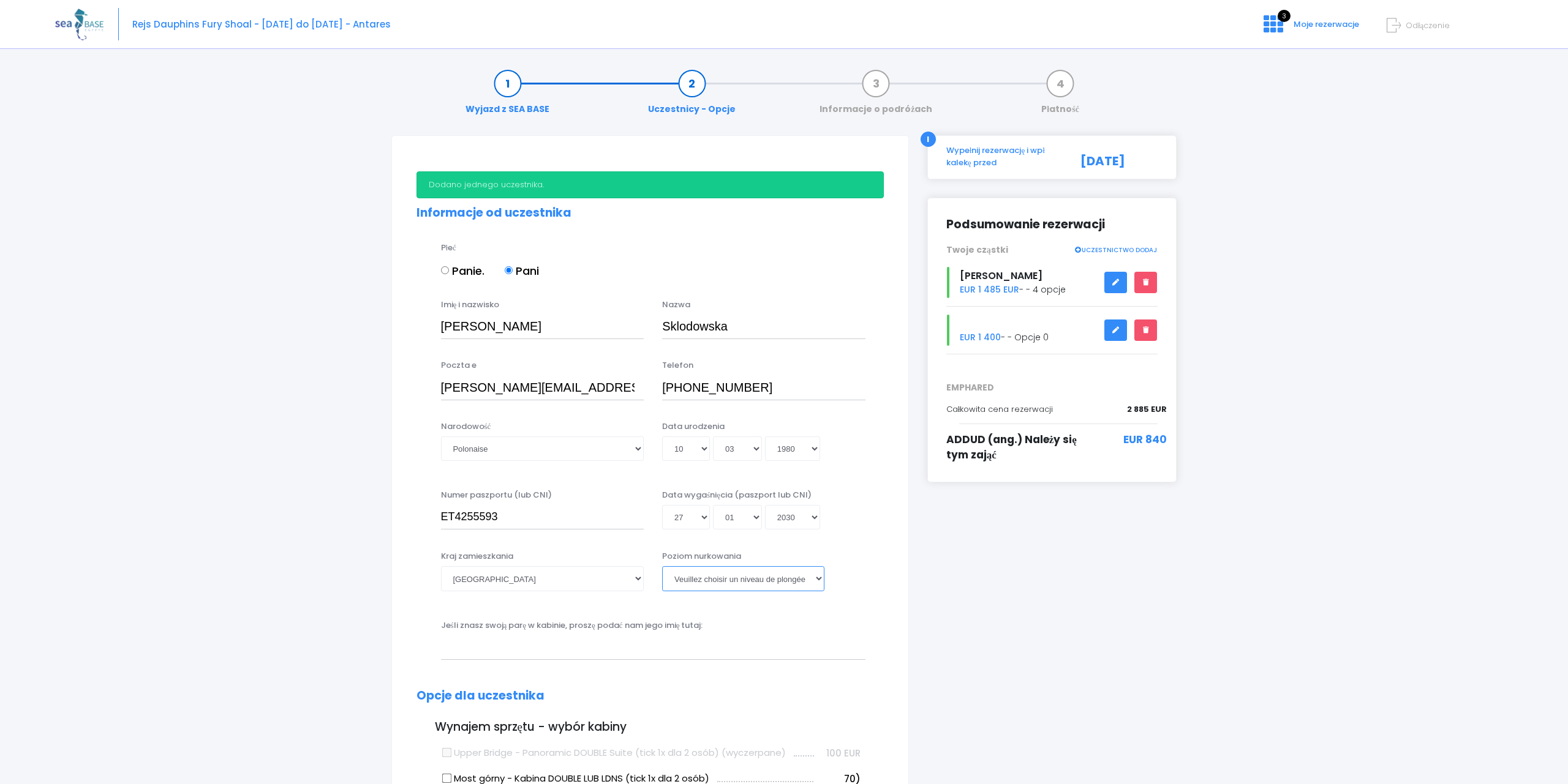
click at [662, 566] on select "Veuillez choisir un niveau de plongée Non plongeur Junior OW diver Adventure OW…" at bounding box center [743, 578] width 163 height 24
select select "PADI Open Water diver"
click option "Open Water diver" at bounding box center [0, 0] width 0 height 0
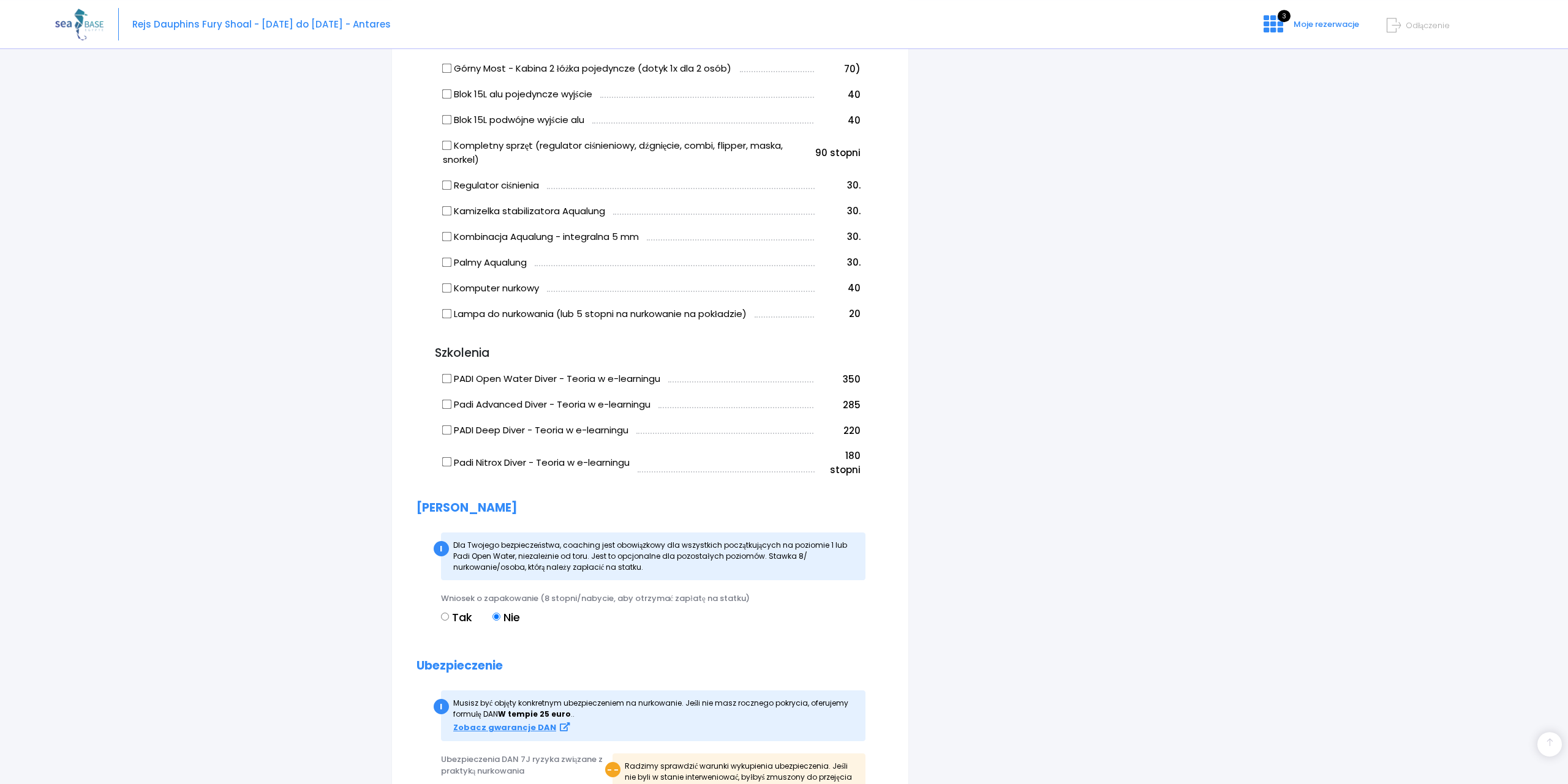
scroll to position [937, 0]
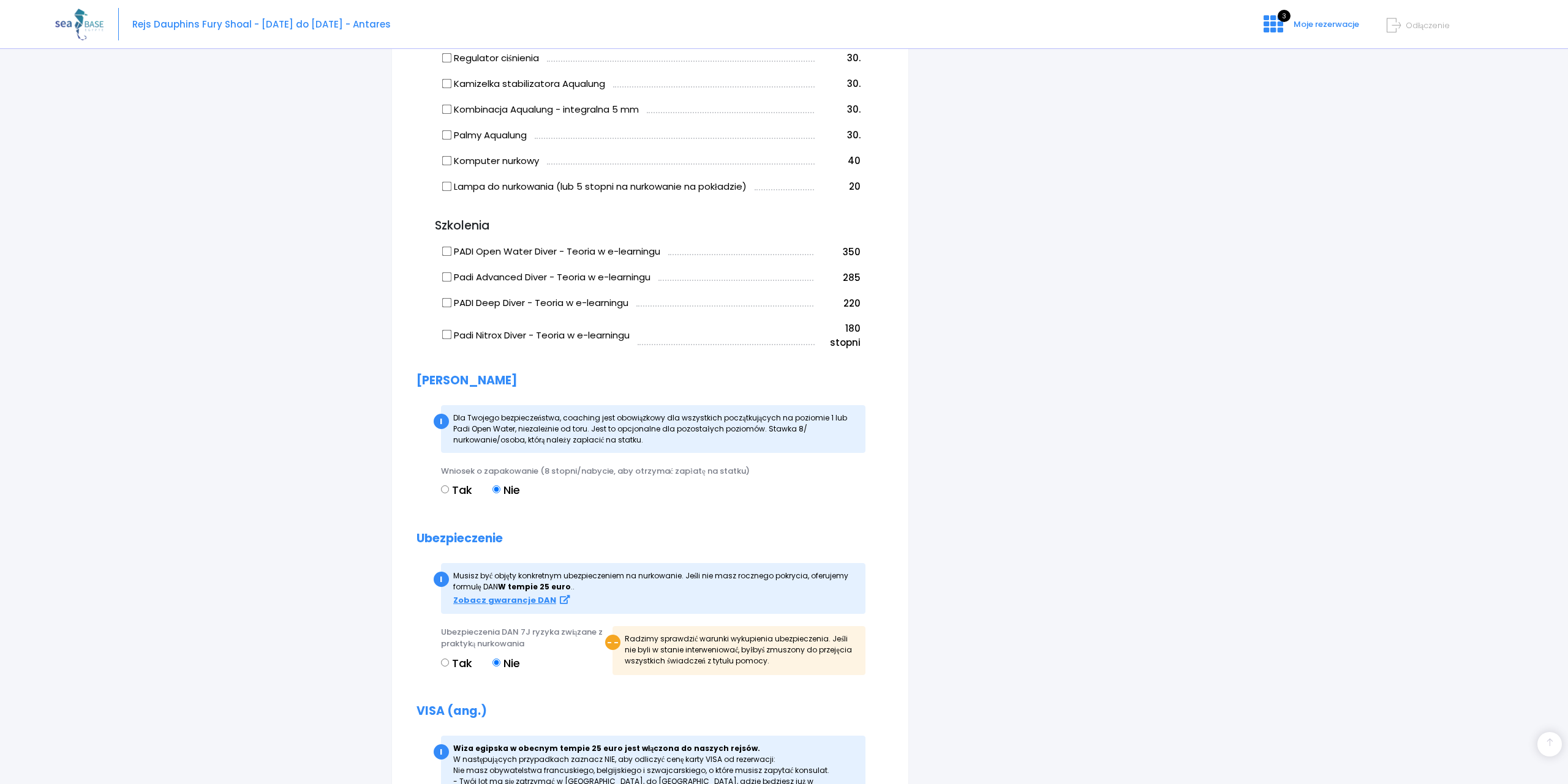
click at [447, 490] on input "Tak" at bounding box center [444, 489] width 8 height 8
radio input "true"
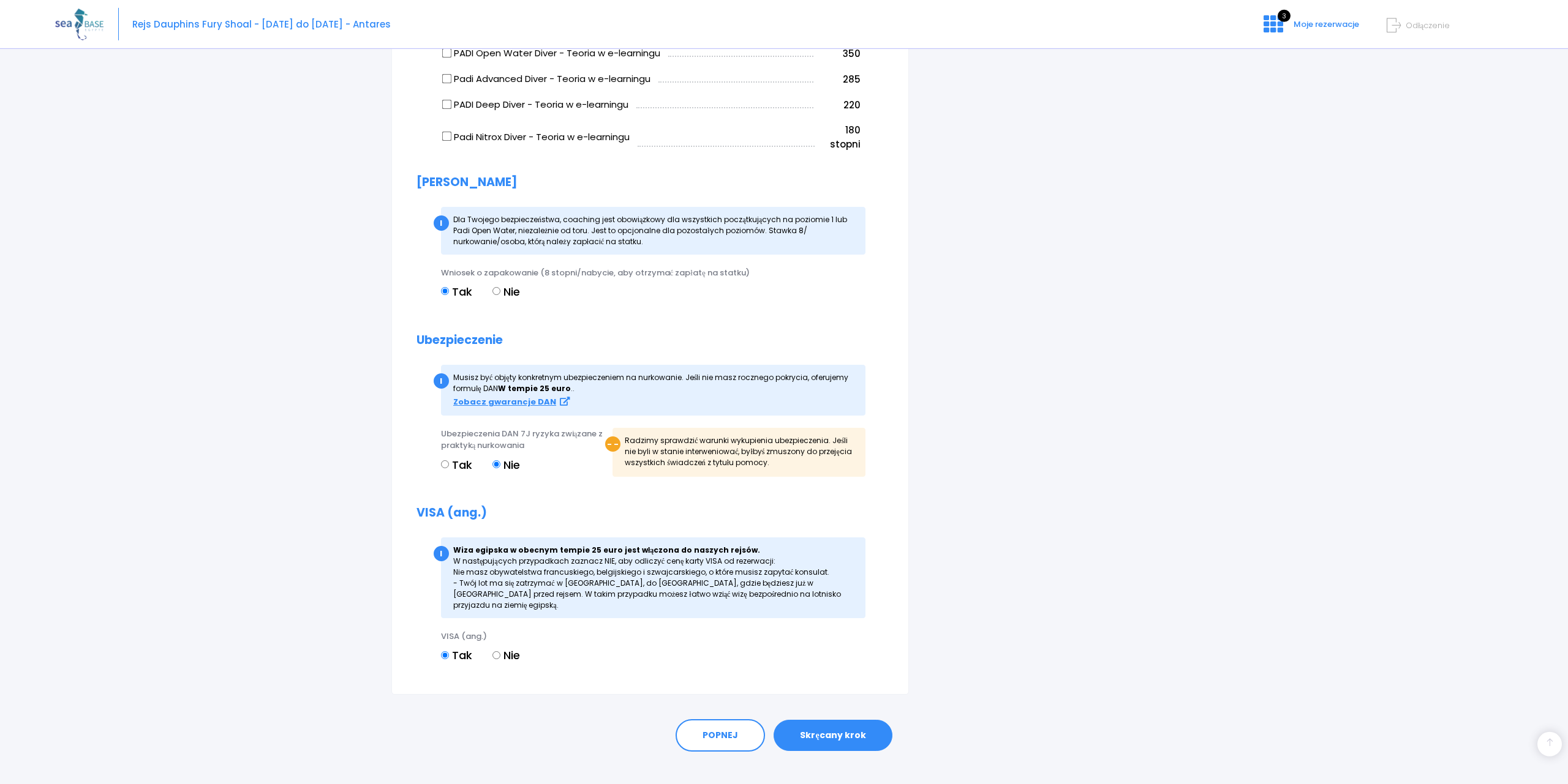
scroll to position [1140, 0]
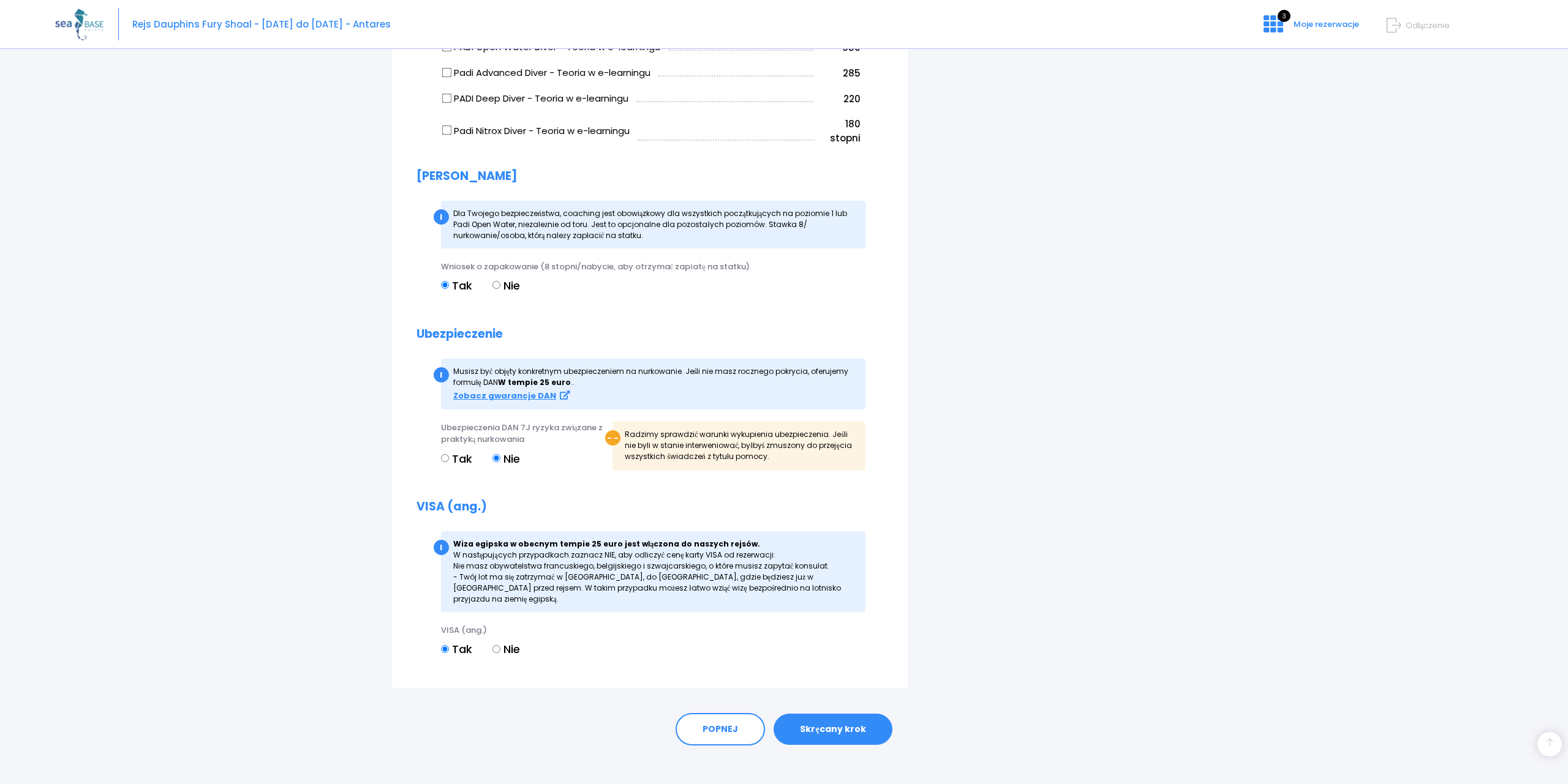
click at [446, 459] on input "Tak" at bounding box center [444, 458] width 8 height 8
radio input "true"
click at [499, 645] on input "Nie" at bounding box center [496, 649] width 8 height 8
radio input "true"
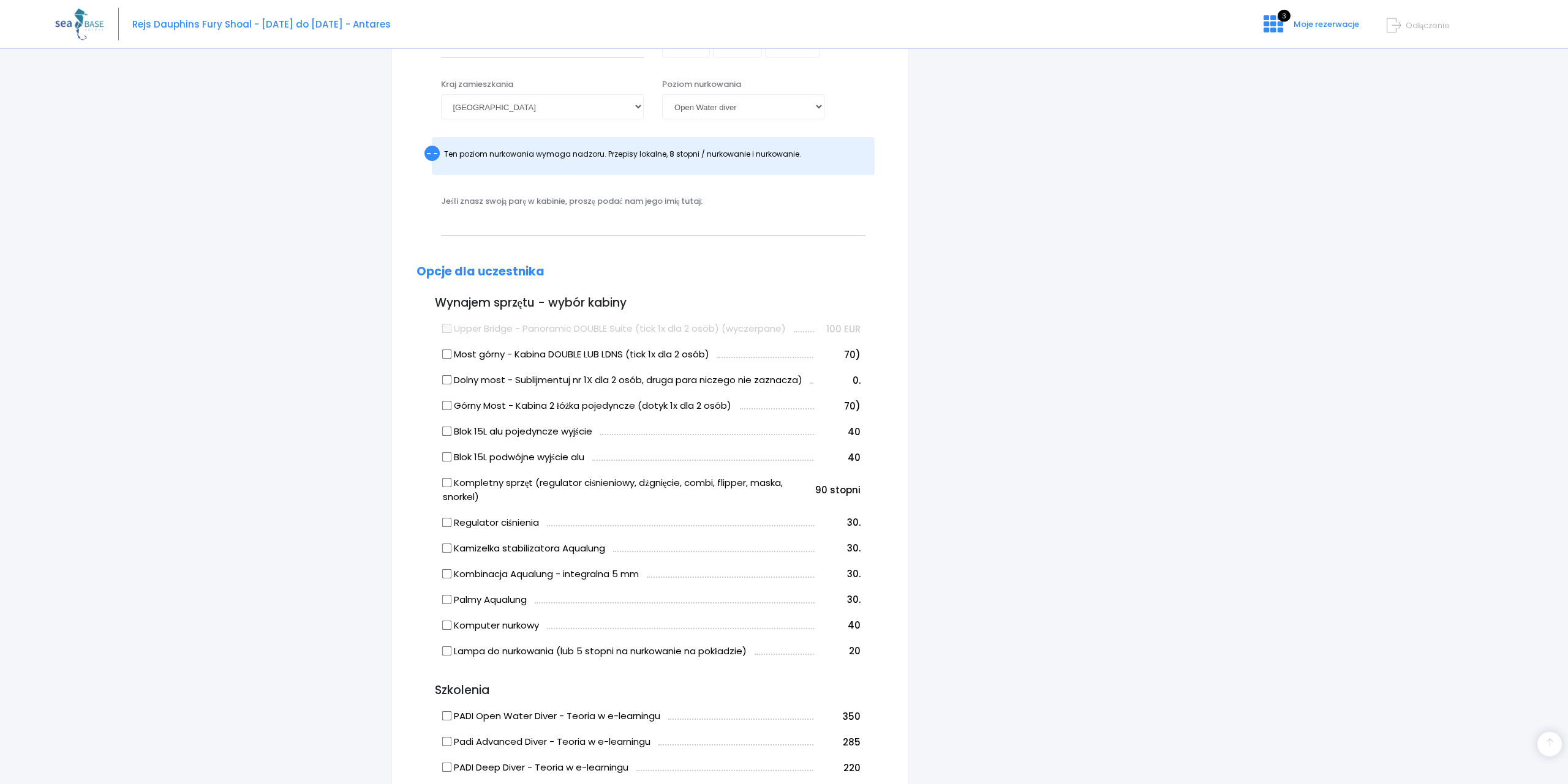
scroll to position [472, 0]
click at [449, 520] on input "Regulator ciśnienia" at bounding box center [446, 521] width 10 height 10
checkbox input "true"
click at [450, 548] on input "Kamizelka stabilizatora Aqualung" at bounding box center [446, 547] width 10 height 10
checkbox input "true"
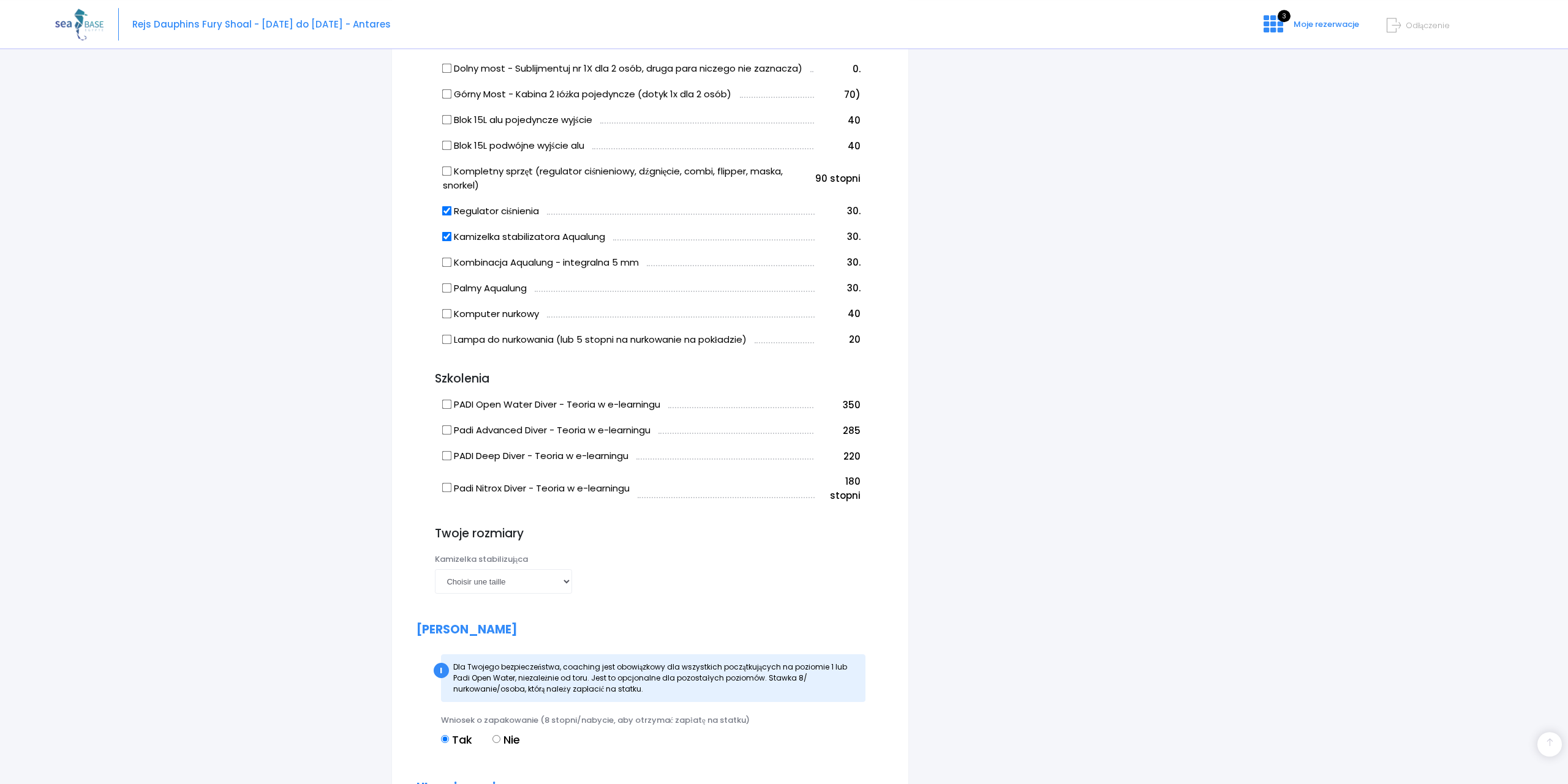
scroll to position [785, 0]
click at [435, 568] on select "Choisir une taille XXS XS S M ML L XL XXL" at bounding box center [503, 579] width 137 height 24
click option "M" at bounding box center [0, 0] width 0 height 0
click at [435, 568] on select "Choisir une taille XXS XS S M ML L XL XXL" at bounding box center [503, 579] width 137 height 24
click option "ML" at bounding box center [0, 0] width 0 height 0
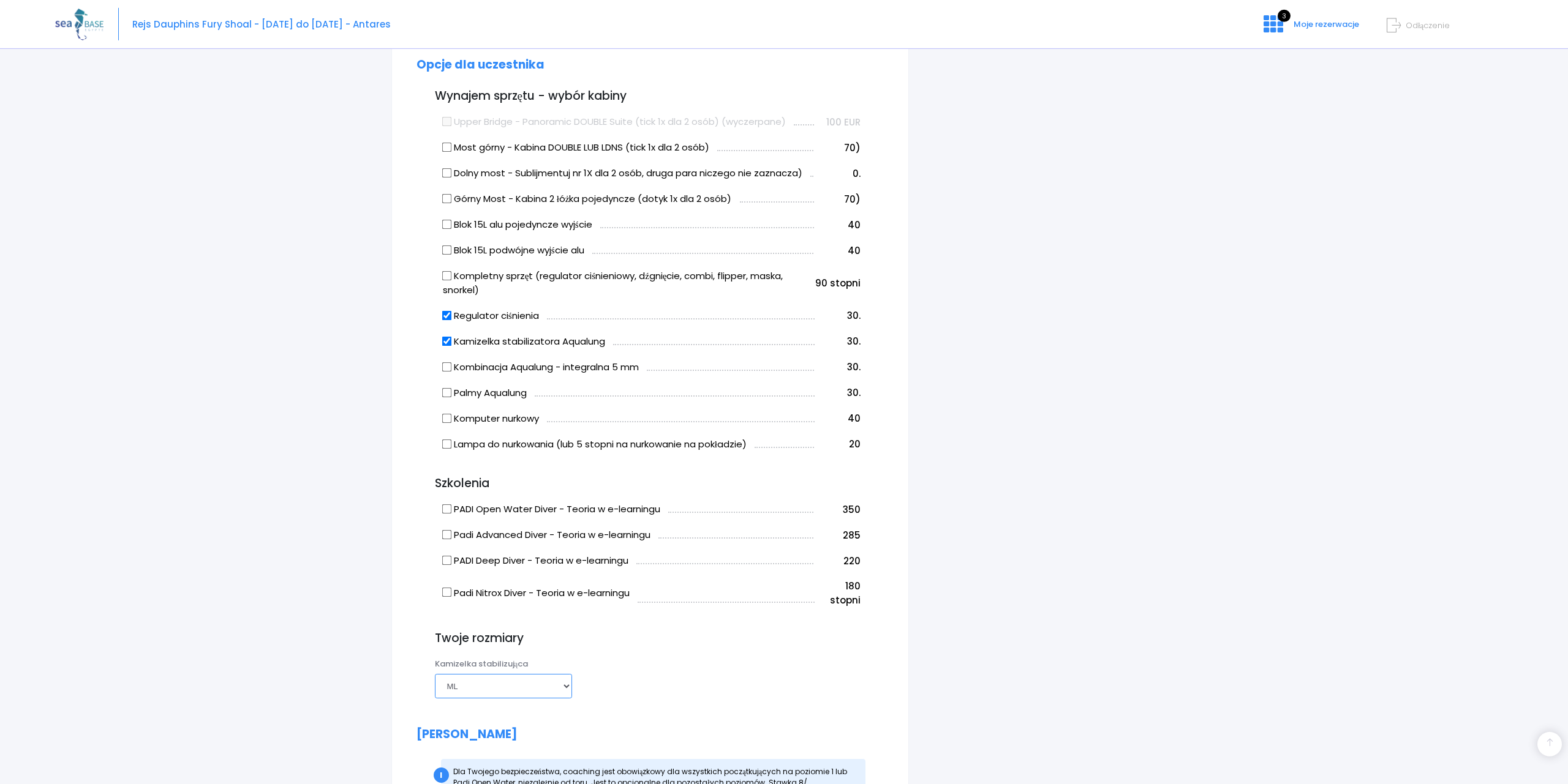
scroll to position [659, 0]
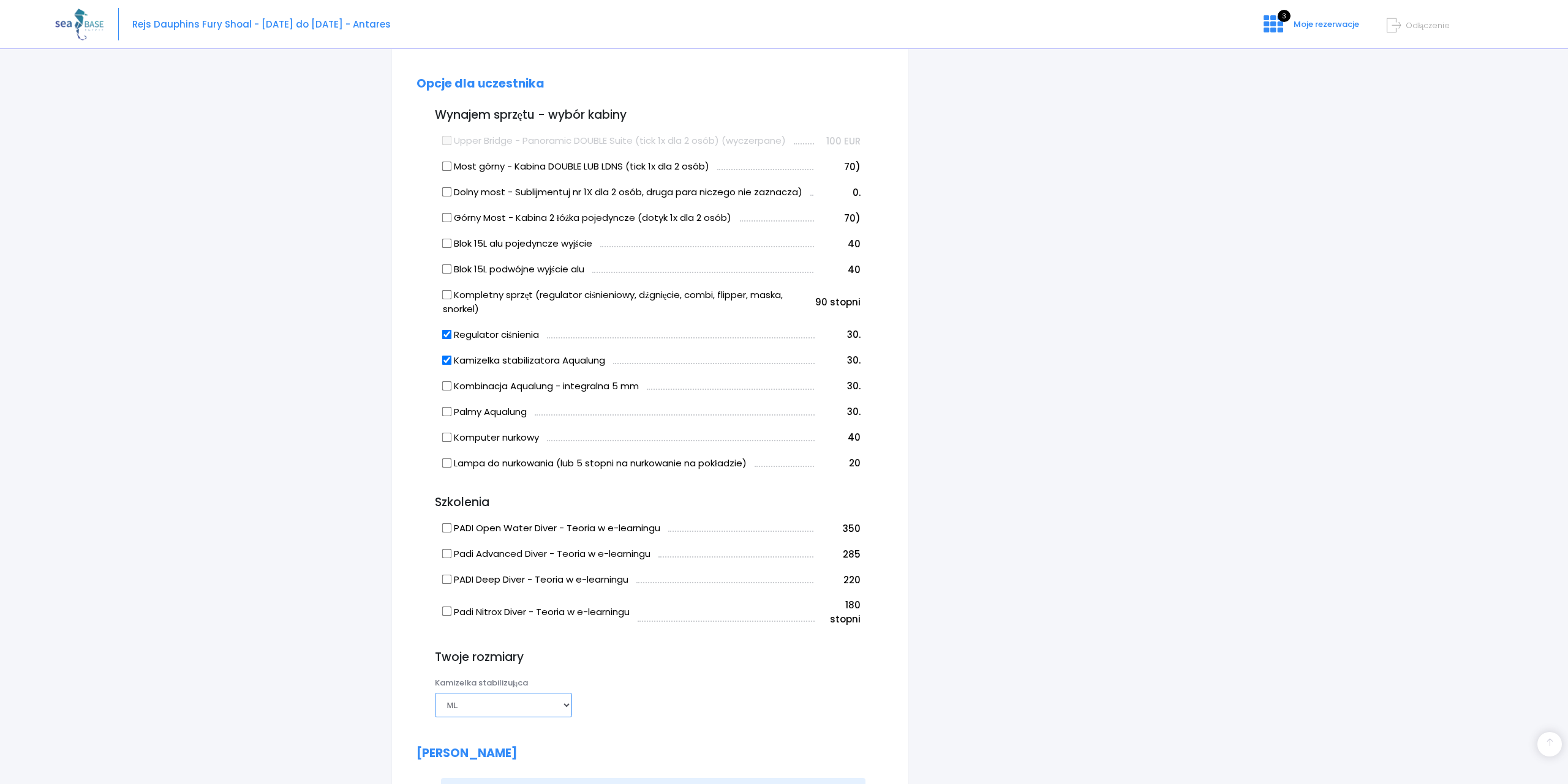
click at [435, 692] on select "Choisir une taille XXS XS S M ML L XL XXL" at bounding box center [503, 704] width 137 height 24
select select "M"
click option "M" at bounding box center [0, 0] width 0 height 0
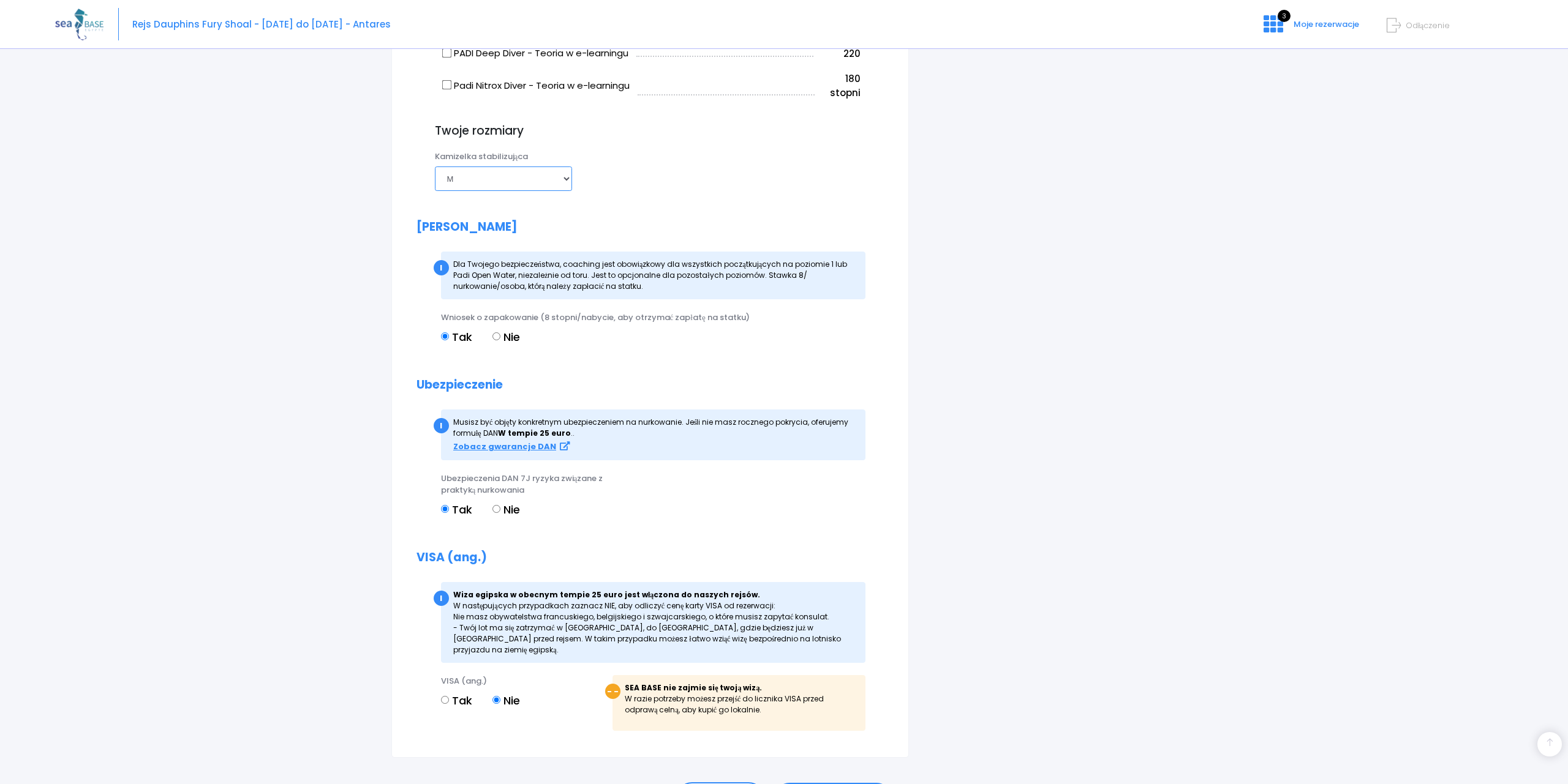
scroll to position [1255, 0]
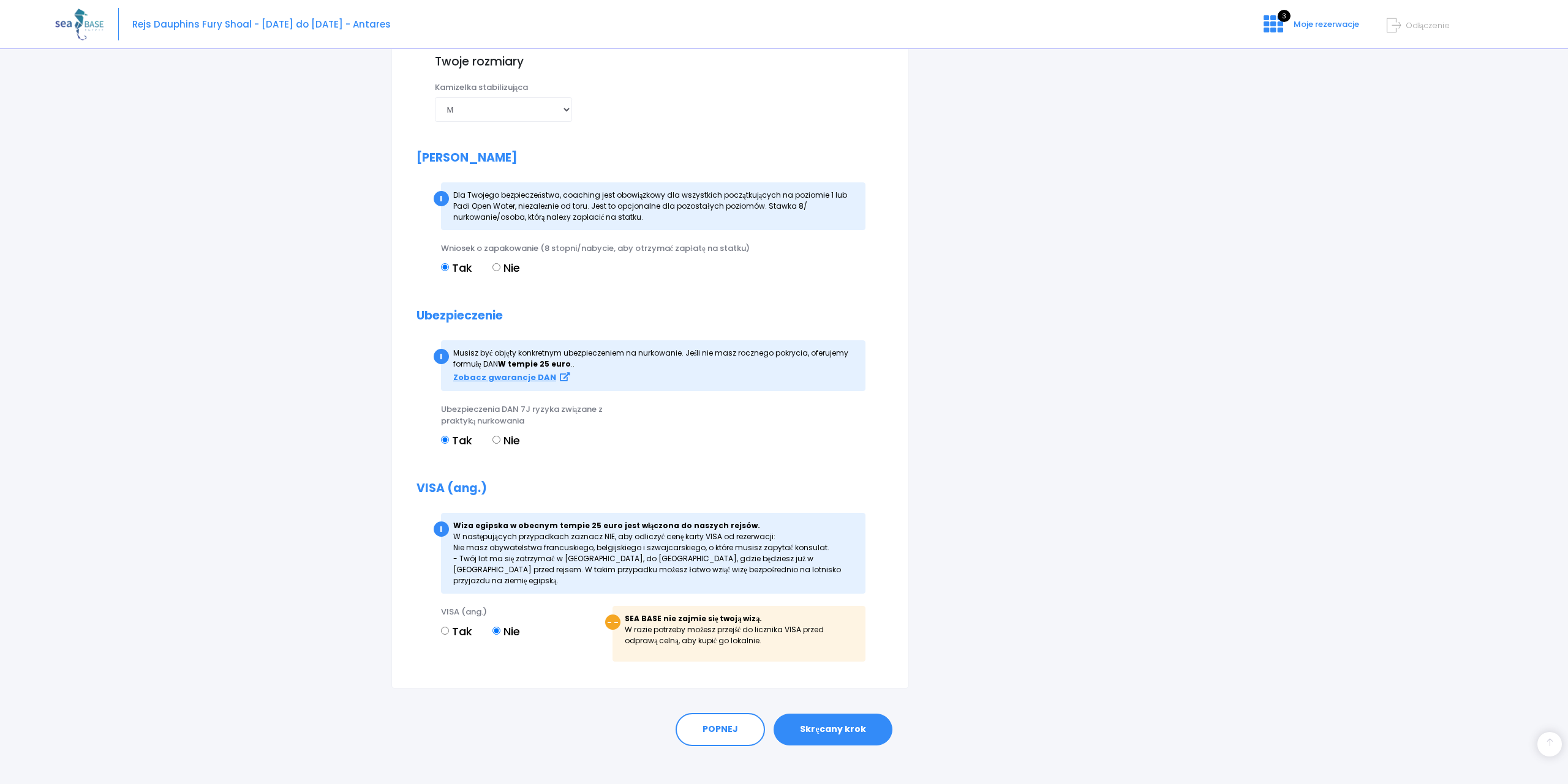
click at [831, 720] on link "Skręcany krok" at bounding box center [832, 729] width 118 height 32
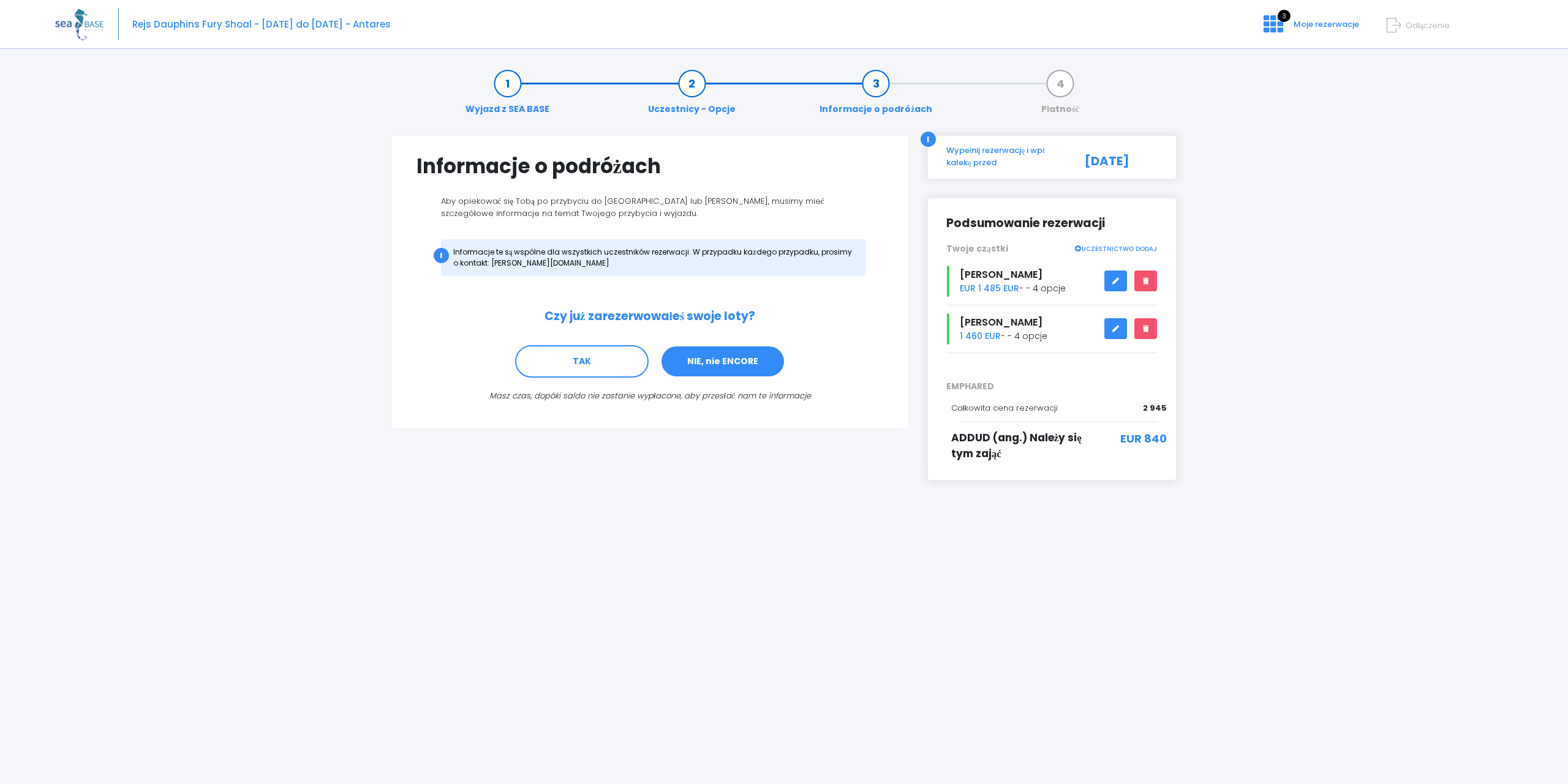
click at [730, 359] on link "NIE, nie ENCORE" at bounding box center [722, 361] width 125 height 33
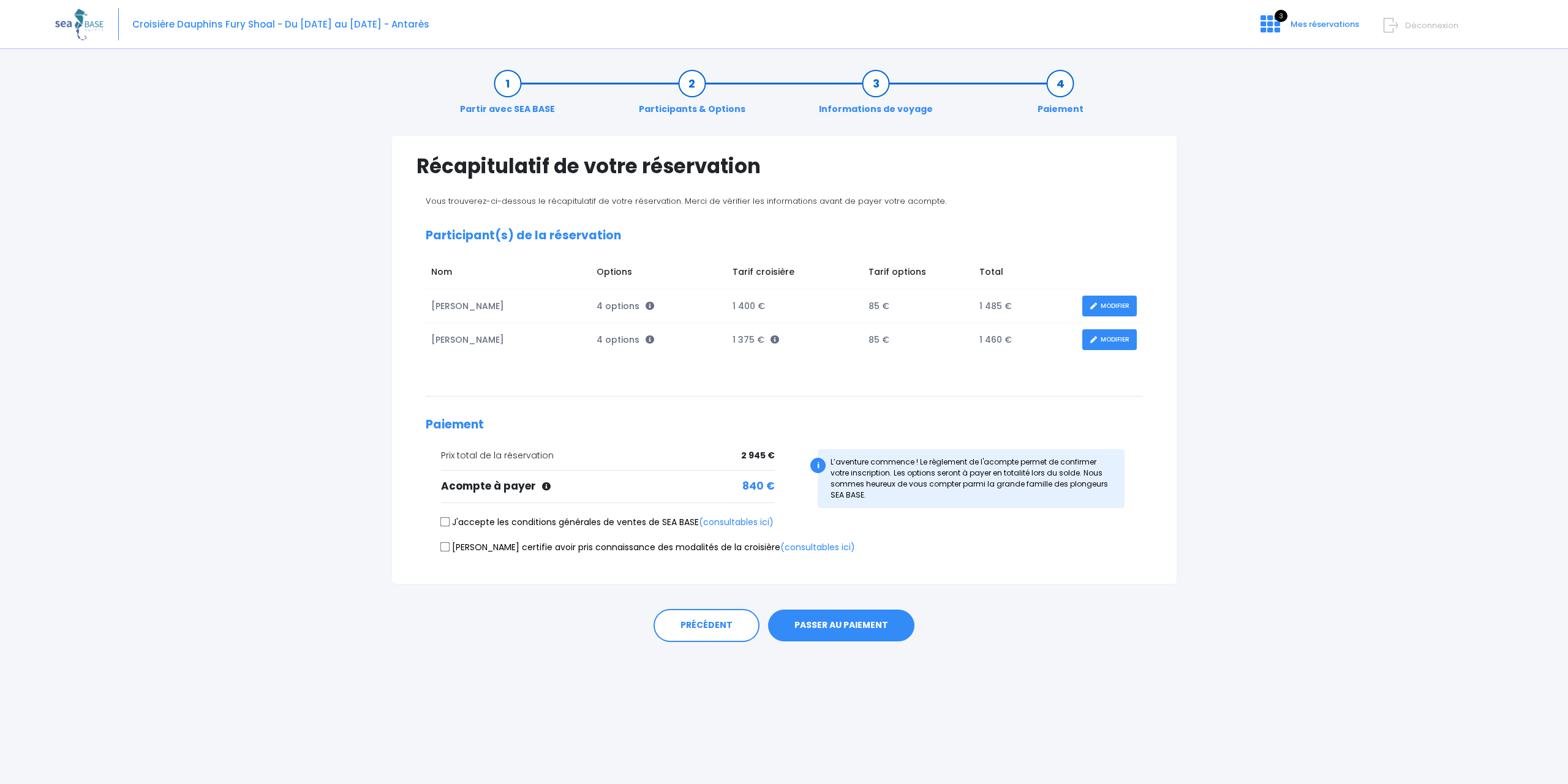
click at [1117, 306] on link "MODIFIER" at bounding box center [1109, 307] width 55 height 21
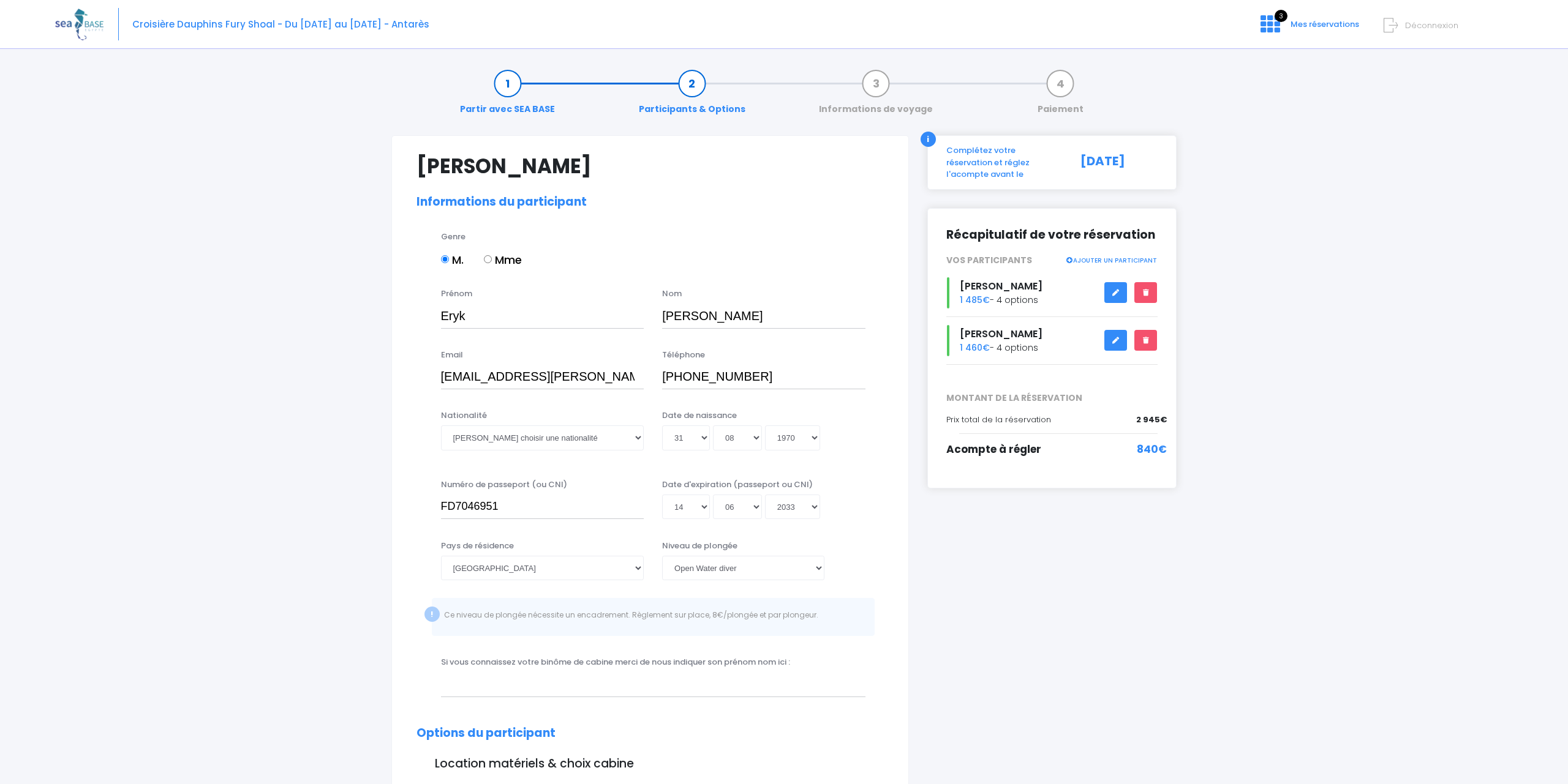
select select "Pologne"
select select "PADI Open Water diver"
select select "L"
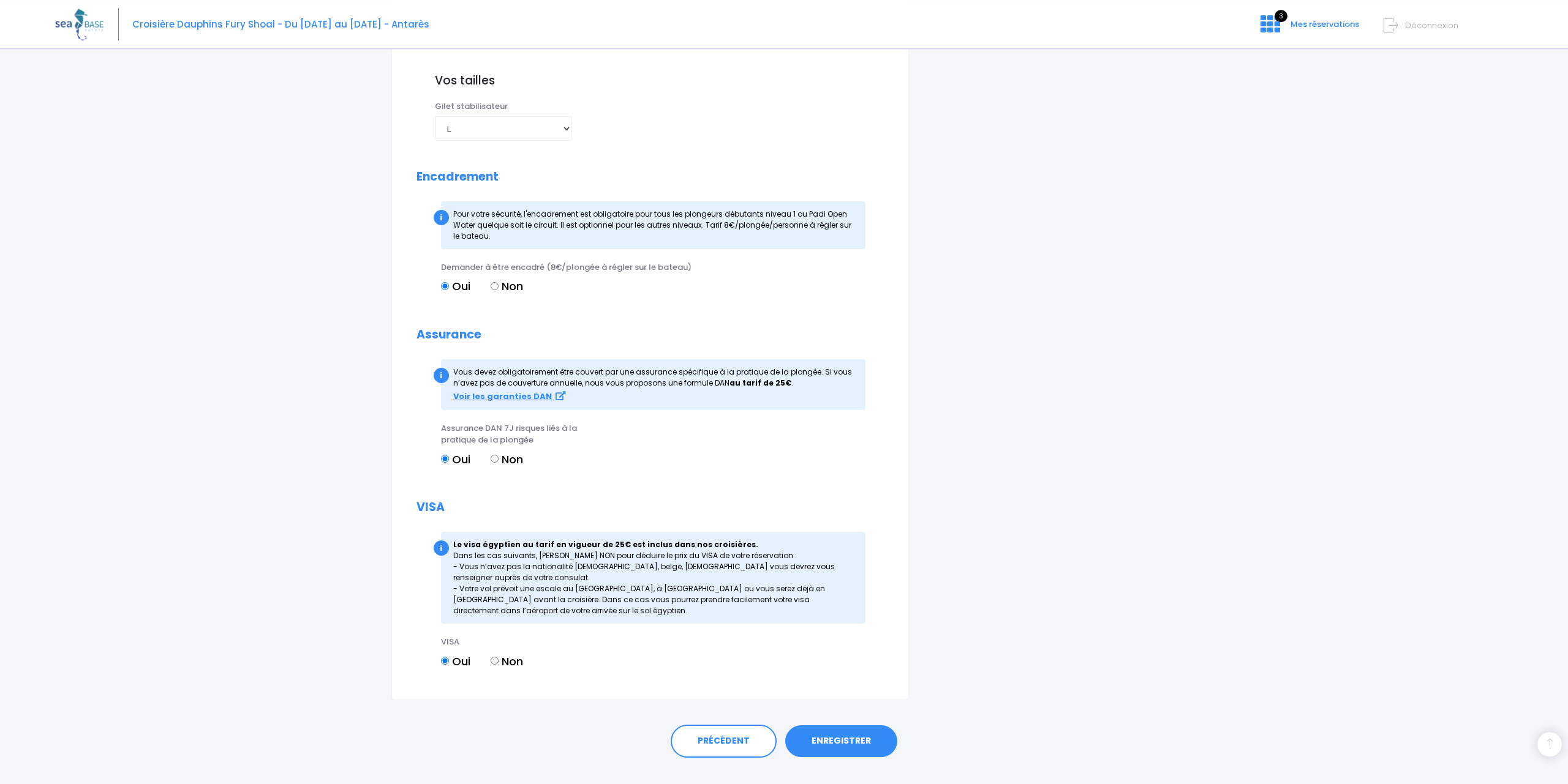
scroll to position [1250, 0]
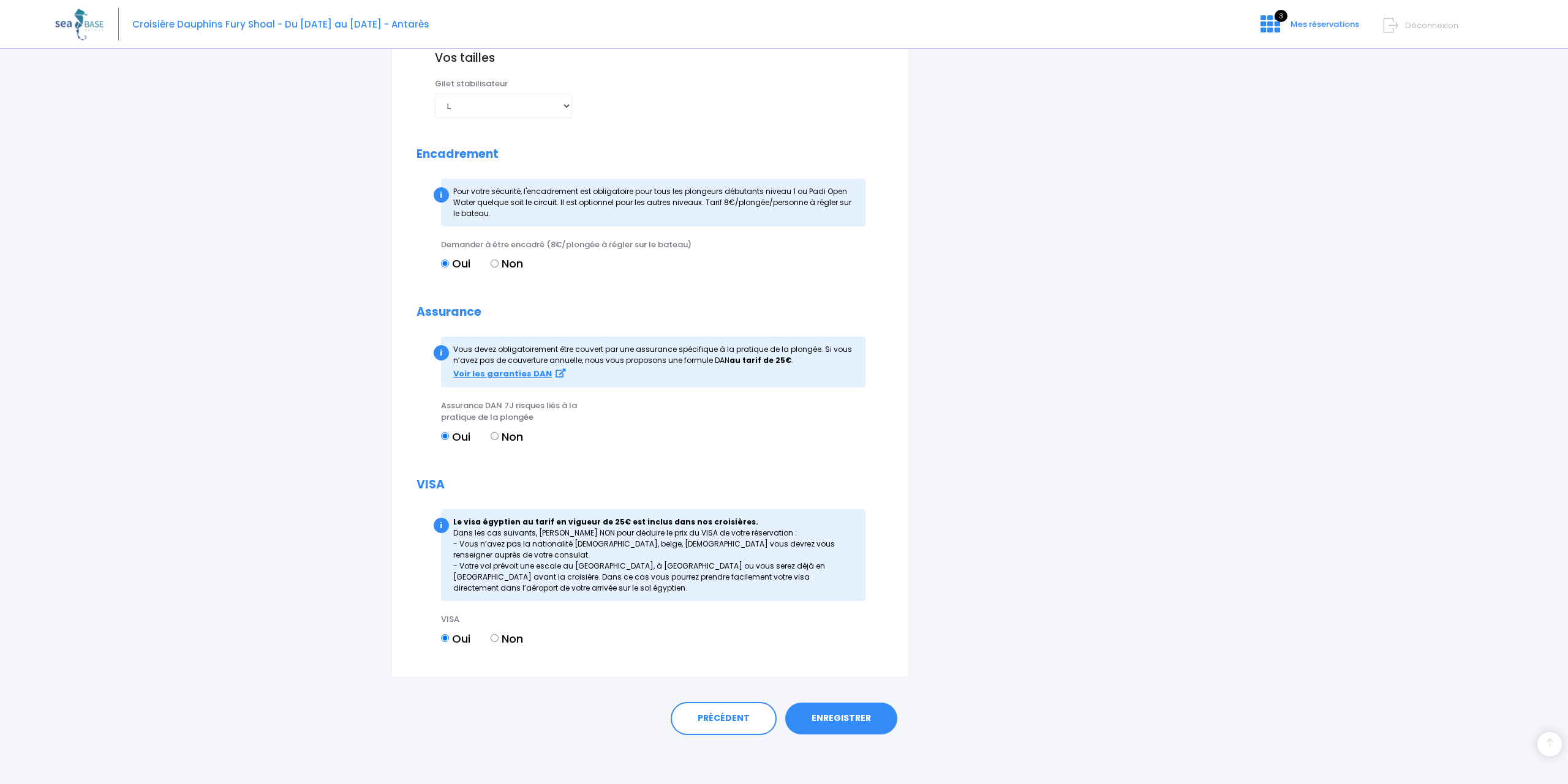
click at [496, 635] on input "Non" at bounding box center [494, 638] width 8 height 8
radio input "true"
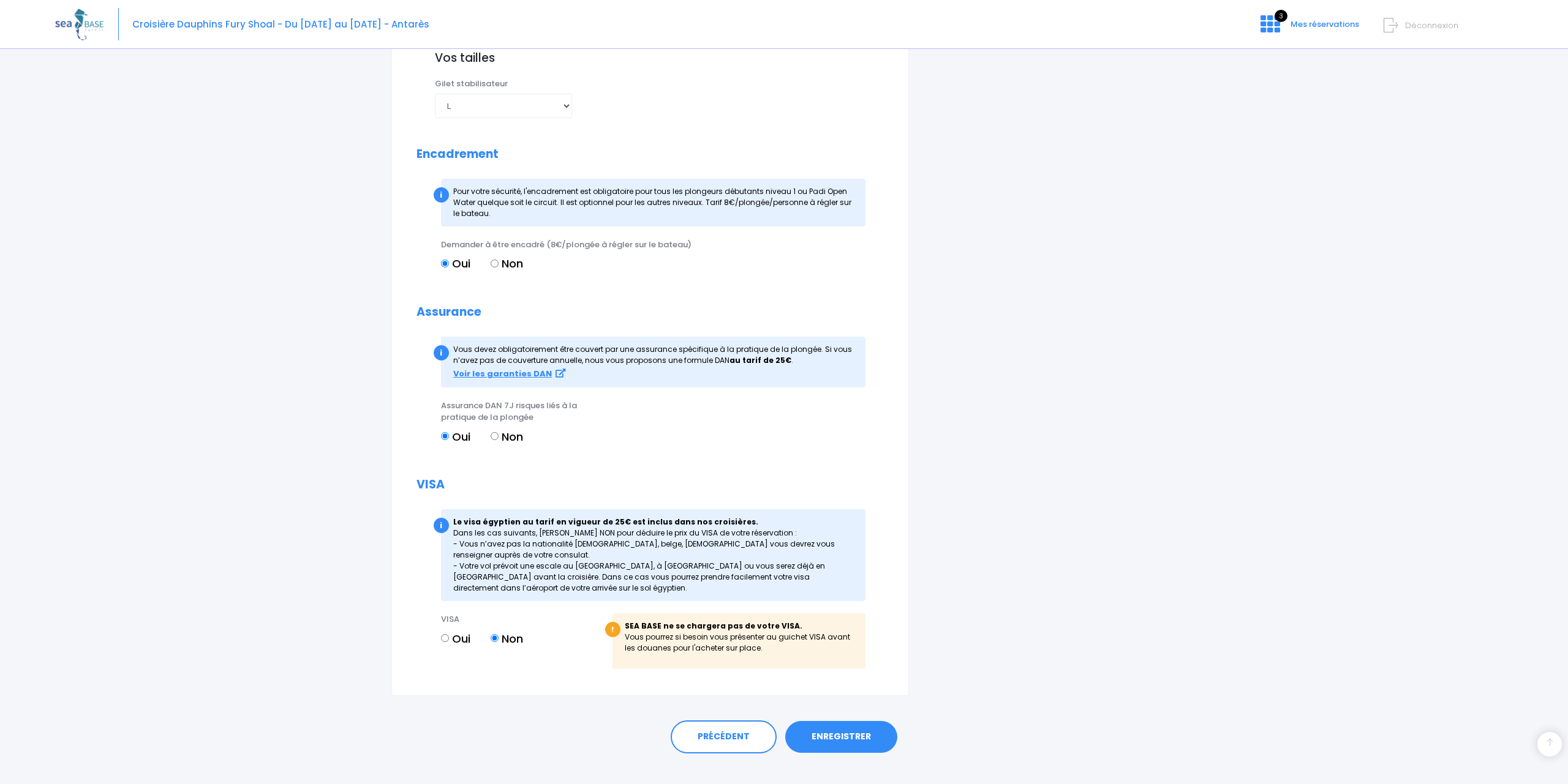
click at [851, 744] on link "ENREGISTRER" at bounding box center [841, 736] width 112 height 32
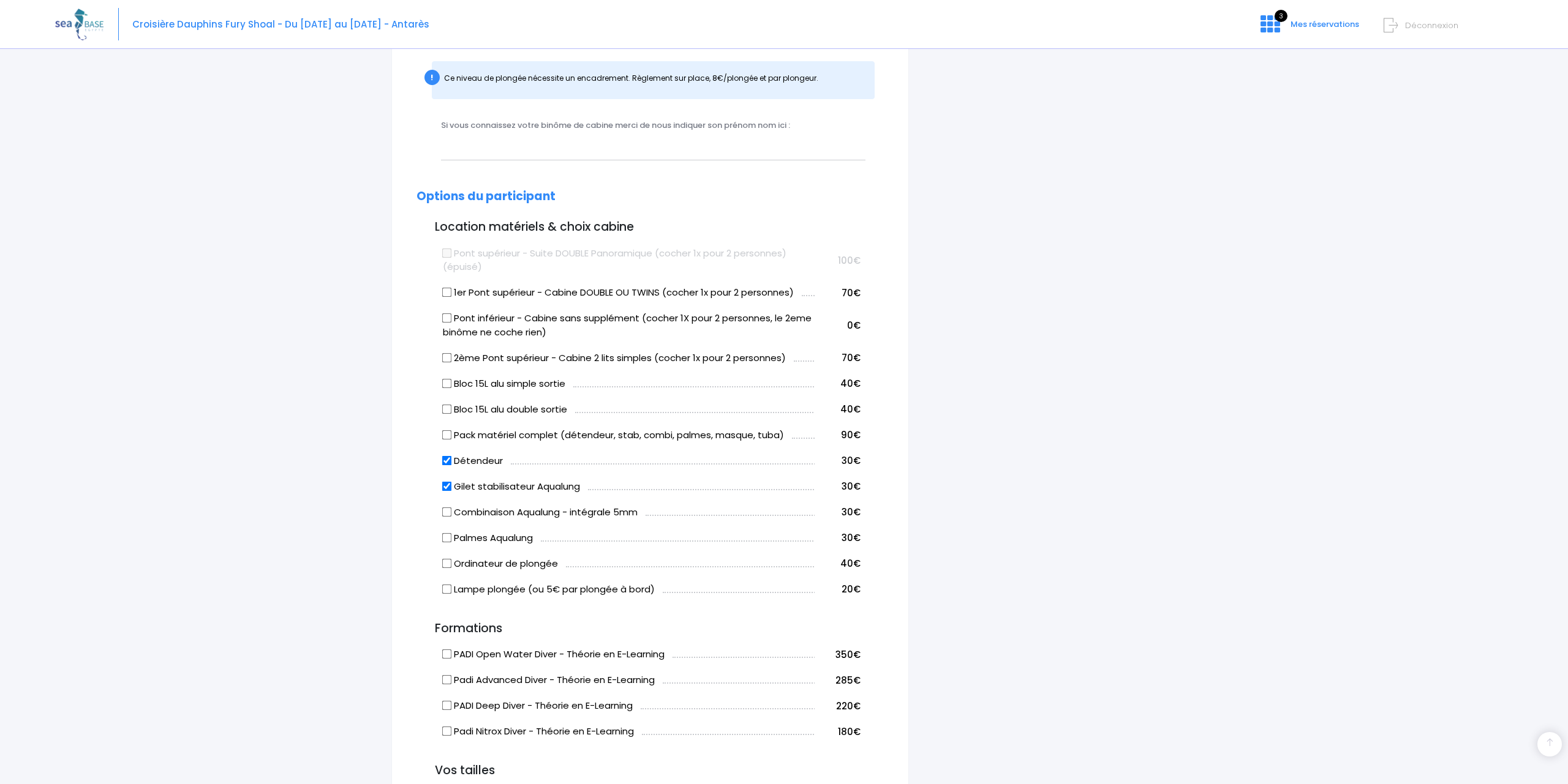
scroll to position [303, 0]
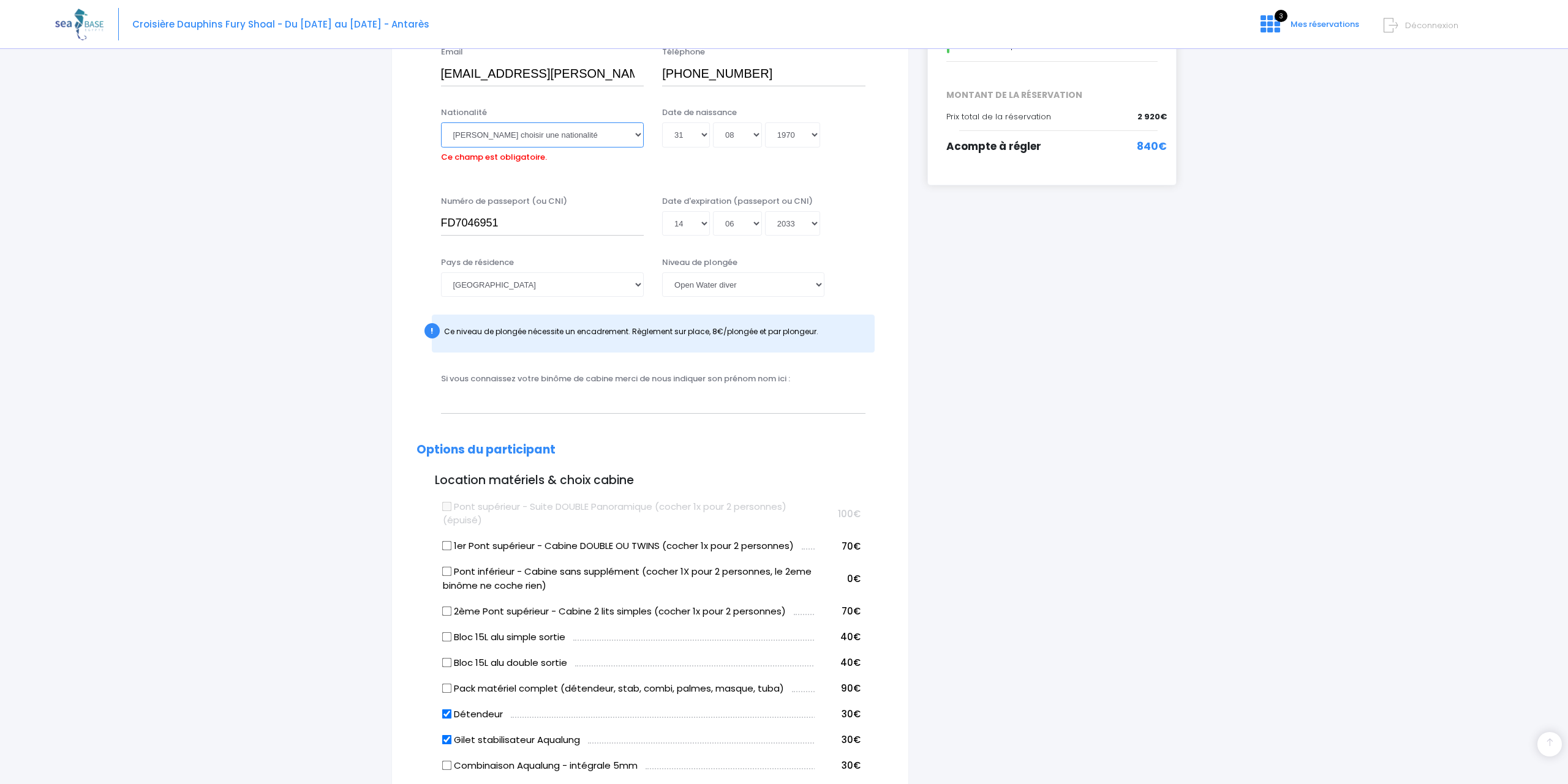
click at [440, 123] on select "Veuillez choisir une nationalité Afghane Albanaise Algerienne Allemande America…" at bounding box center [542, 134] width 204 height 24
select select "Polonaise"
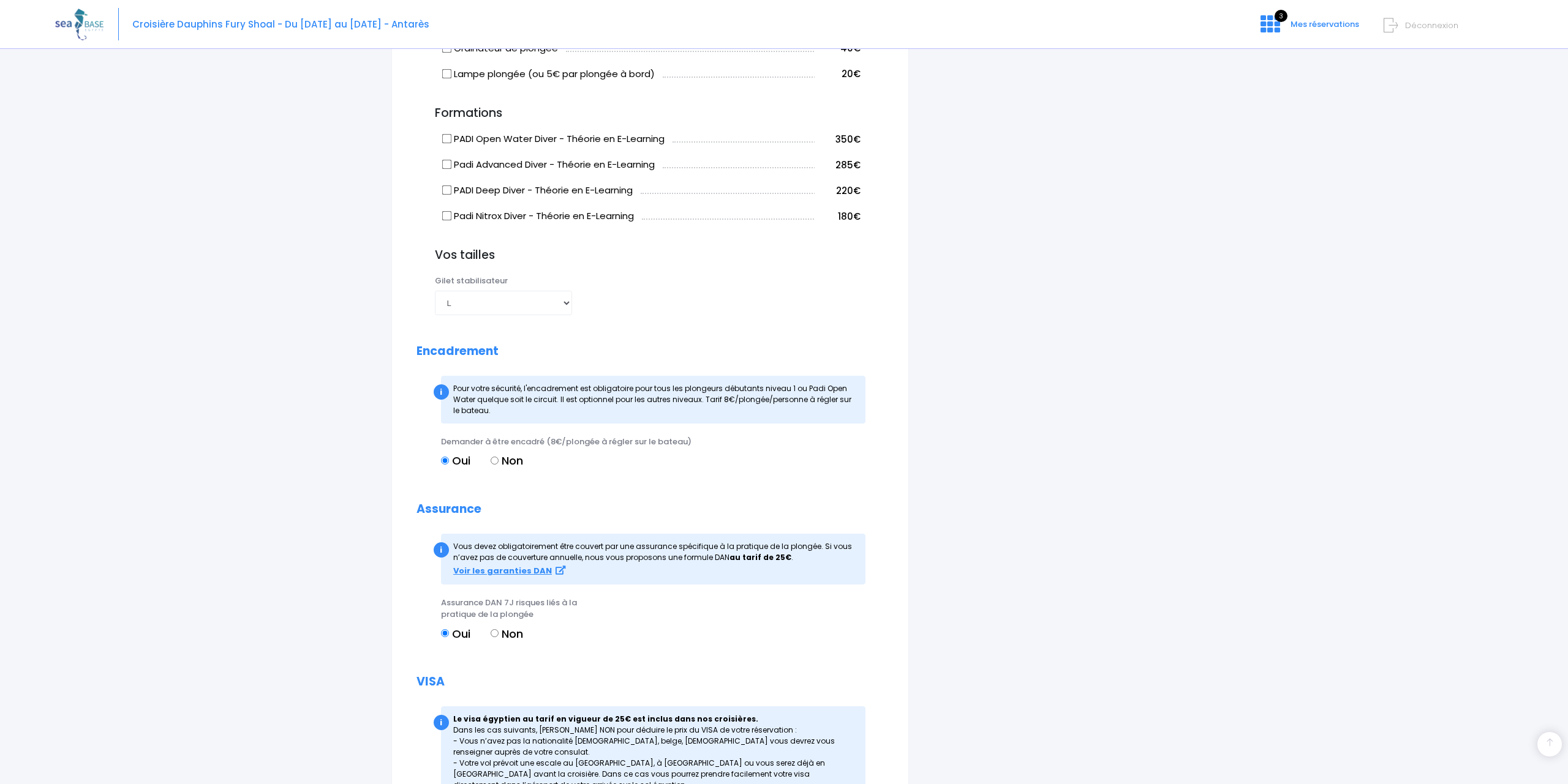
scroll to position [1268, 0]
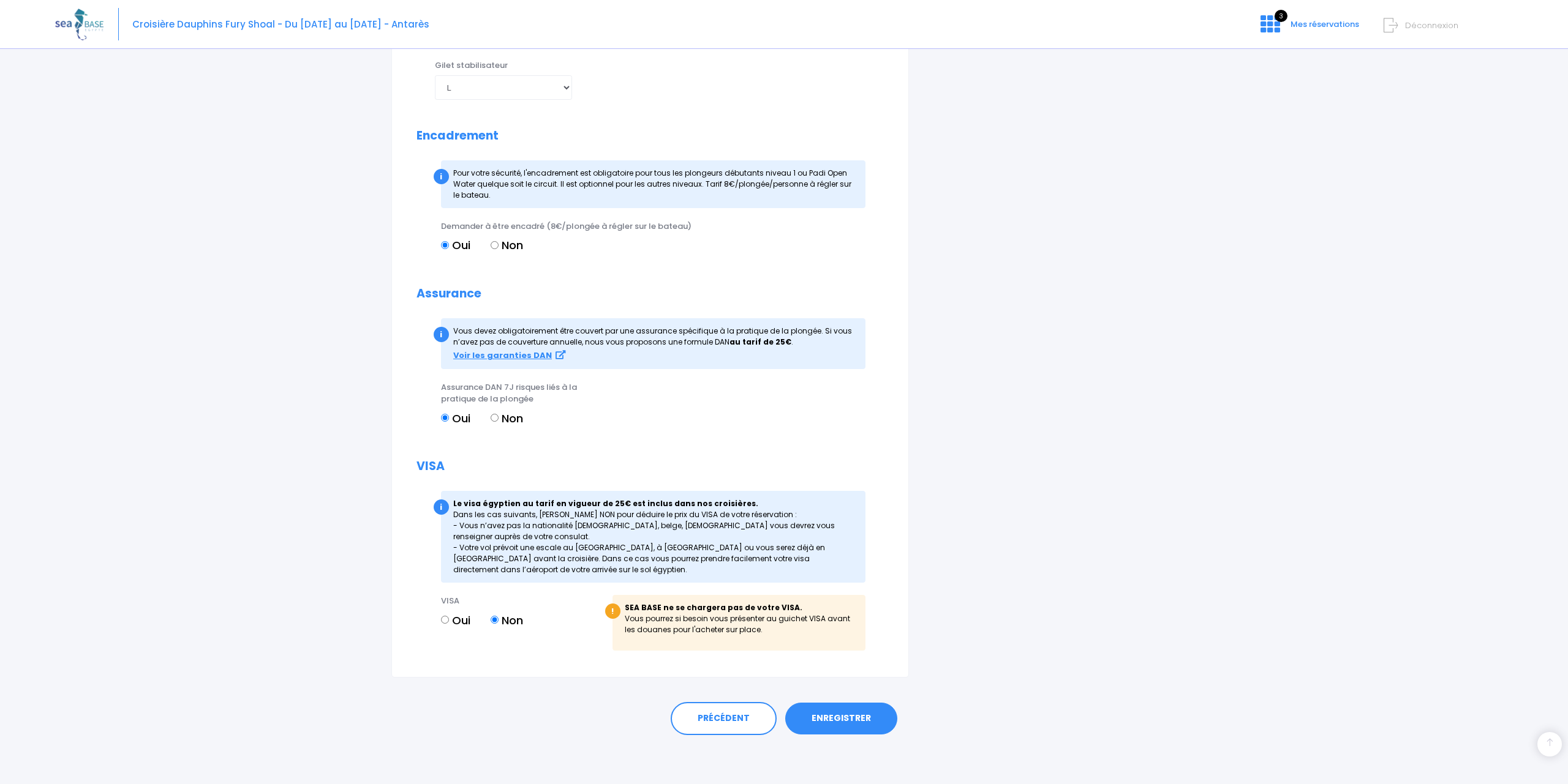
click at [841, 725] on link "ENREGISTRER" at bounding box center [841, 718] width 112 height 32
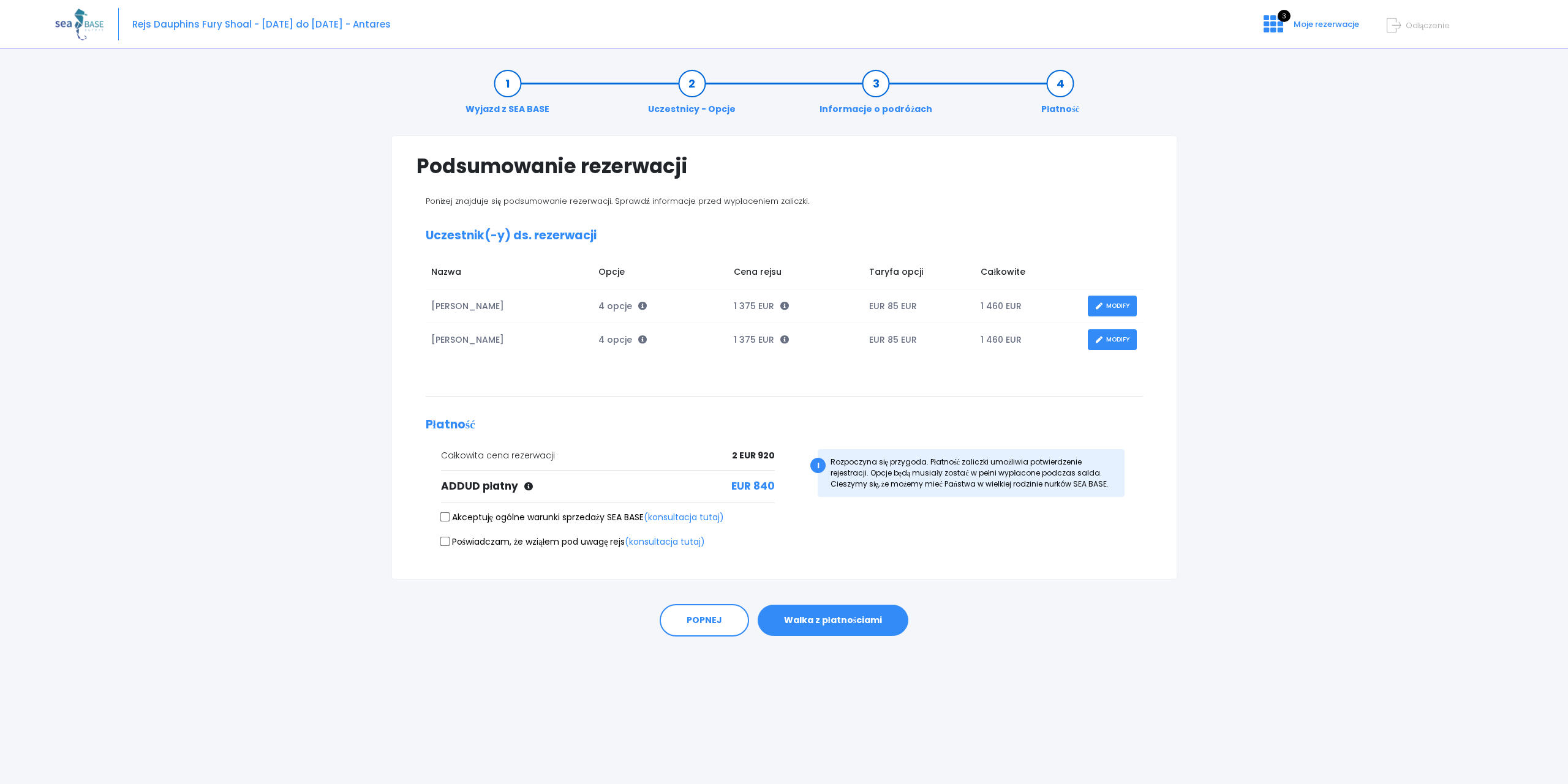
click at [862, 620] on button "Walka z płatnościami" at bounding box center [832, 620] width 151 height 32
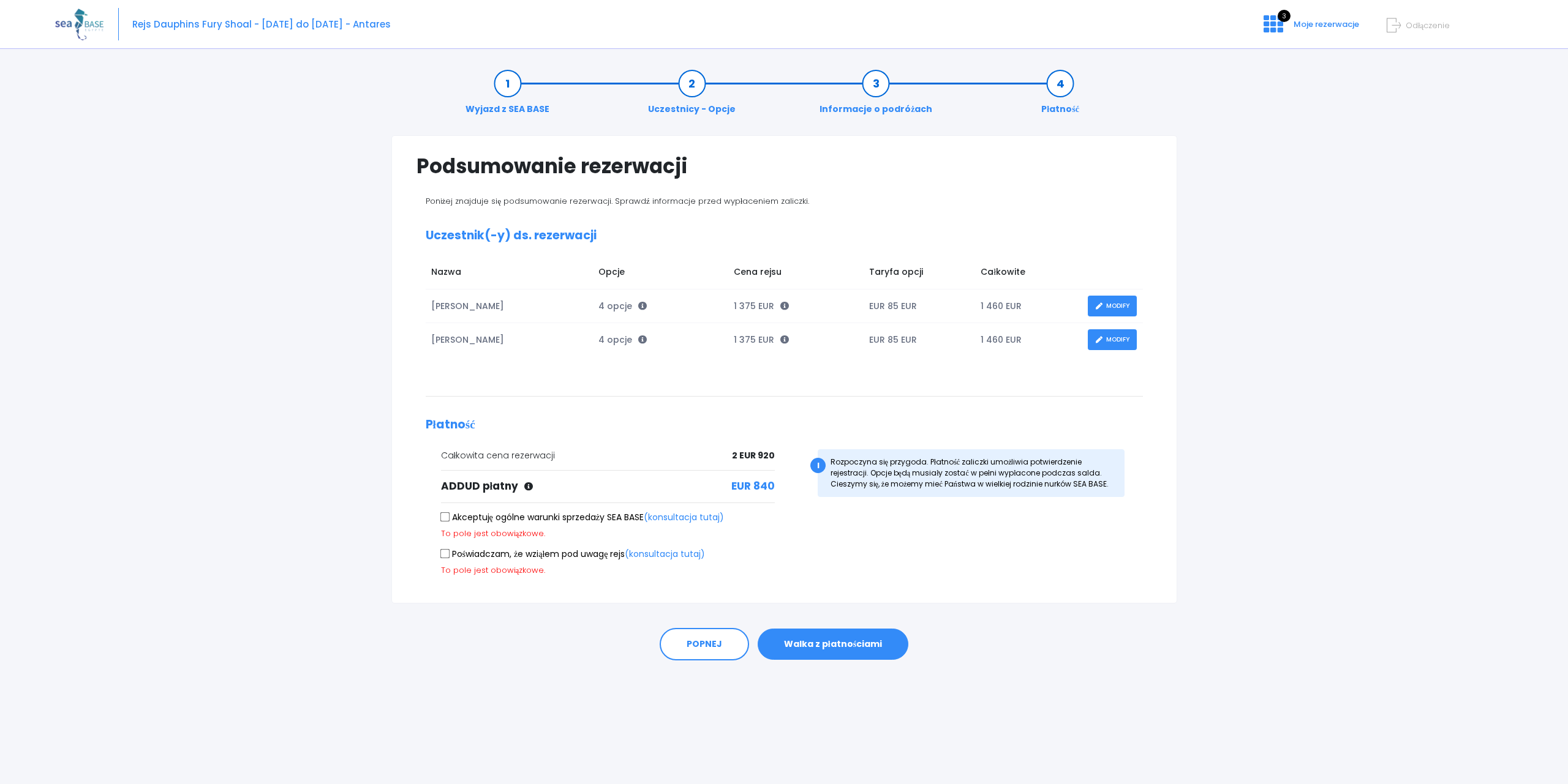
click at [446, 518] on input "Akceptuję ogólne warunki sprzedaży SEA BASE (konsultacja tutaj)" at bounding box center [444, 516] width 10 height 10
checkbox input "true"
click at [444, 544] on input "Poświadczam, że wziąłem pod uwagę rejs (konsultacja tutaj)" at bounding box center [444, 541] width 10 height 10
checkbox input "true"
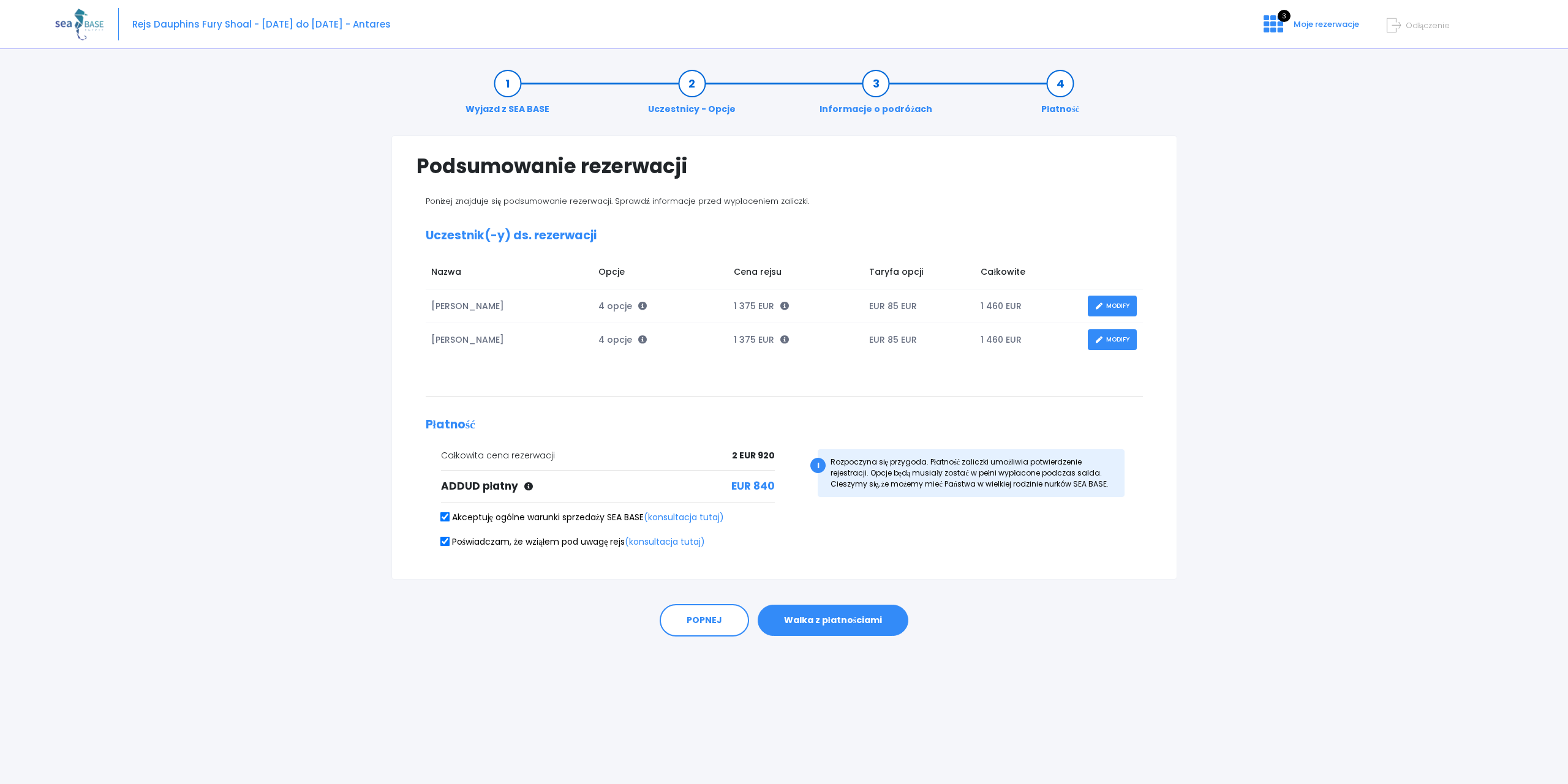
click at [883, 604] on div "POPNEJ Walka z płatnościami" at bounding box center [784, 617] width 785 height 76
click at [878, 622] on button "Walka z płatnościami" at bounding box center [832, 620] width 151 height 32
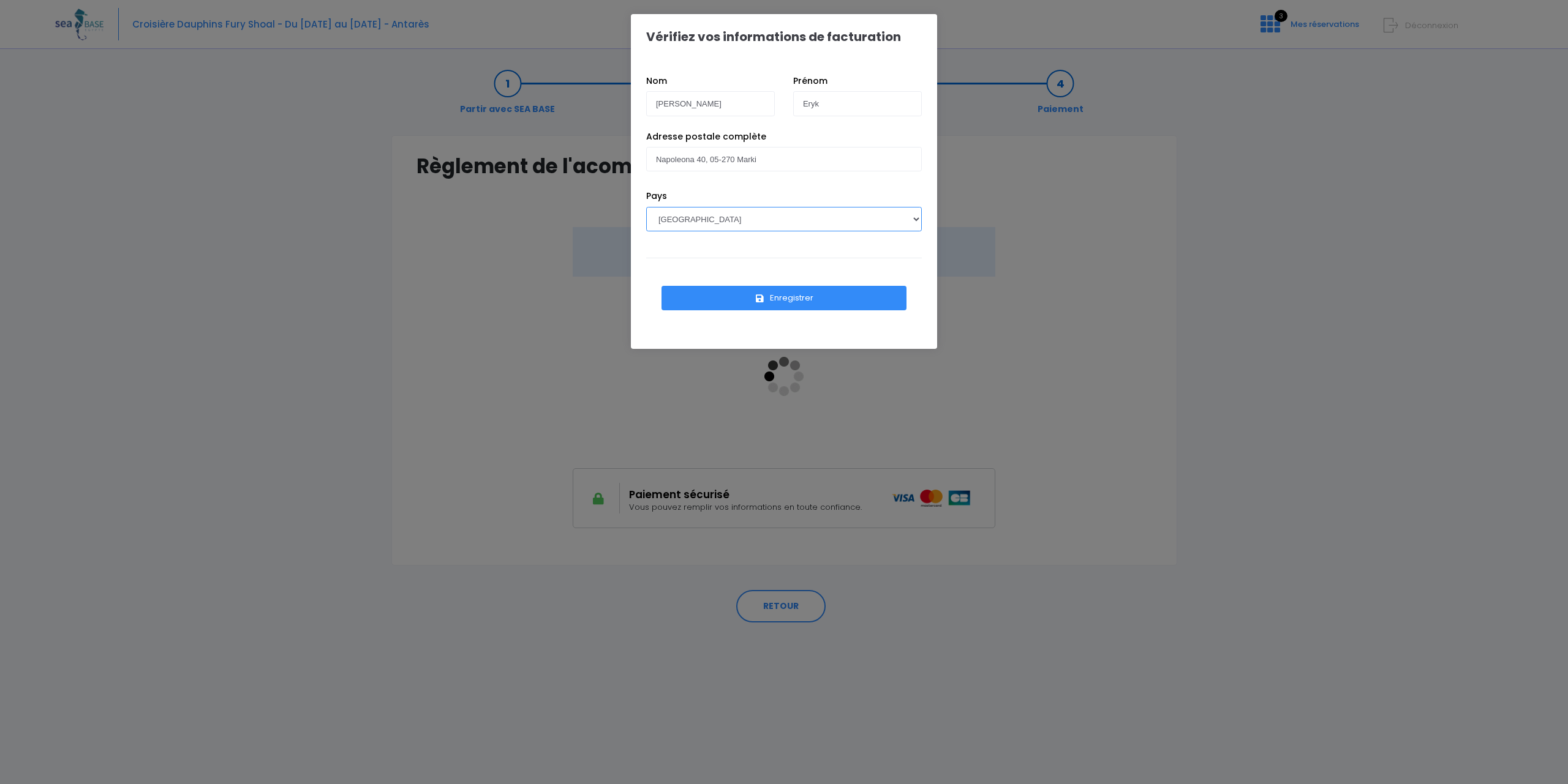
click at [646, 206] on select "[GEOGRAPHIC_DATA] [GEOGRAPHIC_DATA], [GEOGRAPHIC_DATA] [GEOGRAPHIC_DATA] [GEOGR…" at bounding box center [784, 218] width 276 height 24
select select "PL"
click at [804, 298] on button "Enregistrer" at bounding box center [784, 297] width 245 height 24
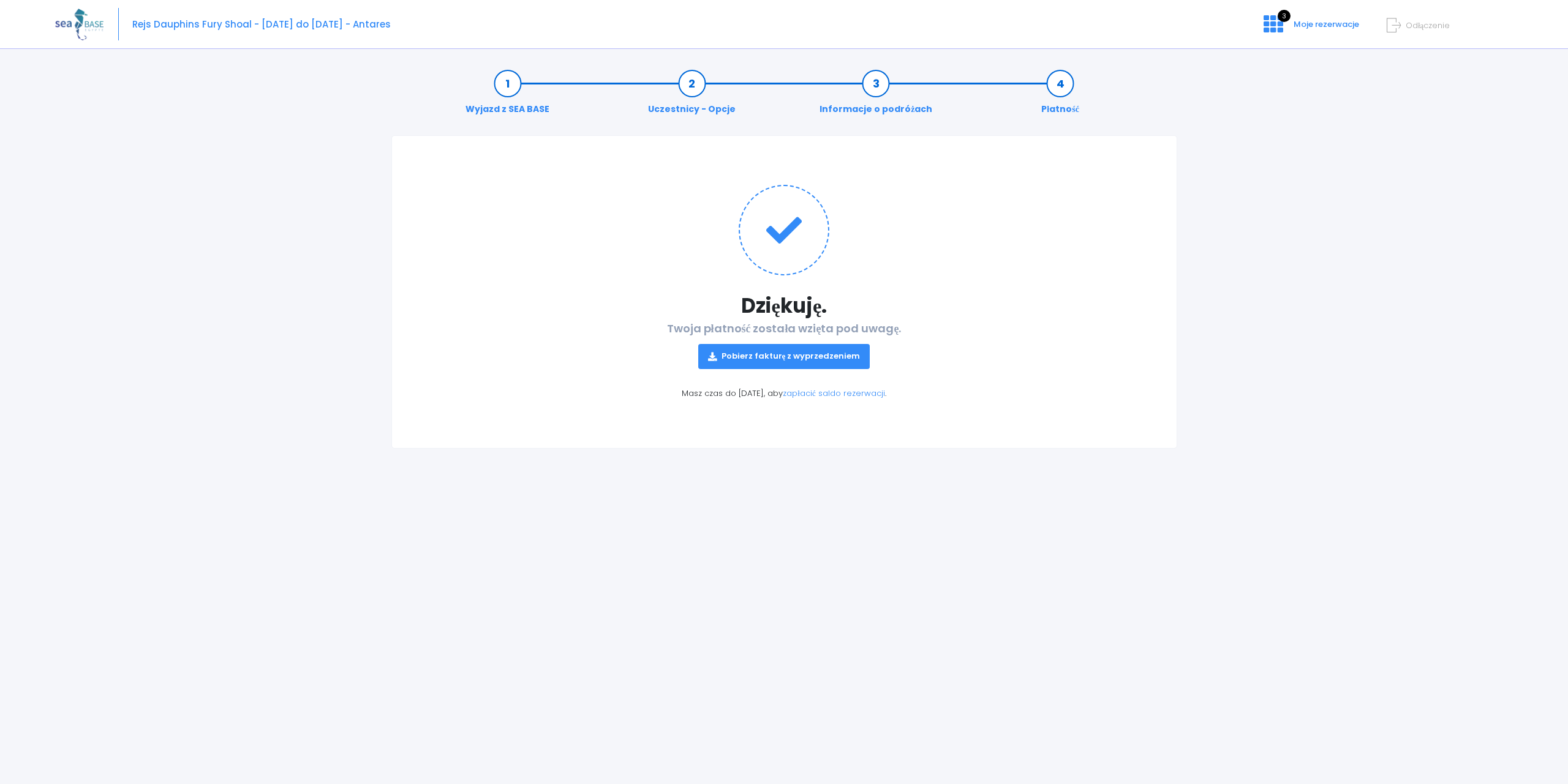
click at [751, 356] on link "Pobierz fakturę z wyprzedzeniem" at bounding box center [784, 355] width 172 height 24
click at [40, 366] on div "Notre plateforme de réservation n'est pas compatible avec votre appareil. Veuil…" at bounding box center [784, 392] width 1568 height 784
